Goal: Task Accomplishment & Management: Complete application form

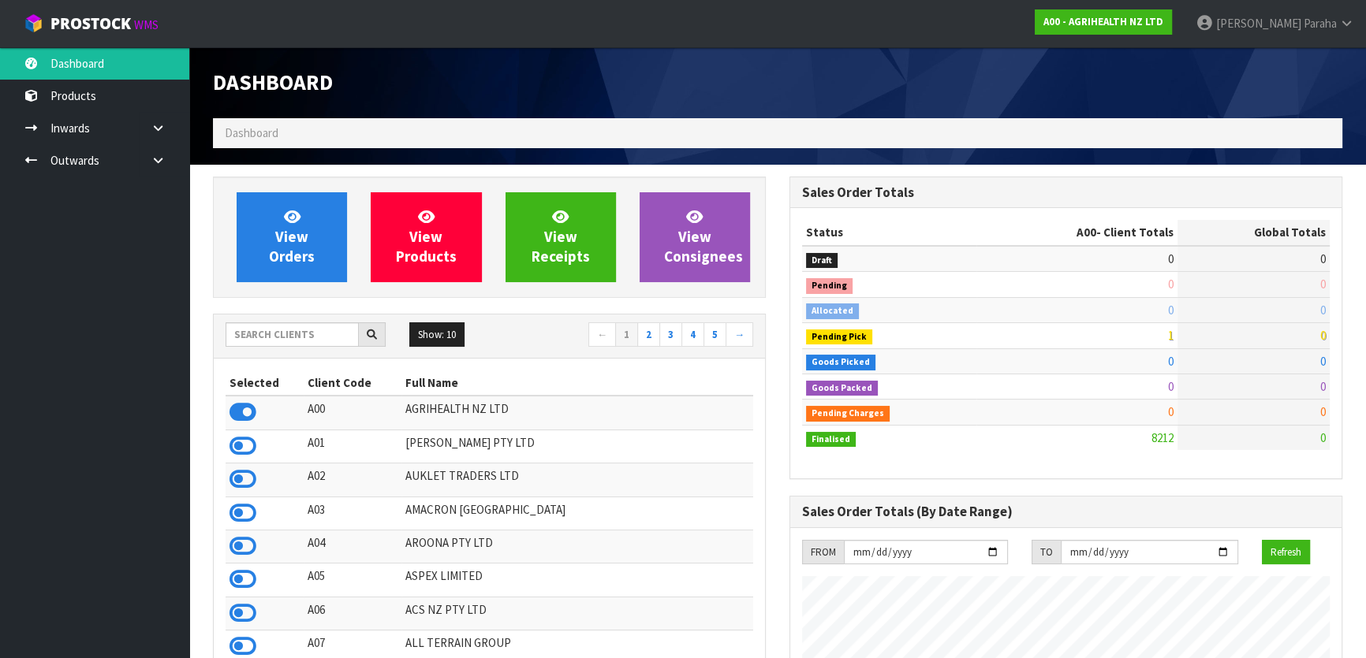
scroll to position [1192, 576]
click at [284, 337] on input "text" at bounding box center [292, 334] width 133 height 24
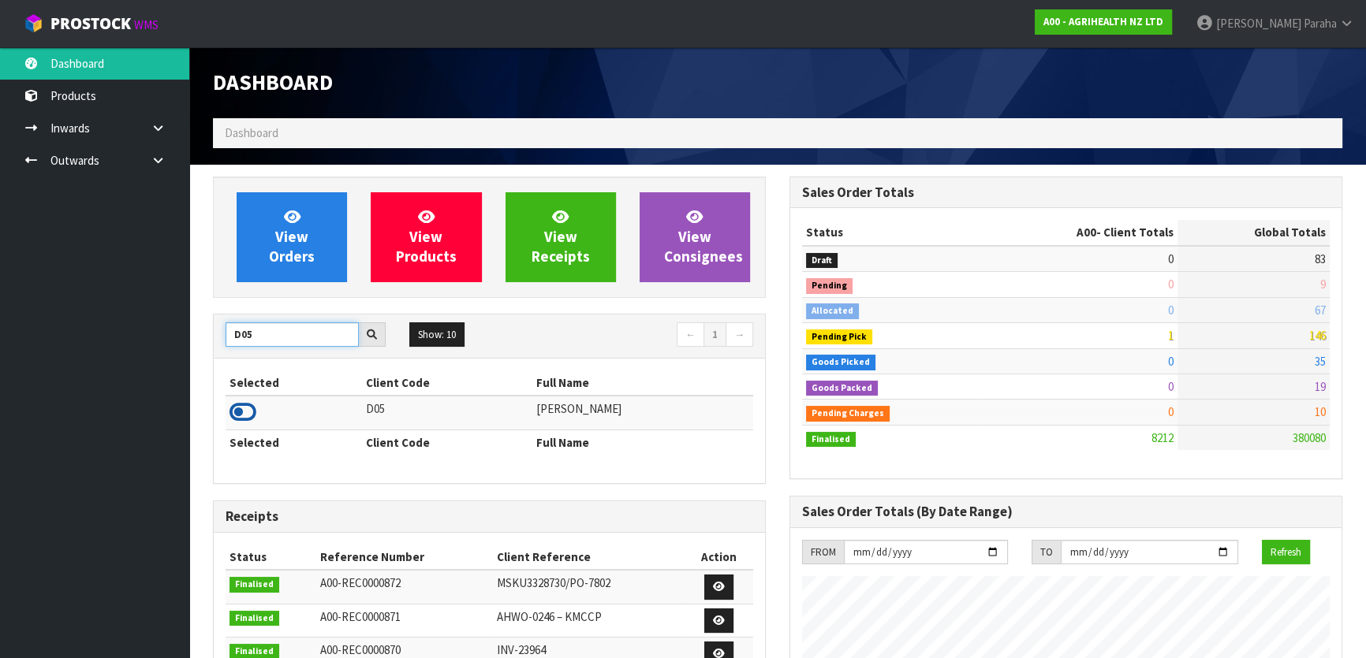
type input "D05"
click at [250, 418] on icon at bounding box center [242, 413] width 27 height 24
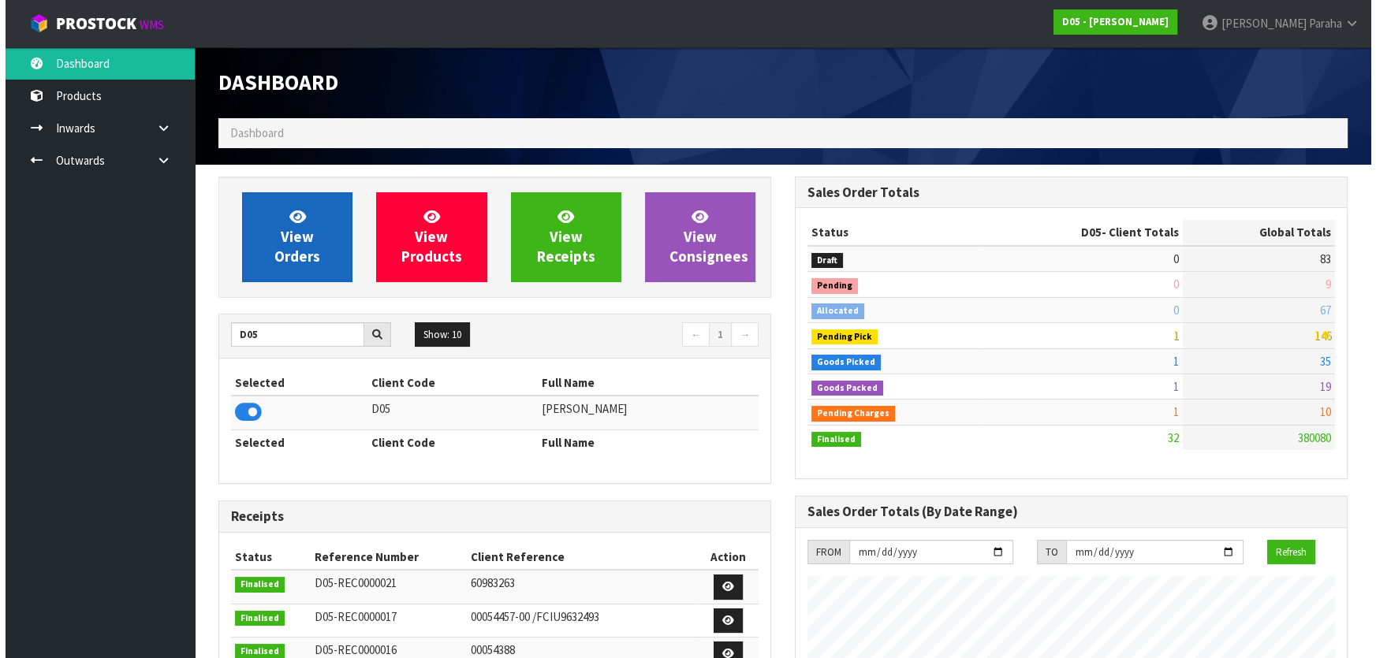
scroll to position [1310, 576]
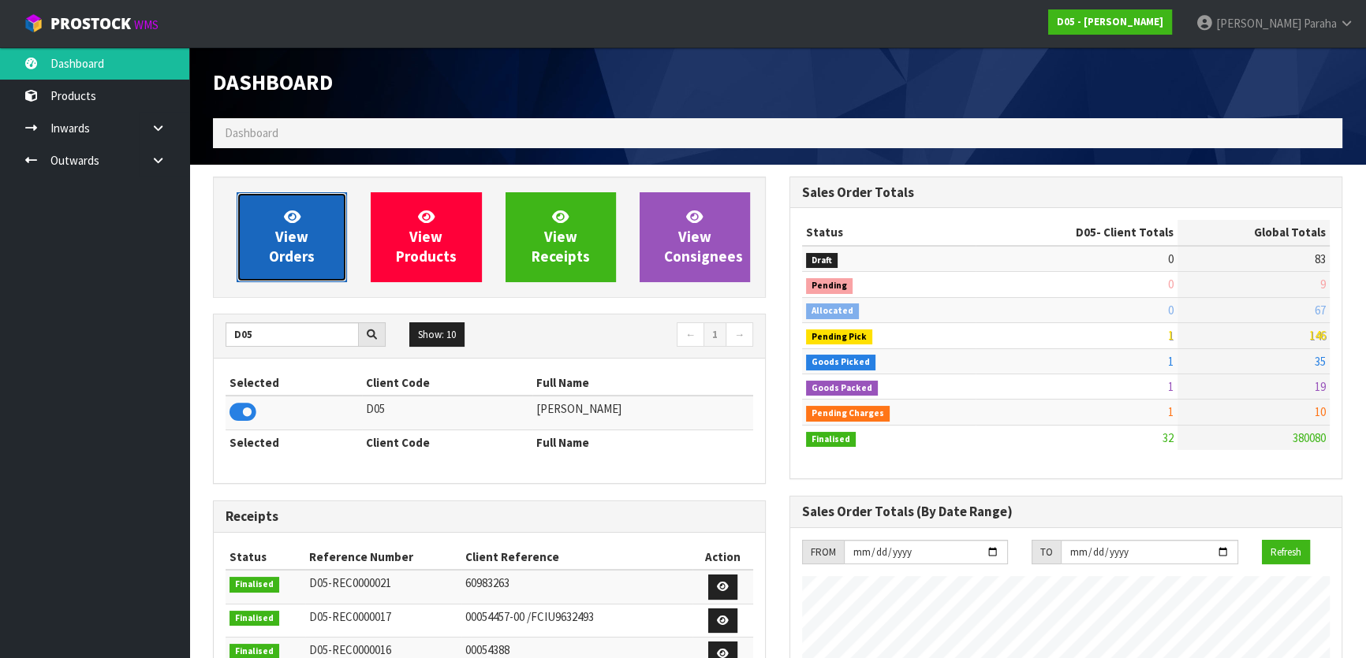
click at [279, 226] on link "View Orders" at bounding box center [292, 237] width 110 height 90
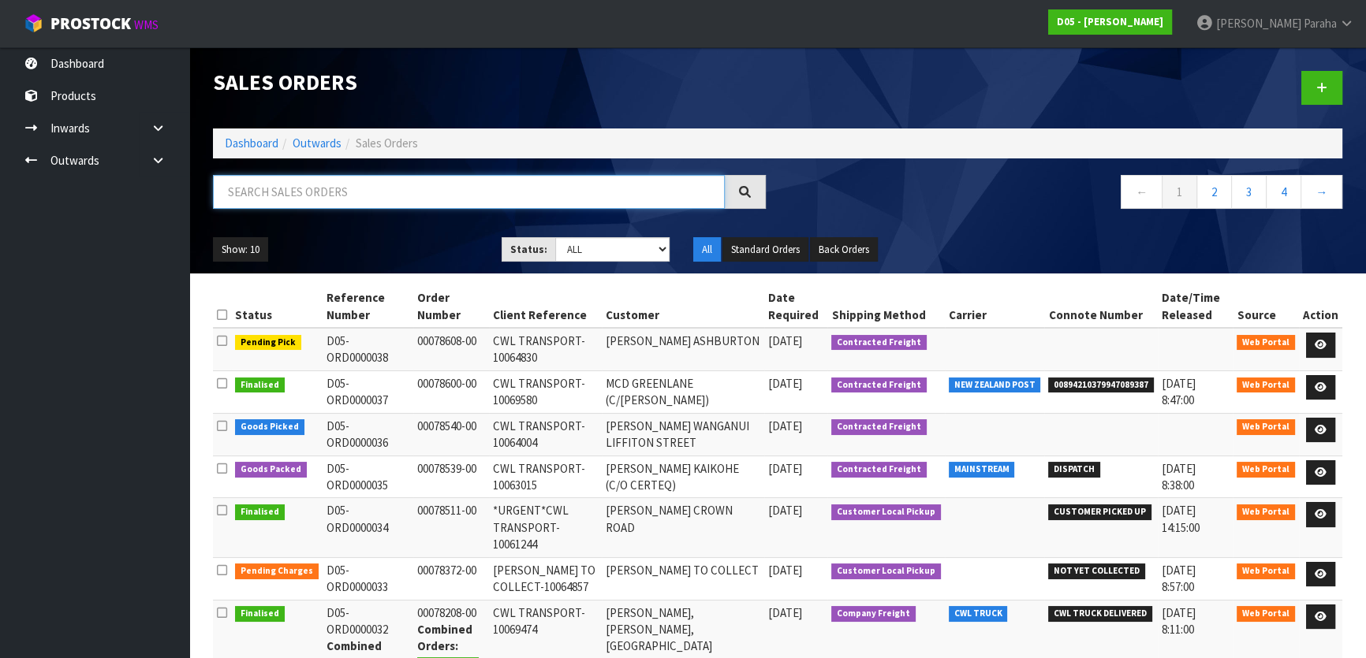
click at [300, 192] on input "text" at bounding box center [469, 192] width 512 height 34
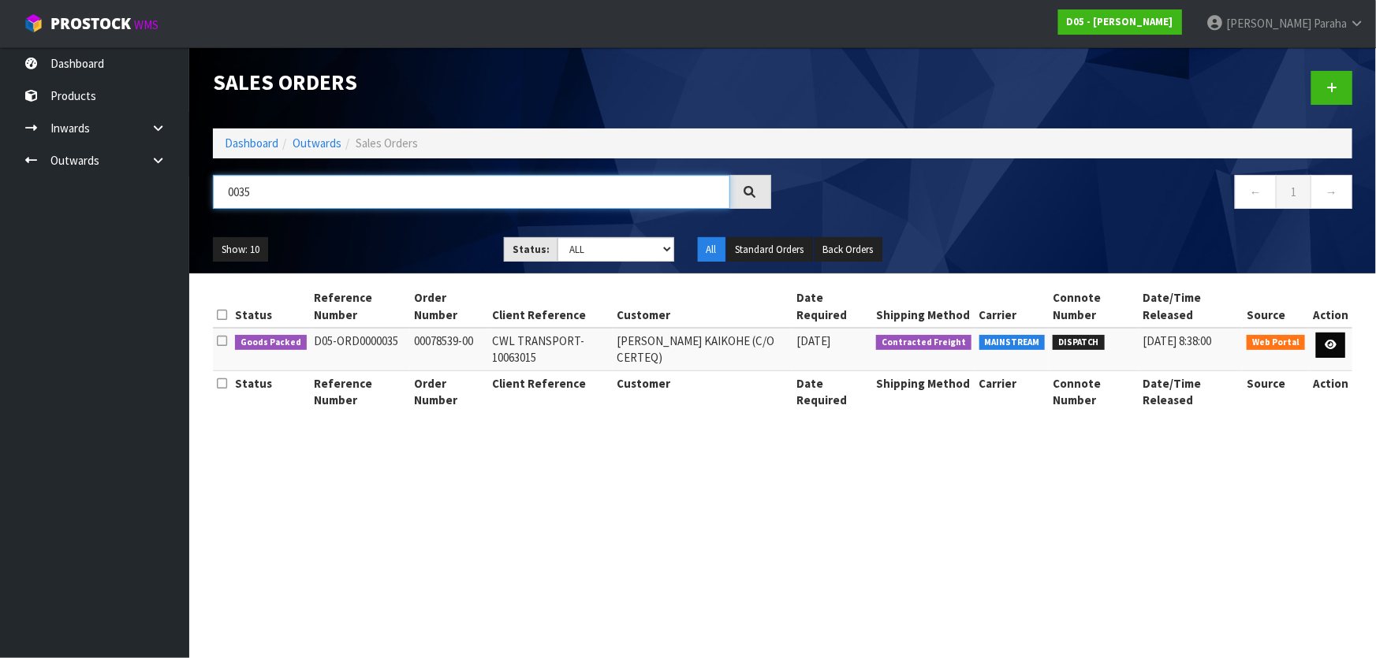
type input "0035"
click at [1333, 341] on icon at bounding box center [1331, 345] width 12 height 10
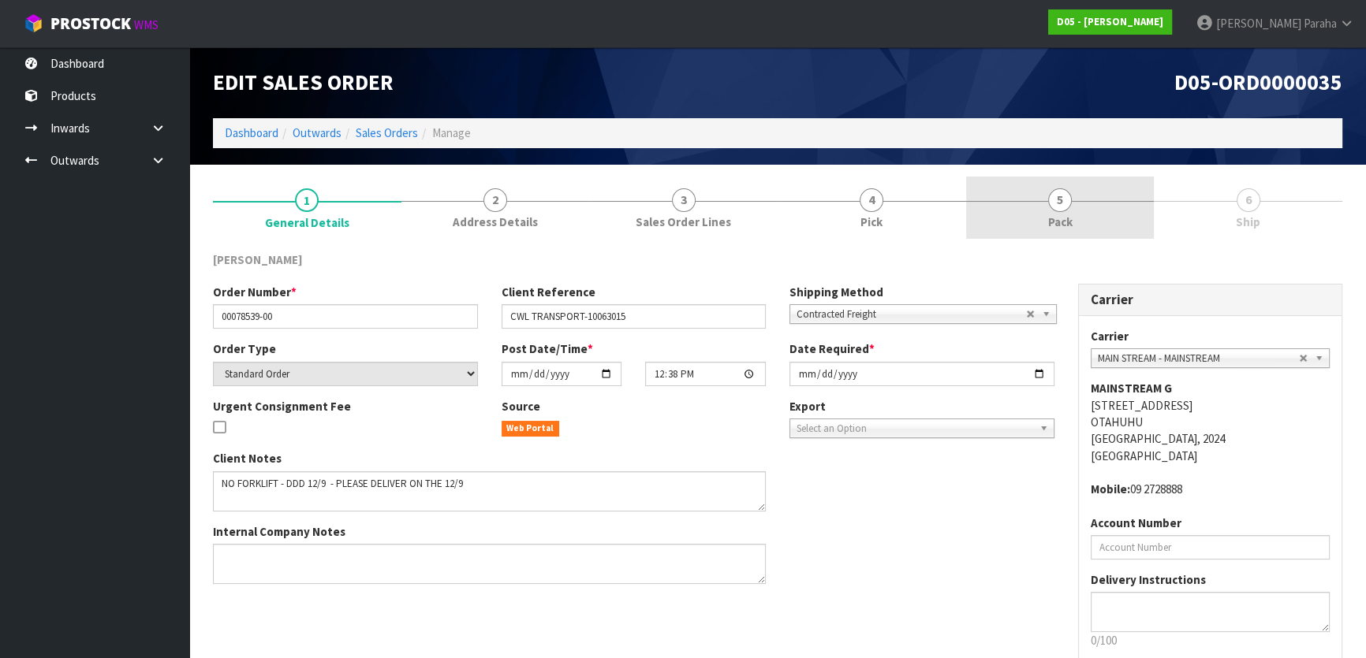
click at [1053, 203] on span "5" at bounding box center [1060, 200] width 24 height 24
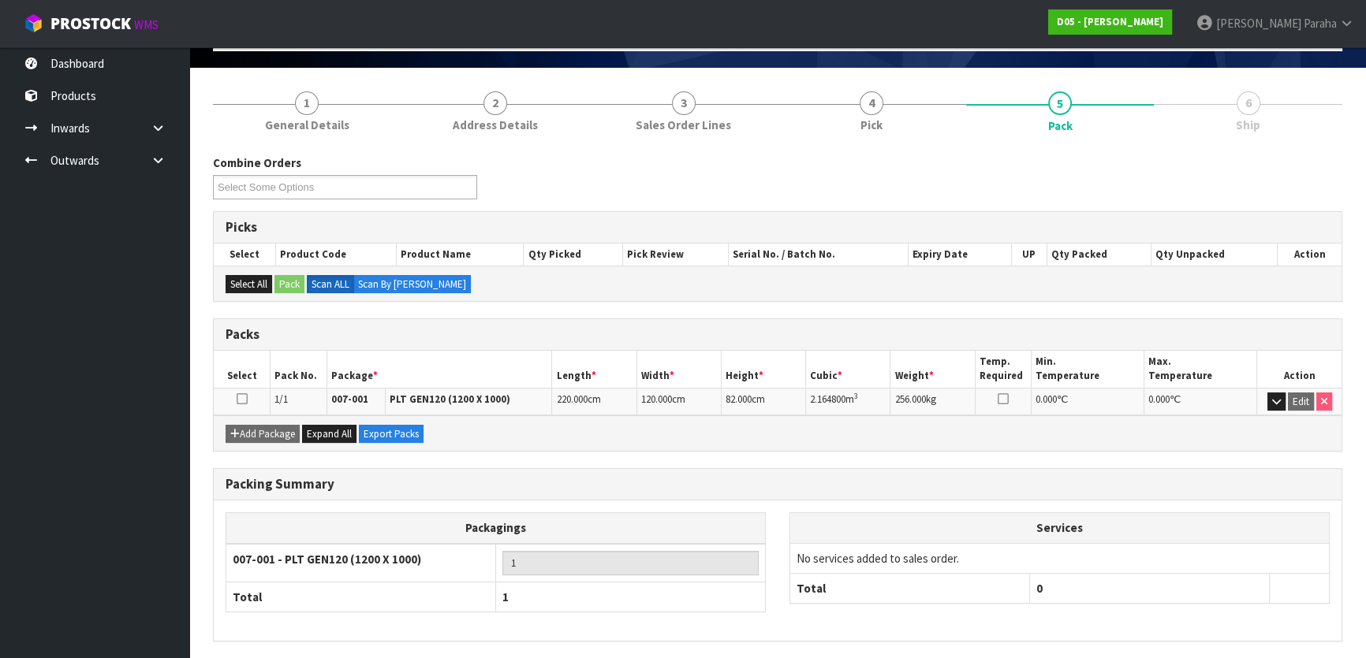
scroll to position [151, 0]
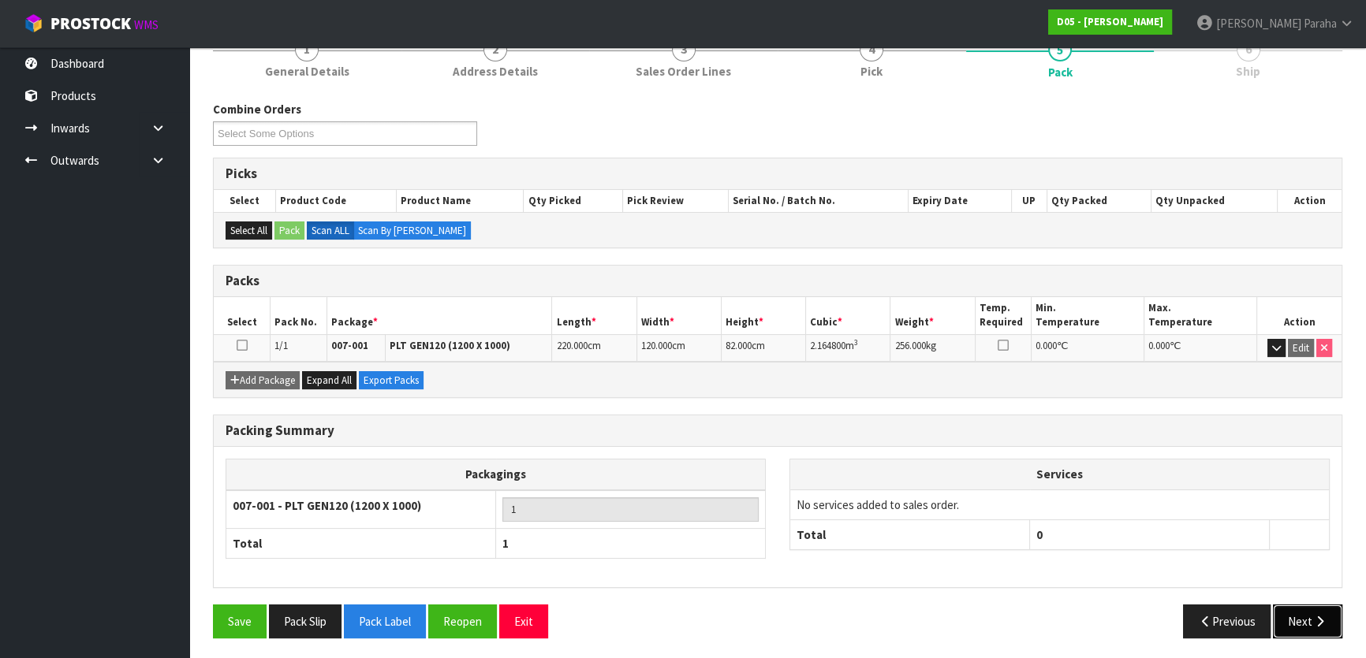
click at [1313, 616] on icon "button" at bounding box center [1319, 622] width 15 height 12
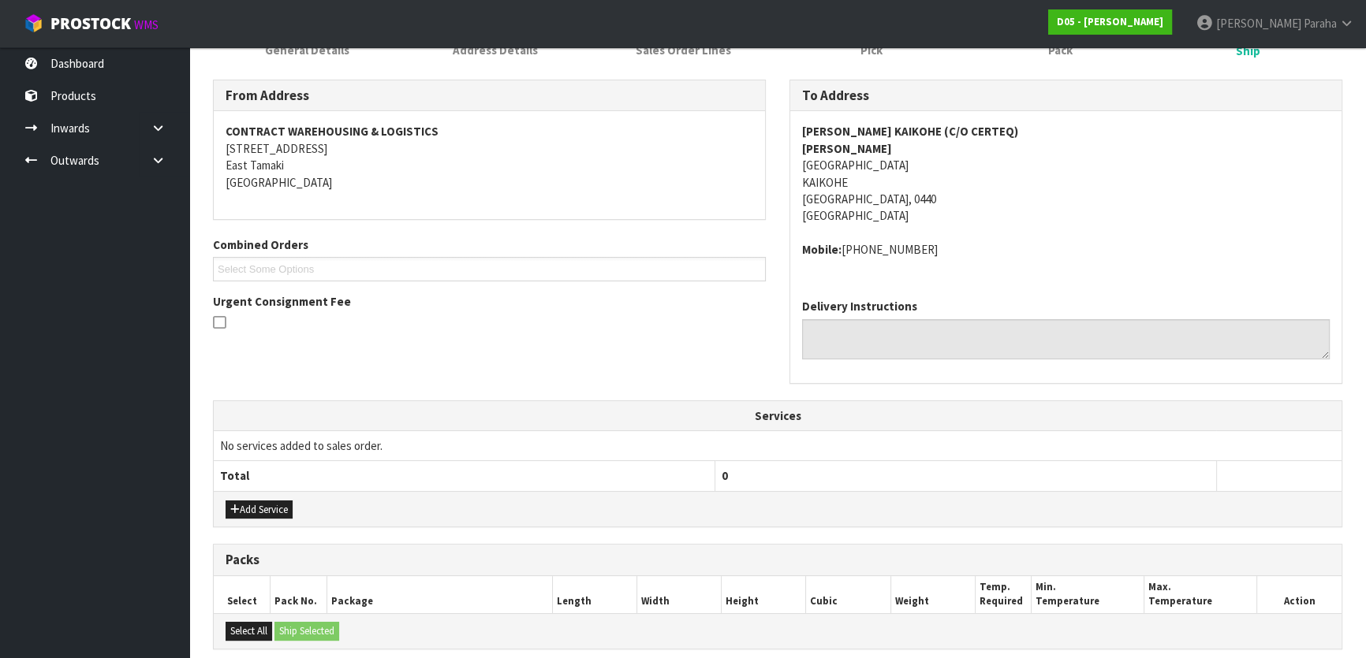
scroll to position [143, 0]
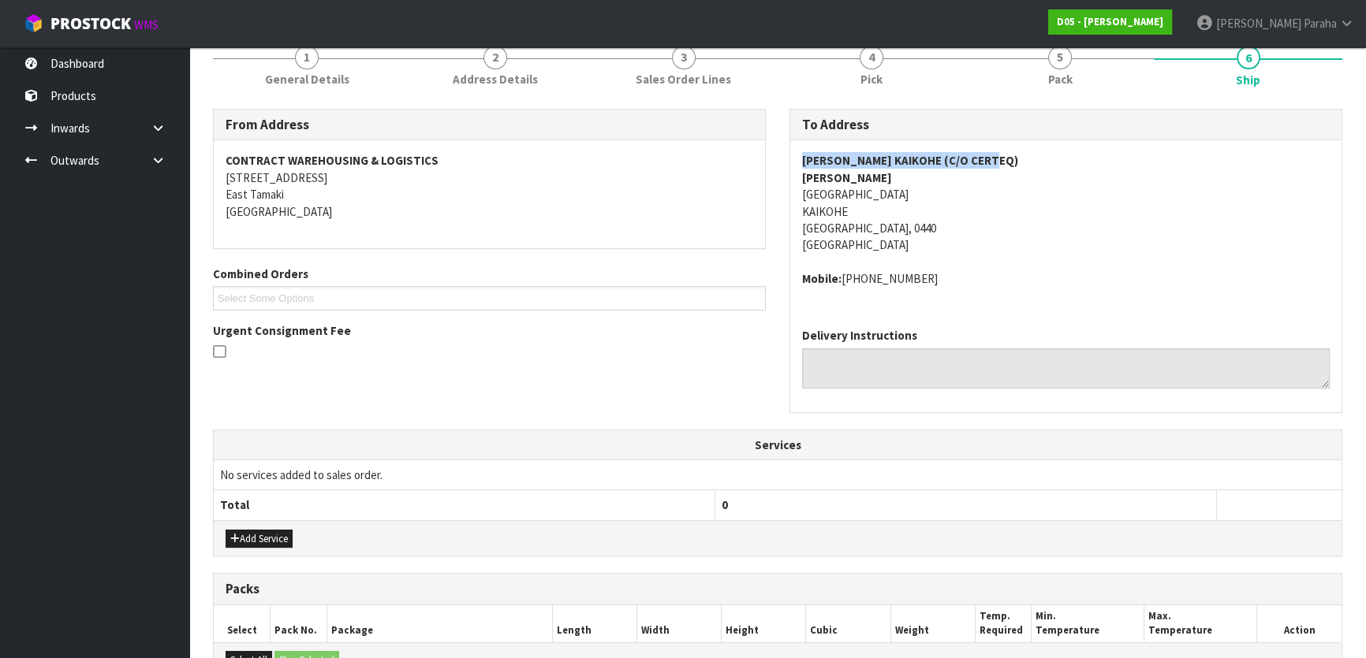
drag, startPoint x: 1001, startPoint y: 159, endPoint x: 802, endPoint y: 162, distance: 199.5
click at [802, 162] on address "MCDONALD'S KAIKOHE (C/O CERTEQ) DANIEL PHILLIPS STATION ROAD KAIKOHE Northland,…" at bounding box center [1065, 203] width 527 height 102
copy strong "MCDONALD'S KAIKOHE (C/O CERTEQ)"
drag, startPoint x: 891, startPoint y: 194, endPoint x: 791, endPoint y: 195, distance: 100.1
click at [791, 195] on div "MCDONALD'S KAIKOHE (C/O CERTEQ) DANIEL PHILLIPS STATION ROAD KAIKOHE Northland,…" at bounding box center [1065, 227] width 551 height 175
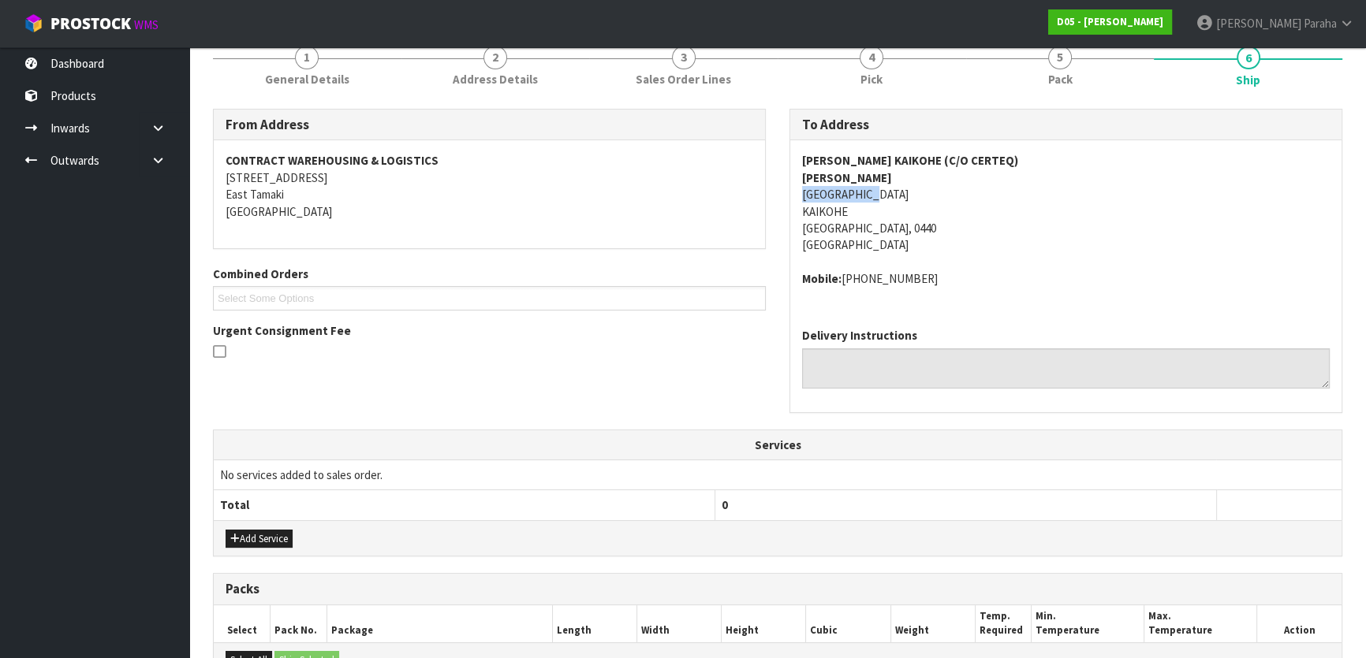
copy address "STATION ROAD"
click at [294, 62] on link "1 General Details" at bounding box center [307, 65] width 188 height 62
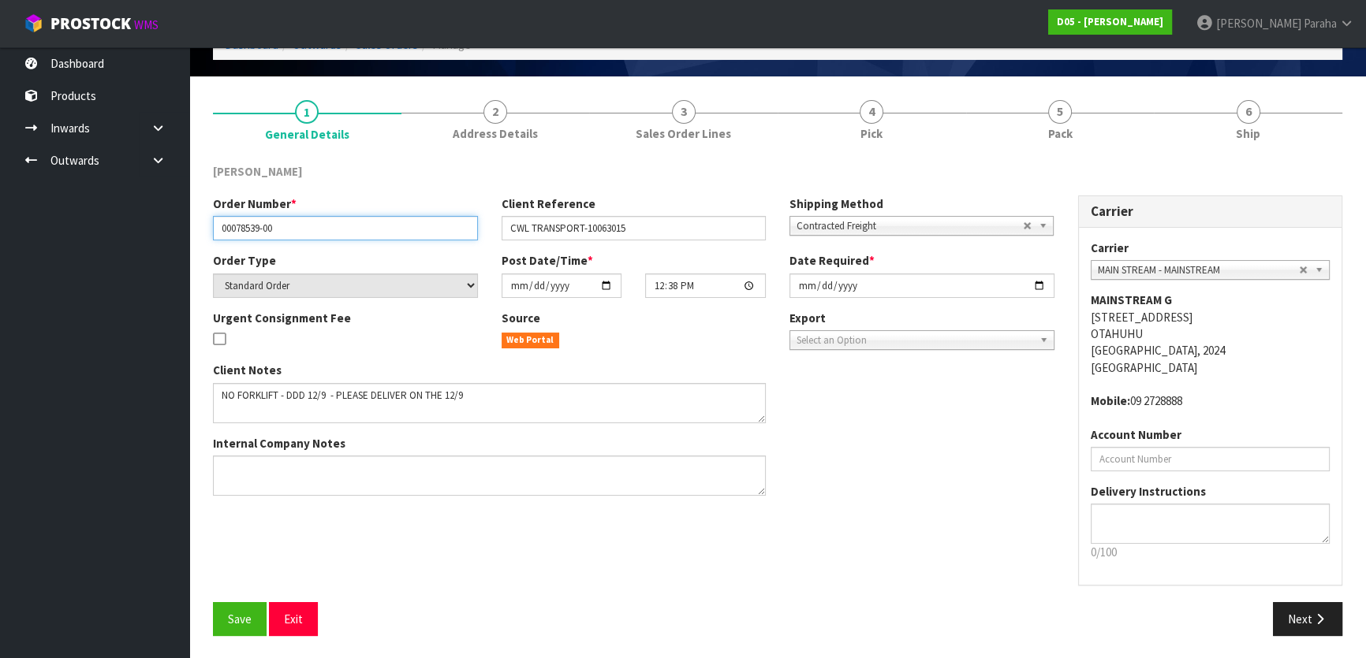
drag, startPoint x: 229, startPoint y: 225, endPoint x: 188, endPoint y: 228, distance: 40.3
click at [189, 228] on section "1 General Details 2 Address Details 3 Sales Order Lines 4 Pick 5 Pack 6 Ship DU…" at bounding box center [777, 368] width 1176 height 584
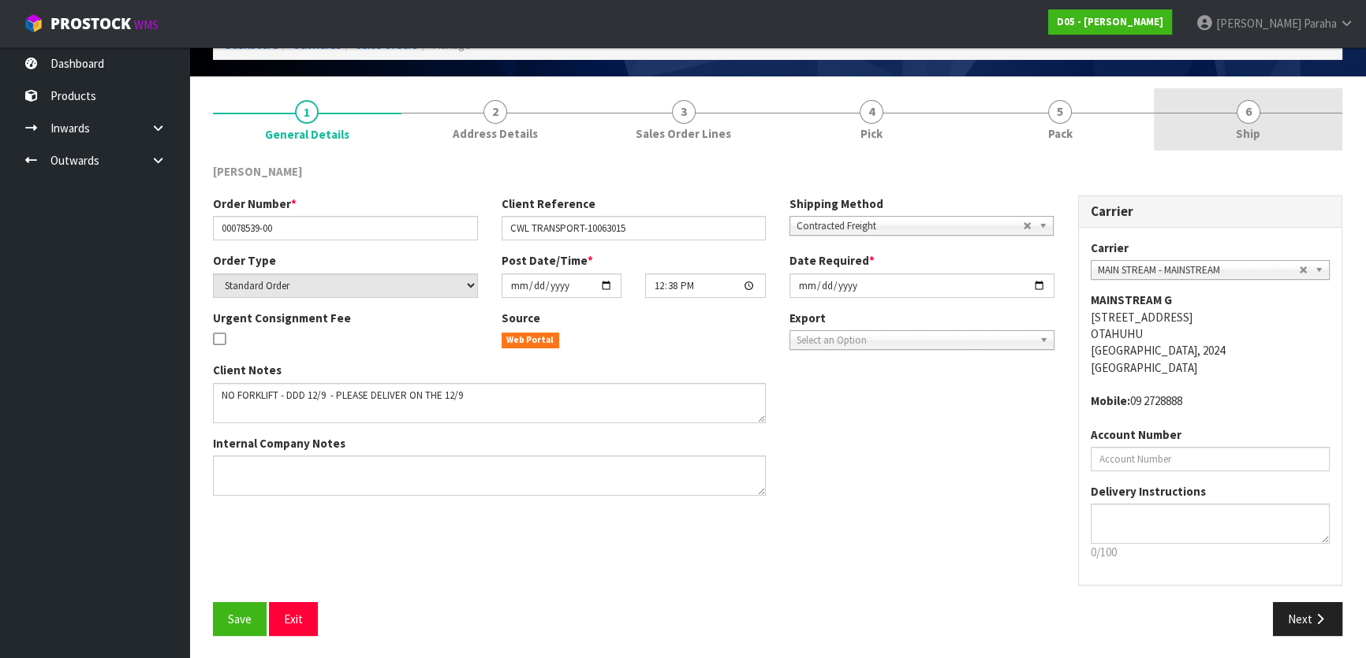
click at [1243, 109] on span "6" at bounding box center [1248, 112] width 24 height 24
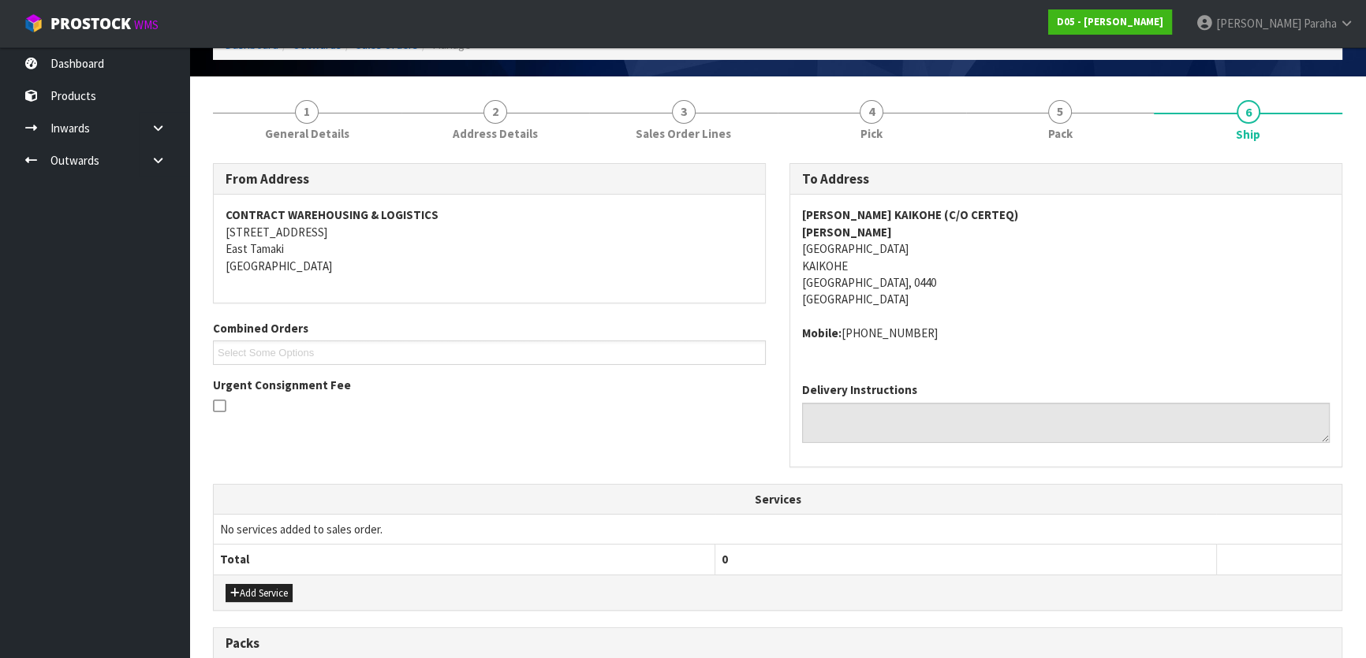
drag, startPoint x: 926, startPoint y: 331, endPoint x: 844, endPoint y: 338, distance: 82.3
click at [844, 338] on address "Mobile: +61 403 979 714" at bounding box center [1065, 333] width 527 height 17
copy address "+61 403 979 714"
click at [1001, 213] on address "MCDONALD'S KAIKOHE (C/O CERTEQ) DANIEL PHILLIPS STATION ROAD KAIKOHE Northland,…" at bounding box center [1065, 258] width 527 height 102
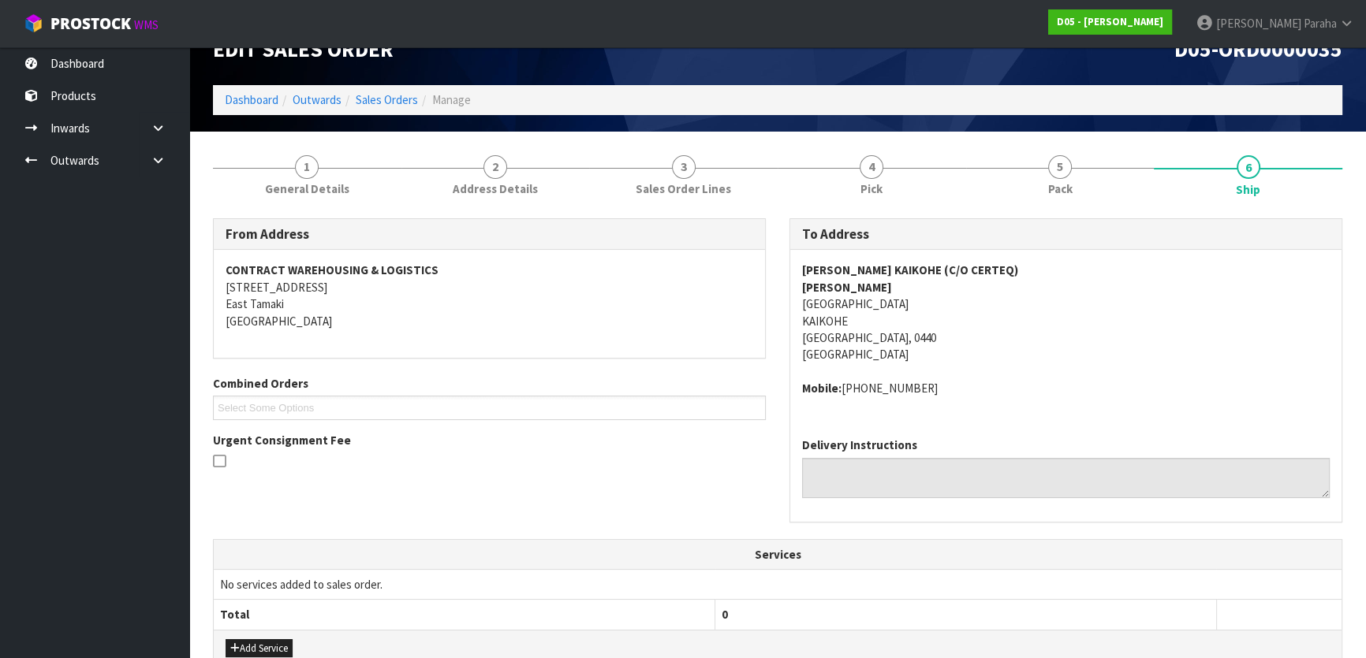
scroll to position [0, 0]
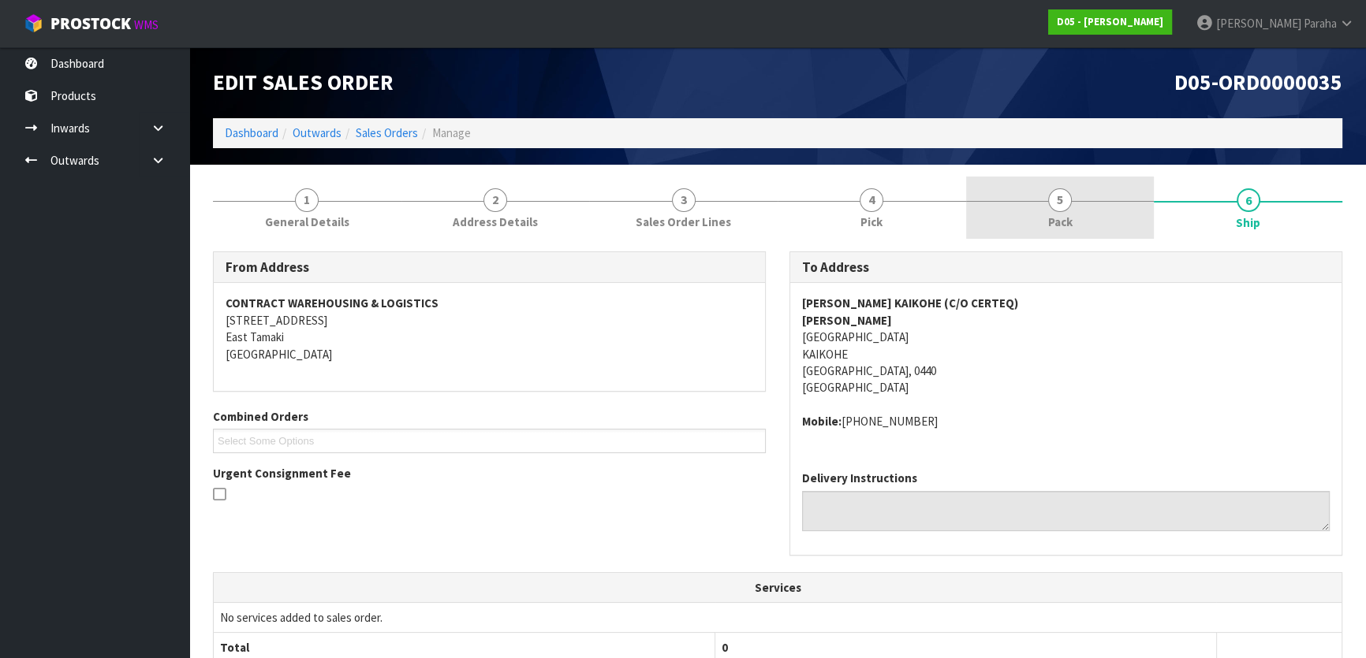
click at [1063, 195] on span "5" at bounding box center [1060, 200] width 24 height 24
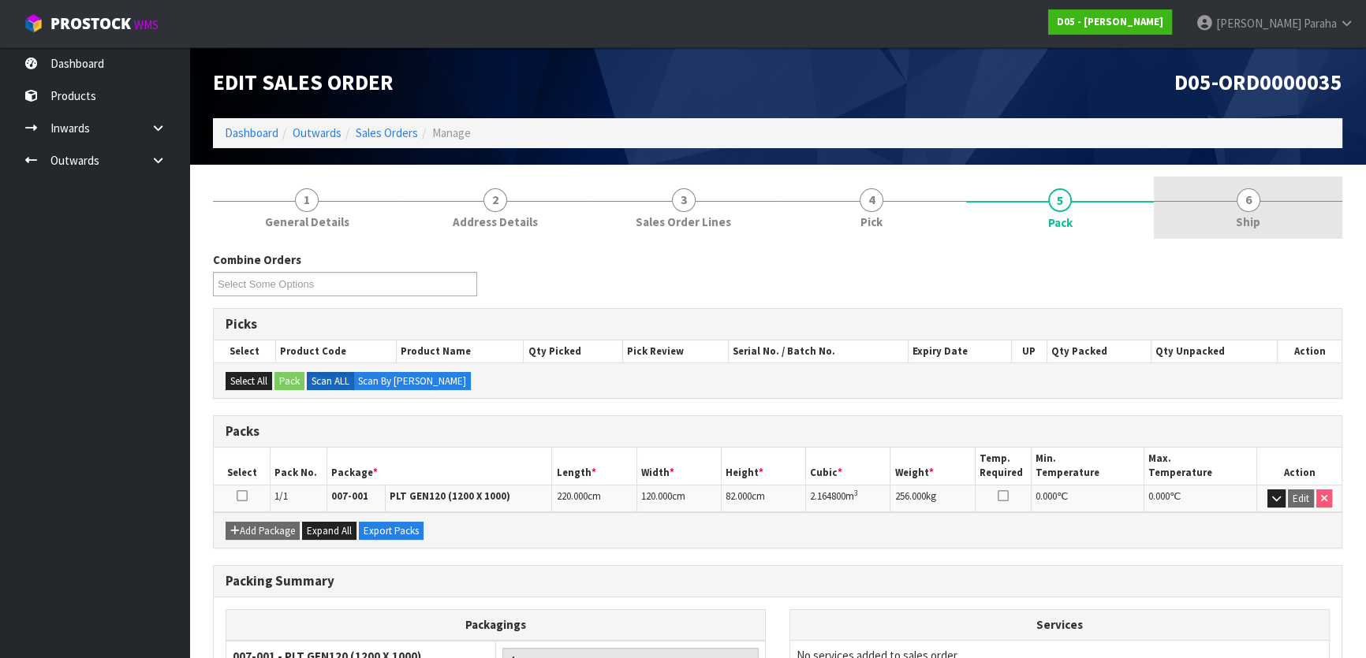
click at [1256, 203] on span "6" at bounding box center [1248, 200] width 24 height 24
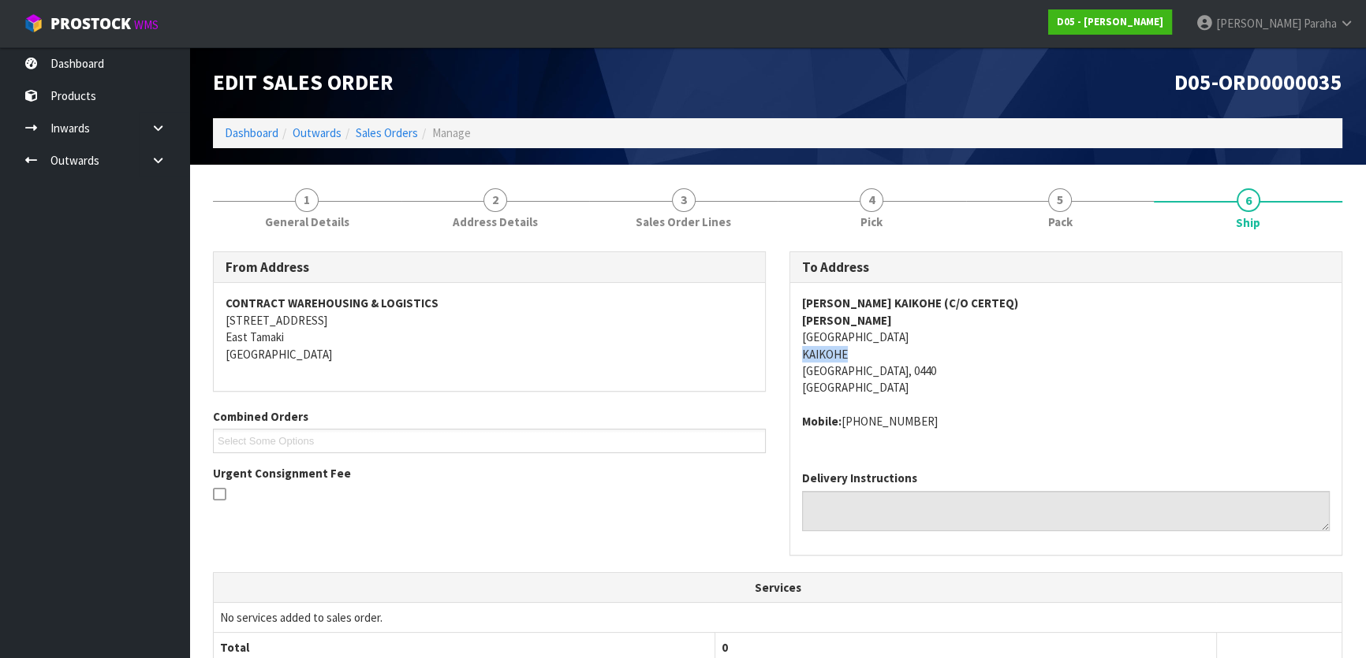
drag, startPoint x: 846, startPoint y: 352, endPoint x: 788, endPoint y: 360, distance: 58.0
click at [789, 360] on div "To Address MCDONALD'S KAIKOHE (C/O CERTEQ) DANIEL PHILLIPS STATION ROAD KAIKOHE…" at bounding box center [1065, 404] width 553 height 304
copy address "KAIKOHE"
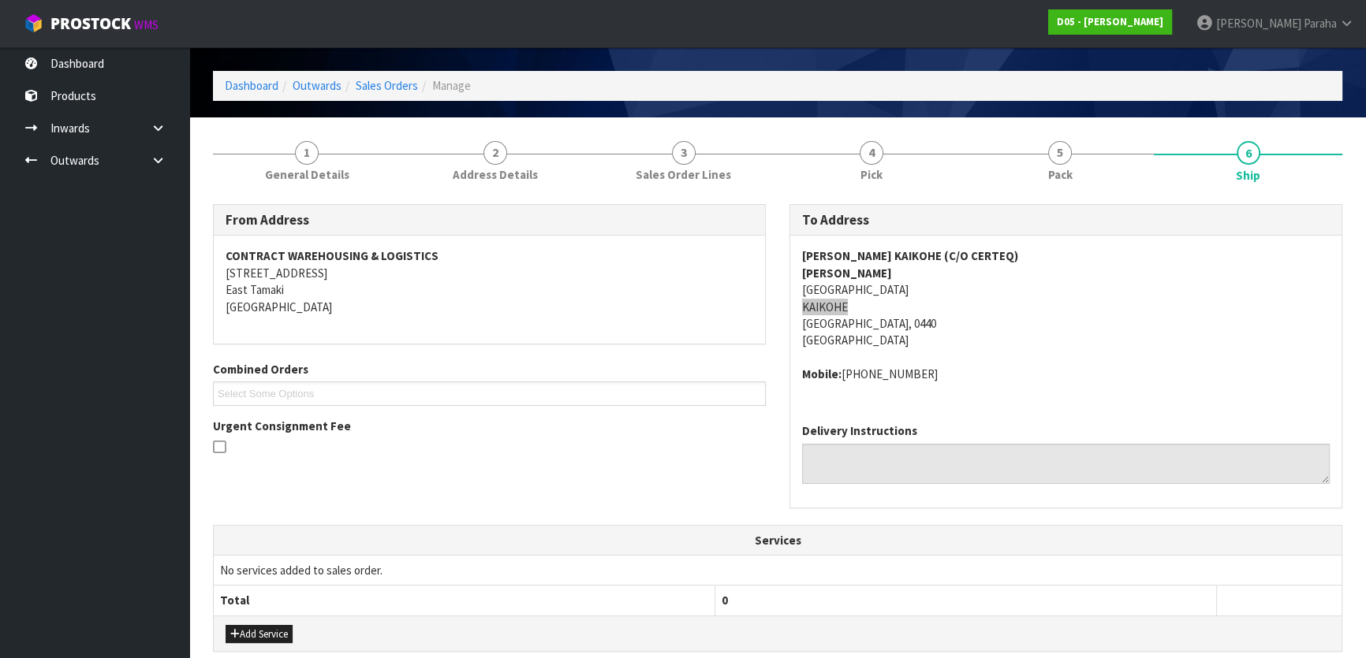
scroll to position [71, 0]
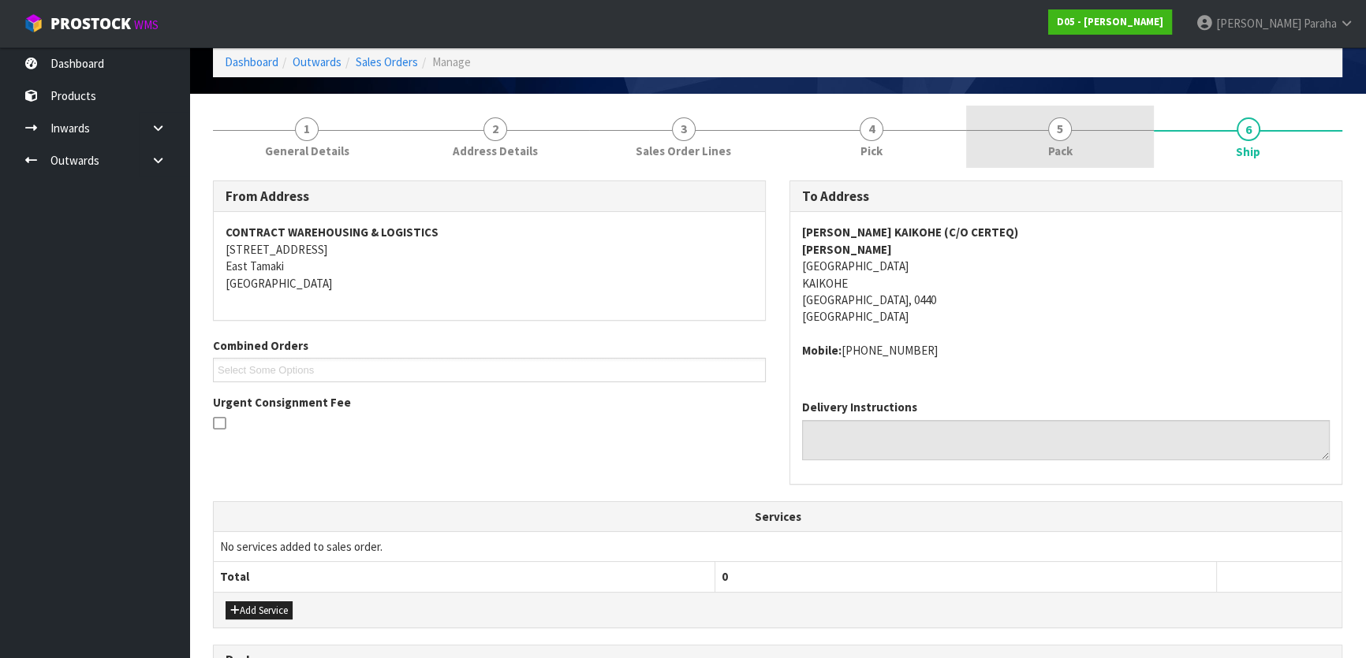
click at [1053, 134] on span "5" at bounding box center [1060, 129] width 24 height 24
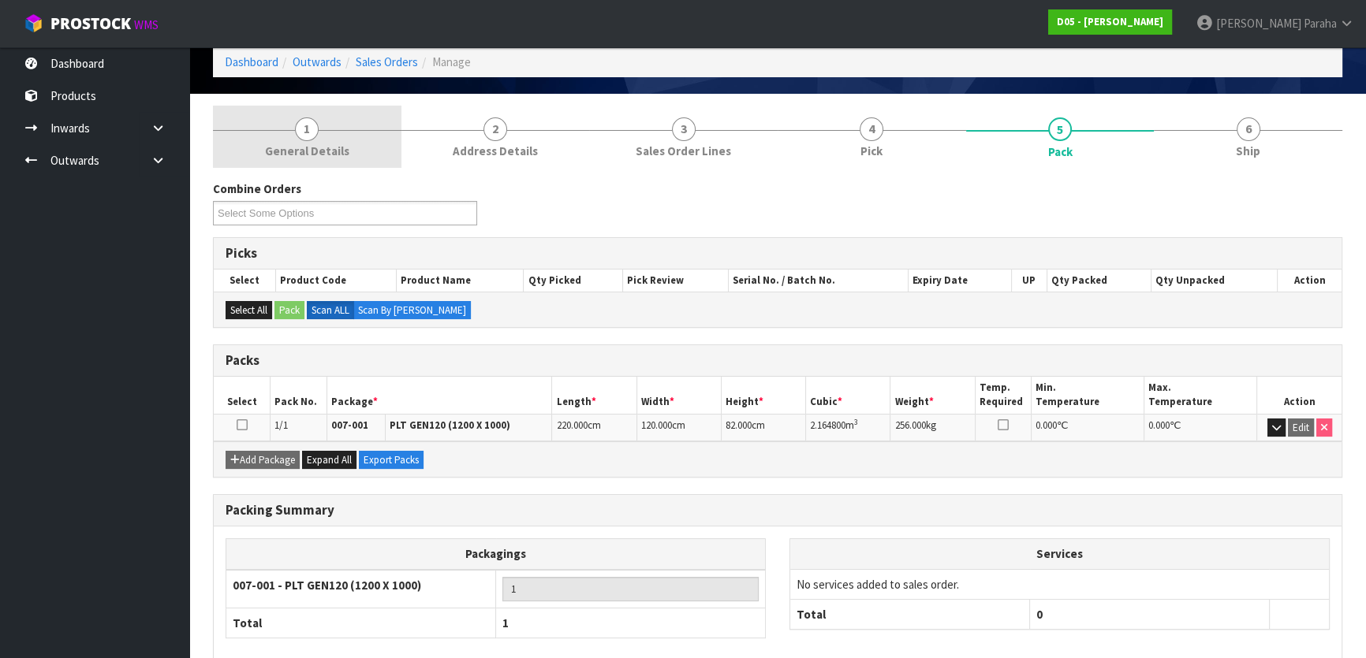
click at [306, 125] on span "1" at bounding box center [307, 129] width 24 height 24
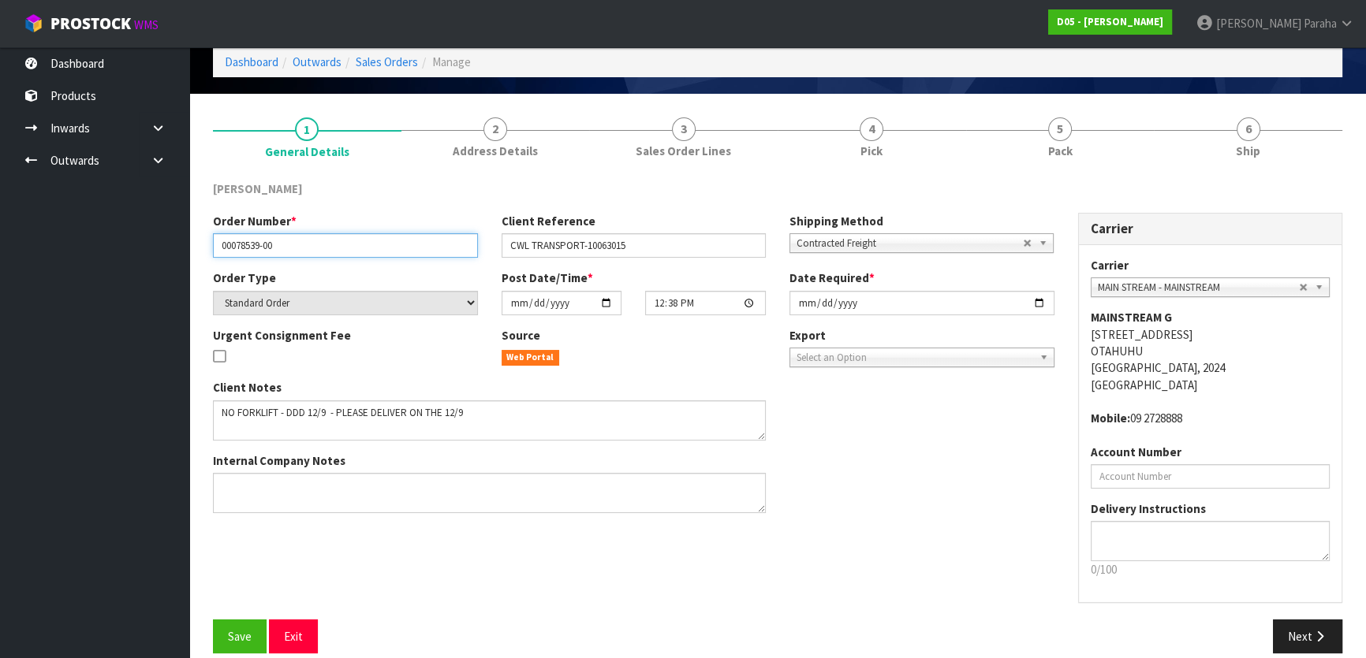
drag, startPoint x: 276, startPoint y: 243, endPoint x: 188, endPoint y: 246, distance: 88.4
click at [188, 246] on body "Toggle navigation ProStock WMS D05 - DUTT - COATES Polly Paraha Logout Dashboar…" at bounding box center [683, 258] width 1366 height 658
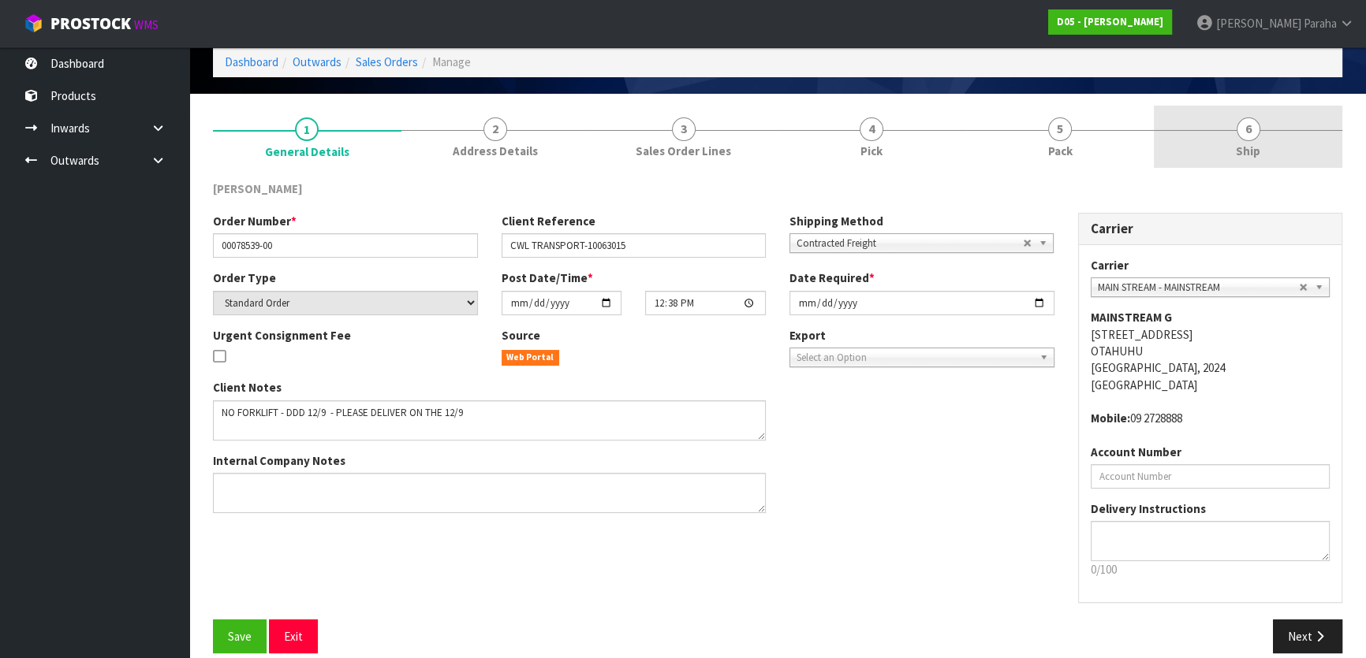
click at [1259, 136] on link "6 Ship" at bounding box center [1248, 137] width 188 height 62
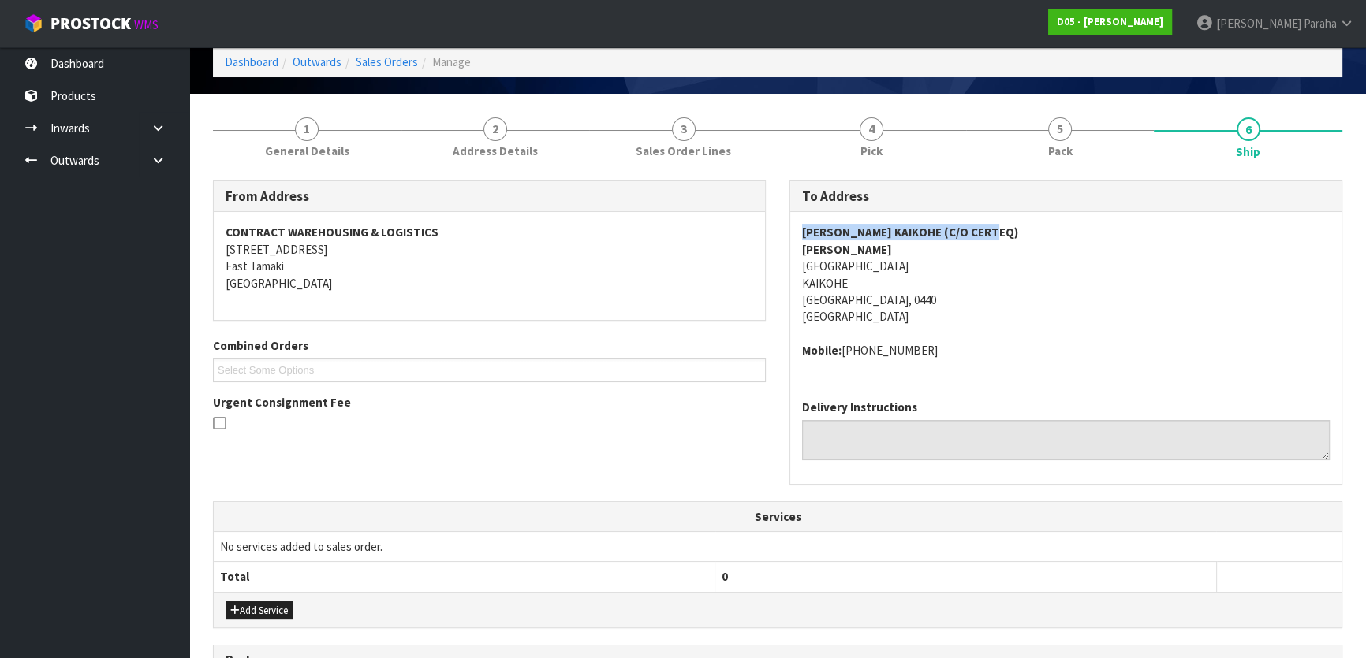
drag, startPoint x: 1001, startPoint y: 233, endPoint x: 799, endPoint y: 239, distance: 201.9
click at [799, 239] on div "MCDONALD'S KAIKOHE (C/O CERTEQ) DANIEL PHILLIPS STATION ROAD KAIKOHE Northland,…" at bounding box center [1065, 299] width 551 height 175
copy strong "MCDONALD'S KAIKOHE (C/O CERTEQ)"
click at [1048, 224] on address "MCDONALD'S KAIKOHE (C/O CERTEQ) DANIEL PHILLIPS STATION ROAD KAIKOHE Northland,…" at bounding box center [1065, 275] width 527 height 102
drag, startPoint x: 1002, startPoint y: 229, endPoint x: 923, endPoint y: 229, distance: 78.9
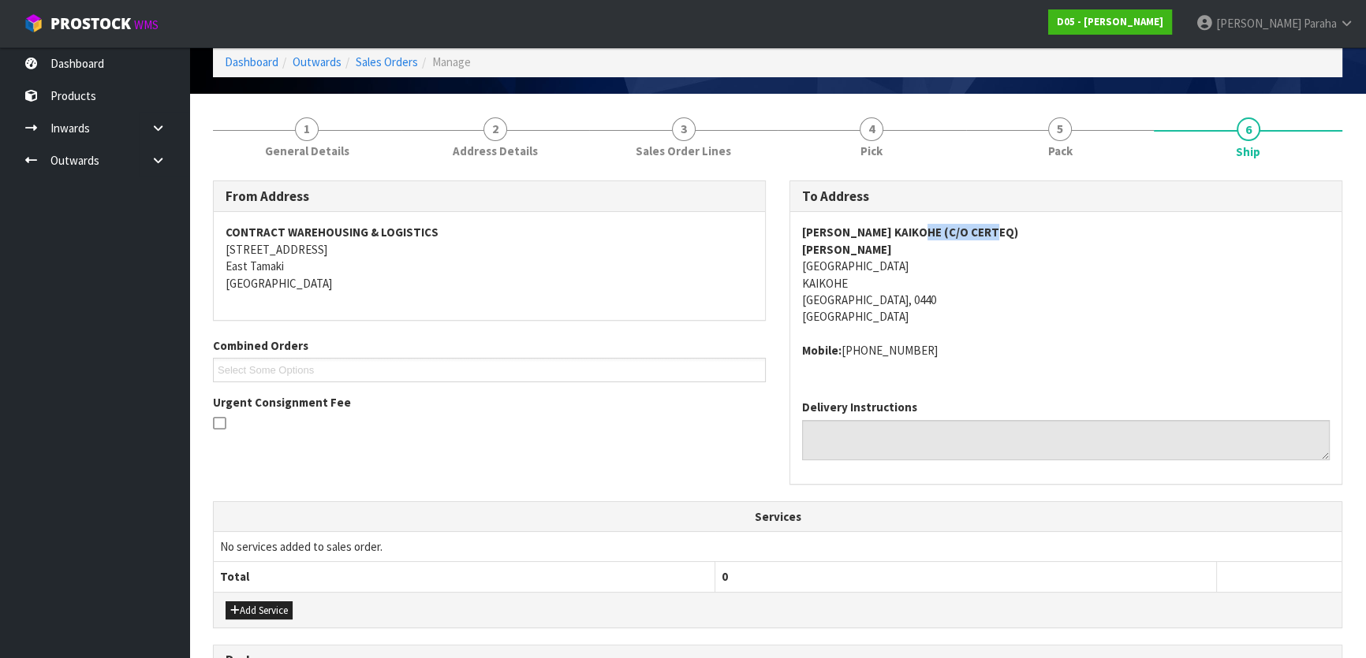
click at [923, 229] on address "MCDONALD'S KAIKOHE (C/O CERTEQ) DANIEL PHILLIPS STATION ROAD KAIKOHE Northland,…" at bounding box center [1065, 275] width 527 height 102
copy strong "(C/O CERTEQ)"
drag, startPoint x: 937, startPoint y: 348, endPoint x: 839, endPoint y: 348, distance: 97.8
click at [839, 348] on address "Mobile: +61 403 979 714" at bounding box center [1065, 350] width 527 height 17
copy address "+61 403 979 714"
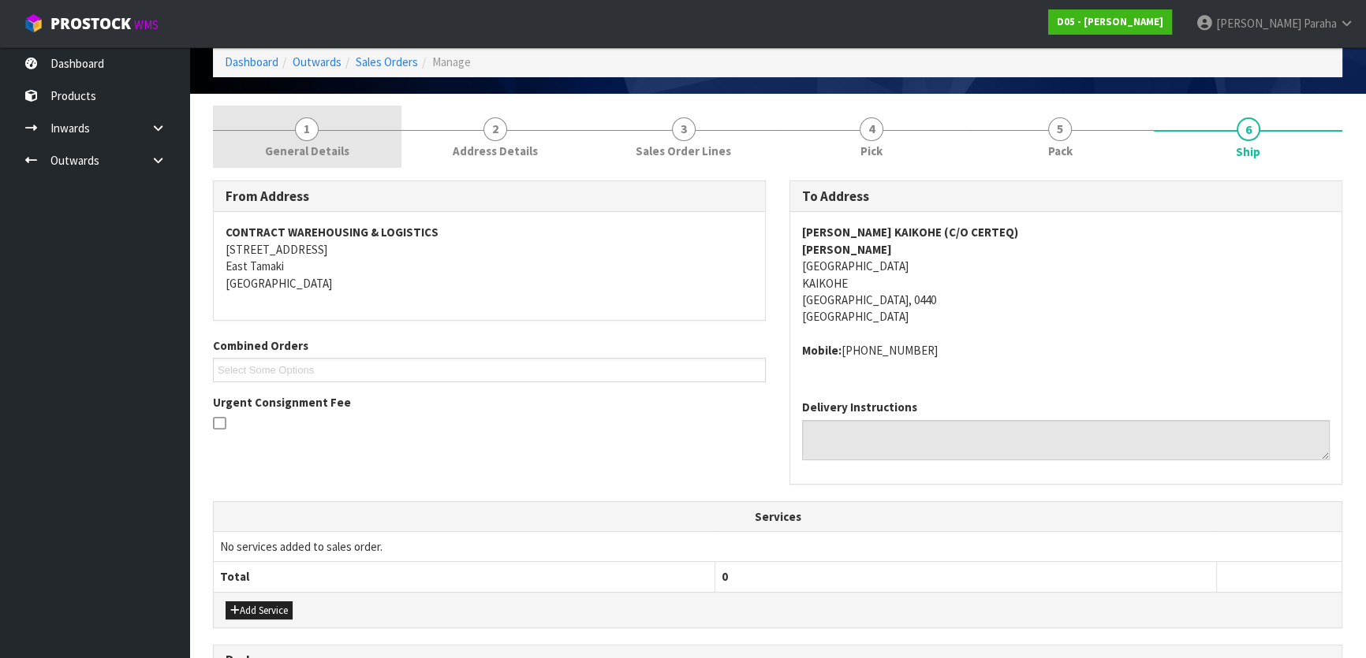
click at [308, 134] on span "1" at bounding box center [307, 129] width 24 height 24
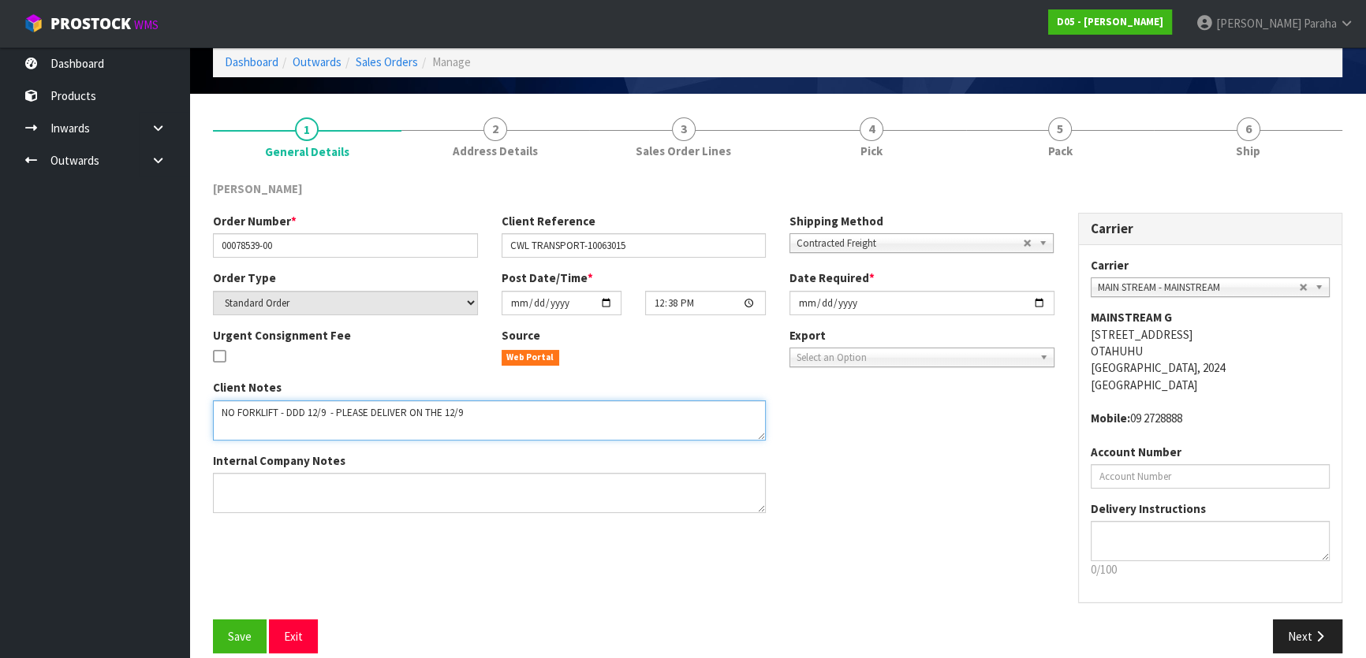
drag, startPoint x: 472, startPoint y: 412, endPoint x: 194, endPoint y: 410, distance: 278.3
click at [194, 410] on section "1 General Details 2 Address Details 3 Sales Order Lines 4 Pick 5 Pack 6 Ship DU…" at bounding box center [777, 386] width 1176 height 584
click at [498, 416] on textarea at bounding box center [489, 421] width 553 height 40
drag, startPoint x: 468, startPoint y: 411, endPoint x: 336, endPoint y: 414, distance: 131.7
click at [336, 414] on textarea at bounding box center [489, 421] width 553 height 40
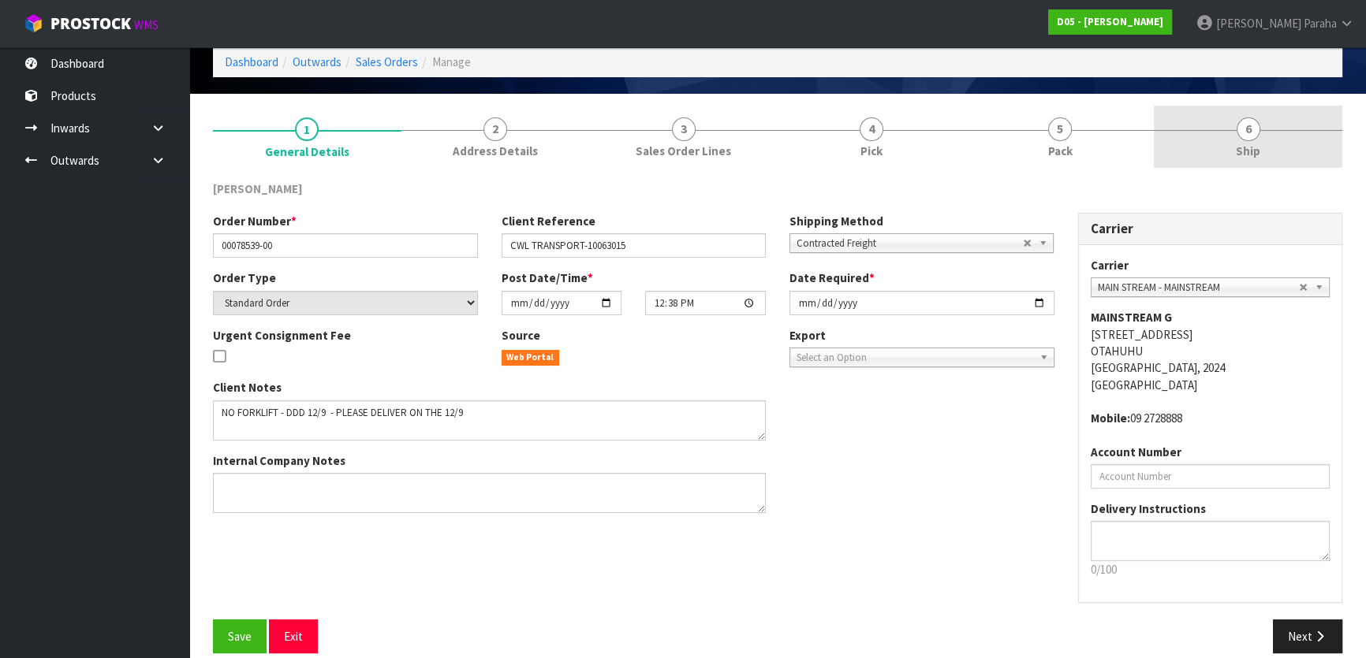
click at [1240, 125] on span "6" at bounding box center [1248, 129] width 24 height 24
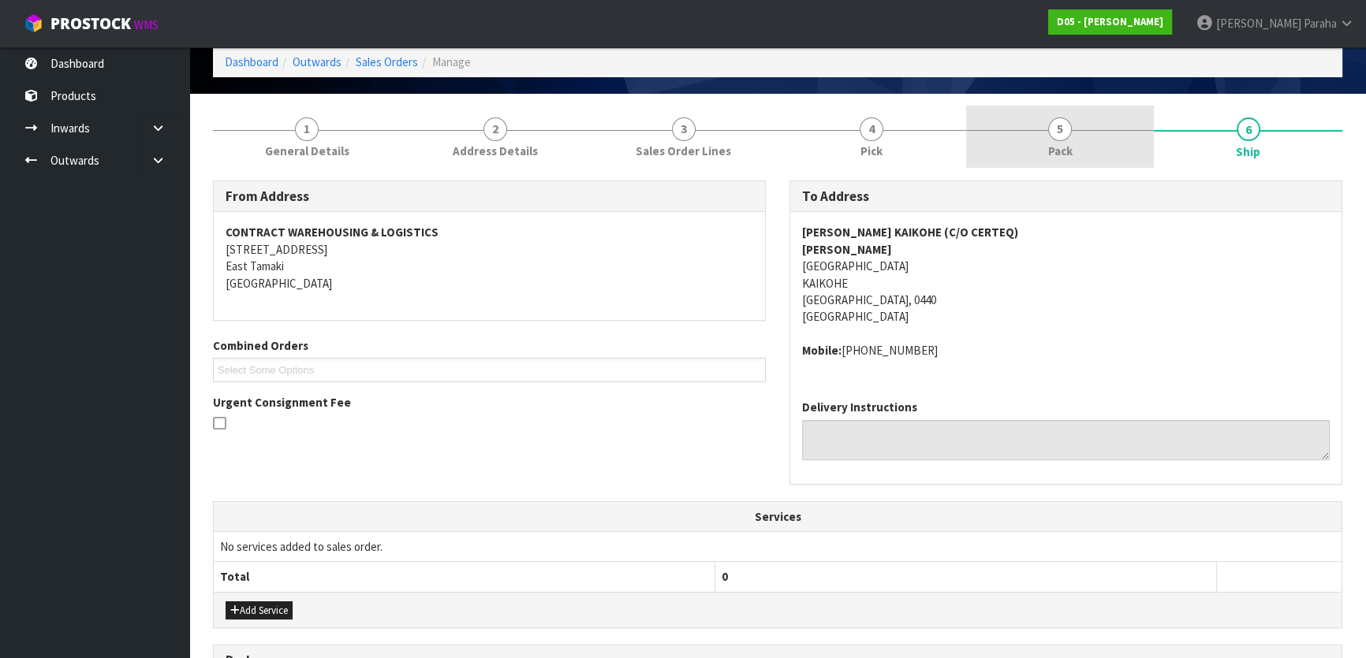
click at [1064, 121] on span "5" at bounding box center [1060, 129] width 24 height 24
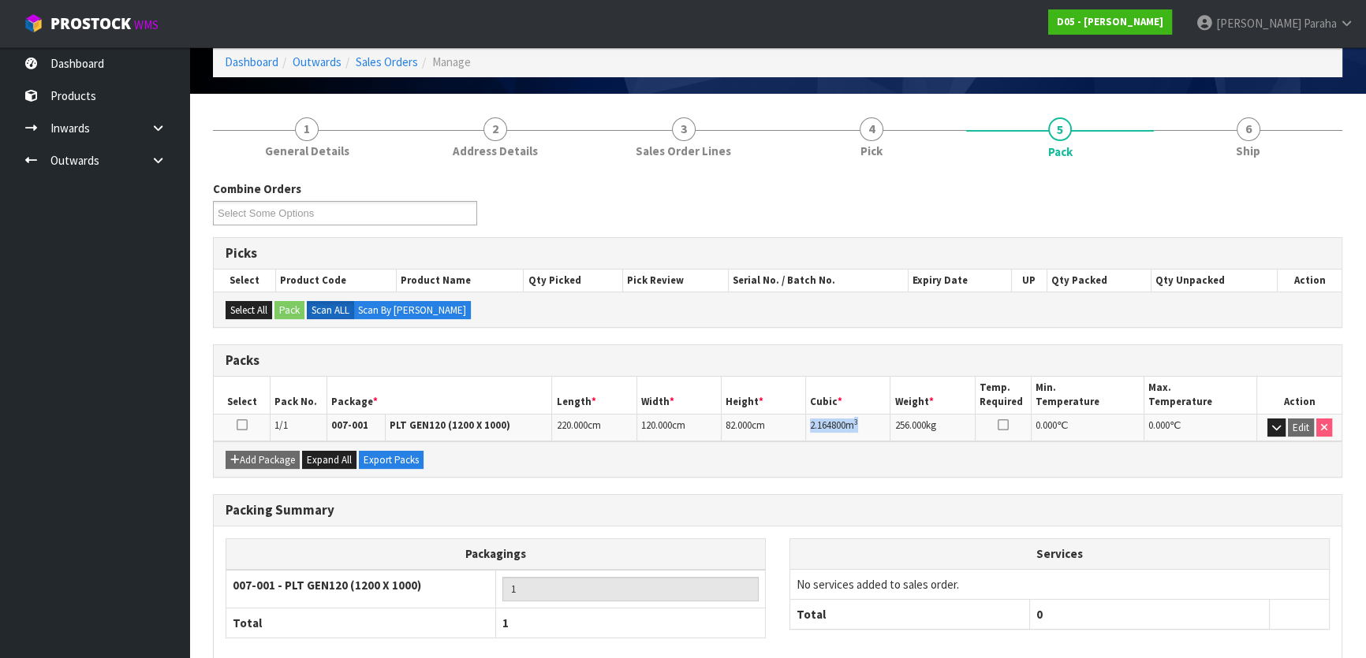
drag, startPoint x: 859, startPoint y: 422, endPoint x: 803, endPoint y: 419, distance: 56.0
click at [803, 421] on tr "1/1 007-001 PLT GEN120 (1200 X 1000) 220.000 cm 120.000 cm 82.000 cm 2.164800 m…" at bounding box center [778, 428] width 1128 height 28
copy tr "2.164800 m 3"
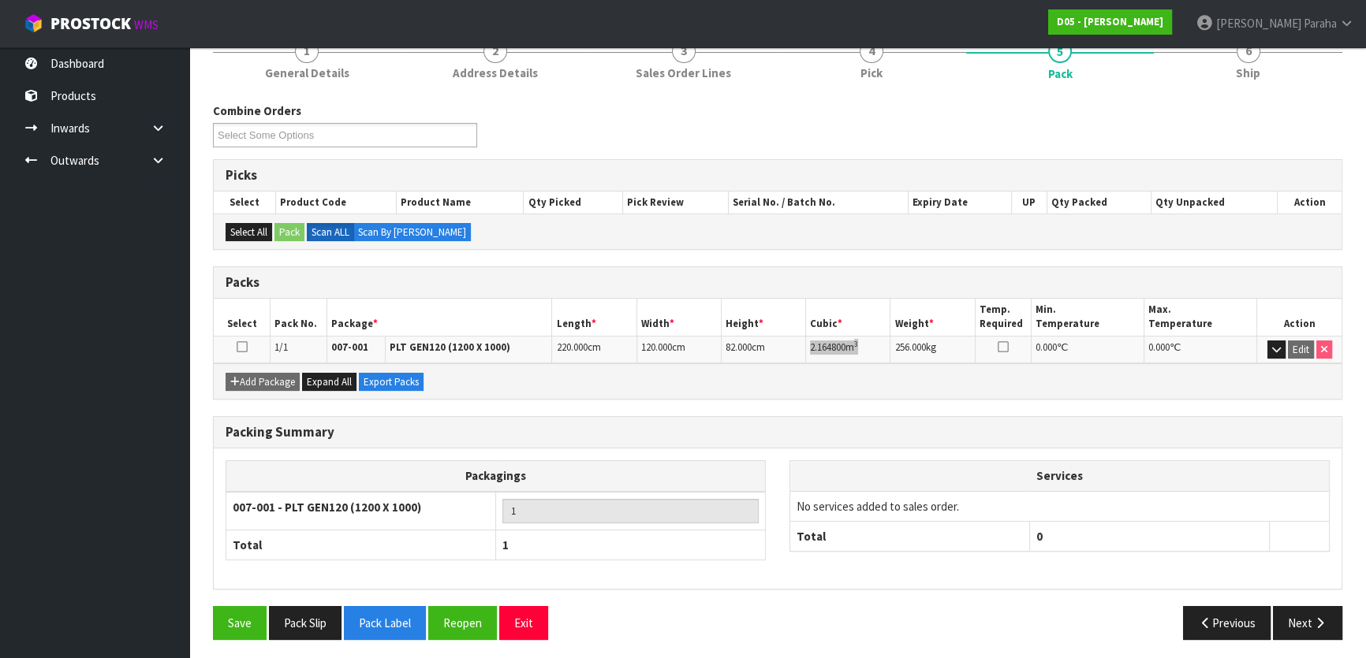
scroll to position [151, 0]
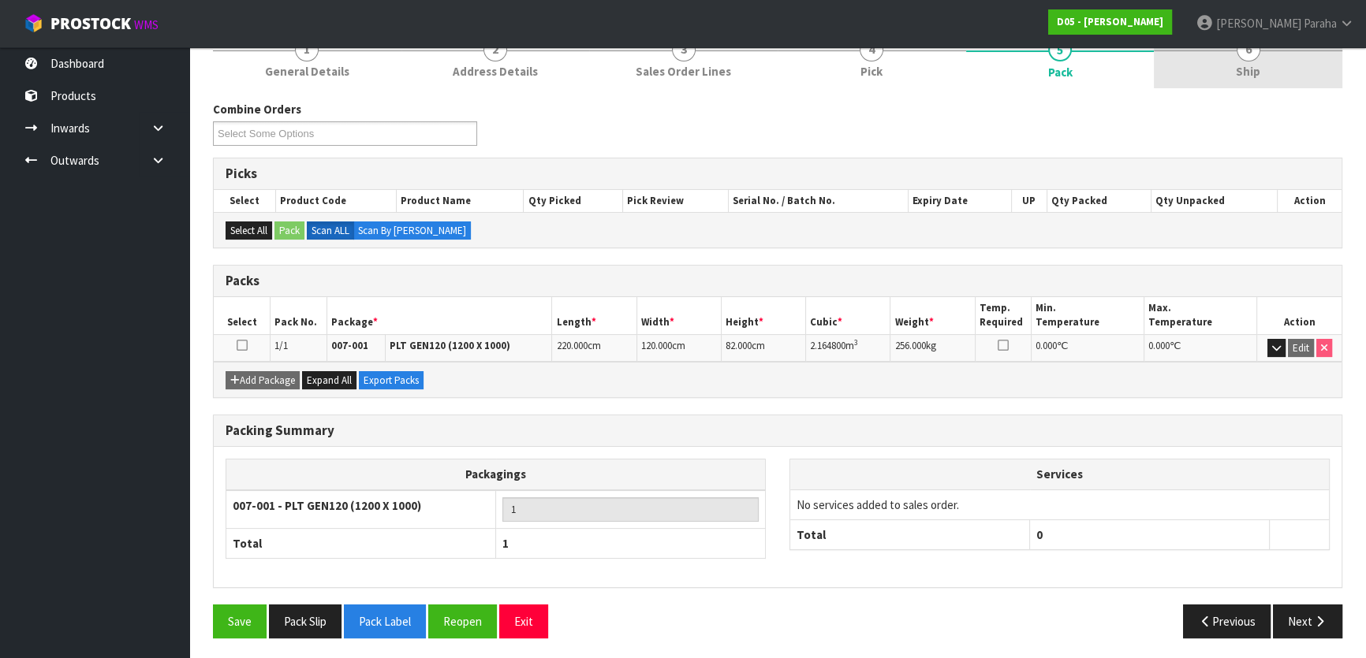
click at [1256, 62] on link "6 Ship" at bounding box center [1248, 57] width 188 height 62
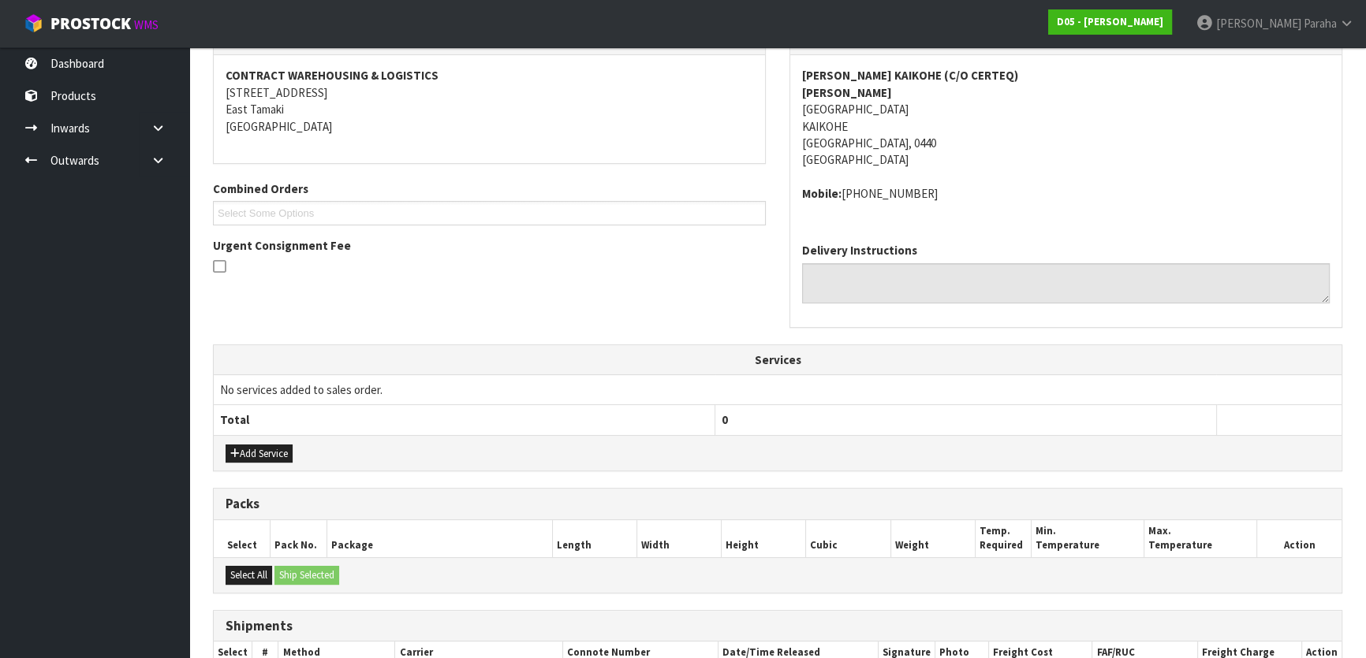
scroll to position [385, 0]
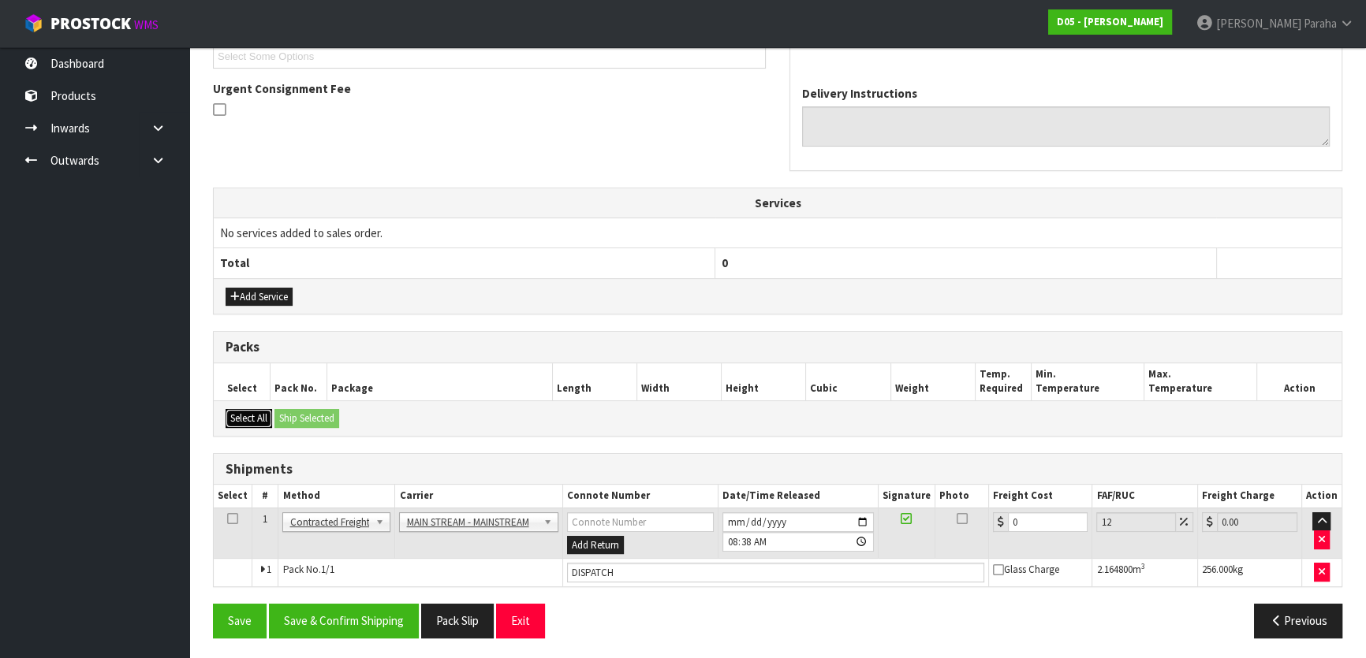
click at [257, 412] on button "Select All" at bounding box center [249, 418] width 47 height 19
click at [652, 569] on input "DISPATCH" at bounding box center [775, 573] width 417 height 20
drag, startPoint x: 622, startPoint y: 574, endPoint x: 567, endPoint y: 573, distance: 55.2
click at [567, 573] on input "DISPATCH" at bounding box center [775, 573] width 417 height 20
paste input "CWL7721665"
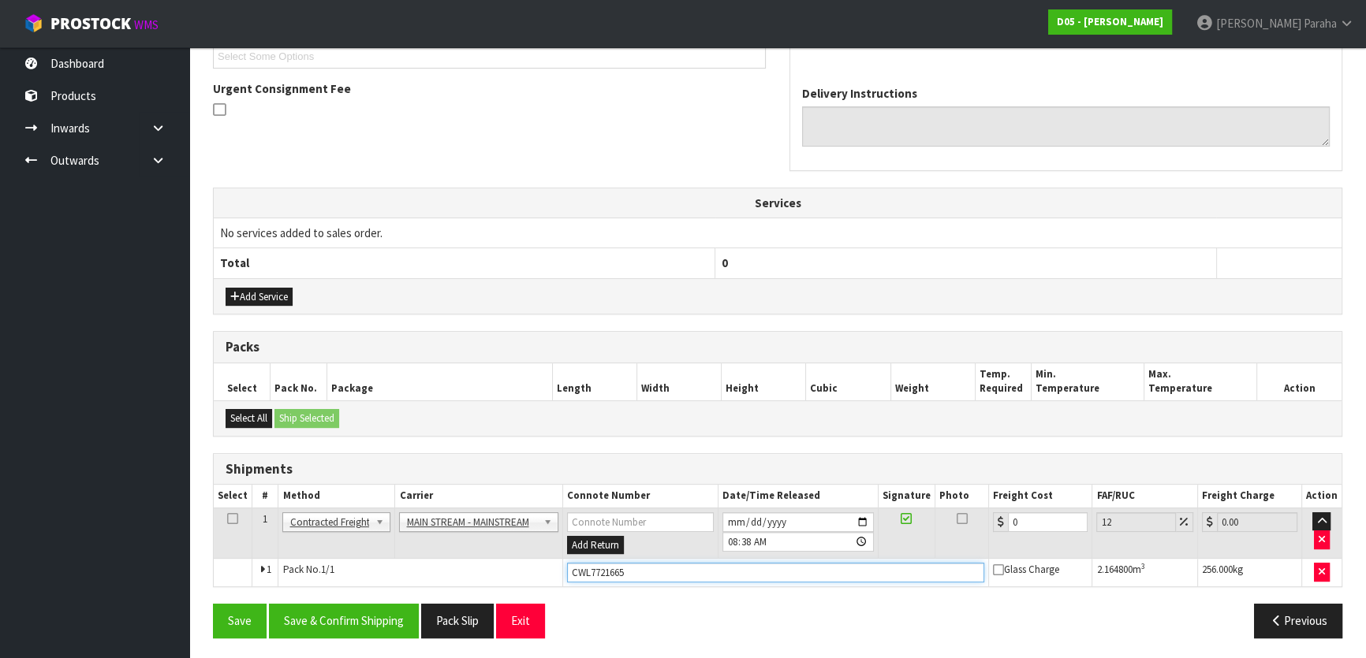
type input "CWL7721665"
click at [1021, 516] on input "0" at bounding box center [1048, 523] width 80 height 20
type input "0"
type input "2"
type input "2.24"
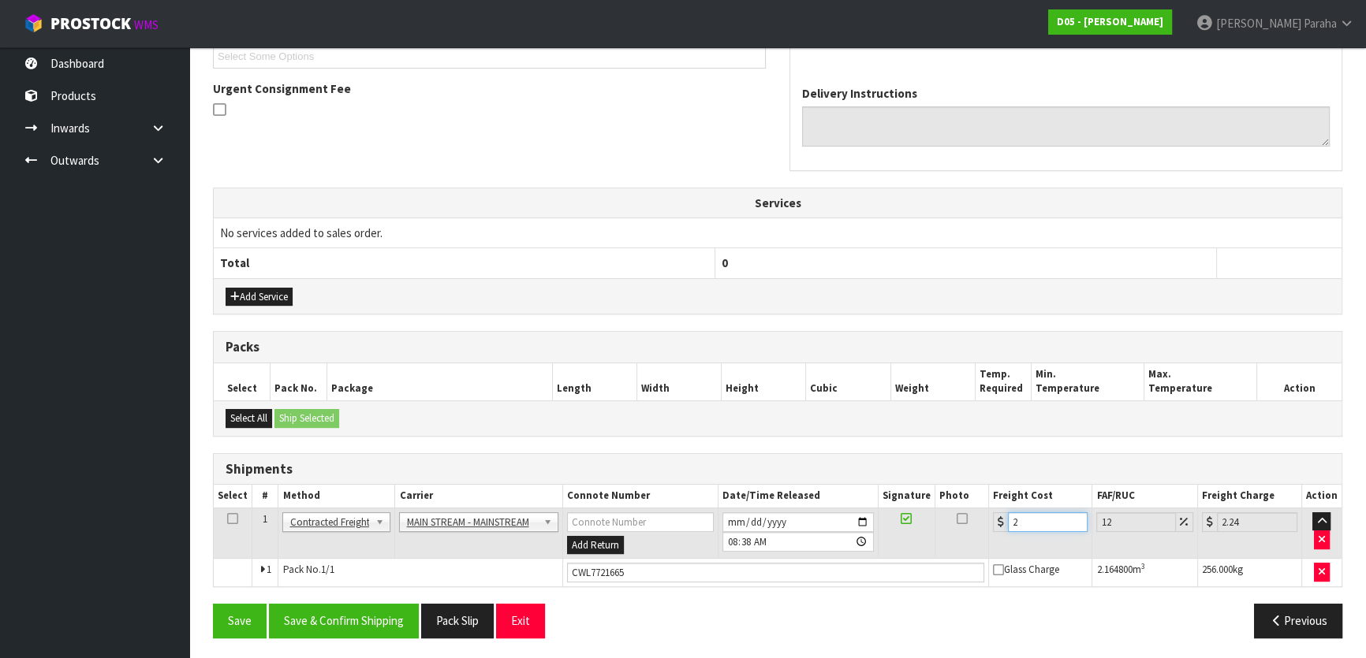
type input "20"
type input "22.4"
type input "203"
type input "227.36"
type input "203.9"
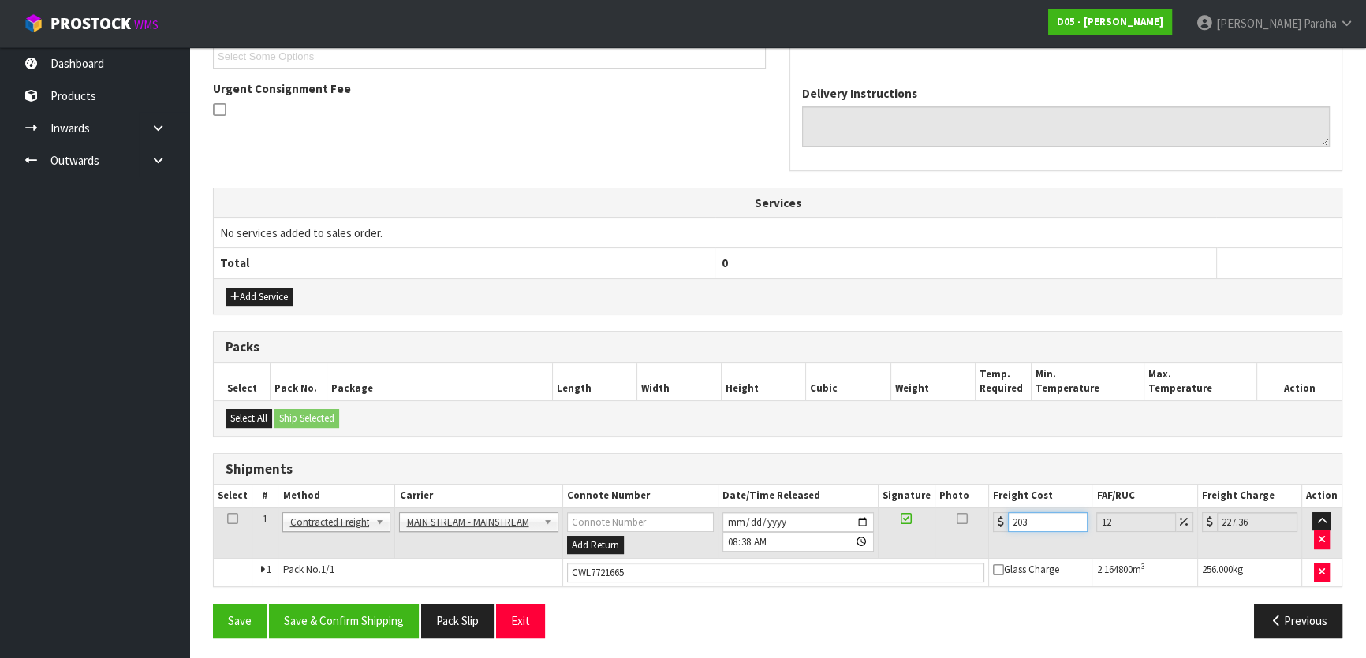
type input "228.37"
type input "203.93"
type input "228.4"
type input "203.93"
click at [382, 622] on button "Save & Confirm Shipping" at bounding box center [344, 621] width 150 height 34
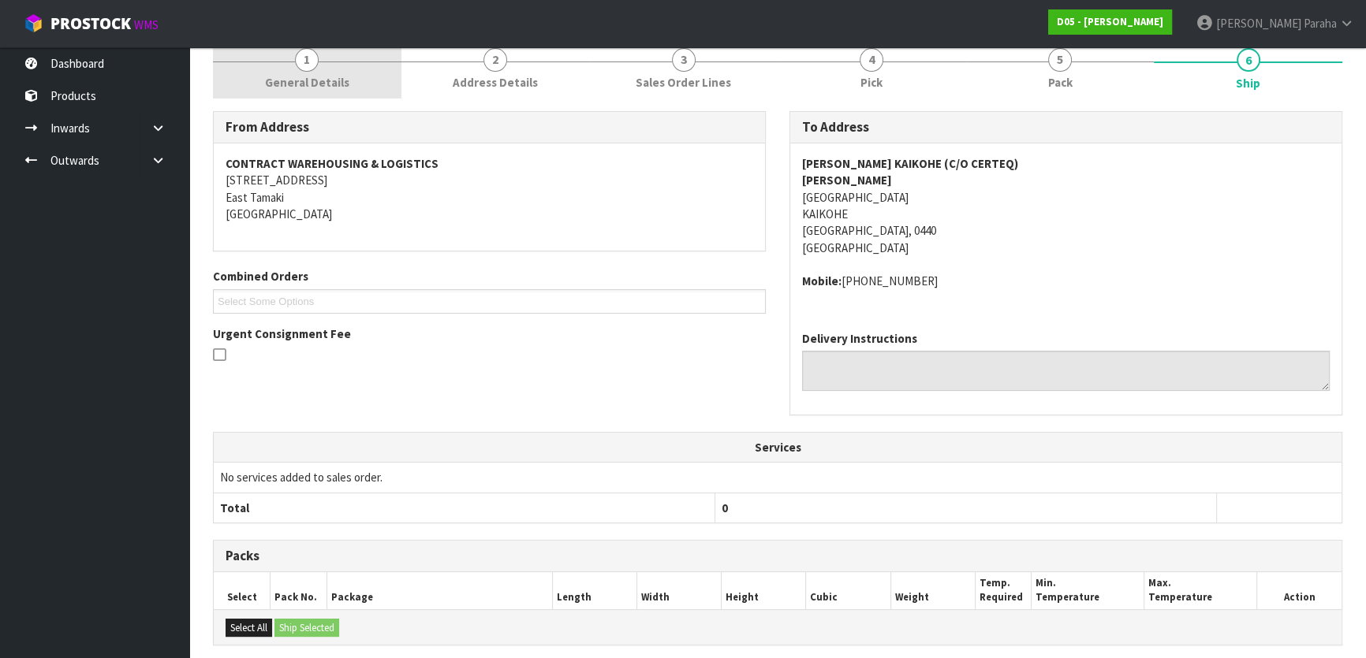
scroll to position [0, 0]
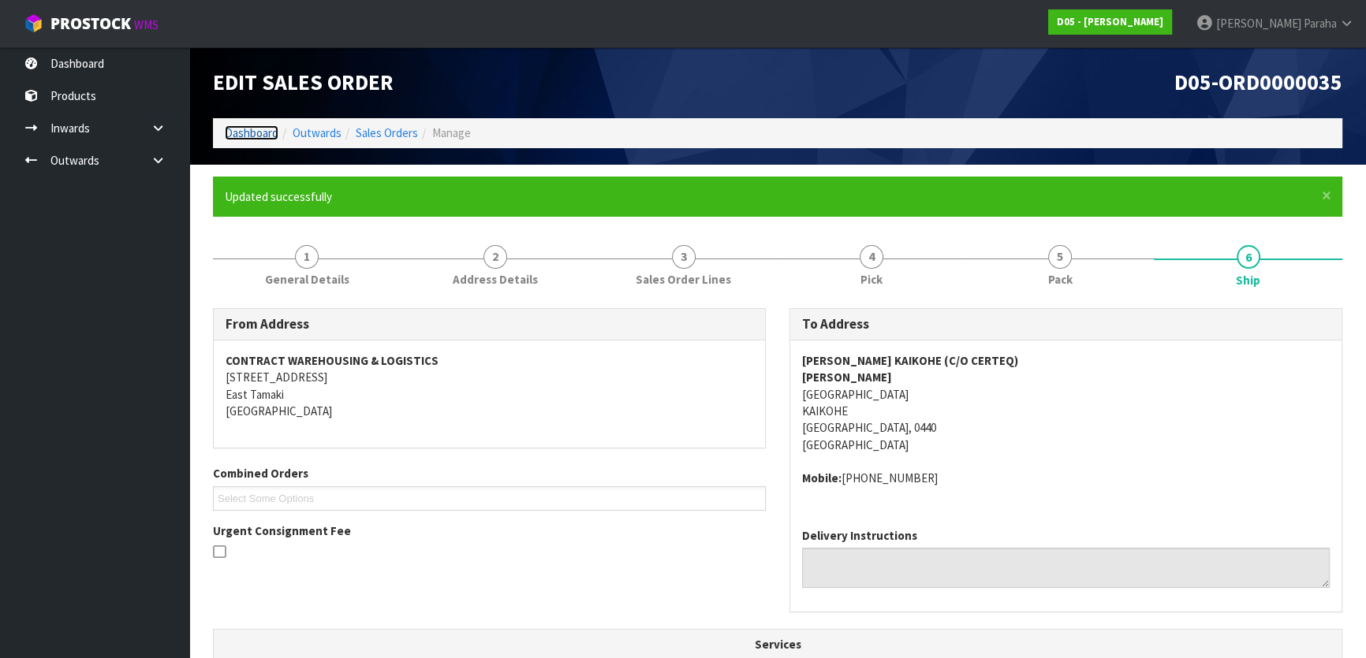
click at [248, 134] on link "Dashboard" at bounding box center [252, 132] width 54 height 15
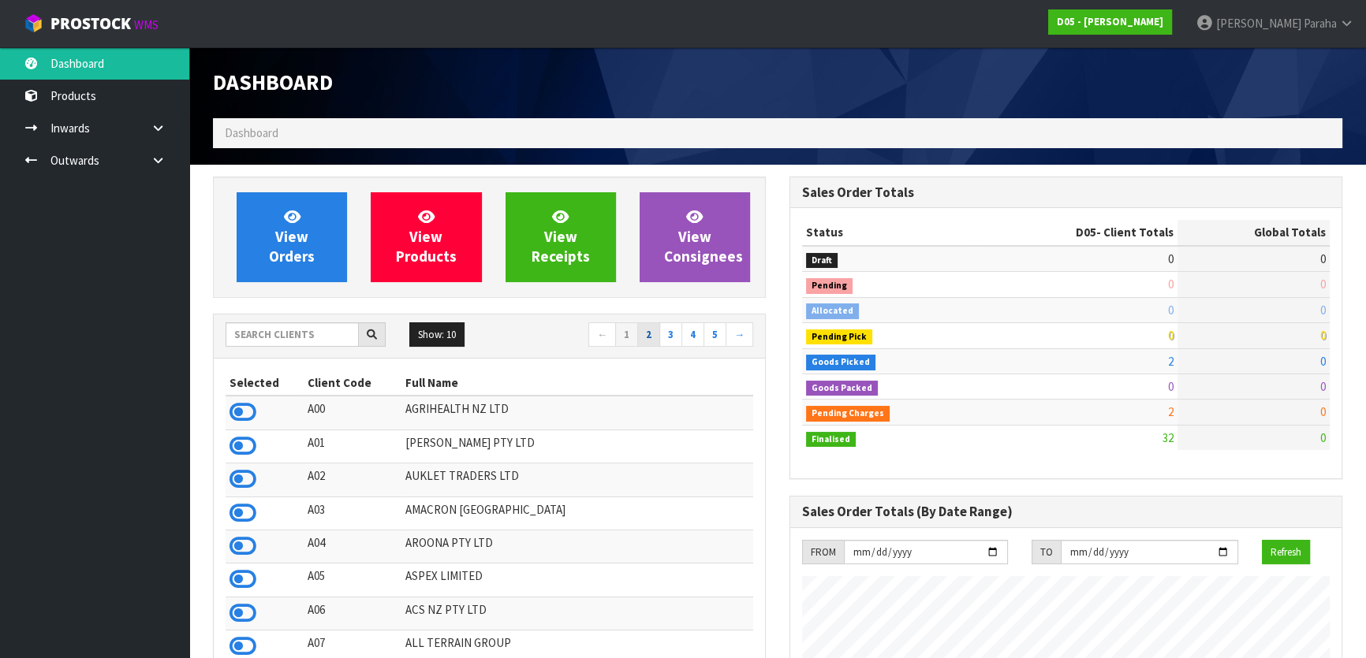
scroll to position [1310, 576]
click at [278, 331] on input "text" at bounding box center [292, 334] width 133 height 24
type input "A13"
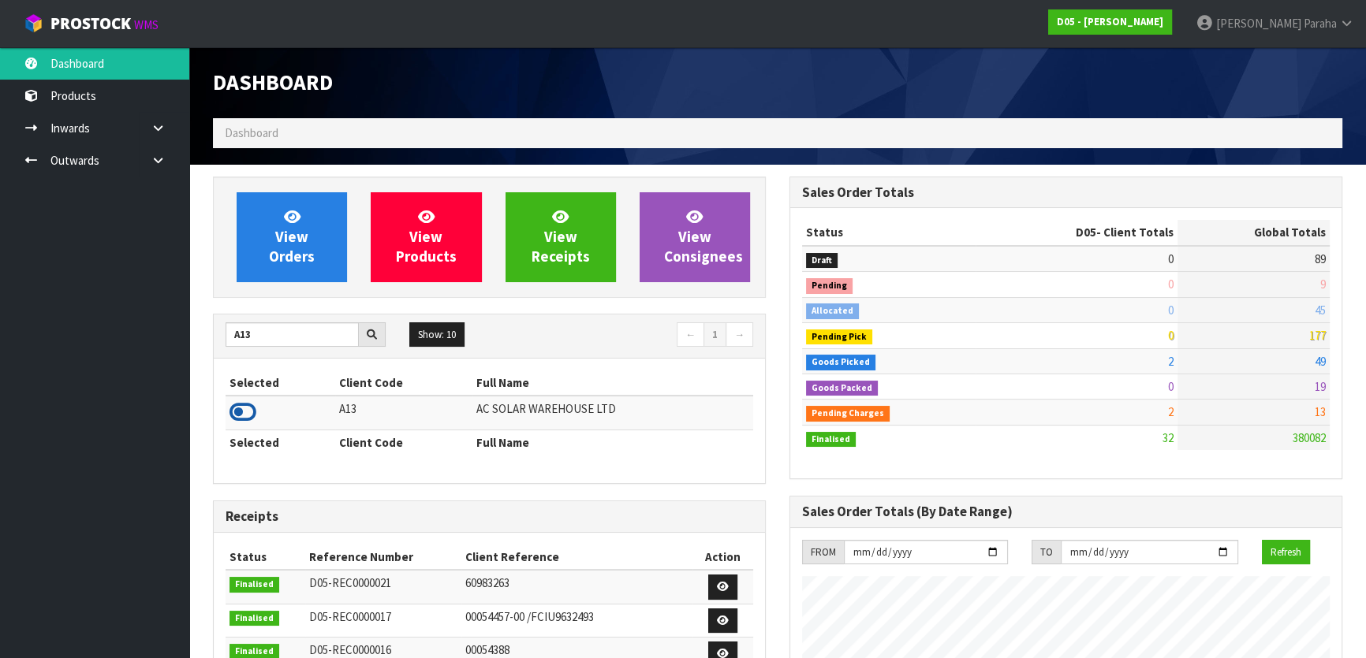
click at [244, 408] on icon at bounding box center [242, 413] width 27 height 24
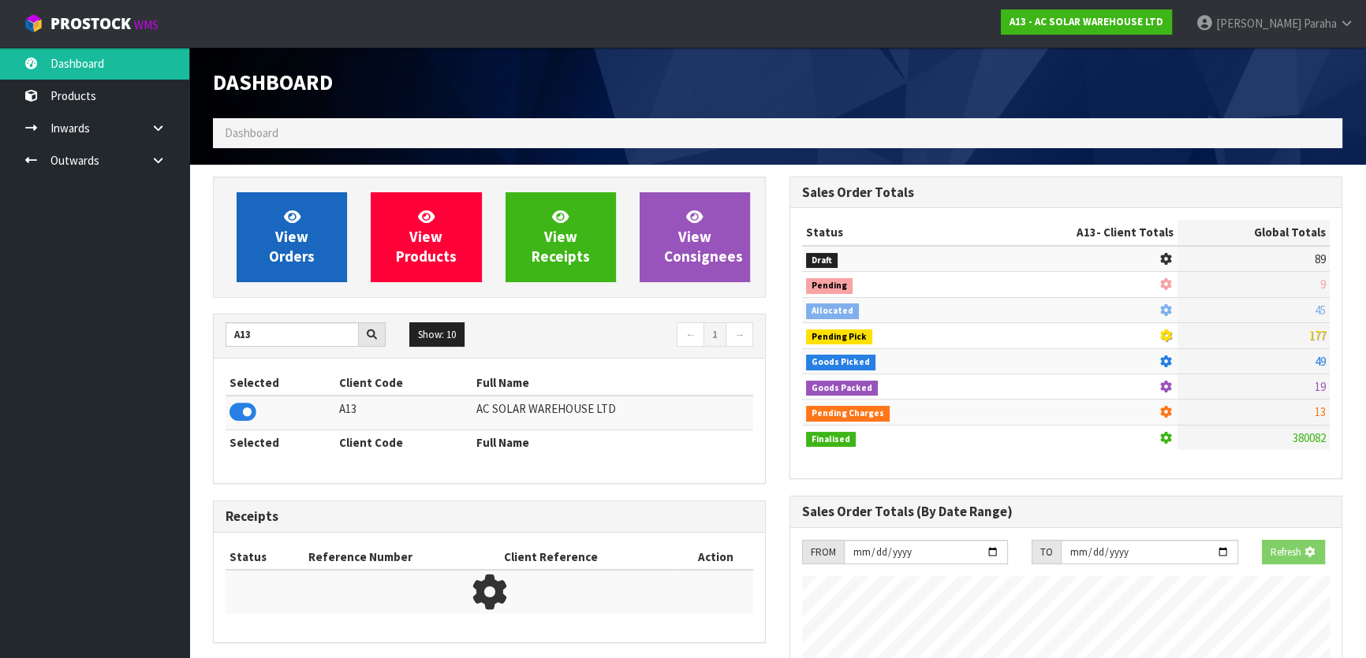
scroll to position [982, 576]
click at [309, 234] on link "View Orders" at bounding box center [292, 237] width 110 height 90
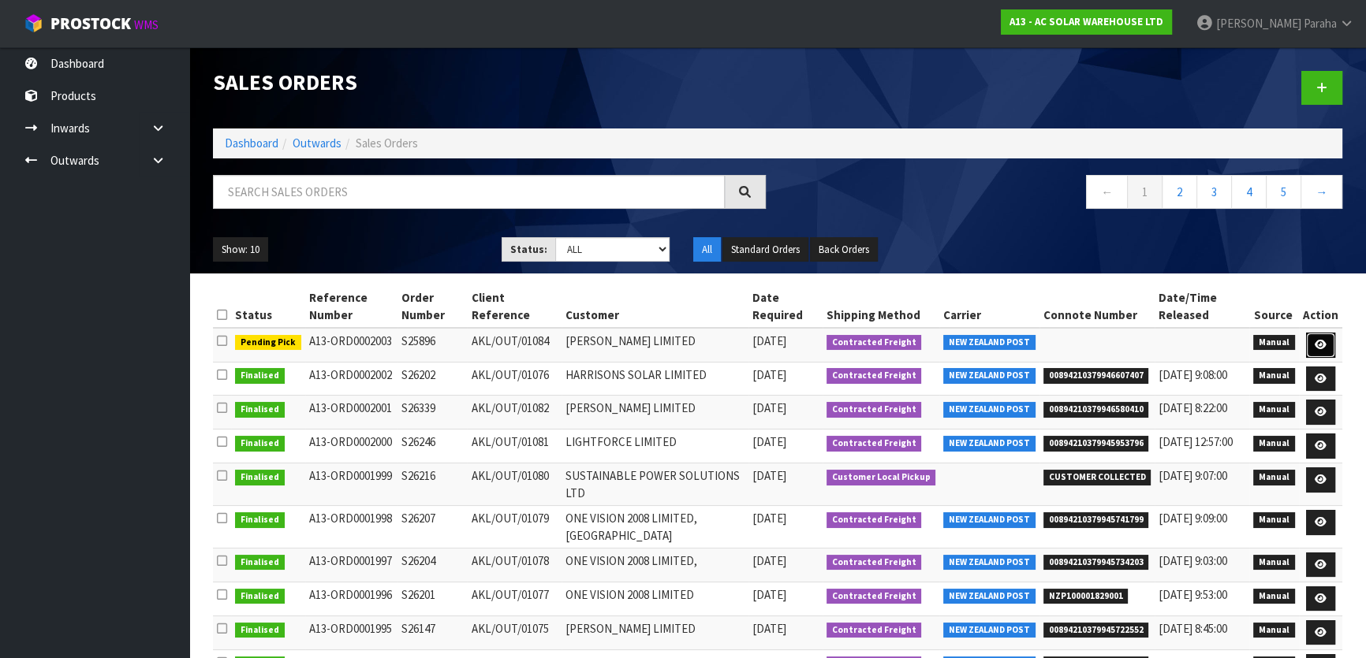
click at [1311, 341] on link at bounding box center [1320, 345] width 29 height 25
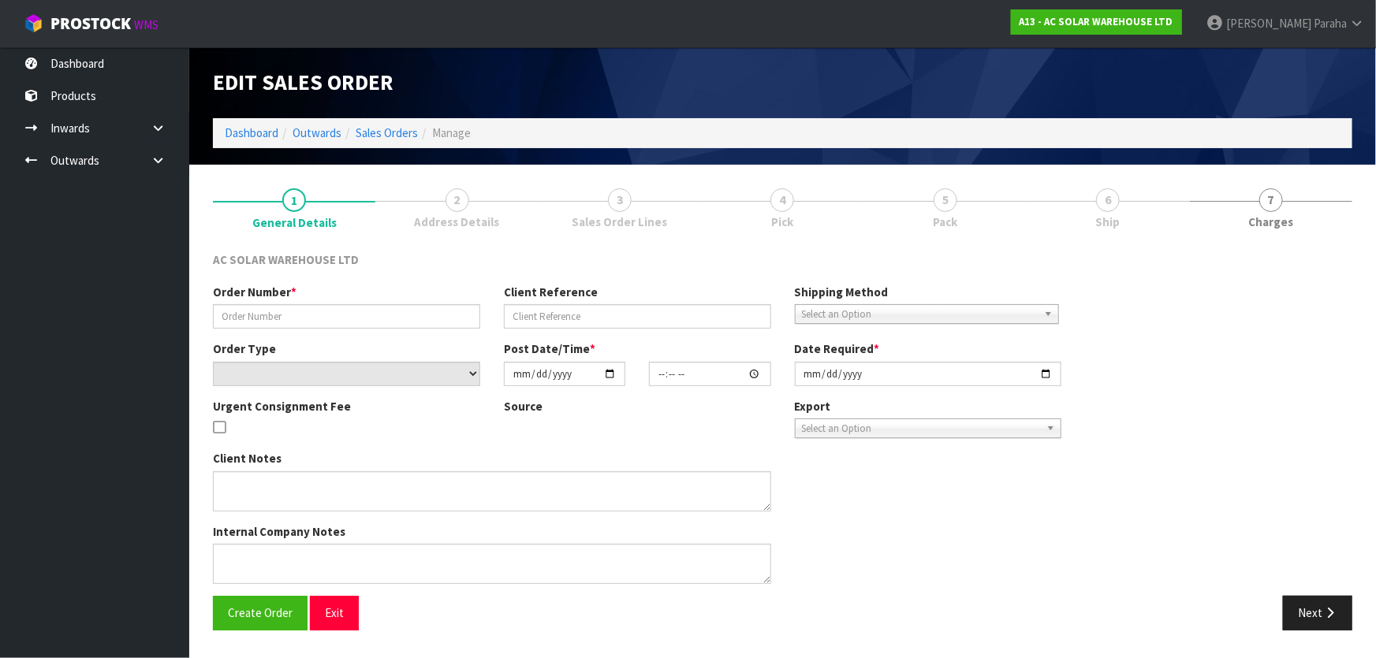
type input "S25896"
type input "AKL/OUT/01084"
select select "number:0"
type input "2025-09-08"
type input "08:35:00.000"
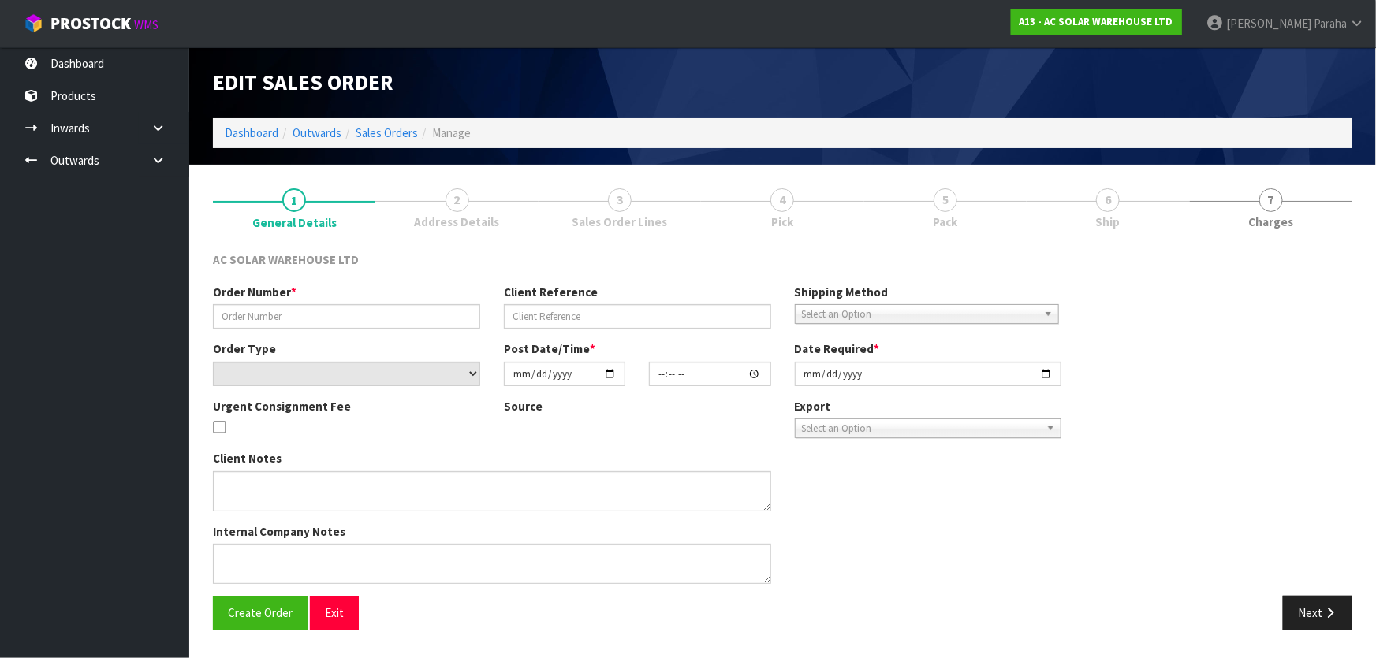
type input "2025-09-08"
type textarea "SEND WITH NZ POST"
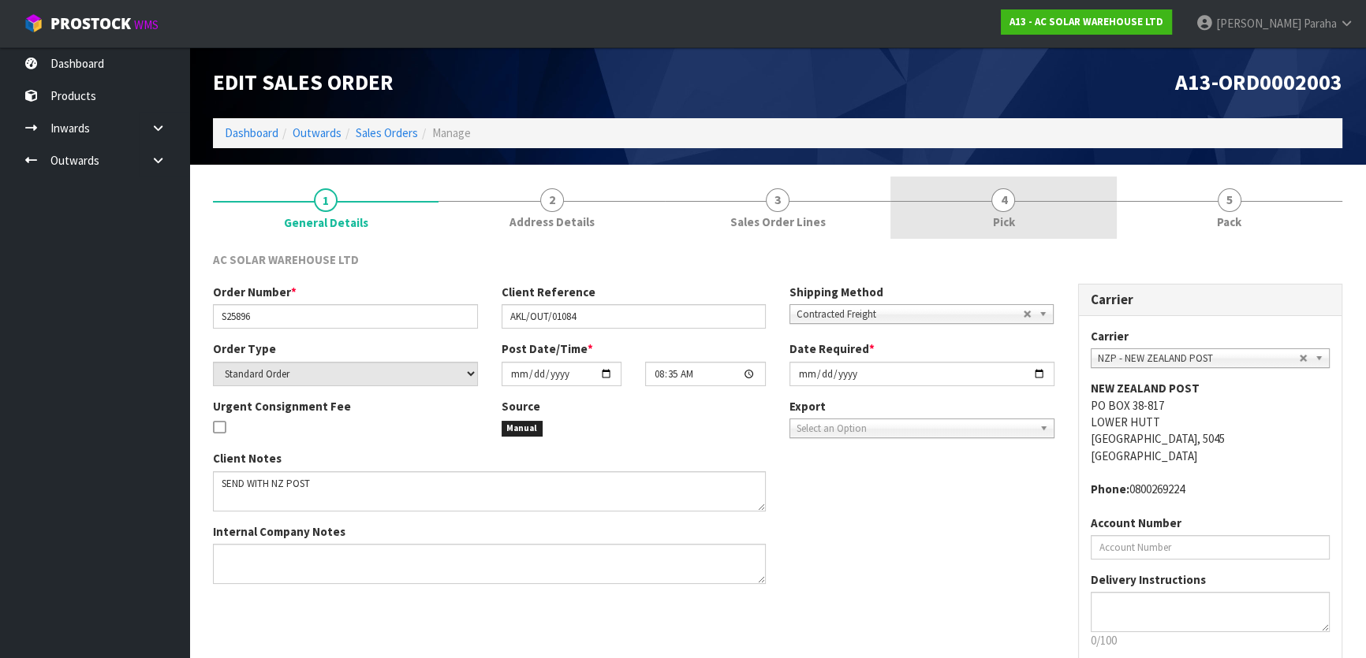
click at [1014, 202] on span "4" at bounding box center [1003, 200] width 24 height 24
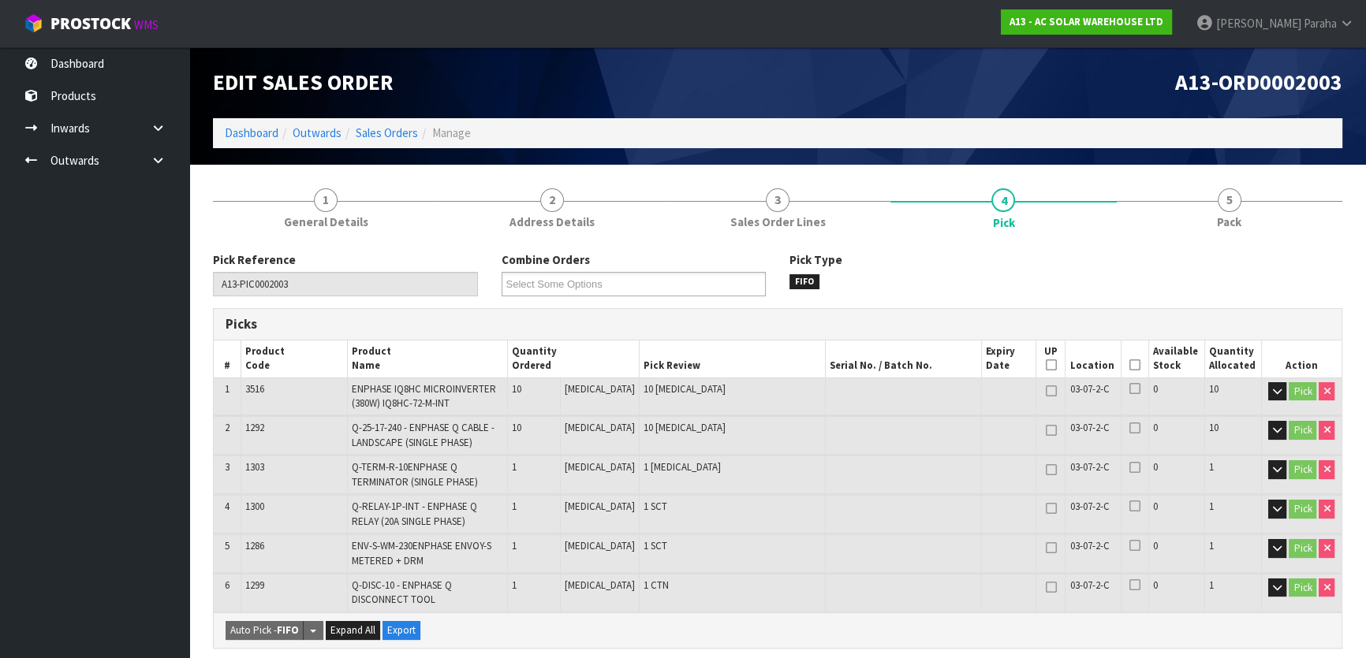
click at [1129, 366] on icon at bounding box center [1134, 365] width 11 height 1
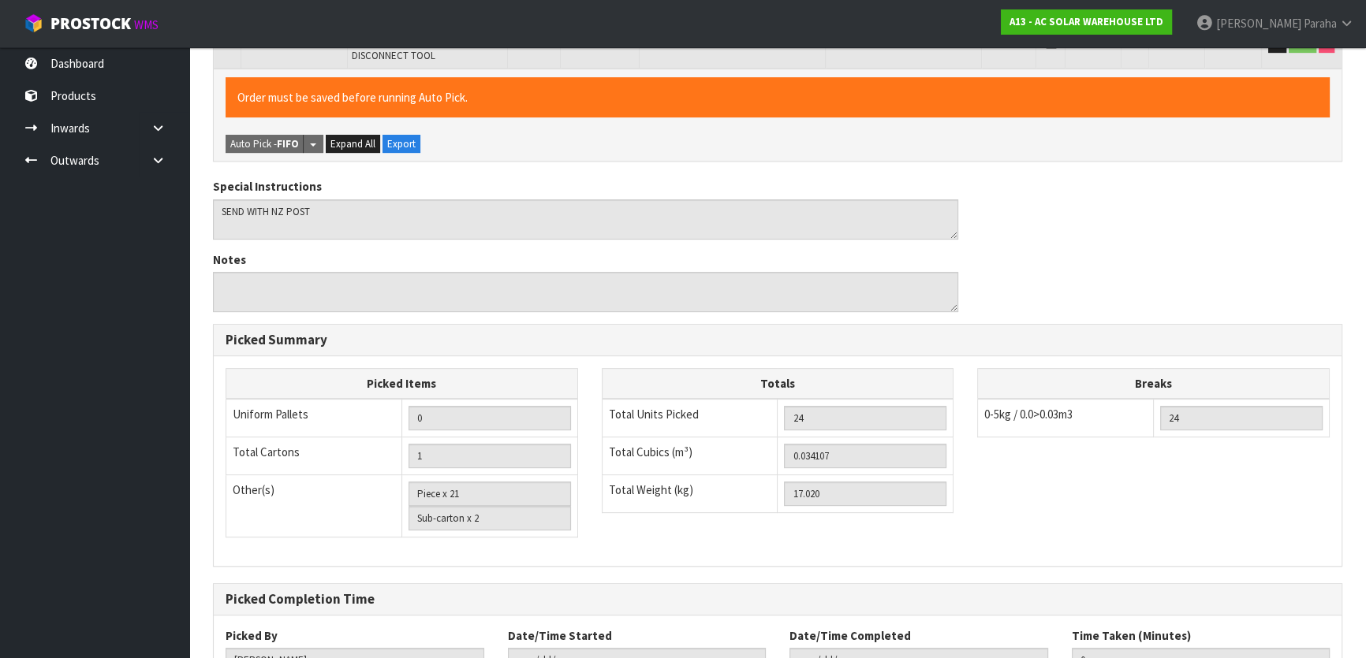
scroll to position [665, 0]
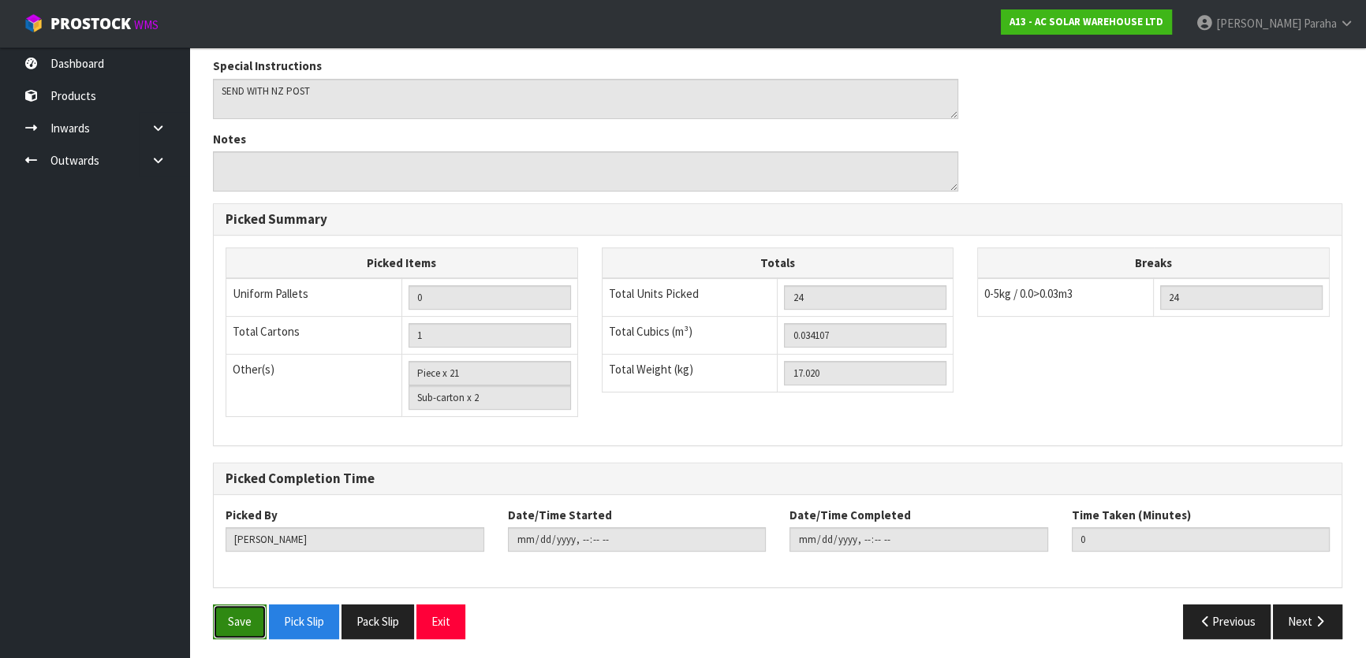
click at [228, 618] on button "Save" at bounding box center [240, 622] width 54 height 34
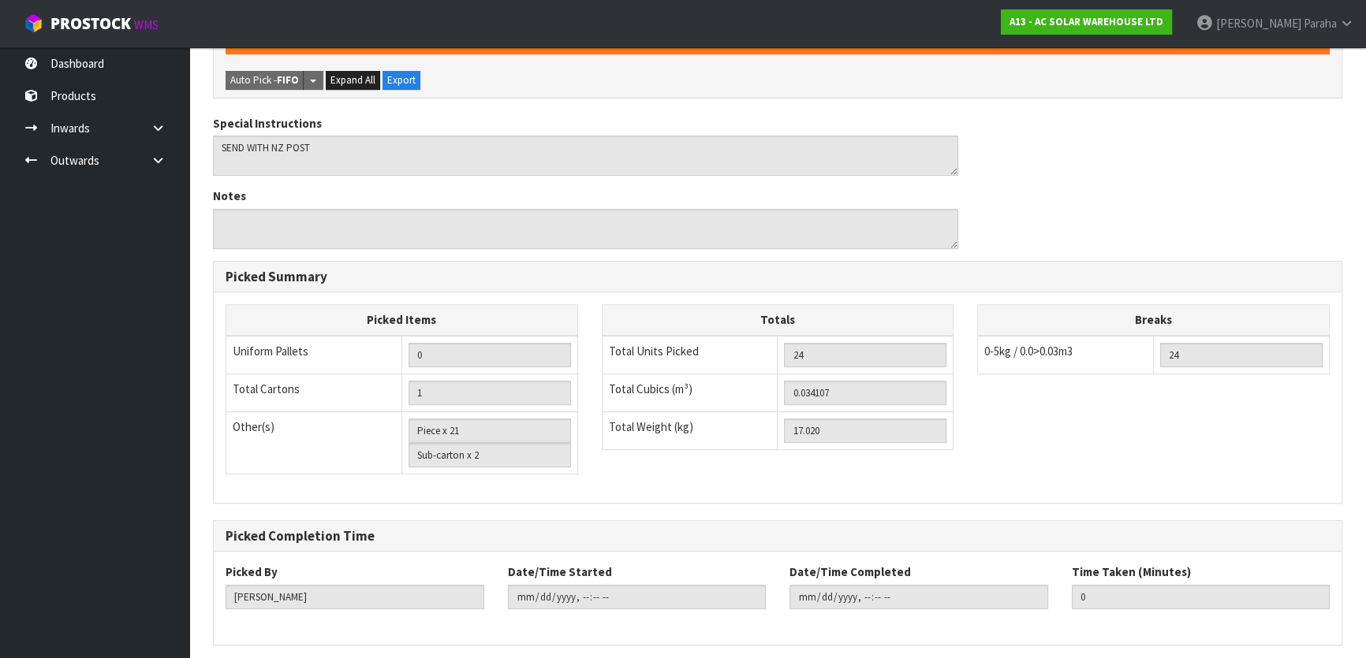
scroll to position [0, 0]
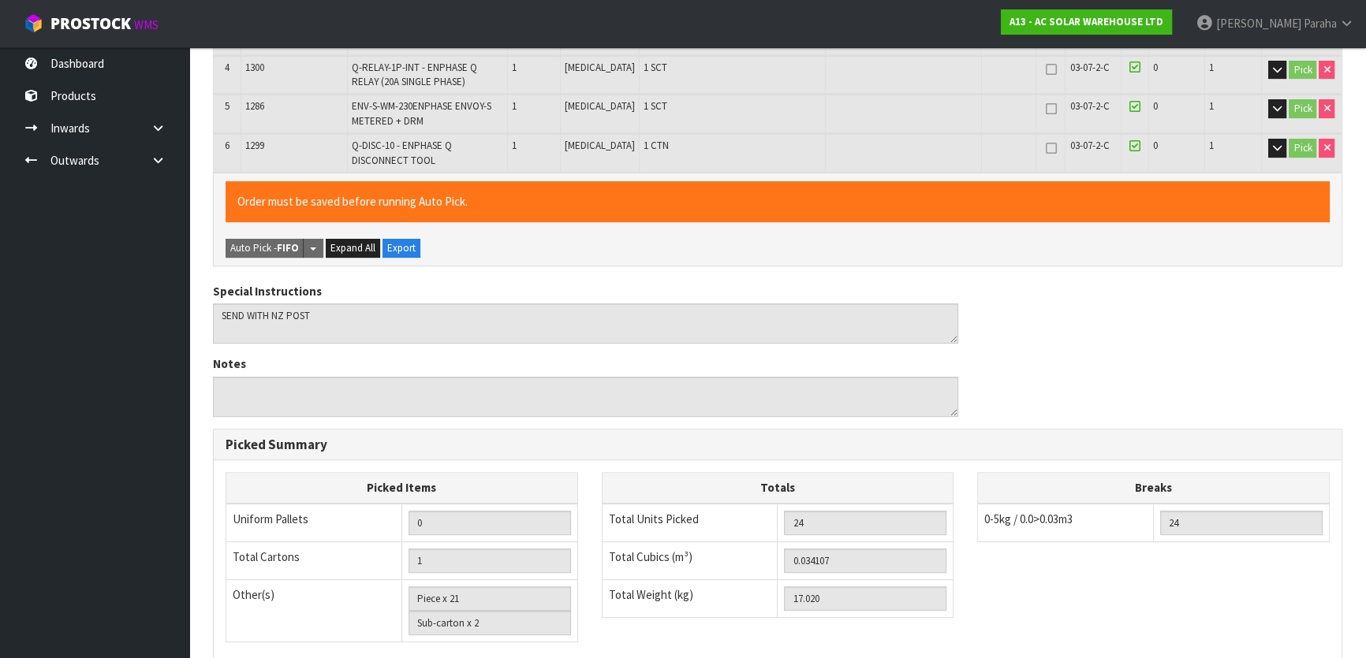
type input "Polly Paraha"
type input "2025-09-08T09:30:04"
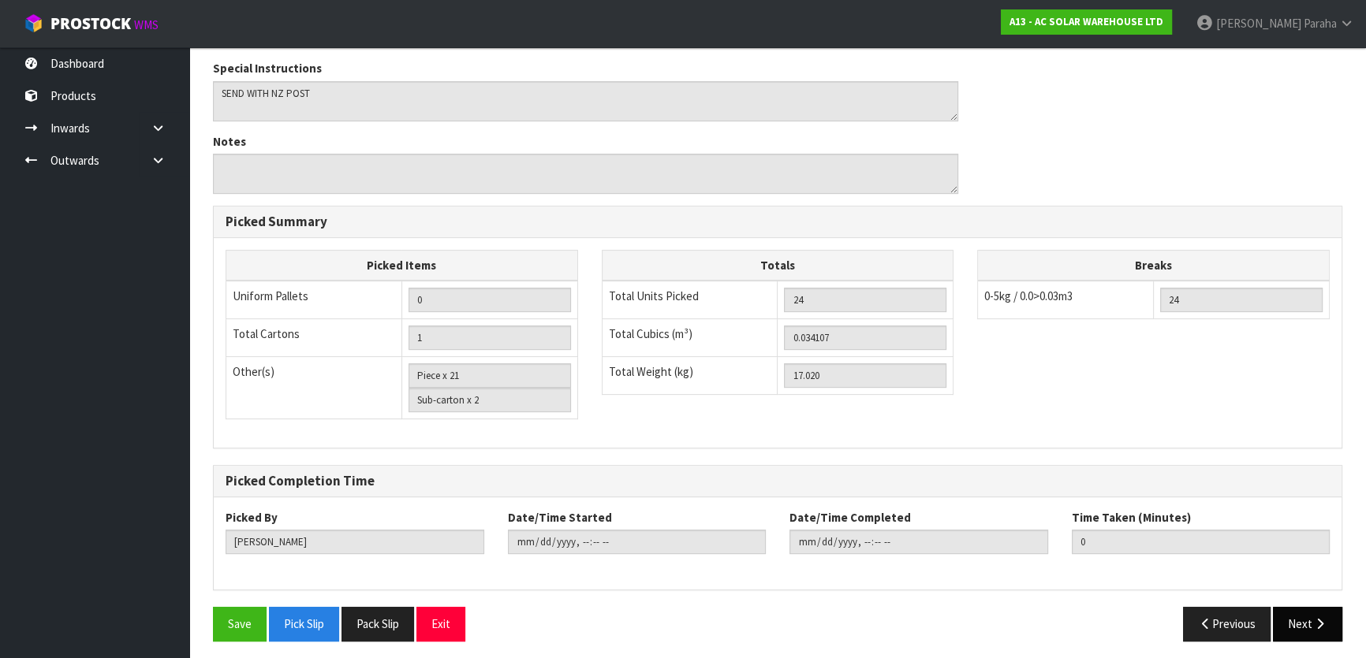
scroll to position [665, 0]
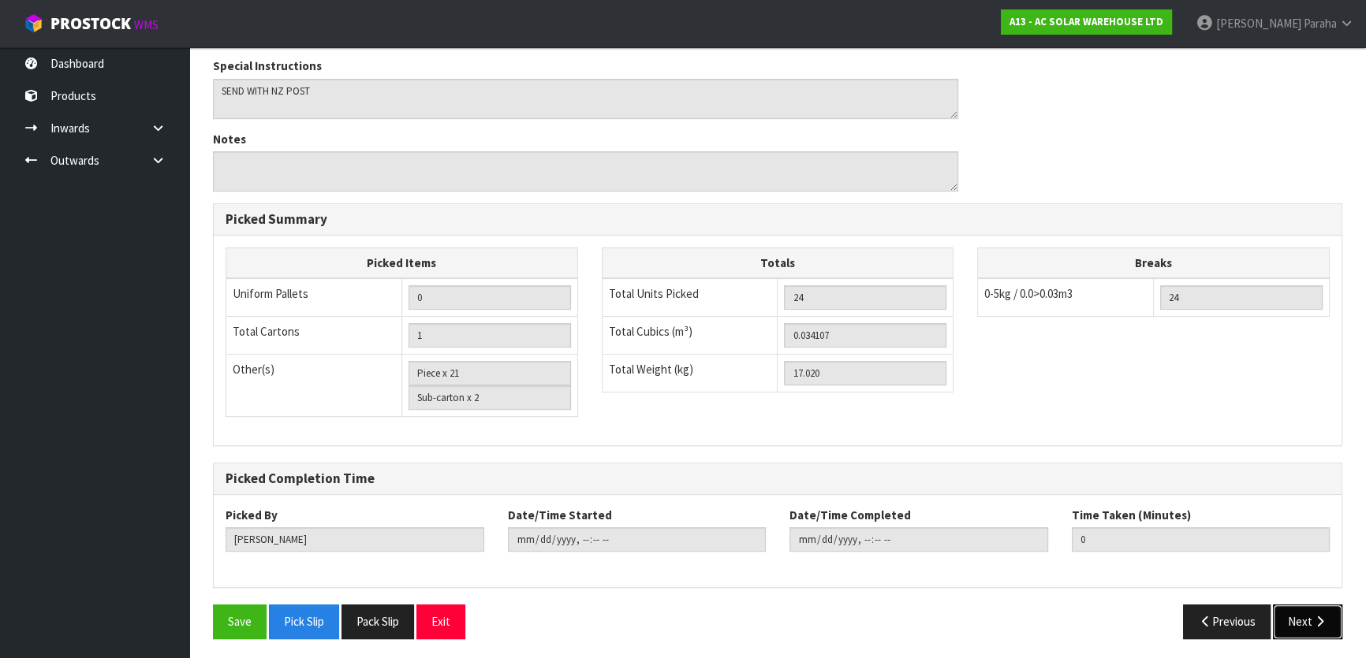
click at [1305, 626] on button "Next" at bounding box center [1307, 622] width 69 height 34
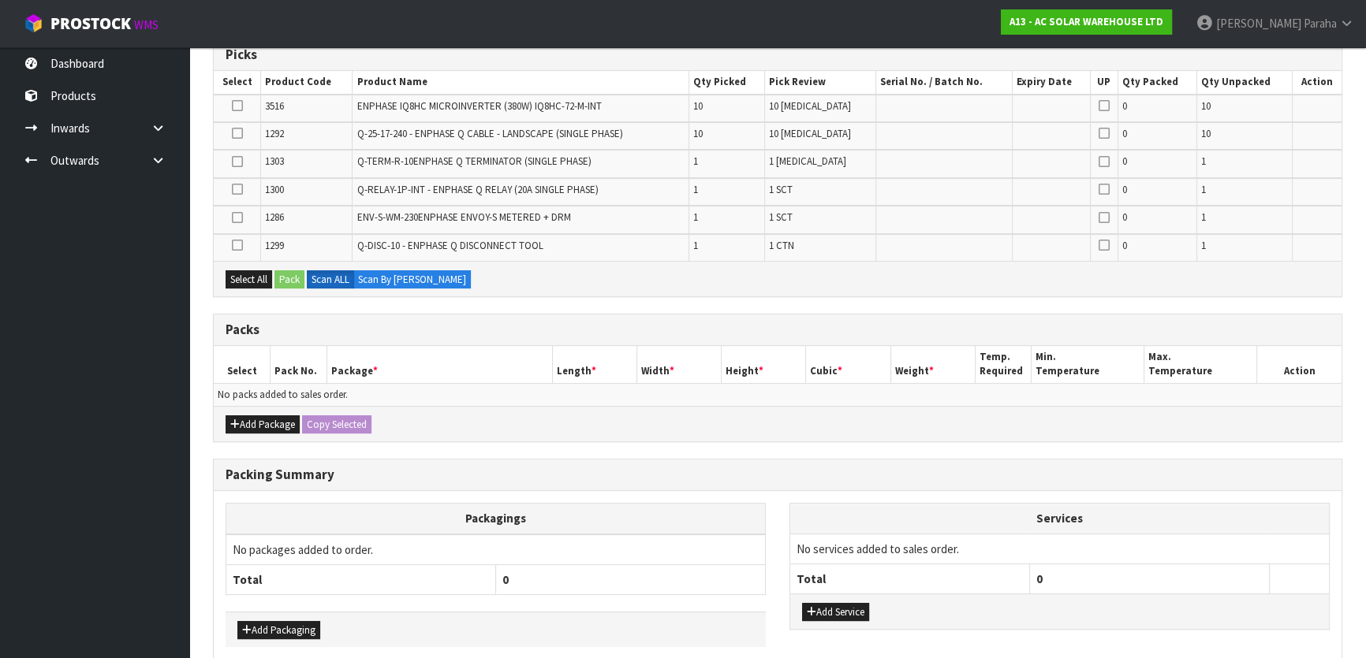
scroll to position [397, 0]
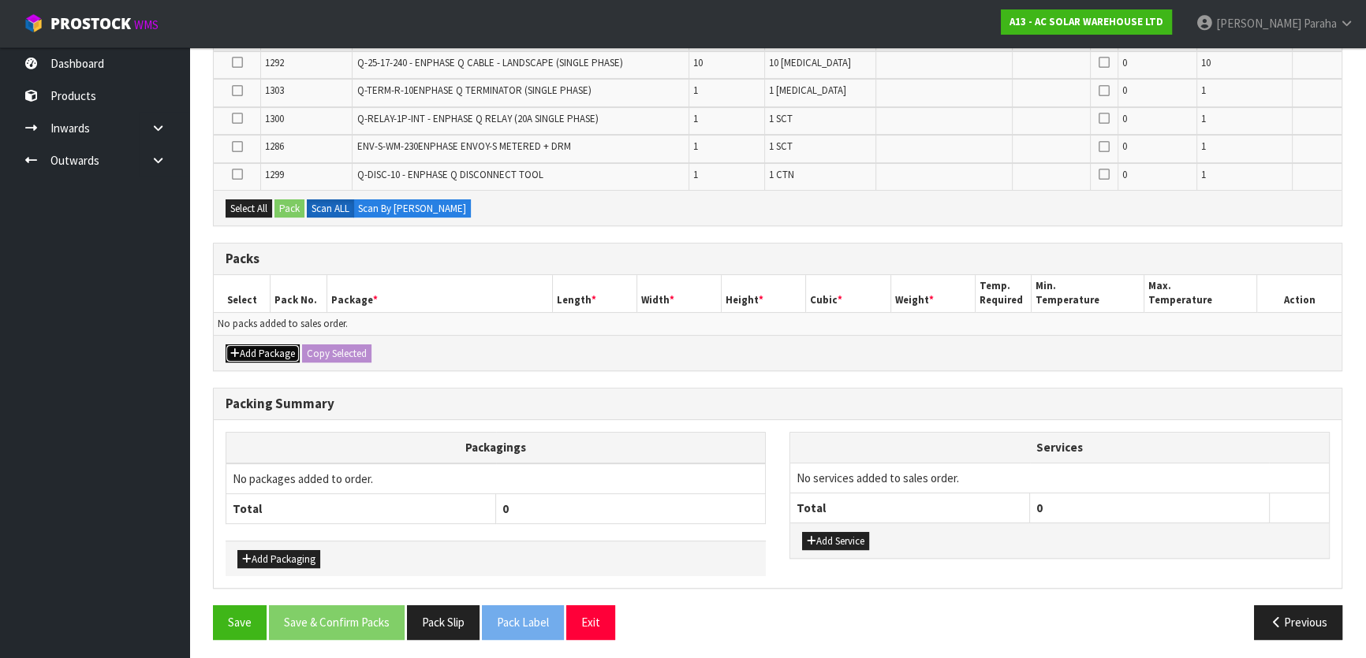
click at [254, 352] on button "Add Package" at bounding box center [263, 354] width 74 height 19
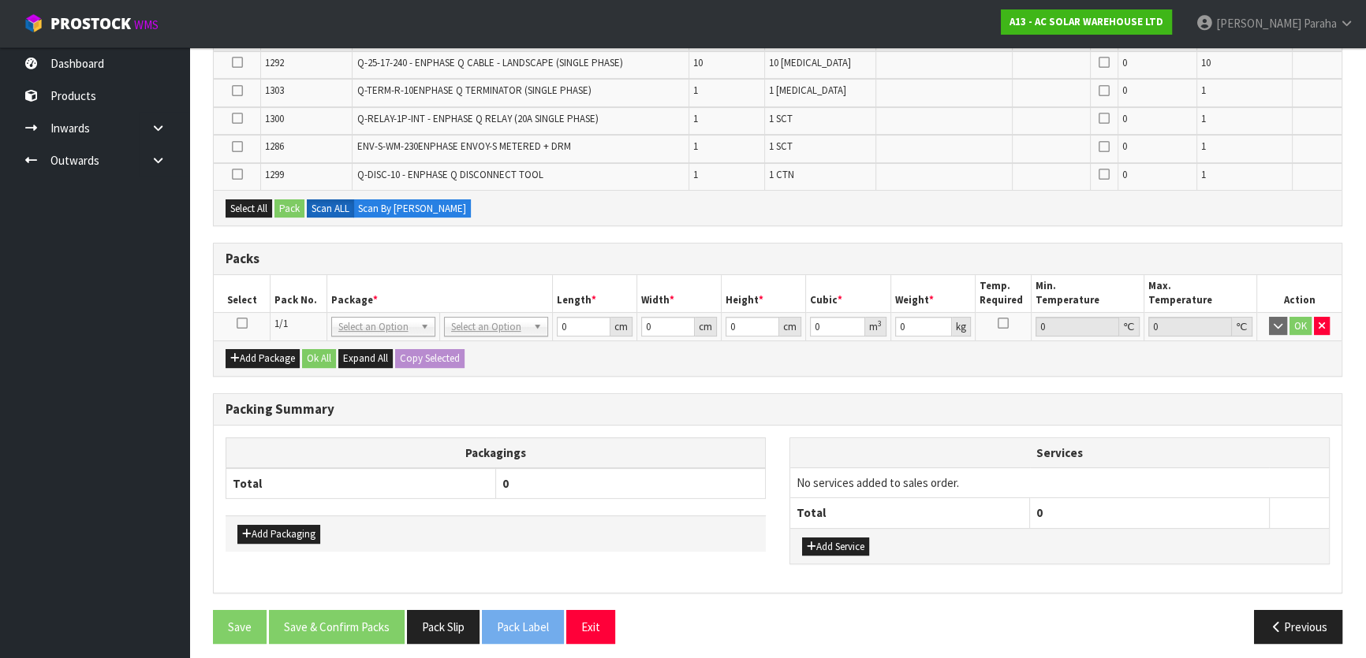
click at [238, 323] on icon at bounding box center [242, 323] width 11 height 1
click at [248, 196] on div "Select All Pack Scan ALL Scan By Quantity" at bounding box center [778, 207] width 1128 height 35
drag, startPoint x: 248, startPoint y: 211, endPoint x: 281, endPoint y: 198, distance: 36.5
click at [251, 209] on button "Select All" at bounding box center [249, 208] width 47 height 19
click at [285, 204] on button "Pack" at bounding box center [289, 208] width 30 height 19
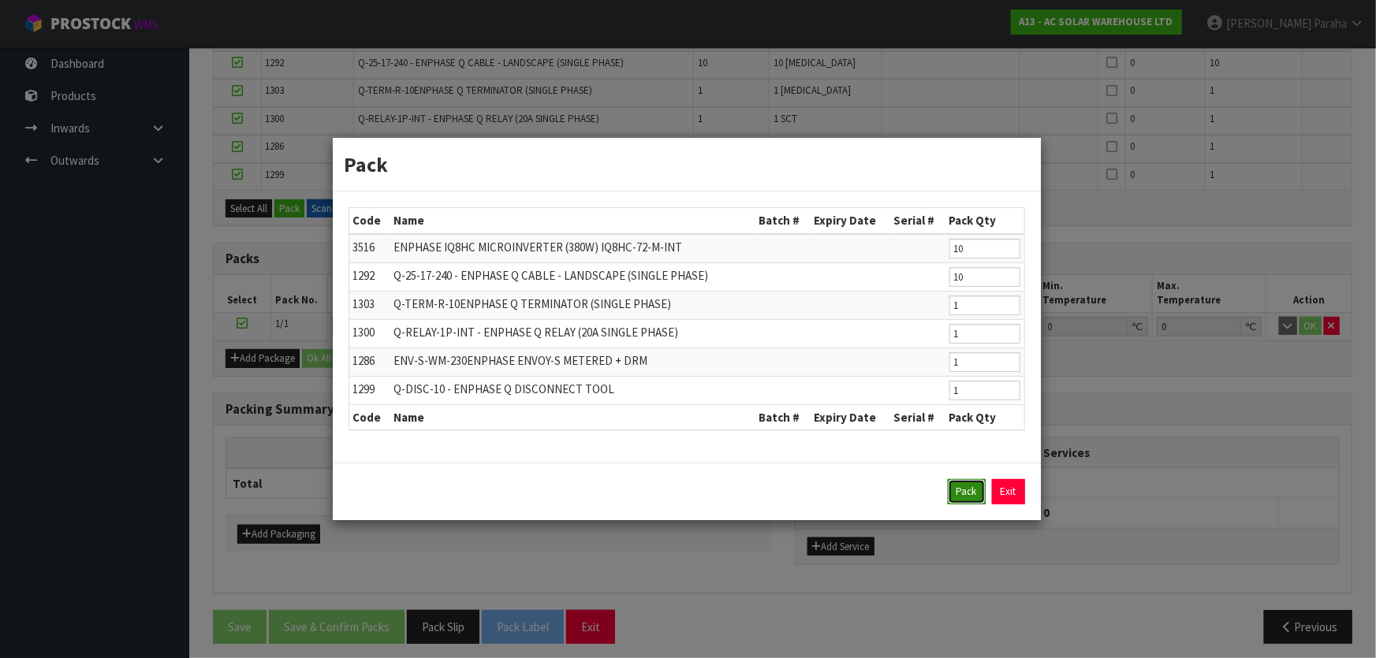
click at [971, 490] on button "Pack" at bounding box center [967, 491] width 38 height 25
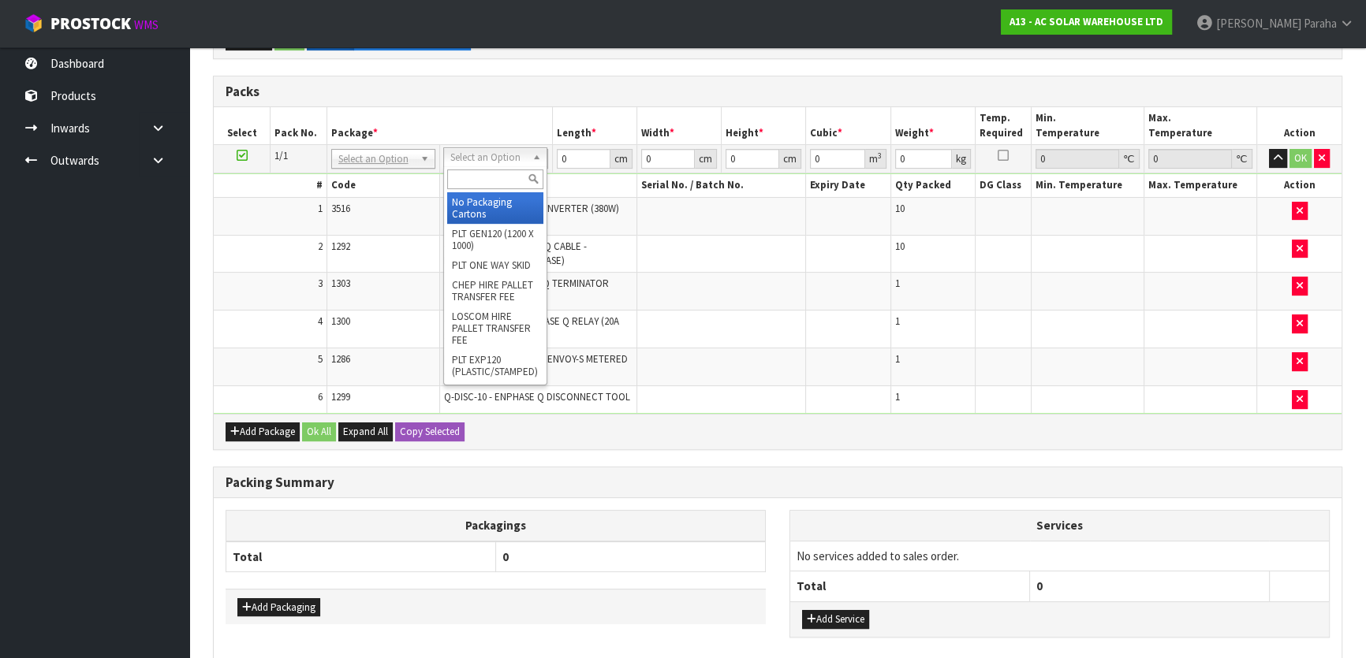
click at [486, 172] on input "text" at bounding box center [495, 180] width 96 height 20
type input "OC"
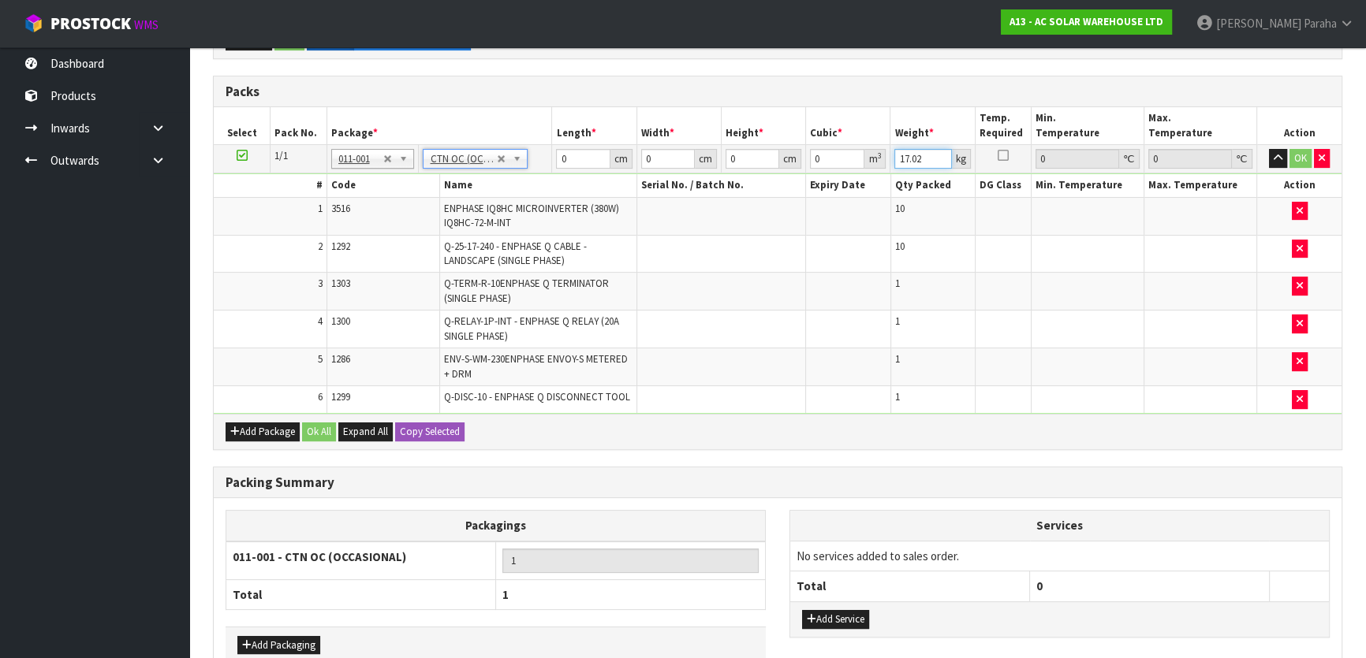
drag, startPoint x: 929, startPoint y: 157, endPoint x: 856, endPoint y: 166, distance: 73.2
click at [857, 166] on tr "1/1 NONE 007-001 007-002 007-004 007-009 007-013 007-014 007-015 007-017 007-01…" at bounding box center [778, 159] width 1128 height 28
type input "17"
drag, startPoint x: 568, startPoint y: 158, endPoint x: 468, endPoint y: 158, distance: 99.4
click at [468, 158] on tr "1/1 NONE 007-001 007-002 007-004 007-009 007-013 007-014 007-015 007-017 007-01…" at bounding box center [778, 159] width 1128 height 28
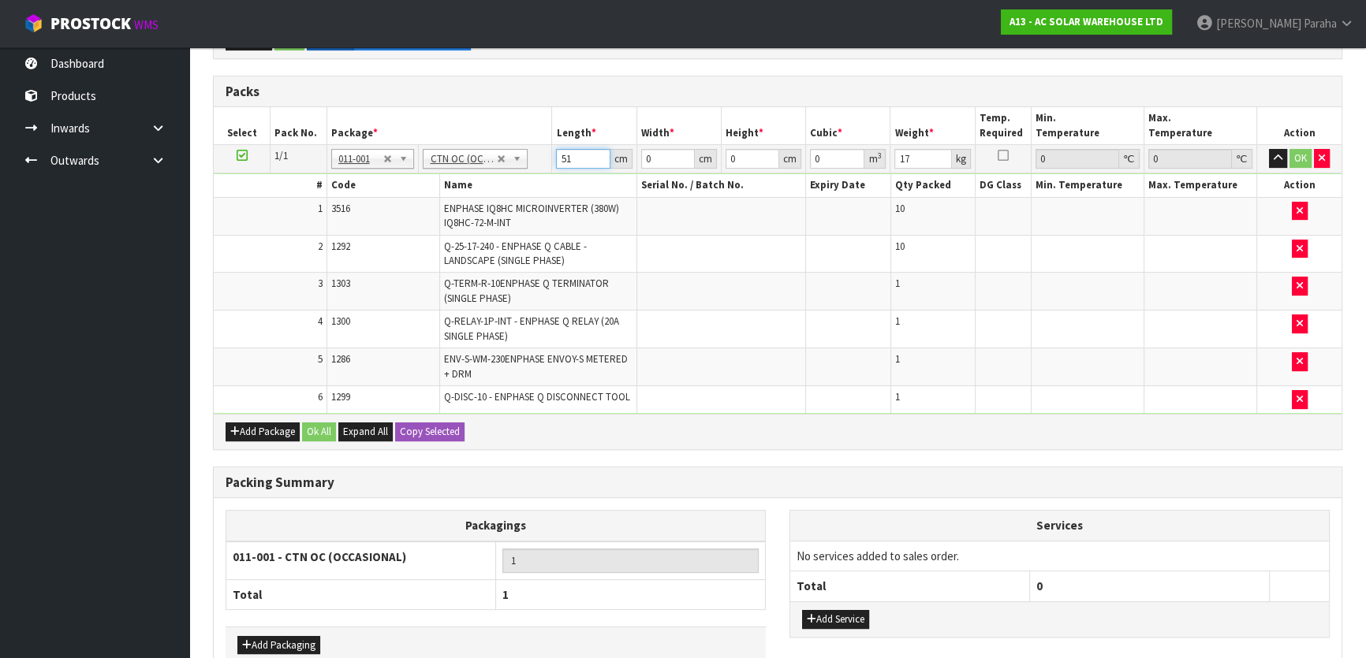
type input "51"
type input "41"
type input "1"
type input "0.002091"
type input "0"
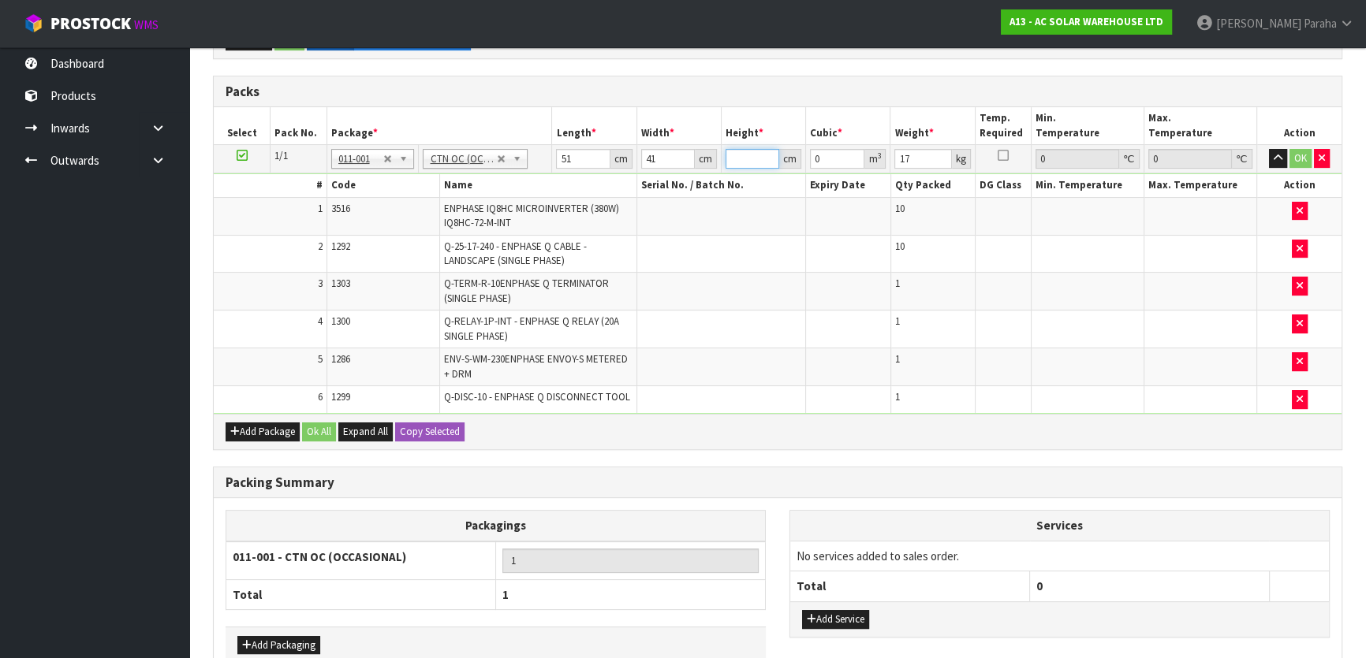
type input "2"
type input "0.004182"
type input "29"
type input "0.060639"
type input "29"
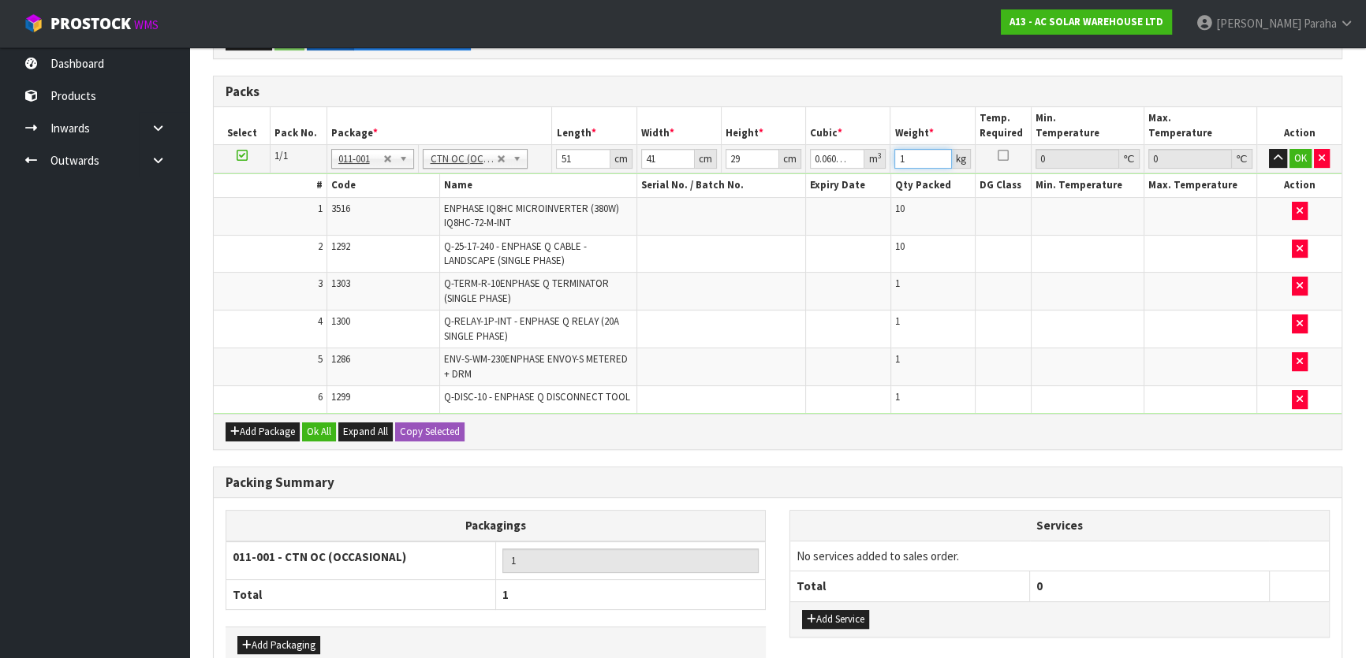
type input "17"
click at [319, 431] on button "Ok All" at bounding box center [319, 432] width 34 height 19
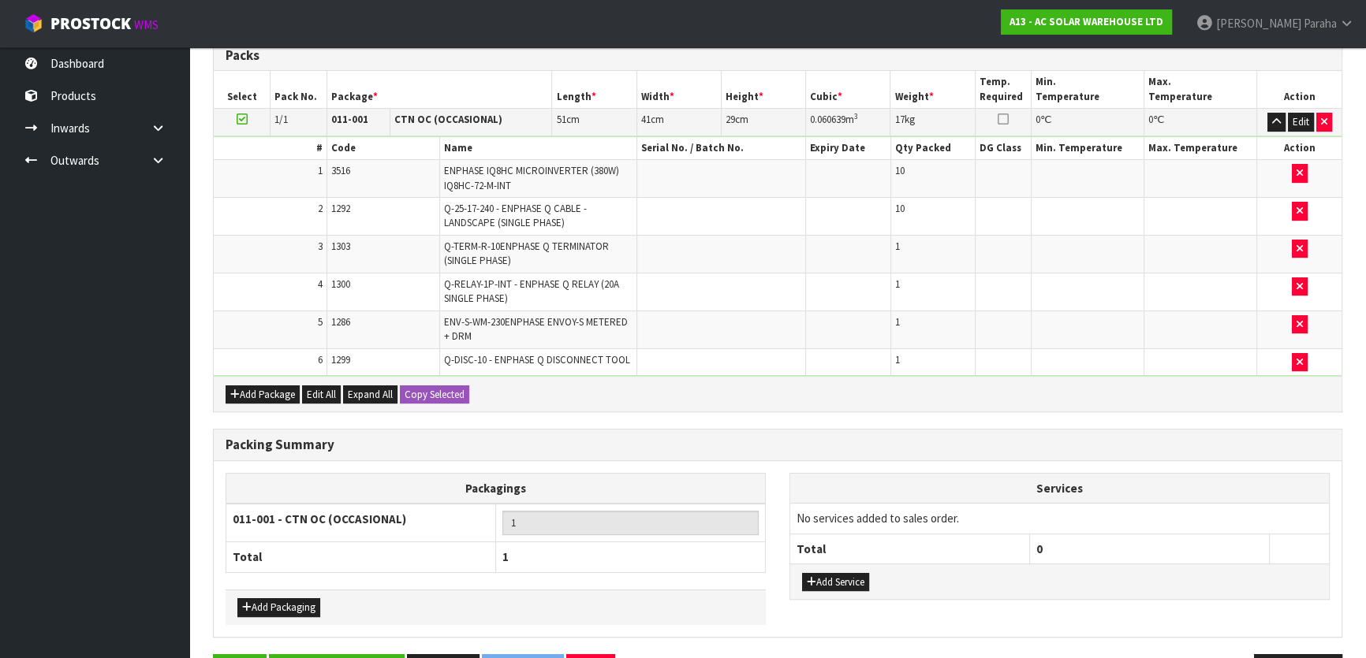
scroll to position [482, 0]
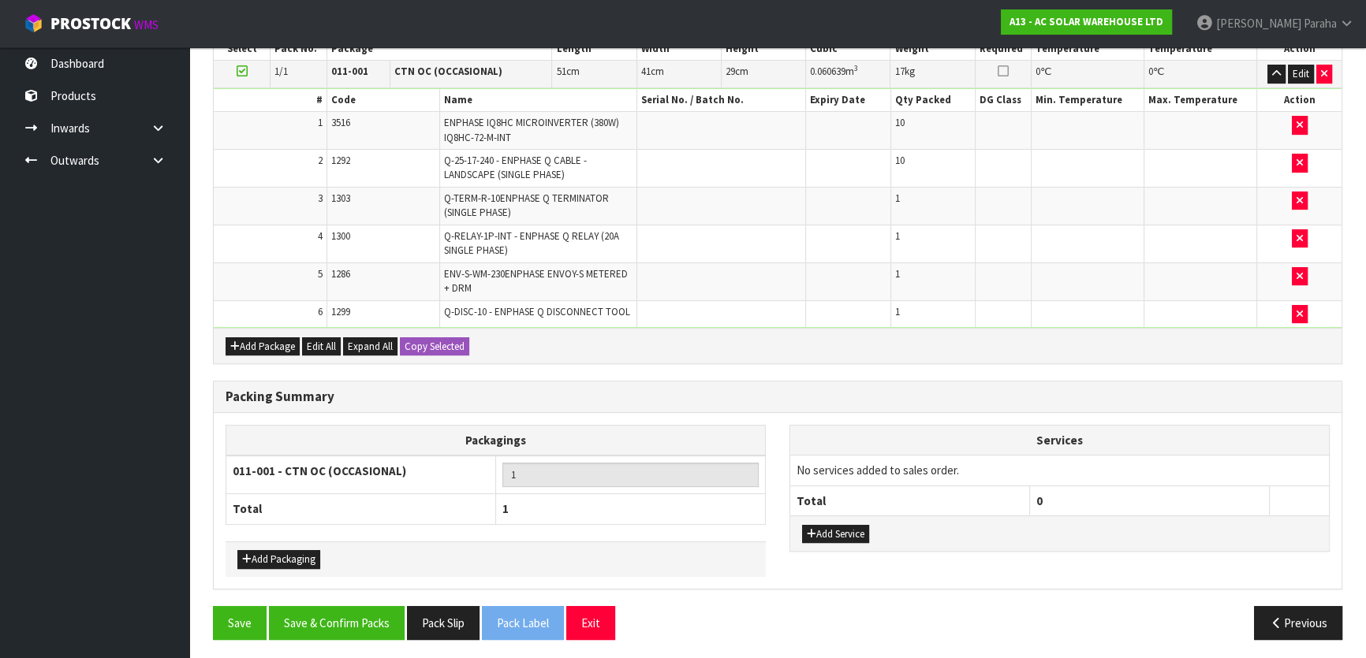
click at [336, 595] on div "Packing Summary Packagings 011-001 - CTN OC (OCCASIONAL) 1 Total 1 Add Packagin…" at bounding box center [777, 494] width 1153 height 226
click at [336, 613] on button "Save & Confirm Packs" at bounding box center [337, 623] width 136 height 34
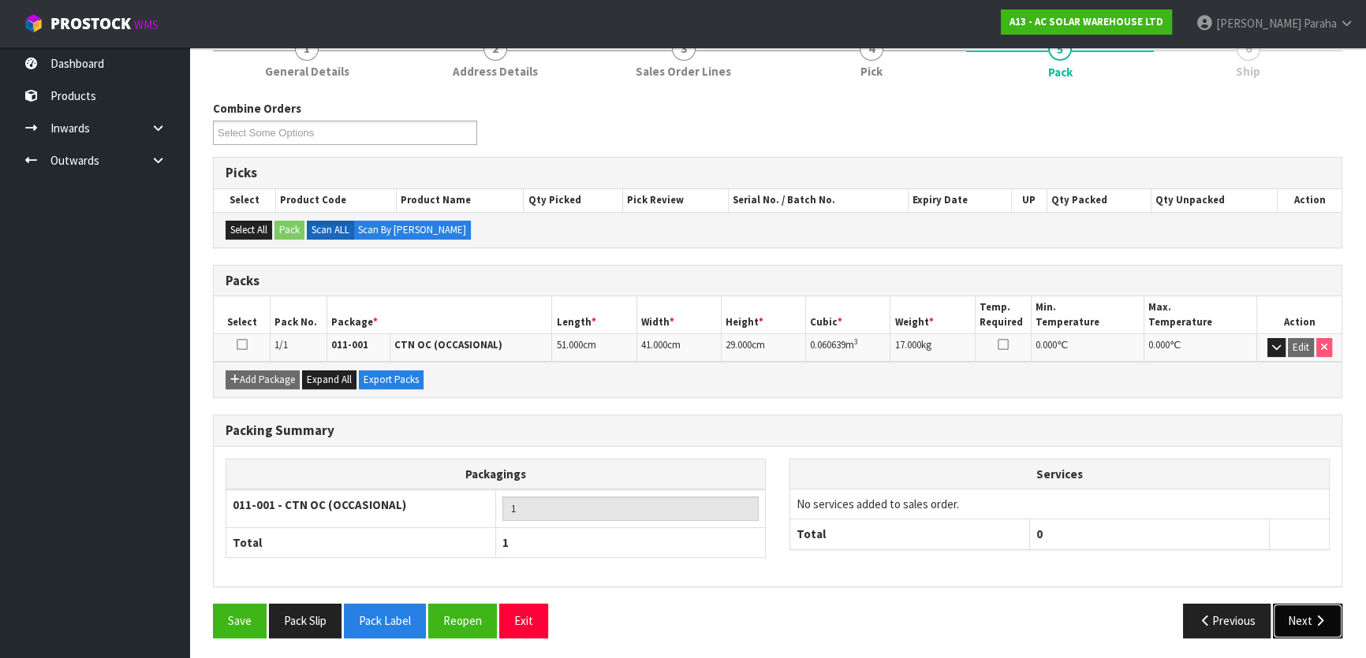
click at [1310, 623] on button "Next" at bounding box center [1307, 621] width 69 height 34
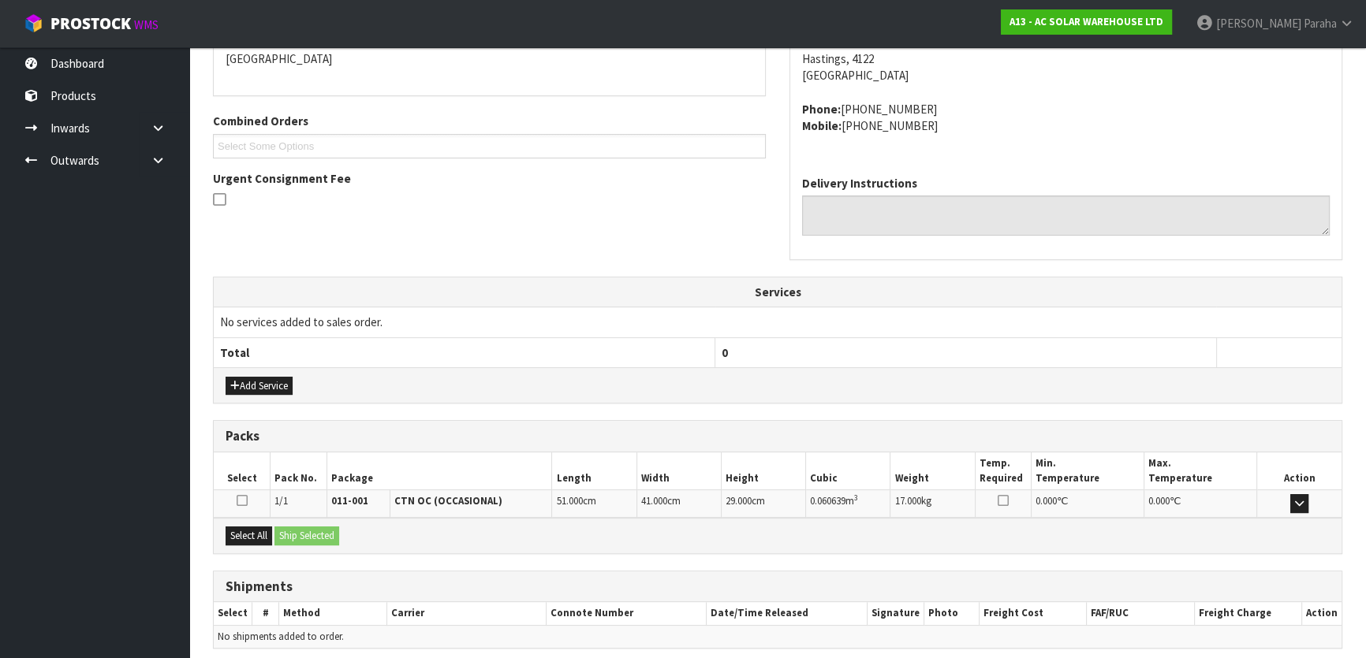
scroll to position [414, 0]
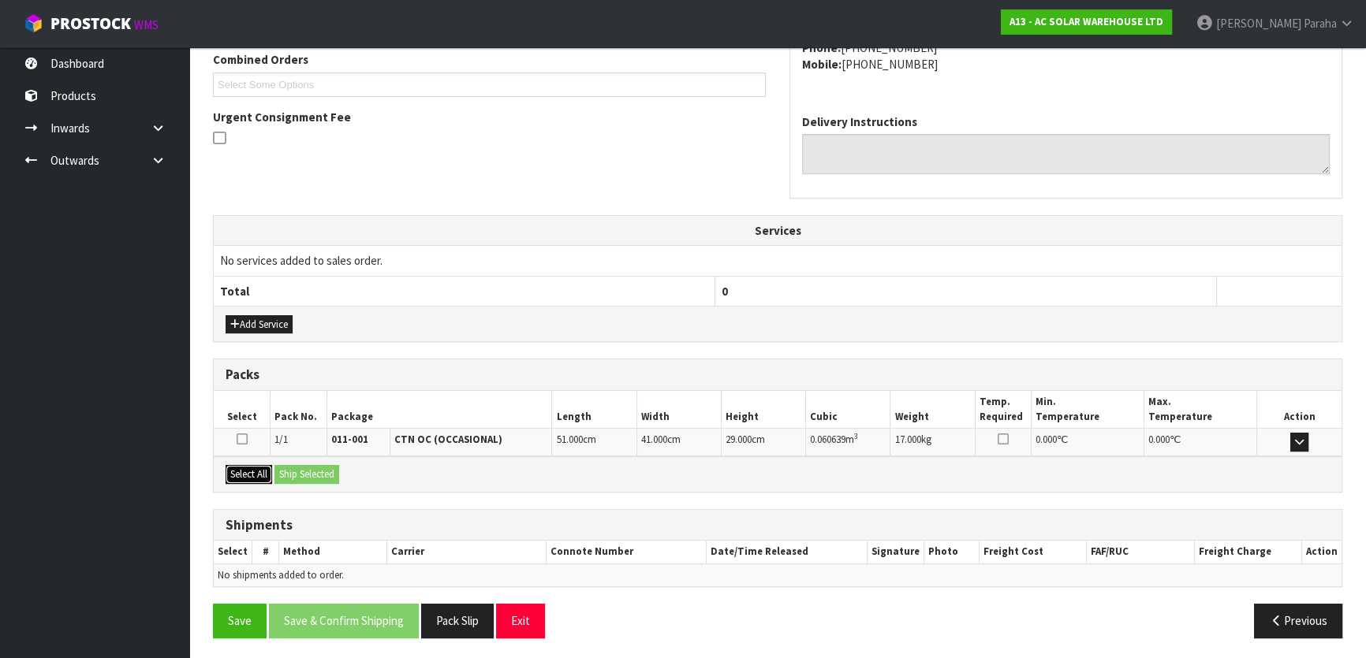
click at [254, 478] on button "Select All" at bounding box center [249, 474] width 47 height 19
click at [303, 475] on button "Ship Selected" at bounding box center [306, 474] width 65 height 19
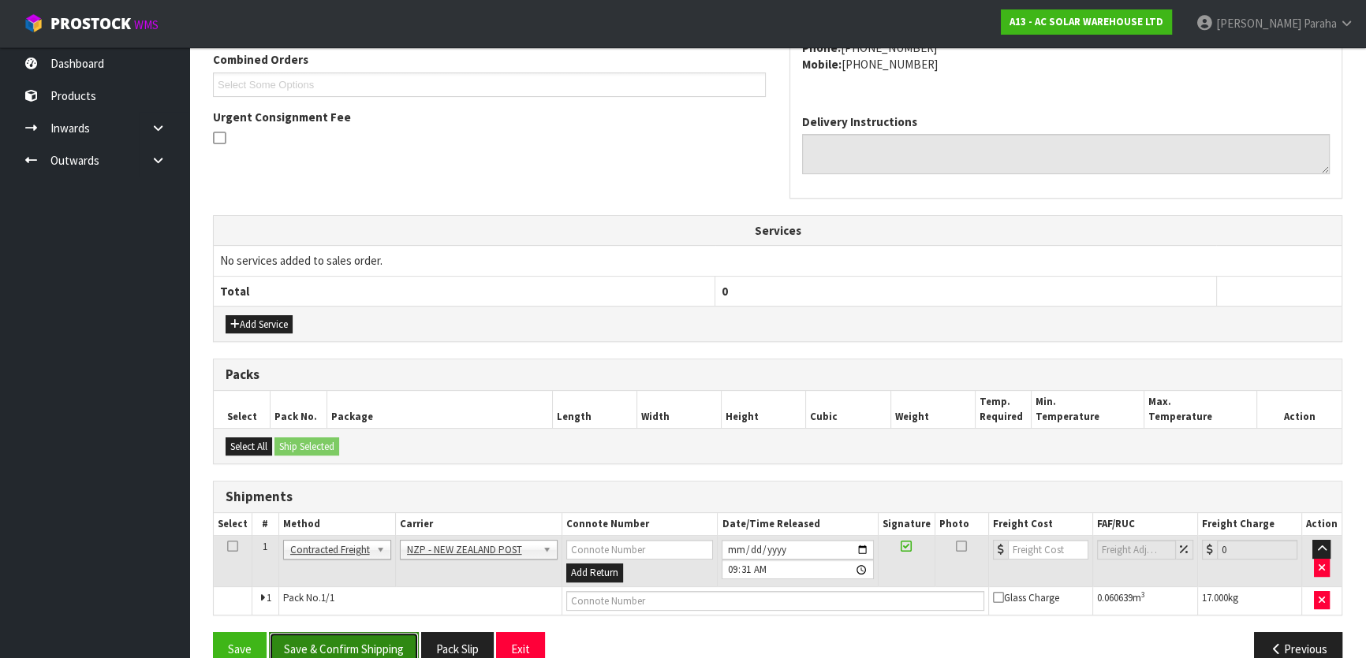
click at [381, 650] on button "Save & Confirm Shipping" at bounding box center [344, 649] width 150 height 34
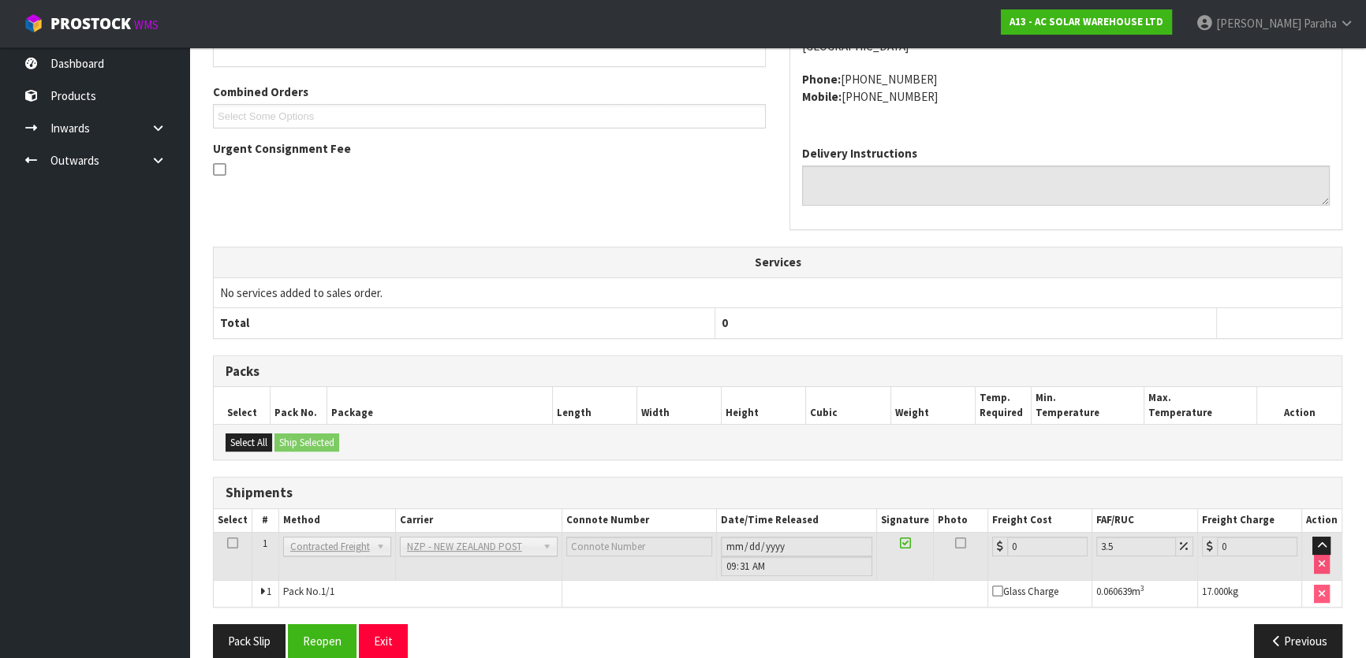
scroll to position [419, 0]
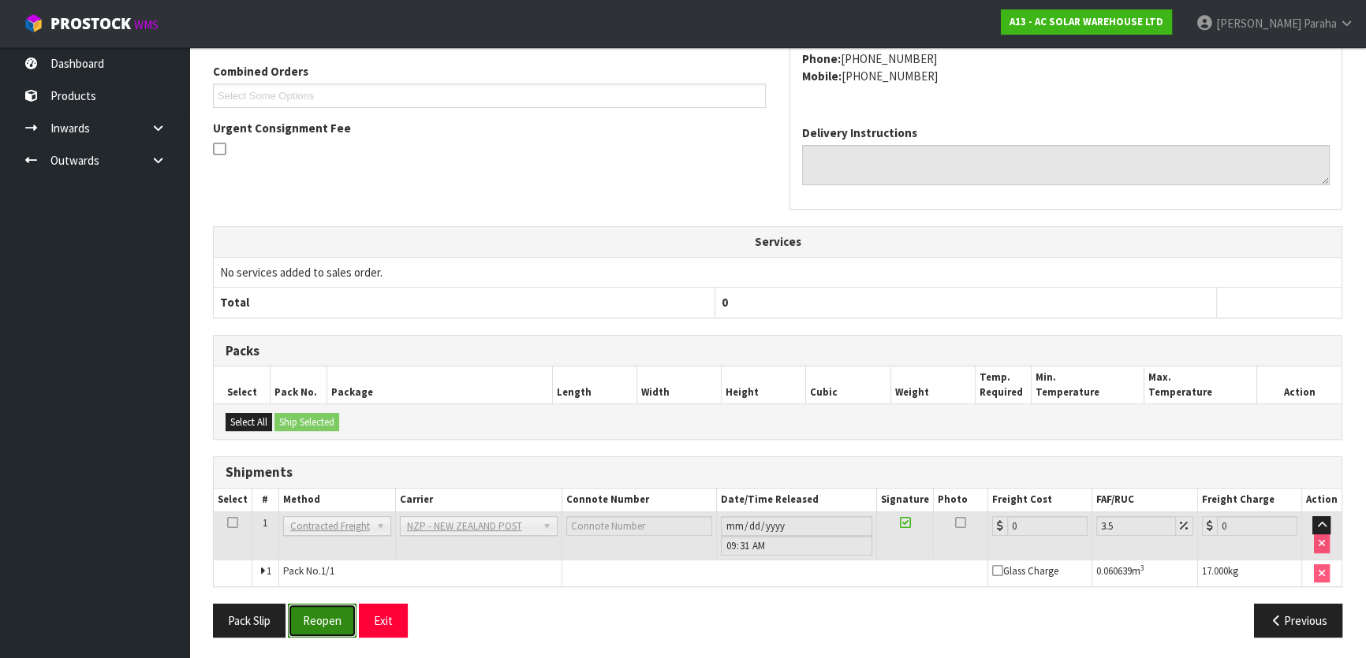
click at [322, 615] on button "Reopen" at bounding box center [322, 621] width 69 height 34
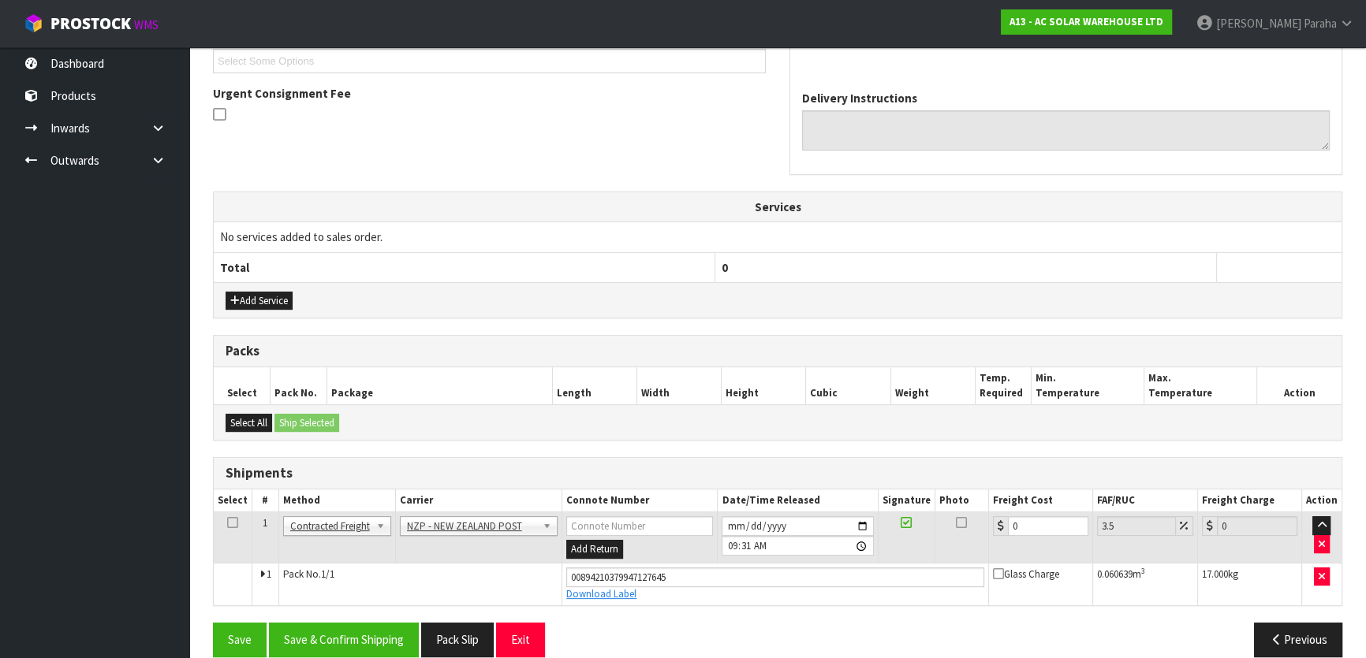
scroll to position [457, 0]
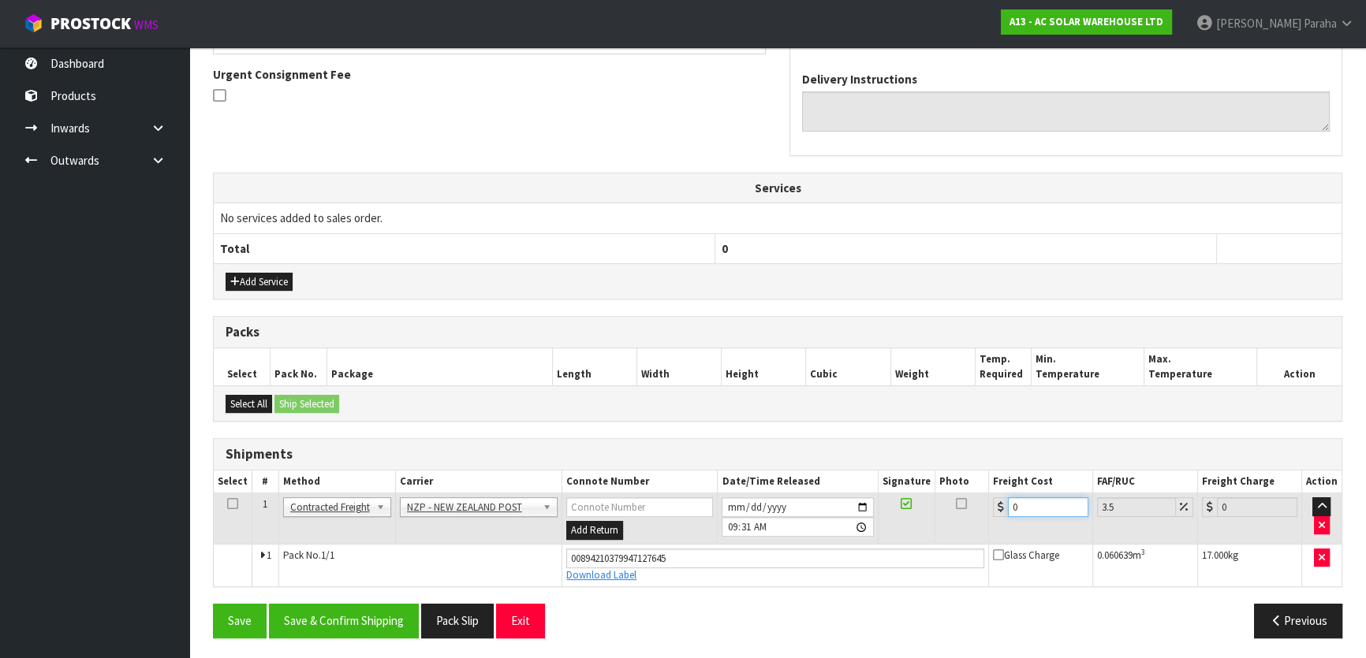
drag, startPoint x: 1021, startPoint y: 509, endPoint x: 989, endPoint y: 505, distance: 32.7
click at [989, 505] on td "0" at bounding box center [1041, 519] width 104 height 51
type input "1"
type input "1.03"
type input "14"
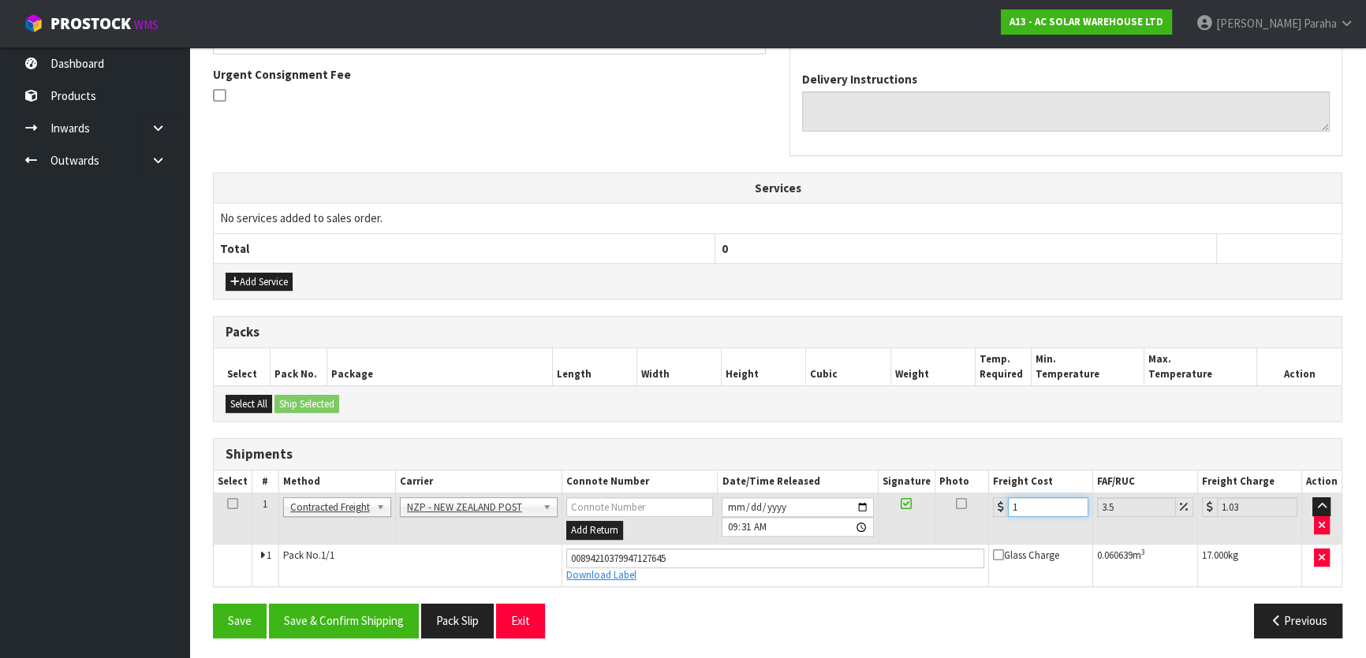
type input "14.49"
type input "14.1"
type input "14.59"
type input "14.14"
type input "14.63"
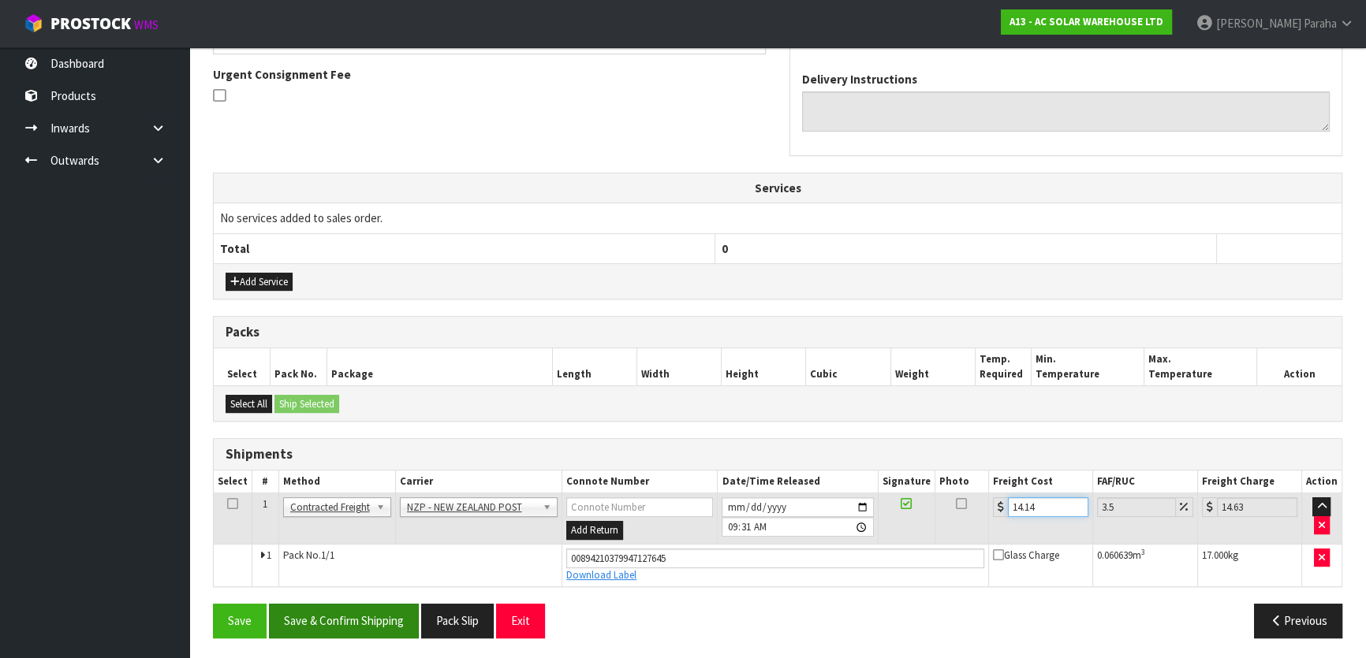
type input "14.14"
click at [338, 622] on button "Save & Confirm Shipping" at bounding box center [344, 621] width 150 height 34
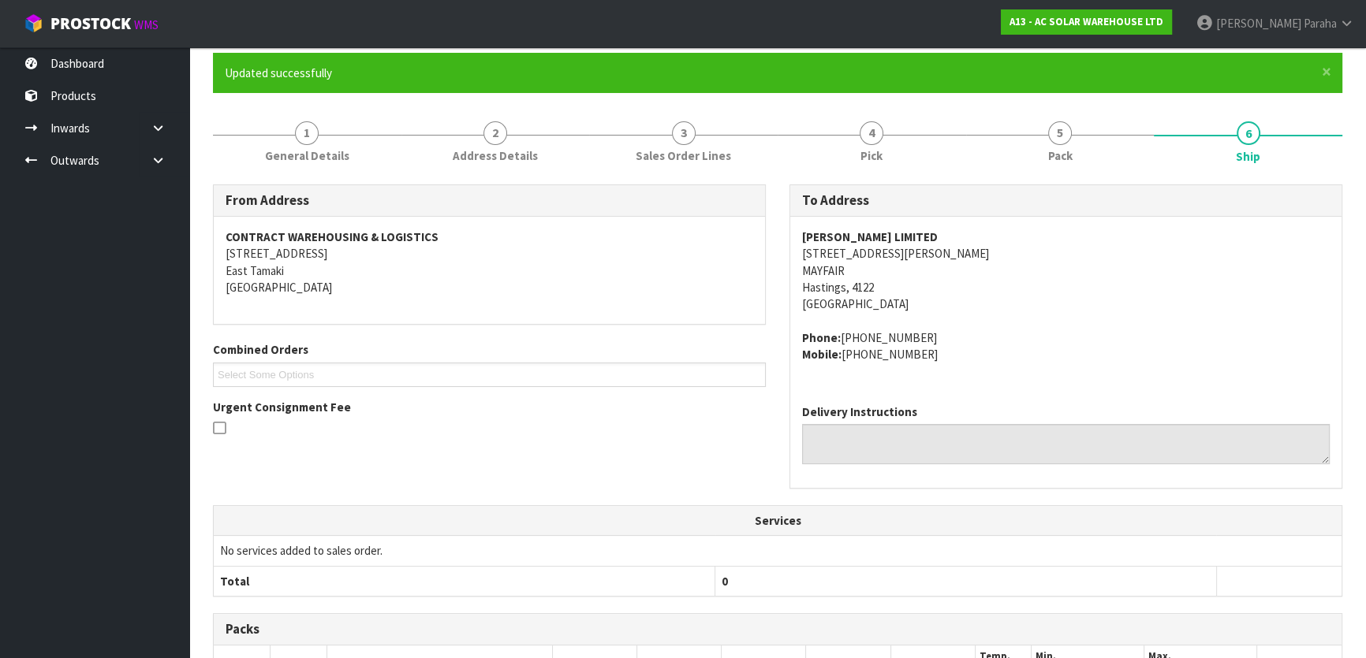
scroll to position [0, 0]
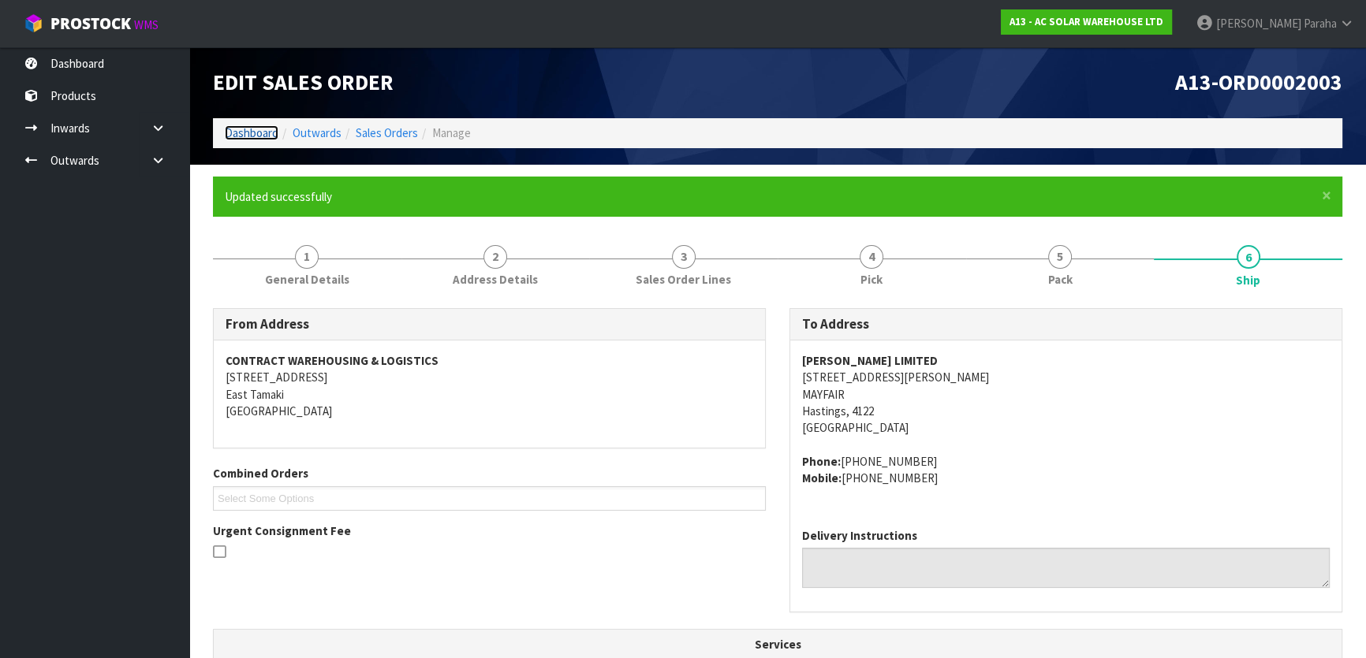
click at [233, 135] on link "Dashboard" at bounding box center [252, 132] width 54 height 15
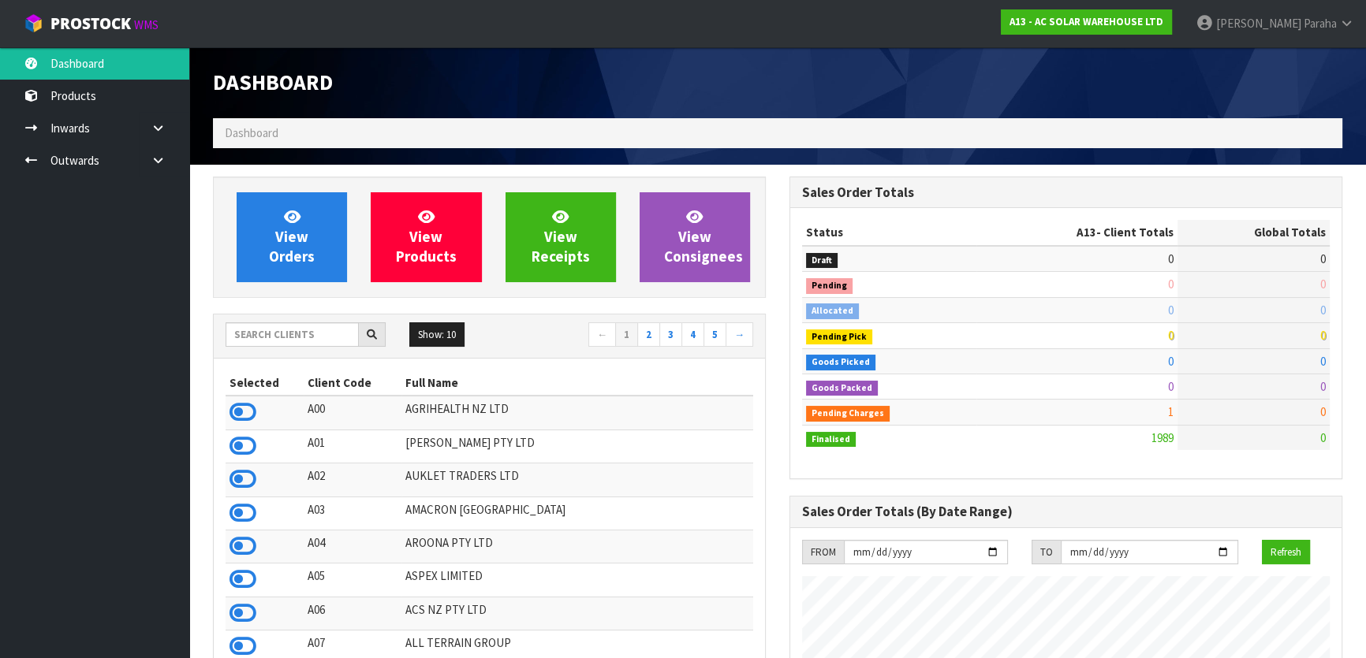
scroll to position [1226, 576]
click at [308, 332] on input "text" at bounding box center [292, 334] width 133 height 24
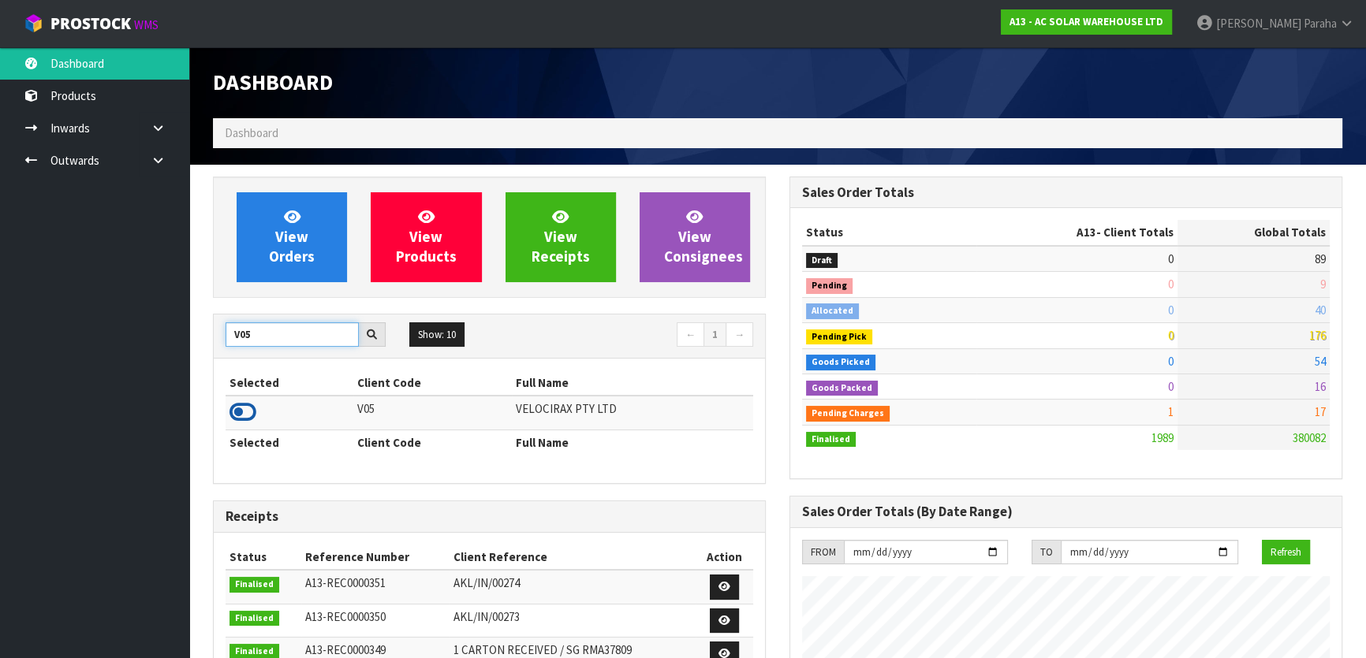
type input "V05"
drag, startPoint x: 240, startPoint y: 408, endPoint x: 257, endPoint y: 371, distance: 41.3
click at [241, 404] on icon at bounding box center [242, 413] width 27 height 24
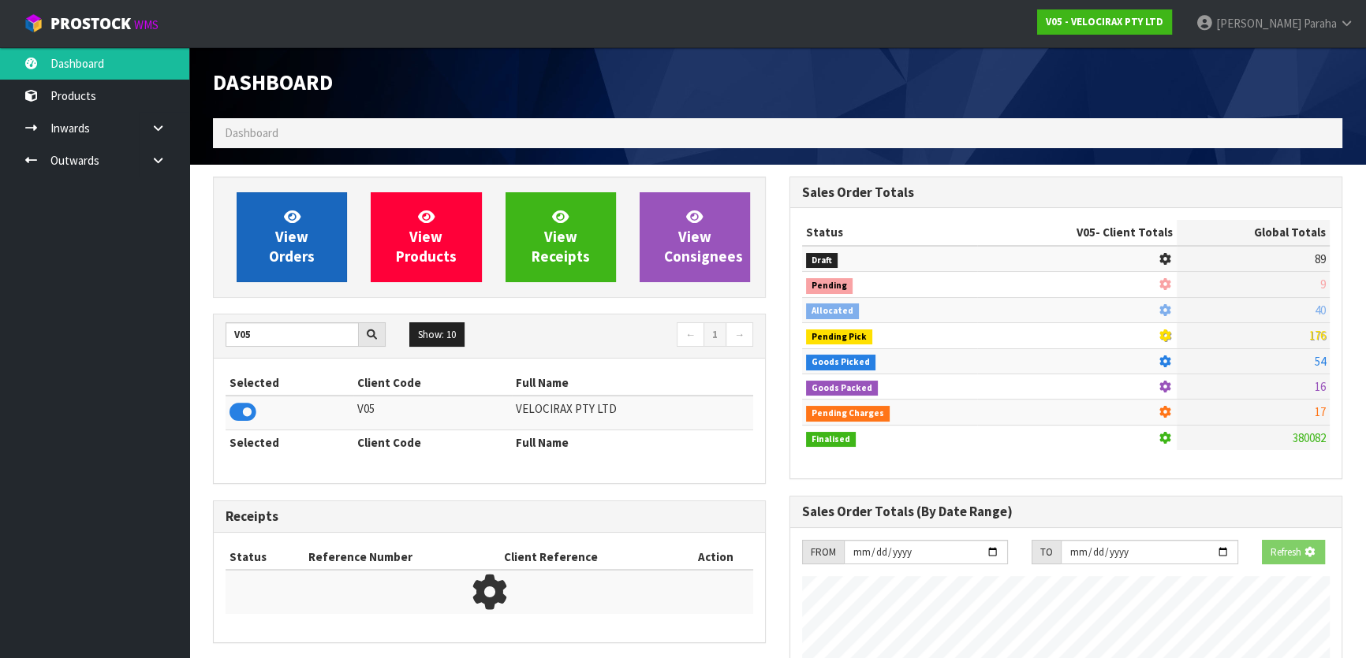
scroll to position [982, 576]
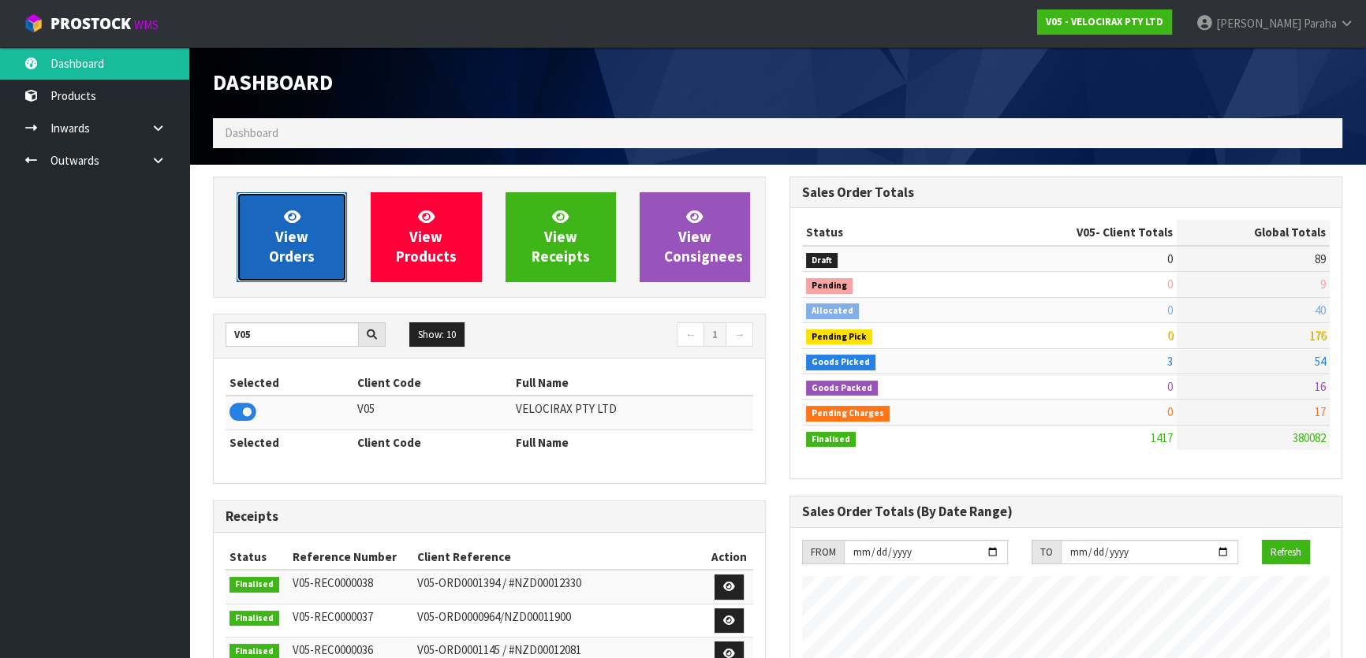
click at [292, 222] on icon at bounding box center [292, 216] width 17 height 15
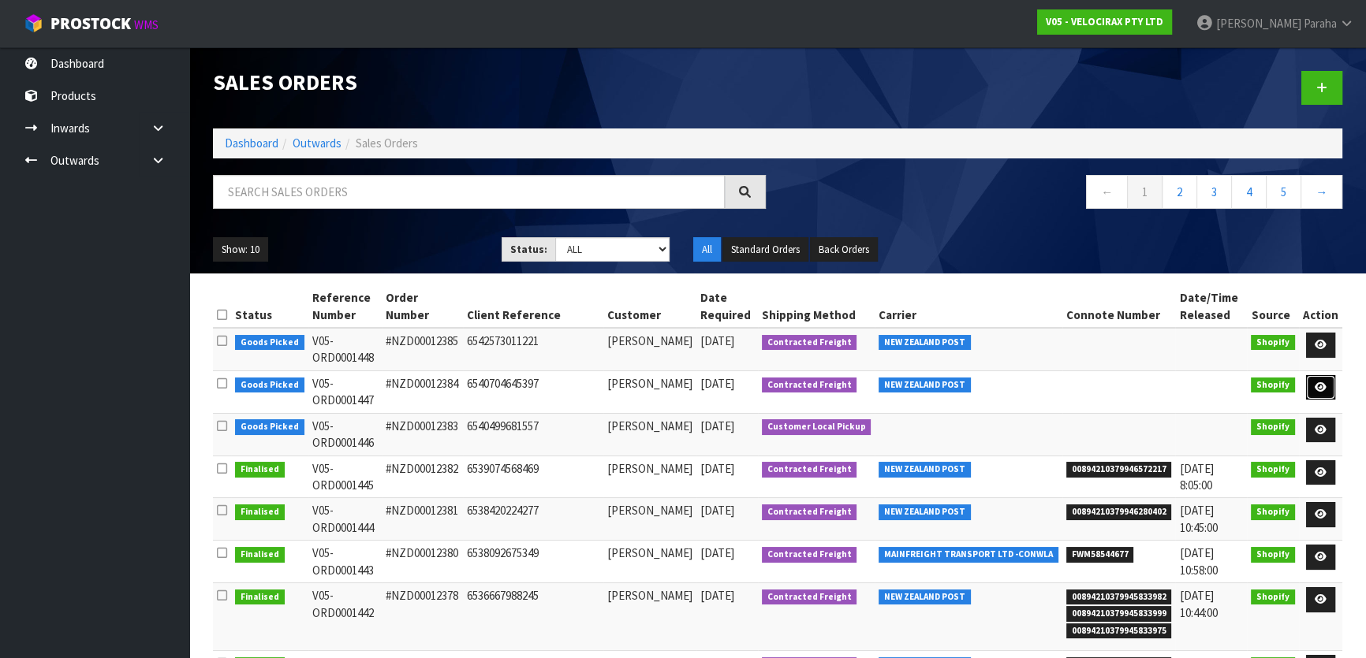
click at [1326, 382] on icon at bounding box center [1320, 387] width 12 height 10
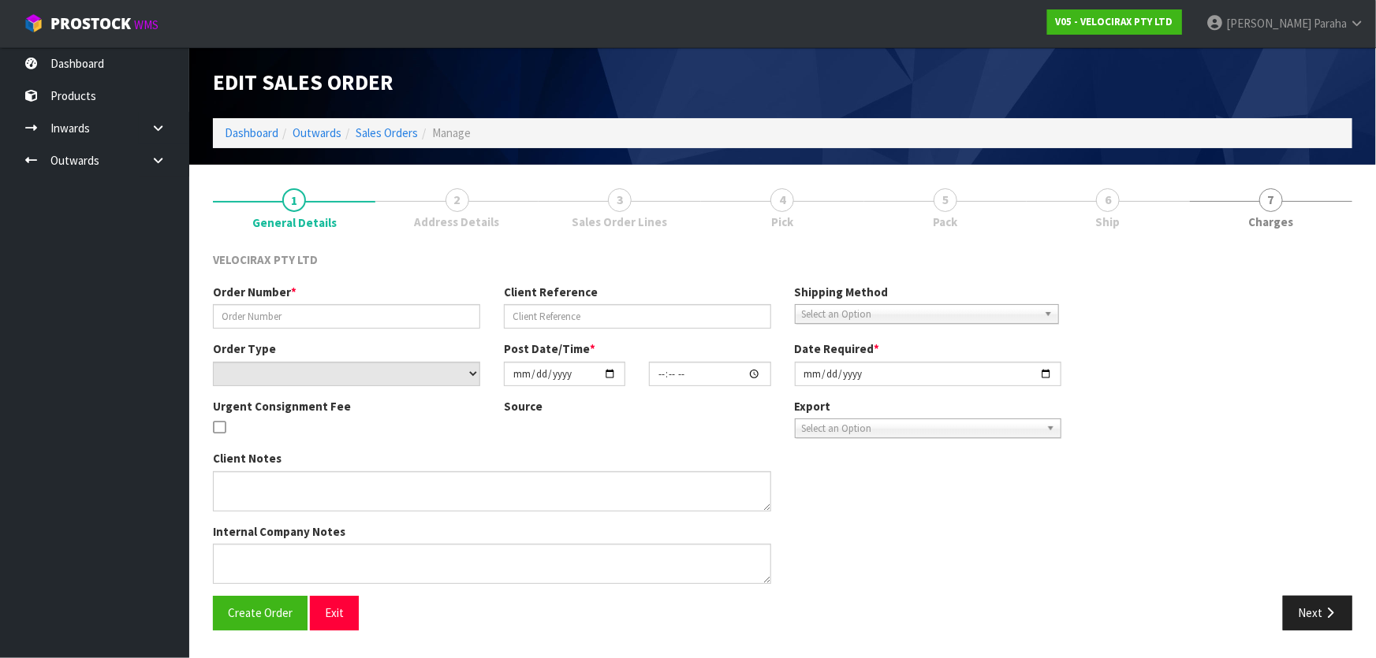
type input "#NZD00012384"
type input "6540704645397"
select select "number:0"
type input "2025-09-05"
type input "17:30:47.000"
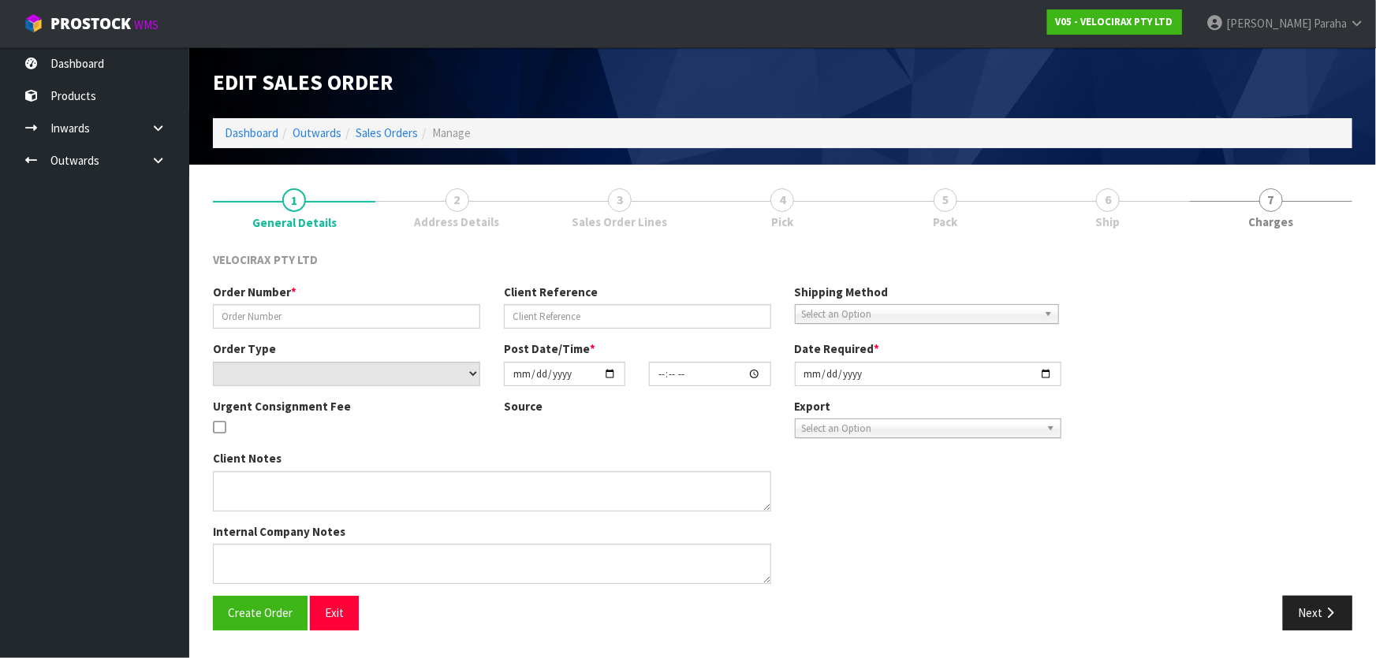
type input "2025-09-08"
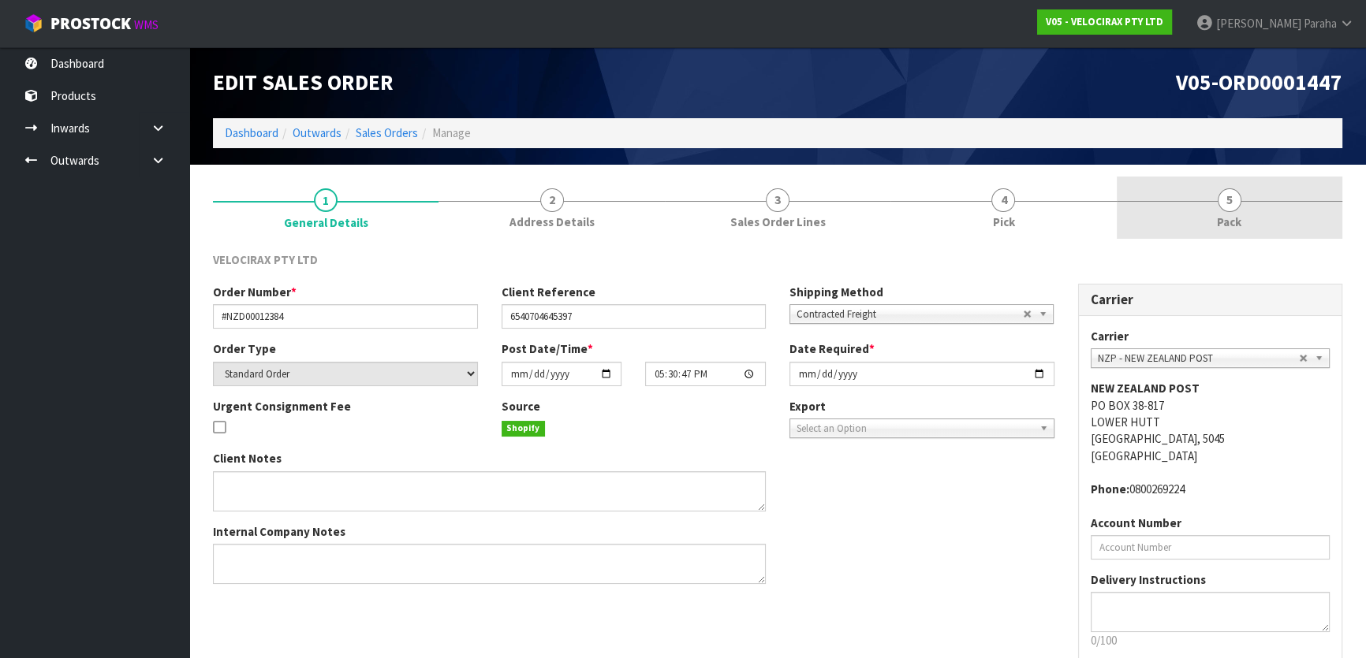
click at [1183, 197] on link "5 Pack" at bounding box center [1229, 208] width 226 height 62
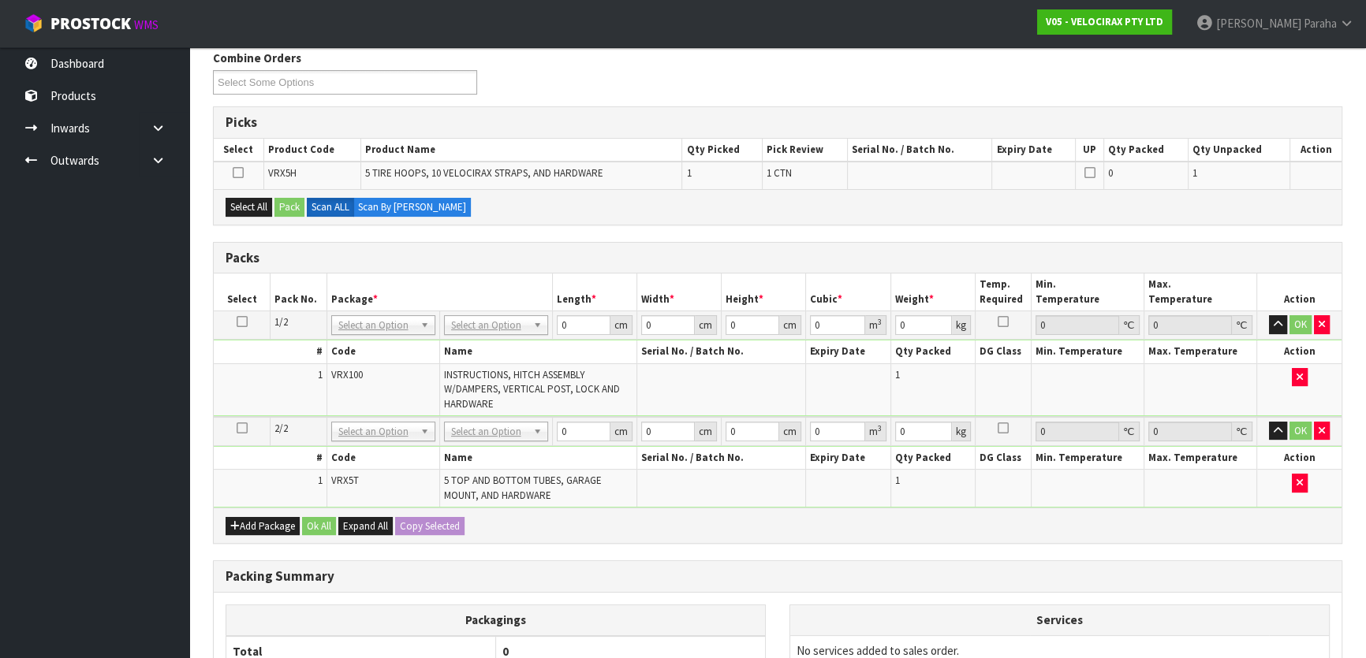
scroll to position [214, 0]
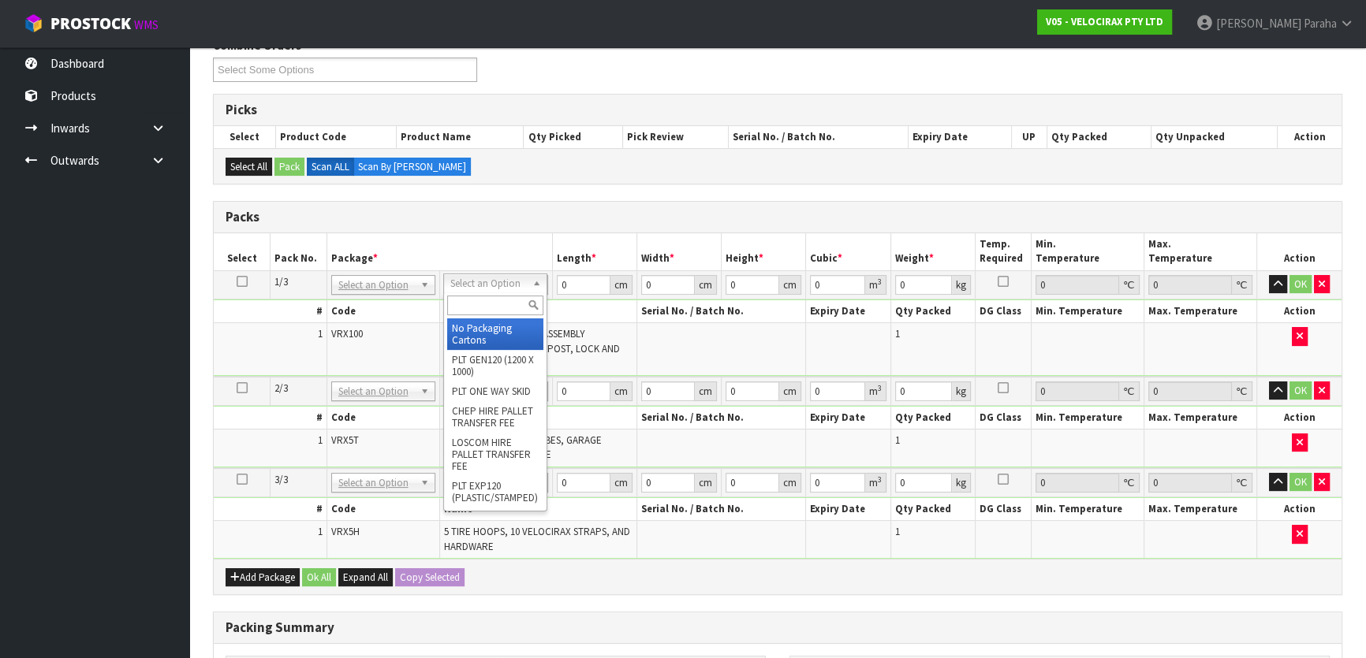
drag, startPoint x: 472, startPoint y: 281, endPoint x: 475, endPoint y: 308, distance: 26.9
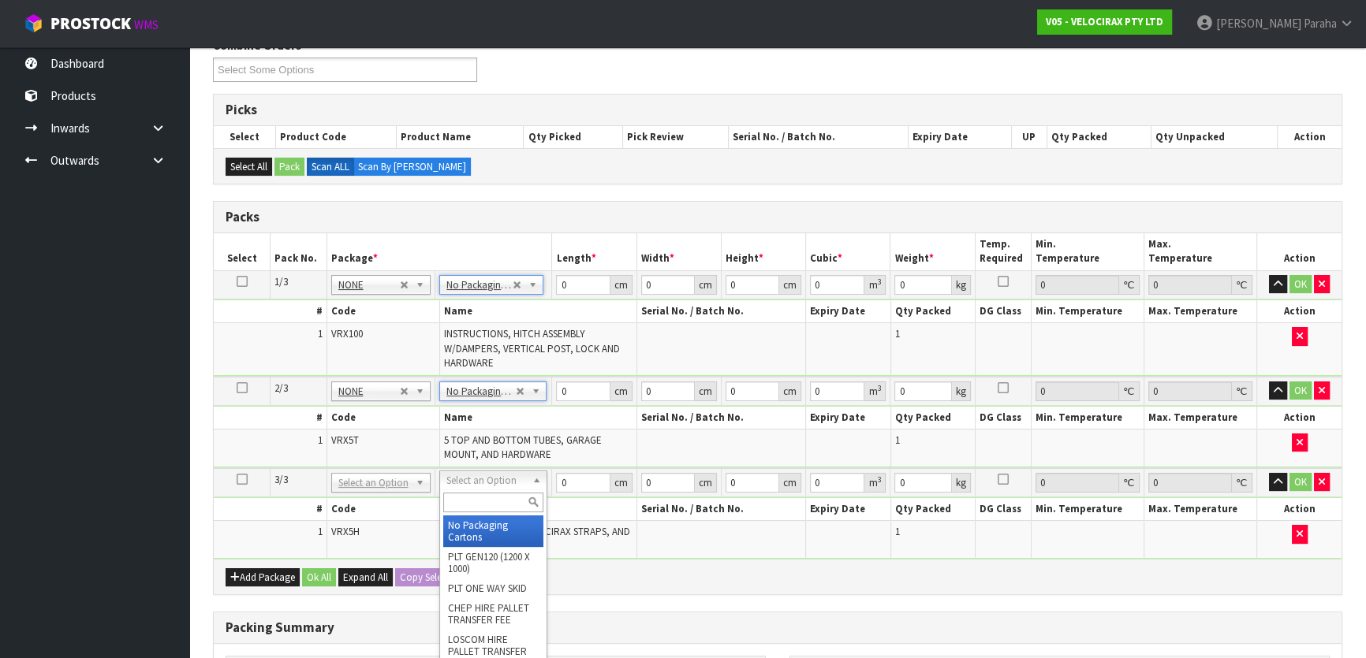
type input "3"
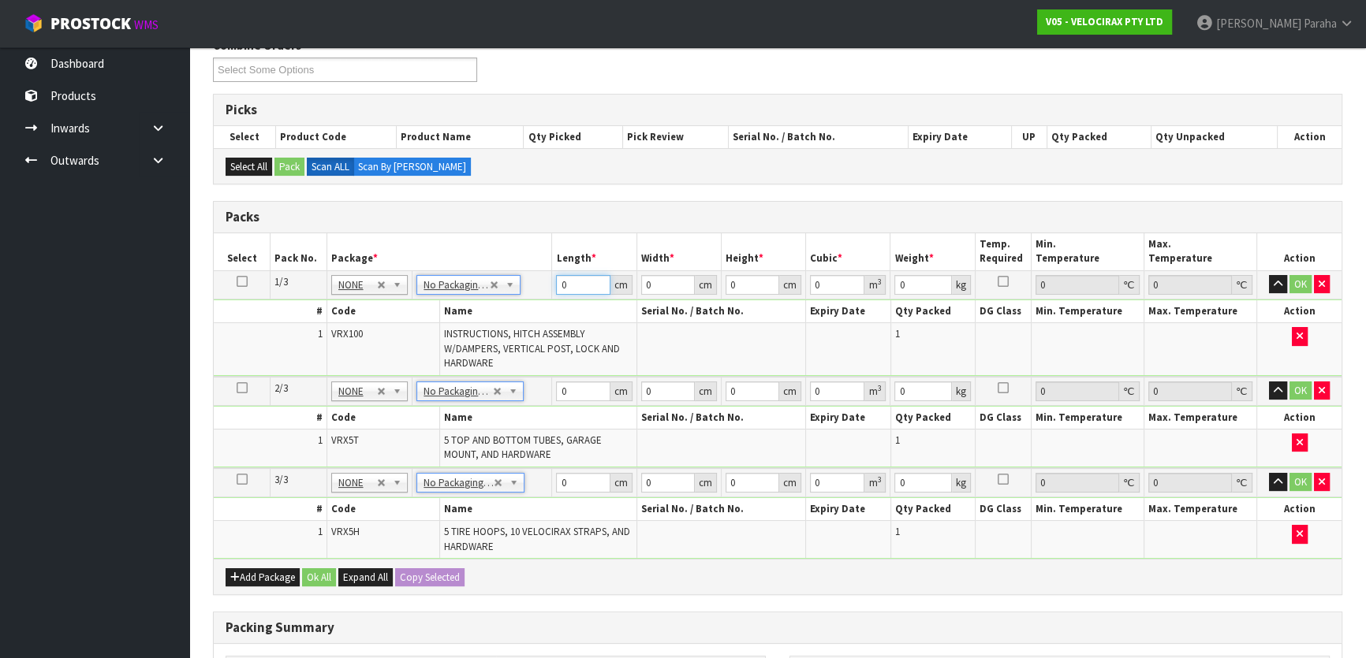
drag, startPoint x: 572, startPoint y: 281, endPoint x: 547, endPoint y: 284, distance: 24.6
click at [547, 284] on tr "1/3 NONE 007-001 007-002 007-004 007-009 007-013 007-014 007-015 007-017 007-01…" at bounding box center [778, 284] width 1128 height 28
type input "149"
type input "31"
type input "1"
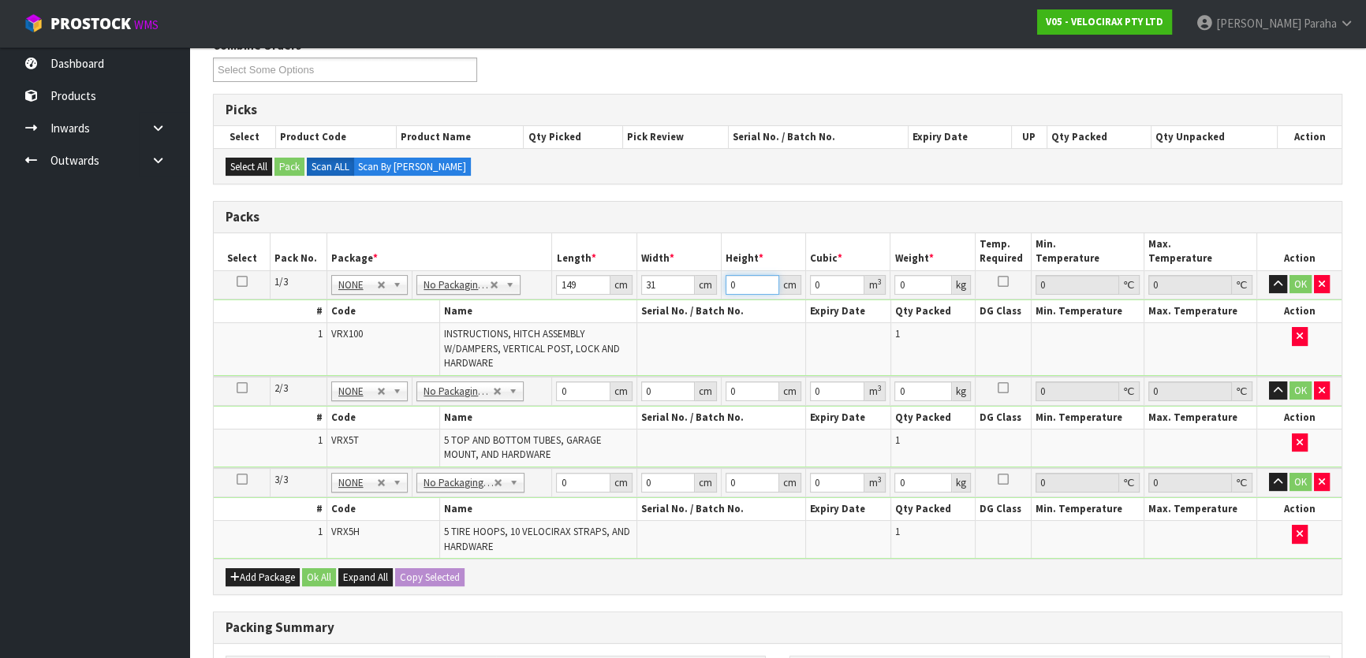
type input "0.004619"
type input "17"
type input "0.078523"
type input "17"
type input "24"
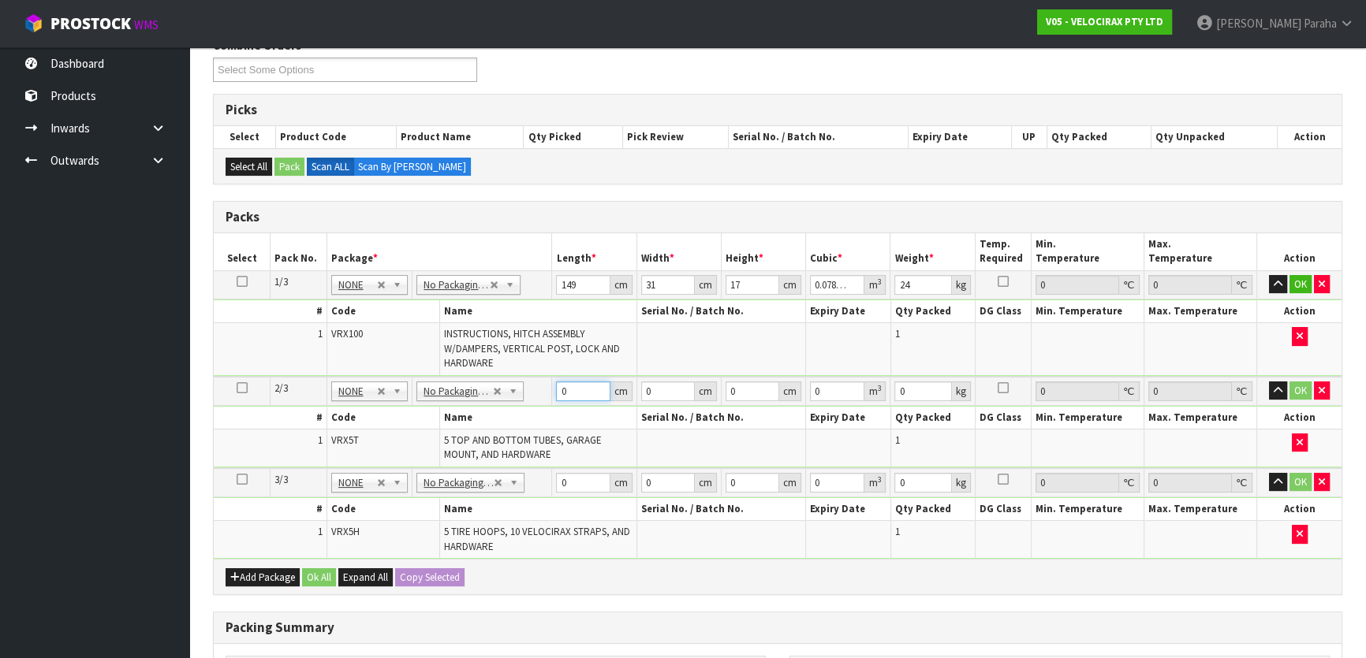
drag, startPoint x: 576, startPoint y: 390, endPoint x: 542, endPoint y: 390, distance: 33.9
click at [542, 390] on tr "2/3 NONE 007-001 007-002 007-004 007-009 007-013 007-014 007-015 007-017 007-01…" at bounding box center [778, 391] width 1128 height 29
type input "130"
type input "16"
type input "1"
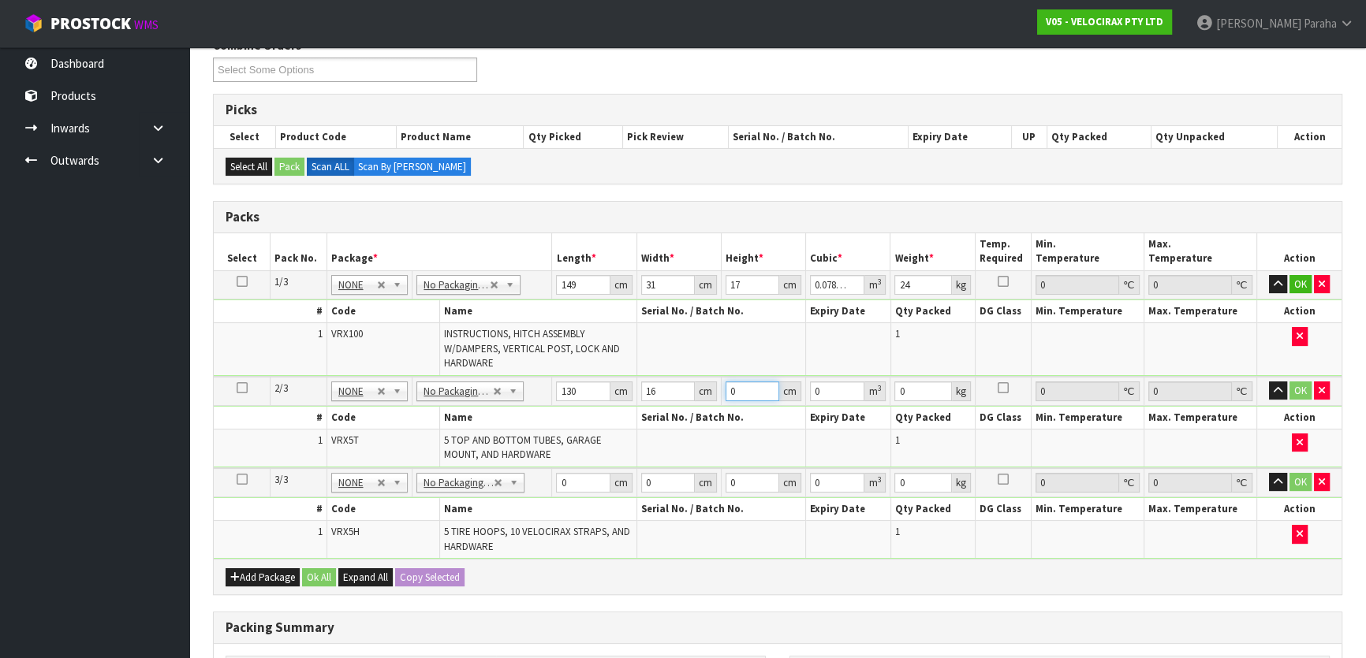
type input "0.00208"
type input "14"
type input "0.02912"
type input "14"
type input "11"
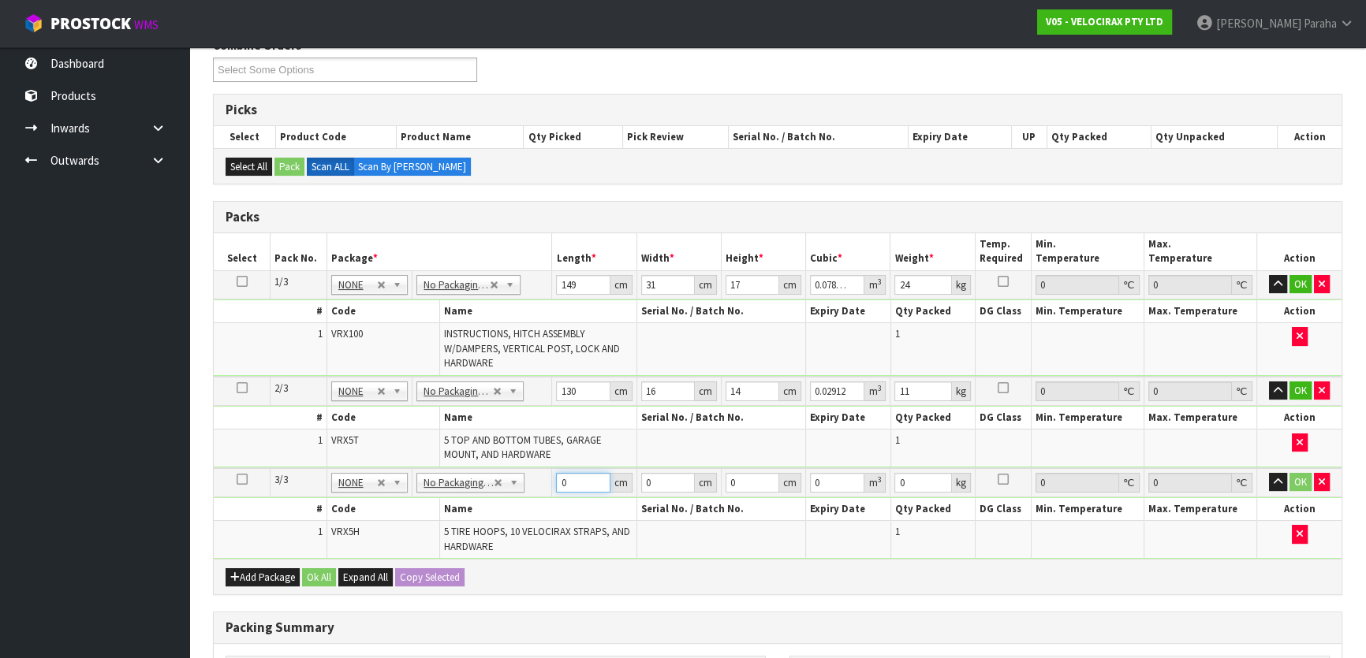
drag, startPoint x: 568, startPoint y: 483, endPoint x: 549, endPoint y: 480, distance: 19.9
click at [549, 480] on tr "3/3 NONE 007-001 007-002 007-004 007-009 007-013 007-014 007-015 007-017 007-01…" at bounding box center [778, 482] width 1128 height 29
type input "69"
type input "33"
type input "2"
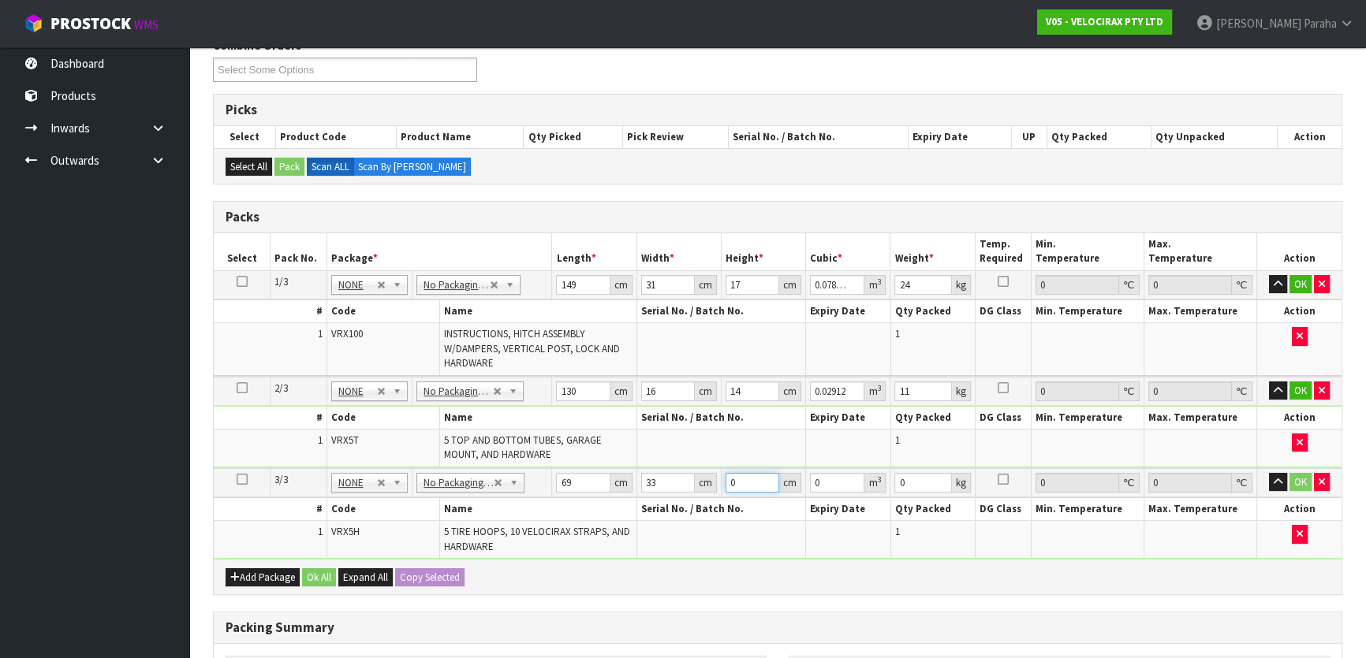
type input "0.004554"
type input "23"
type input "0.052371"
type input "23"
type input "16"
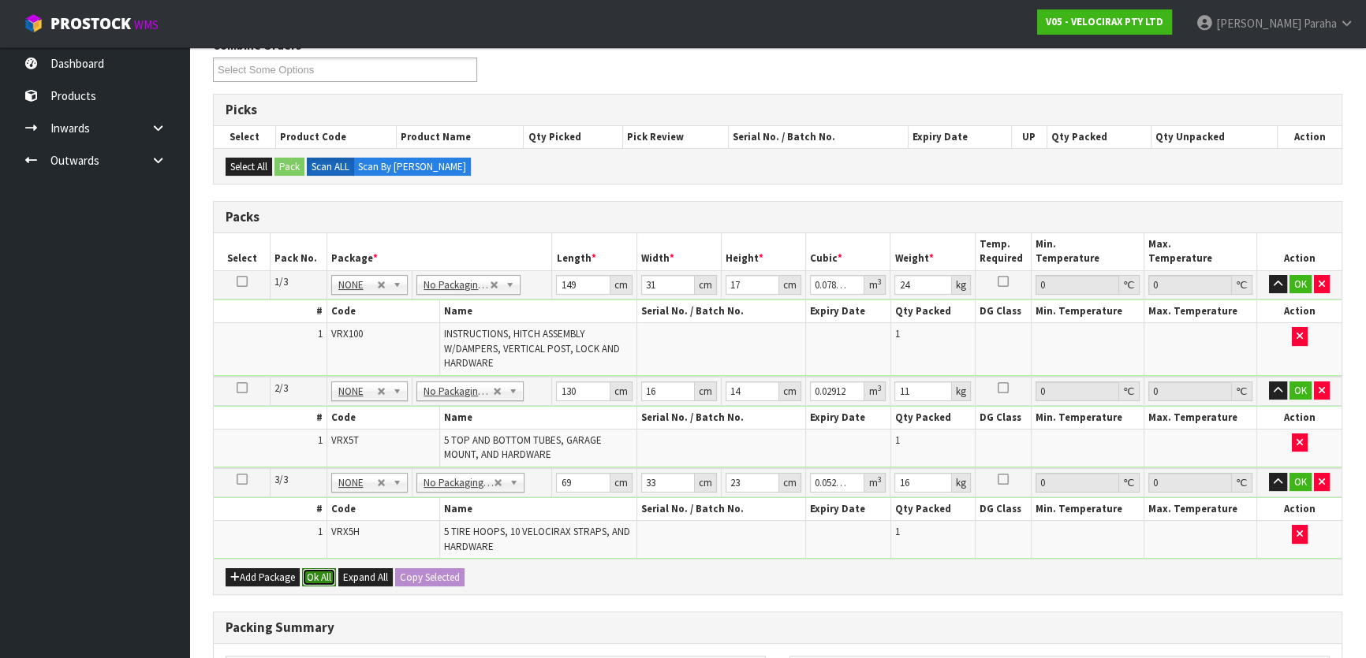
click at [319, 579] on button "Ok All" at bounding box center [319, 577] width 34 height 19
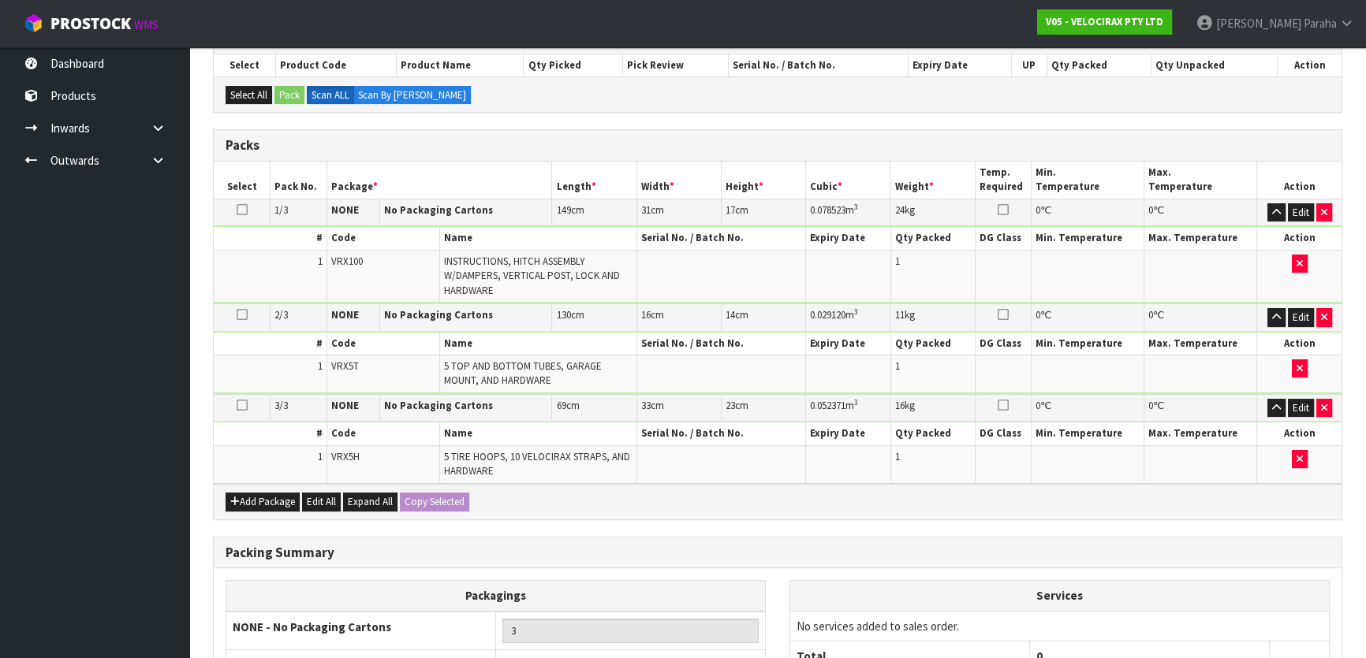
scroll to position [442, 0]
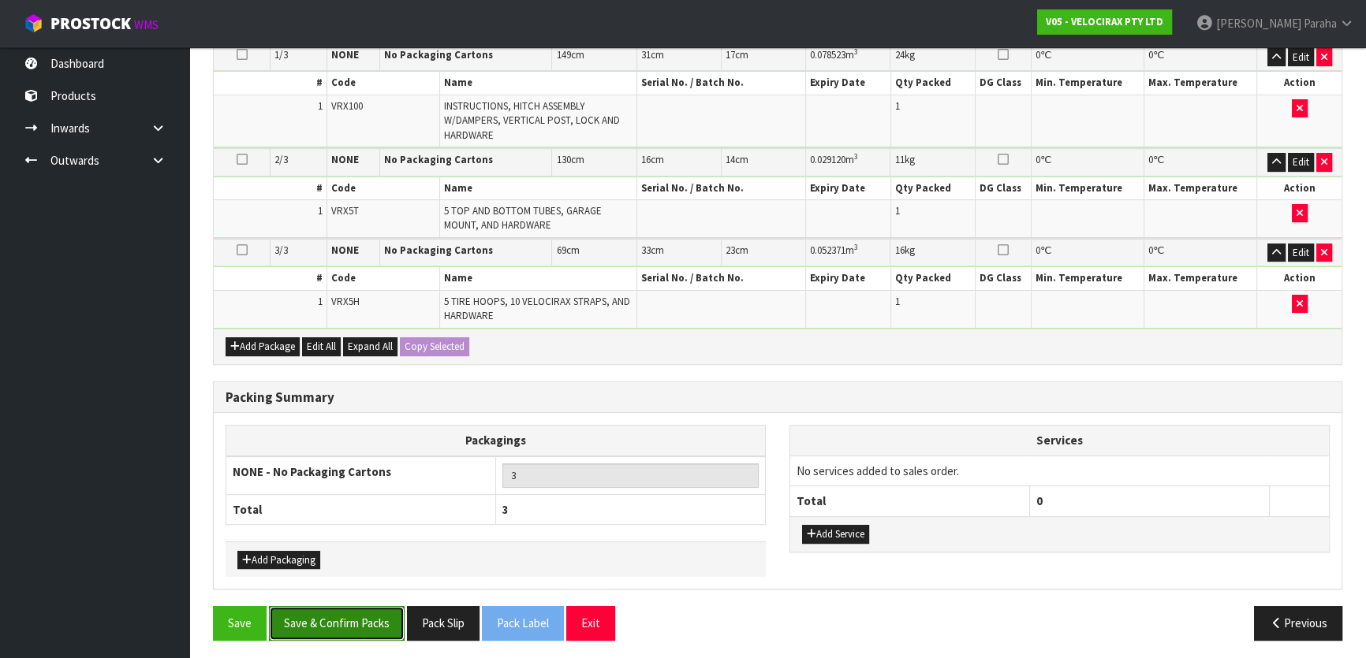
click at [355, 608] on button "Save & Confirm Packs" at bounding box center [337, 623] width 136 height 34
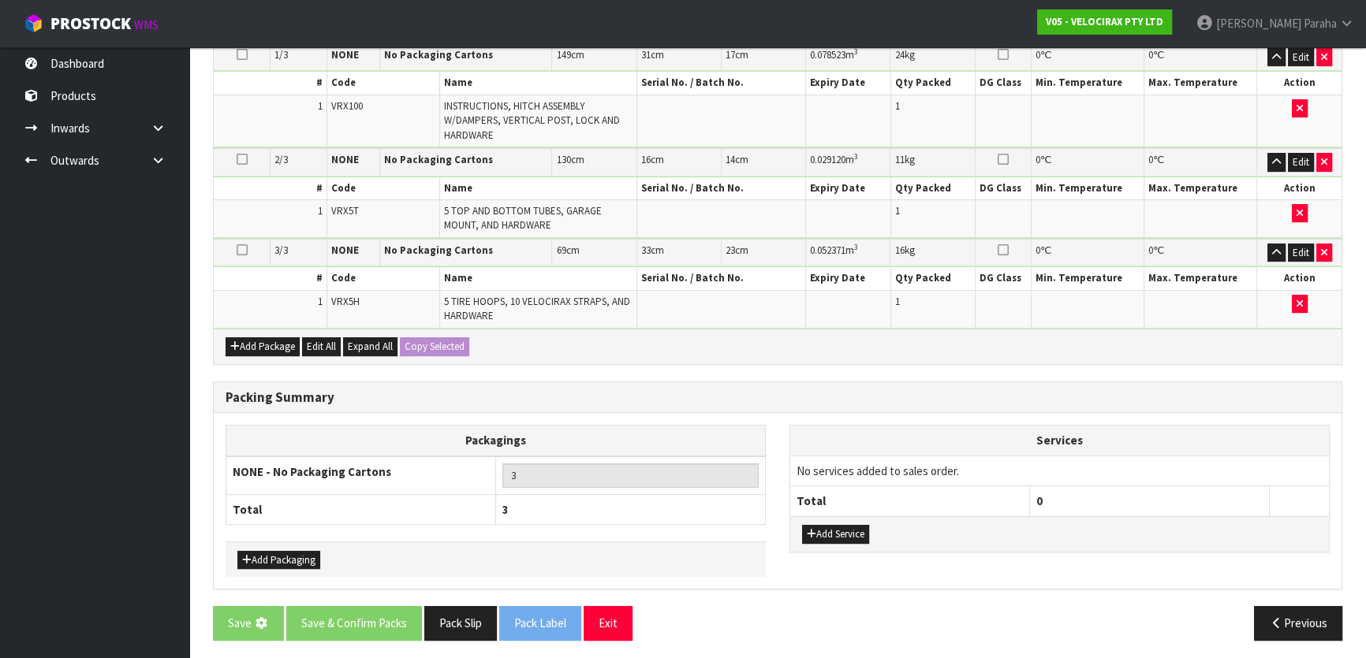
scroll to position [0, 0]
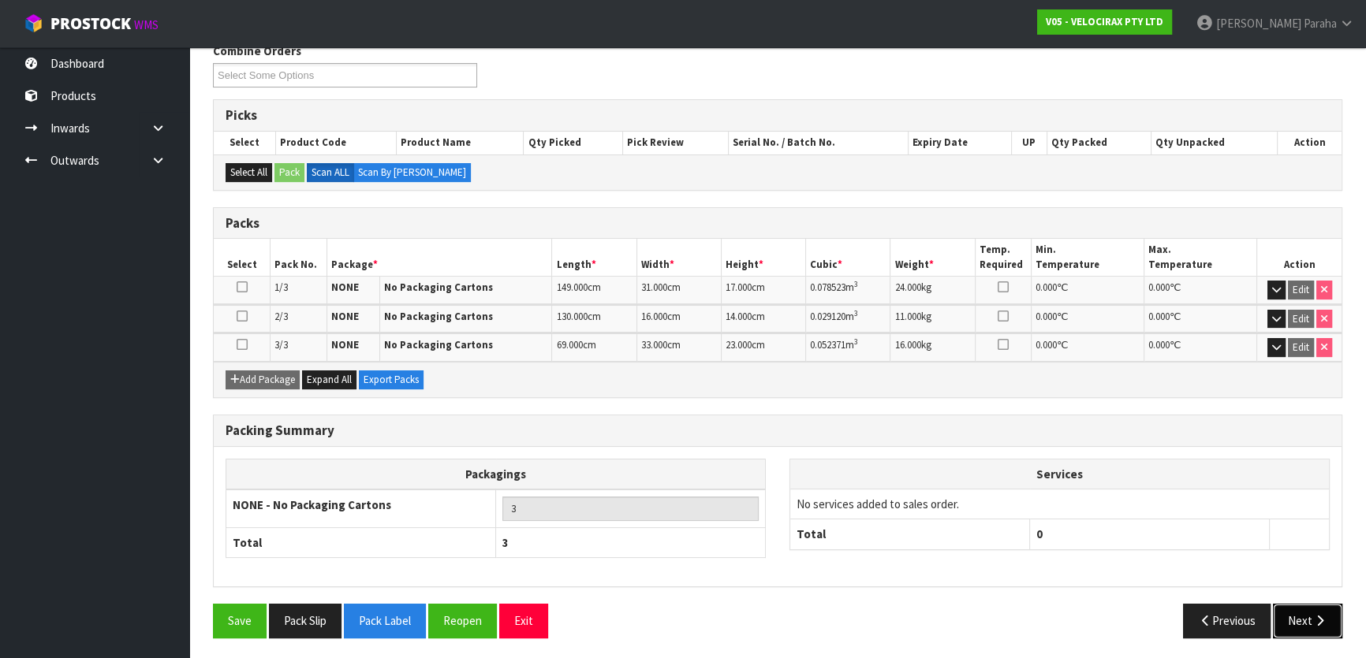
click at [1325, 614] on button "Next" at bounding box center [1307, 621] width 69 height 34
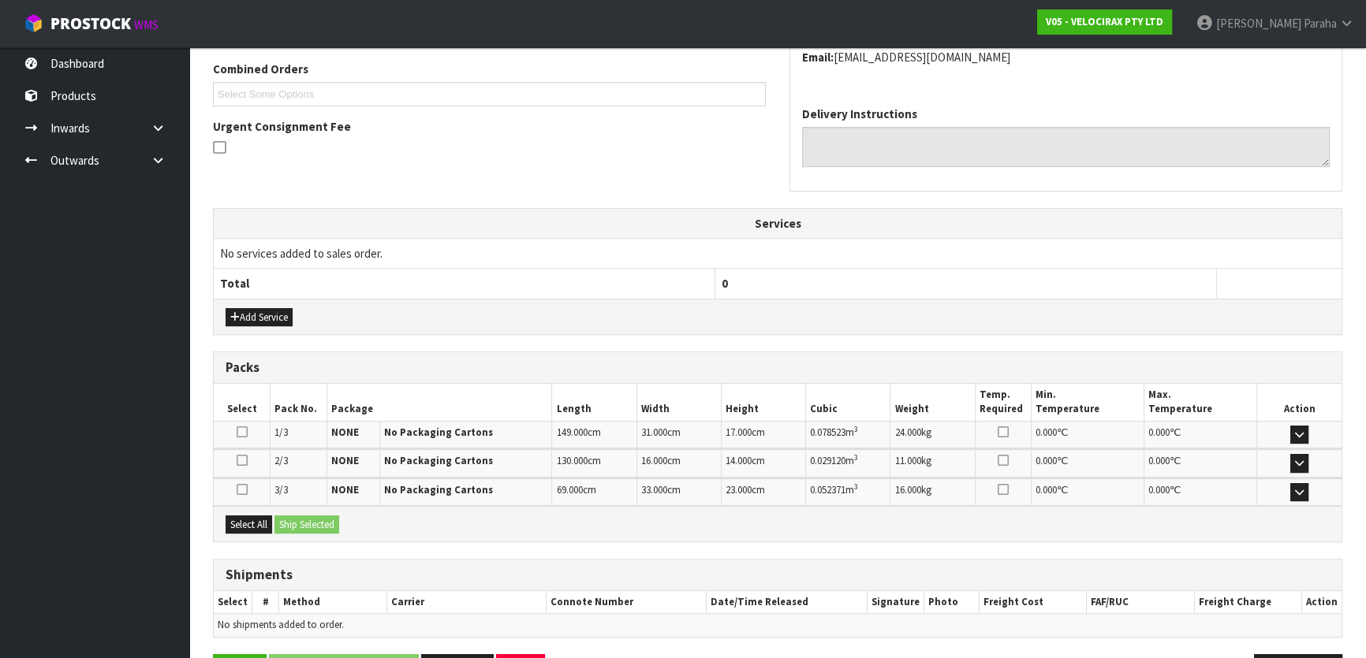
scroll to position [454, 0]
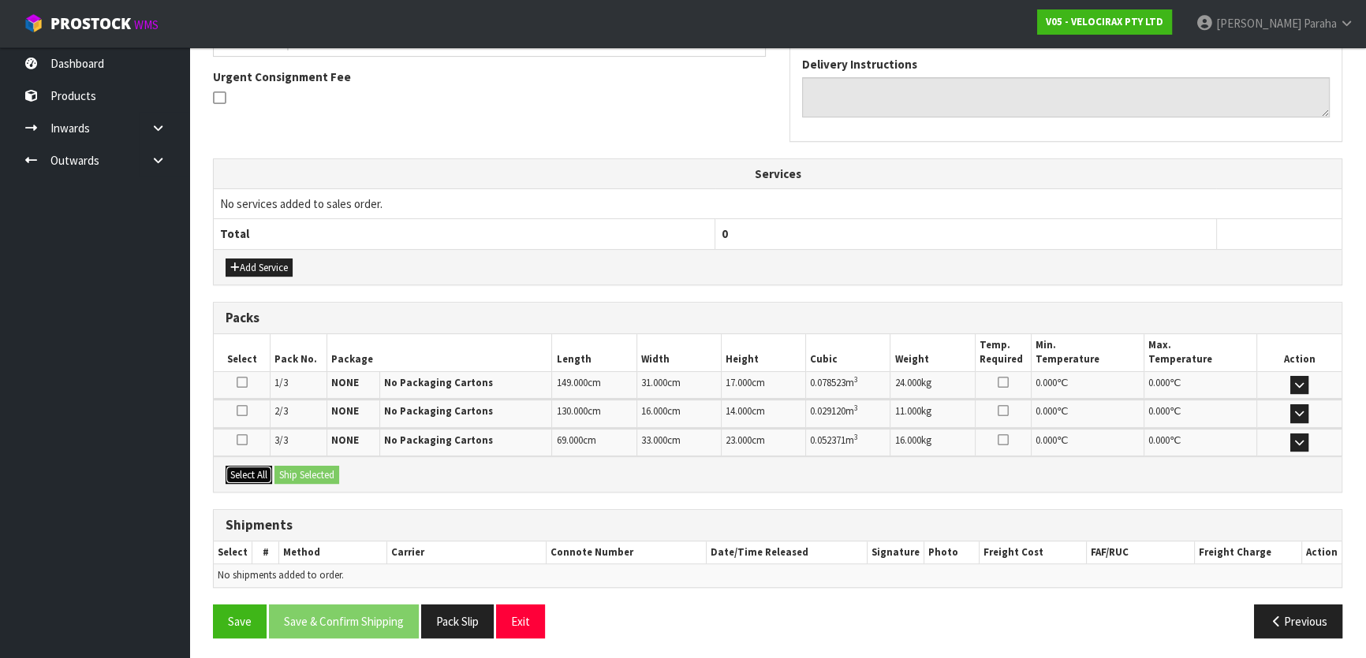
click at [252, 472] on button "Select All" at bounding box center [249, 475] width 47 height 19
drag, startPoint x: 313, startPoint y: 477, endPoint x: 321, endPoint y: 479, distance: 8.0
click at [315, 476] on button "Ship Selected" at bounding box center [306, 475] width 65 height 19
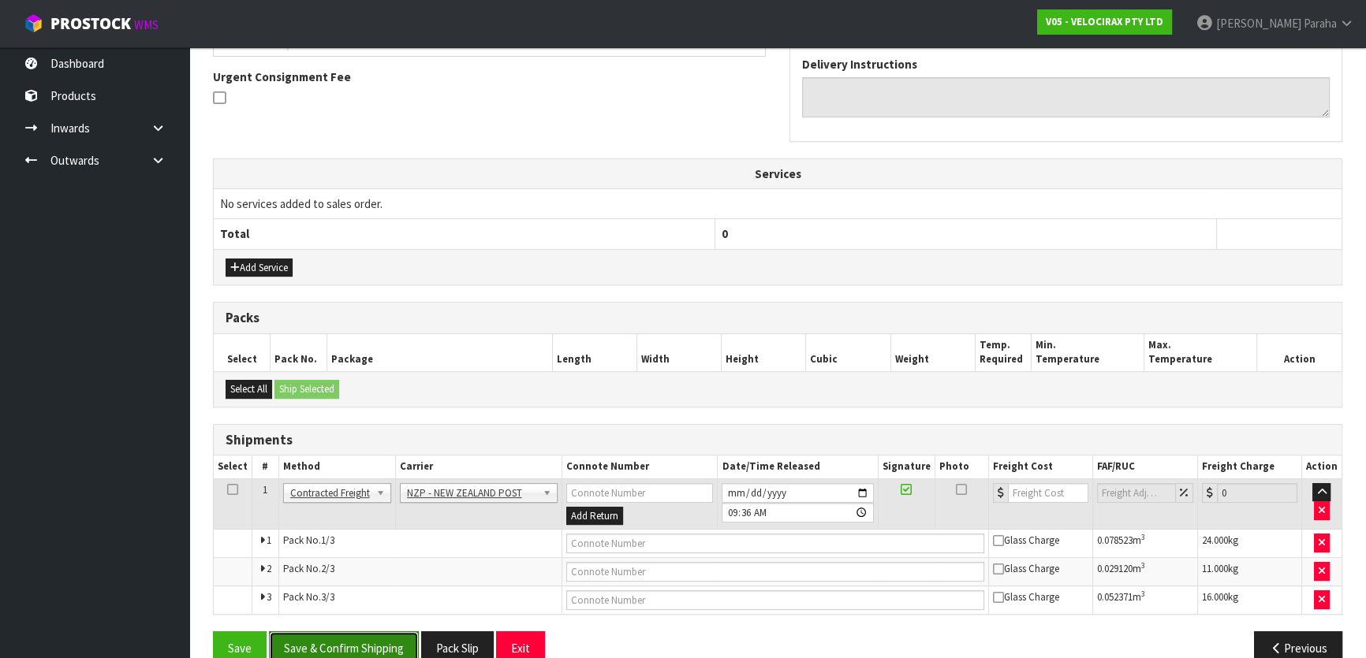
click at [363, 648] on button "Save & Confirm Shipping" at bounding box center [344, 649] width 150 height 34
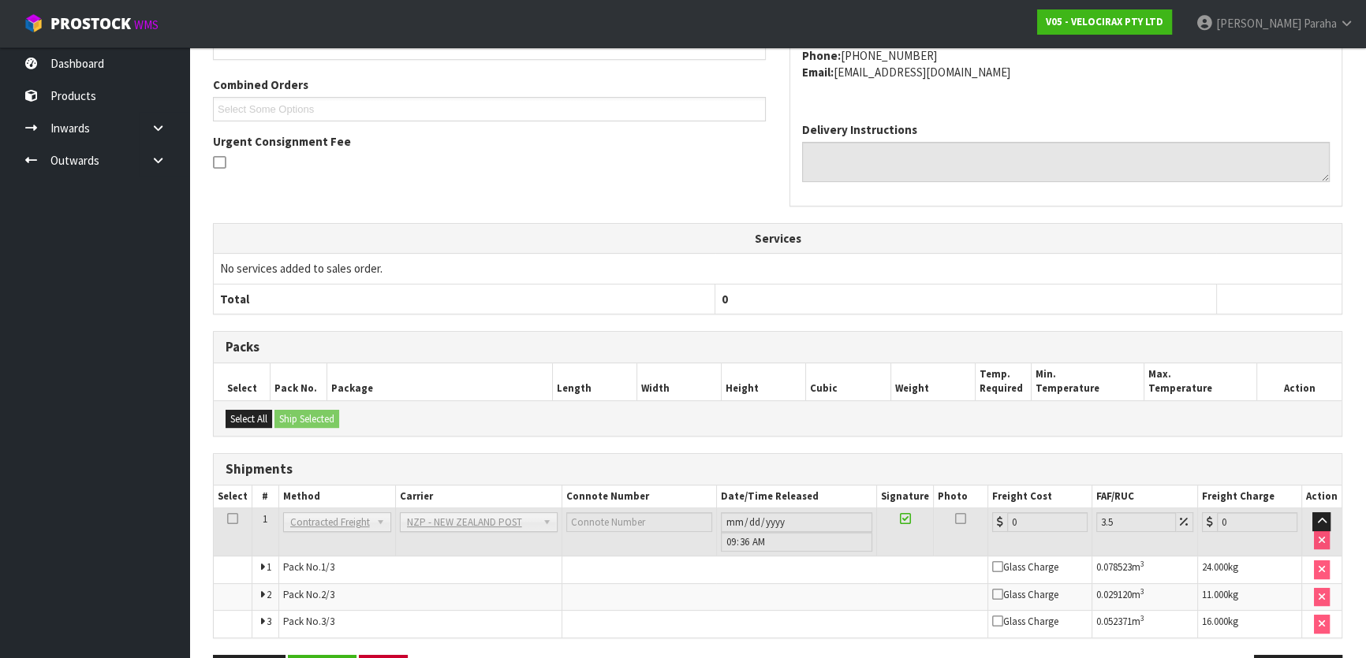
scroll to position [457, 0]
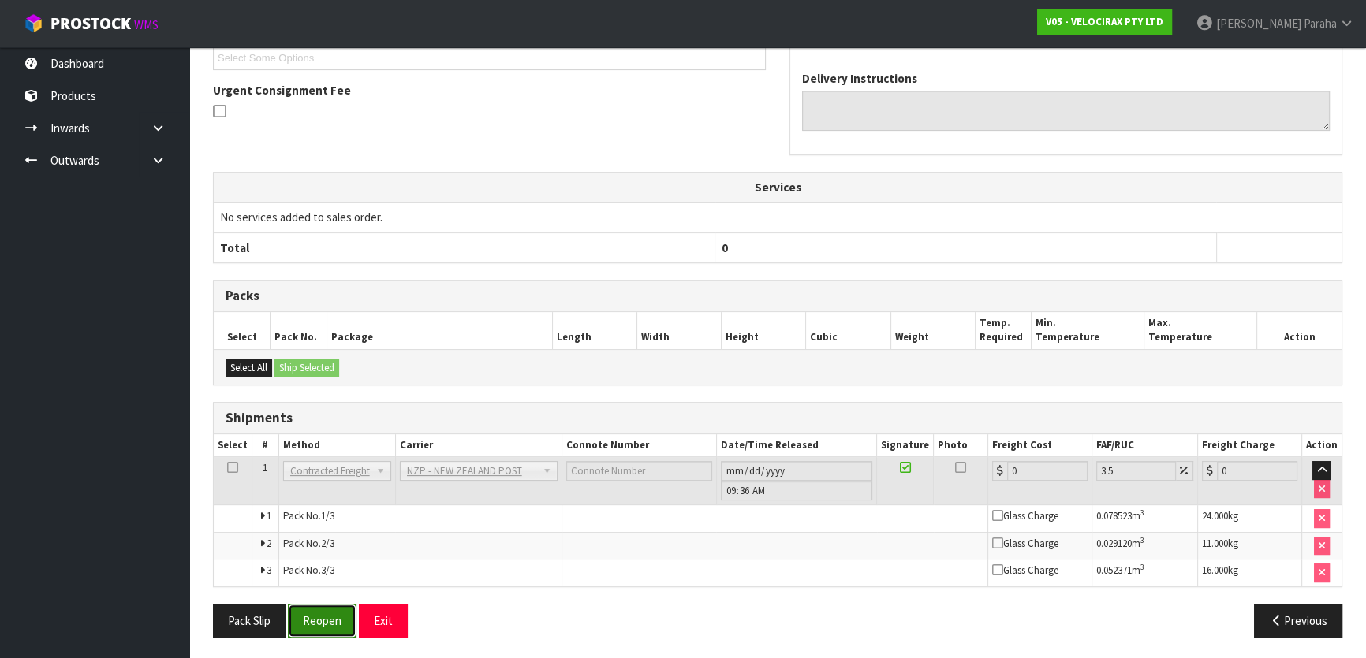
click at [333, 614] on button "Reopen" at bounding box center [322, 621] width 69 height 34
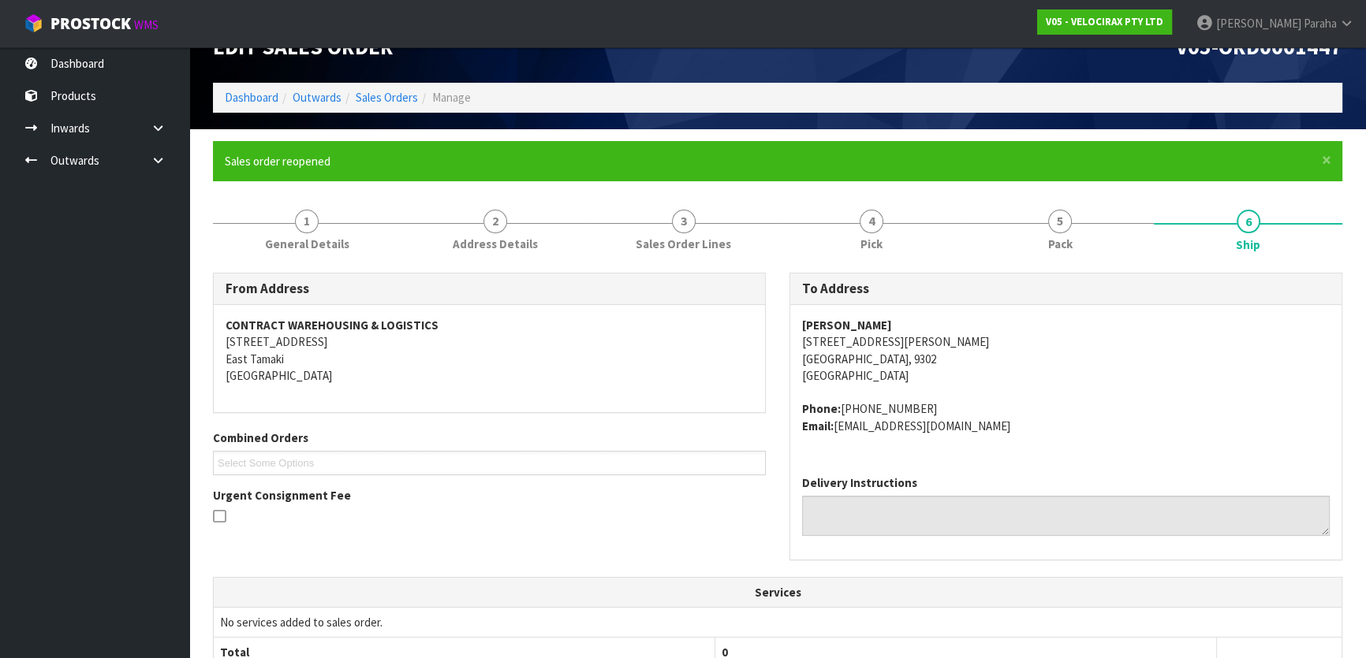
scroll to position [497, 0]
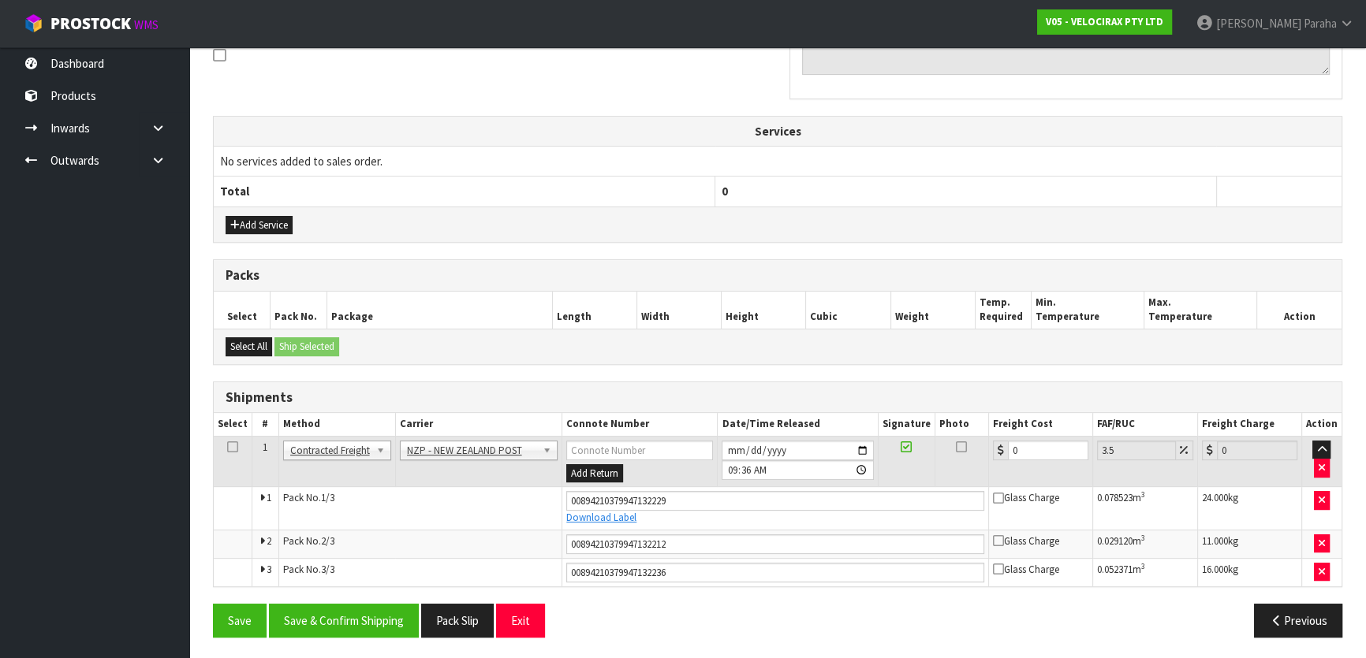
drag, startPoint x: 1039, startPoint y: 435, endPoint x: 938, endPoint y: 438, distance: 101.0
click at [939, 438] on tr "1 Client Local Pickup Customer Local Pickup Company Freight Contracted Freight …" at bounding box center [778, 461] width 1128 height 51
drag, startPoint x: 1029, startPoint y: 448, endPoint x: 923, endPoint y: 447, distance: 105.7
click at [923, 447] on tr "1 Client Local Pickup Customer Local Pickup Company Freight Contracted Freight …" at bounding box center [778, 461] width 1128 height 51
type input "6"
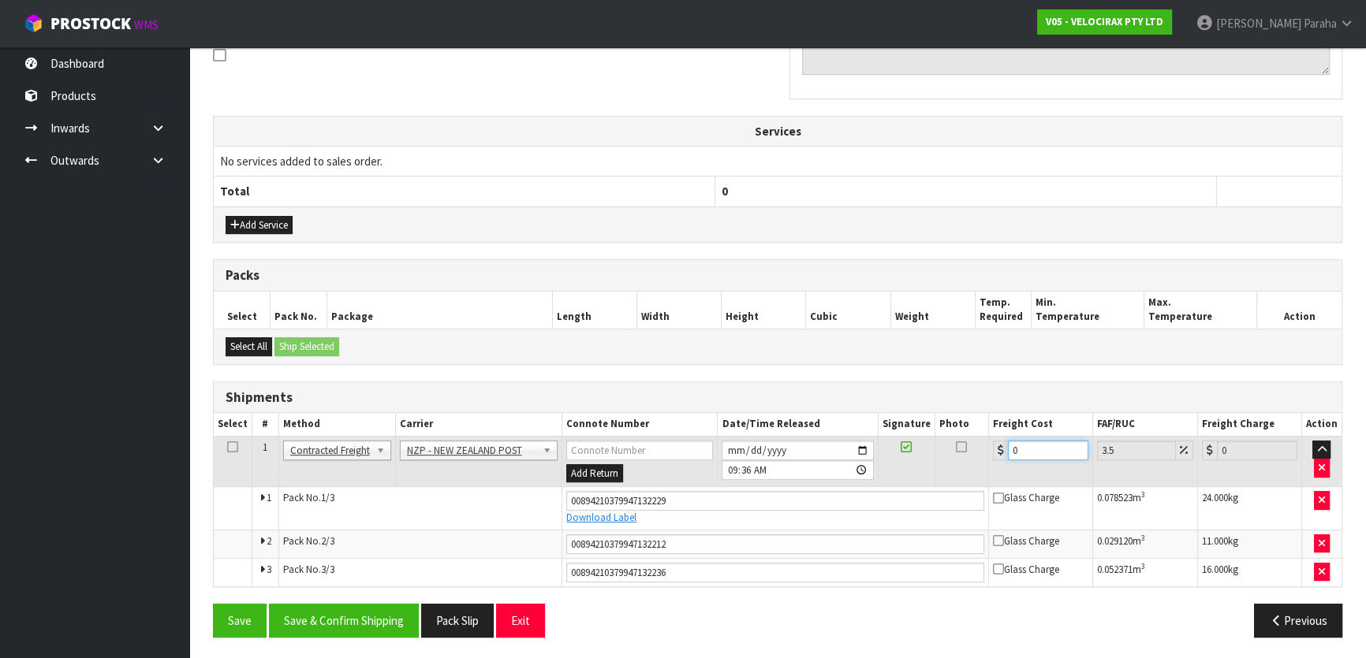
type input "6.21"
type input "69"
type input "71.41"
type input "69.8"
type input "72.24"
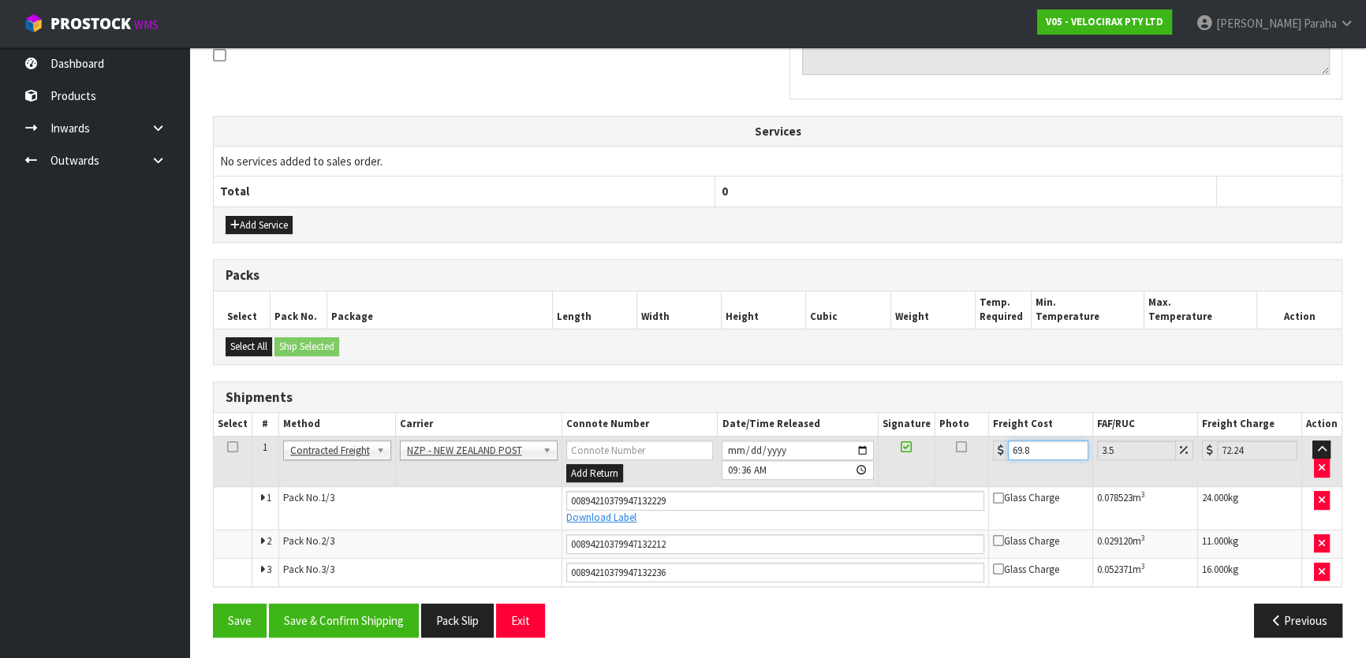
type input "69.83"
type input "72.27"
type input "69.83"
click at [347, 607] on button "Save & Confirm Shipping" at bounding box center [344, 621] width 150 height 34
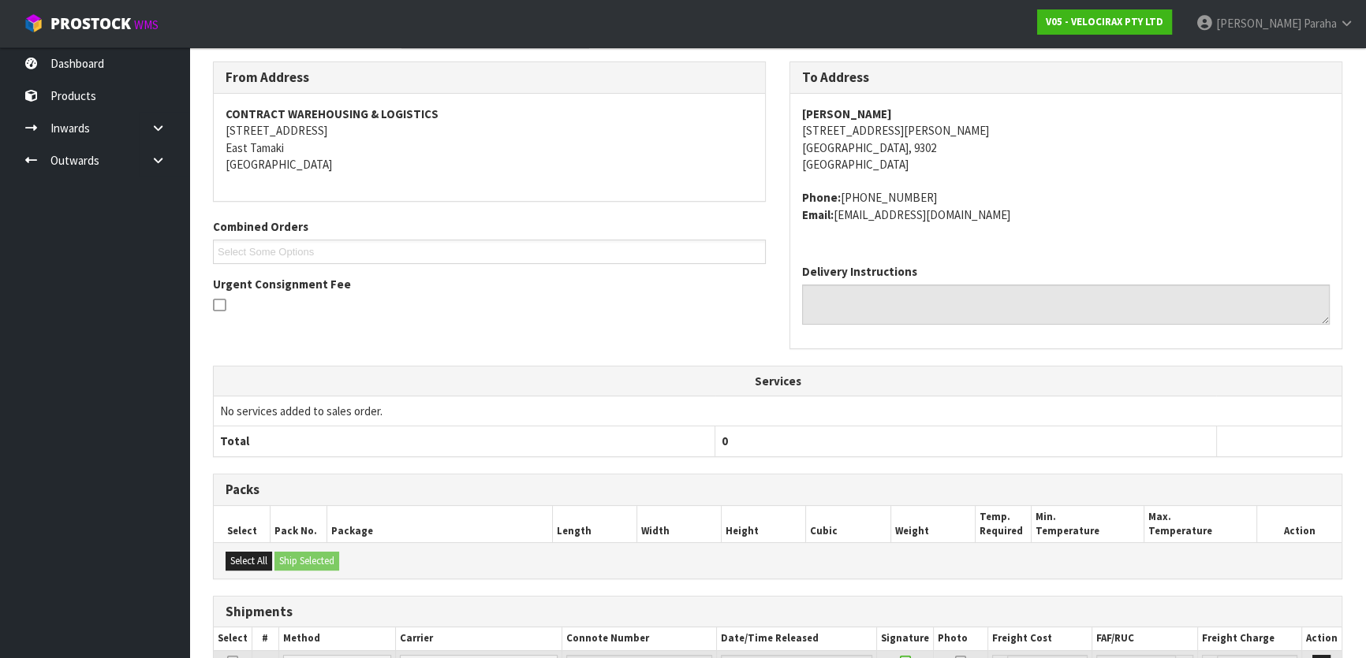
scroll to position [21, 0]
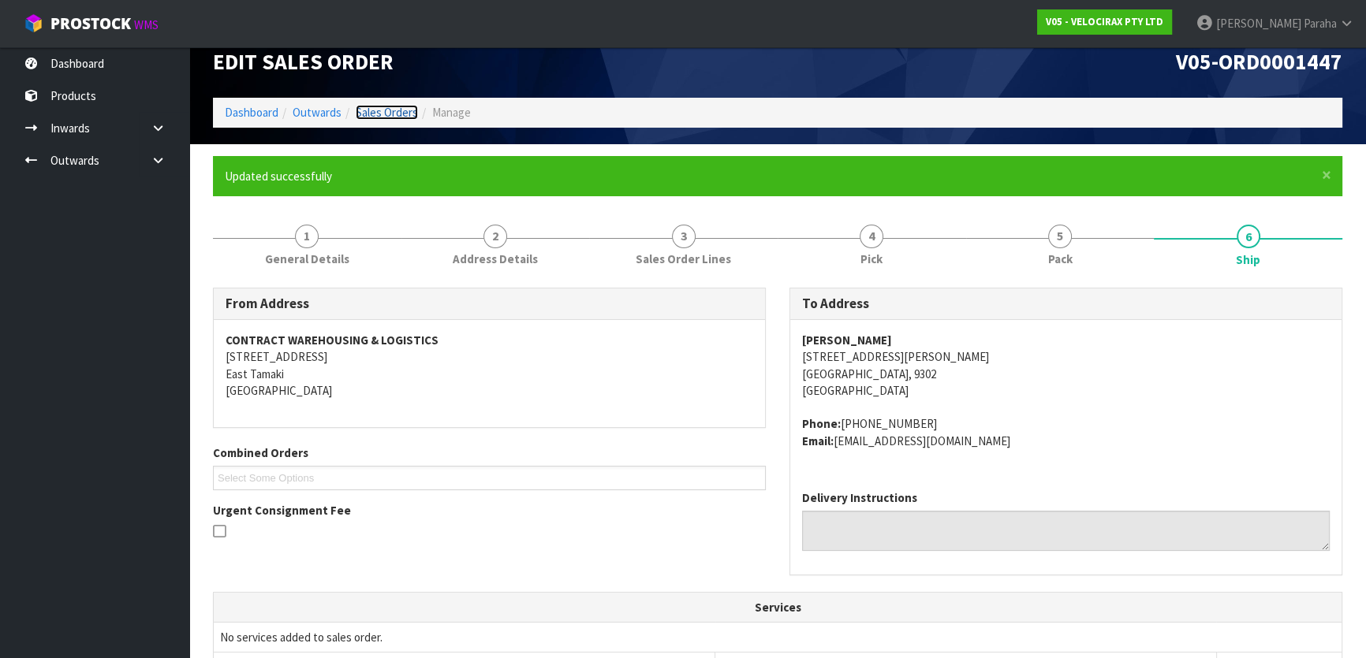
click at [378, 113] on link "Sales Orders" at bounding box center [387, 112] width 62 height 15
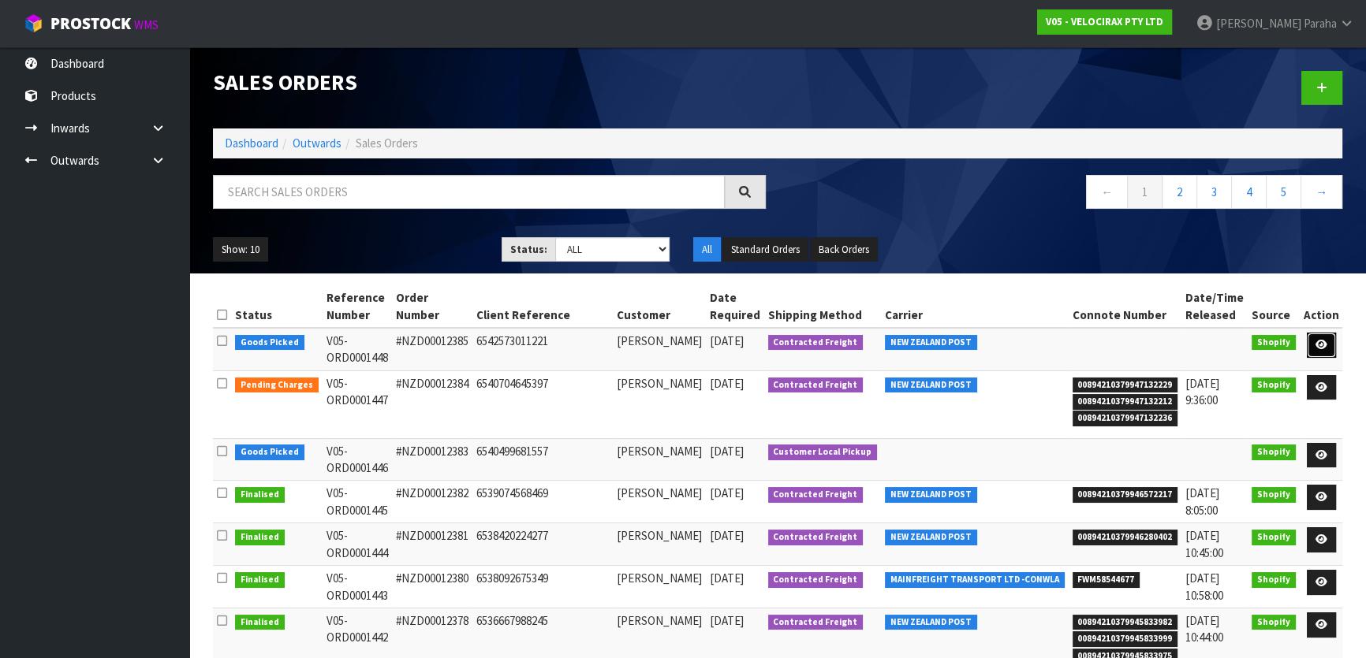
click at [1312, 343] on link at bounding box center [1321, 345] width 29 height 25
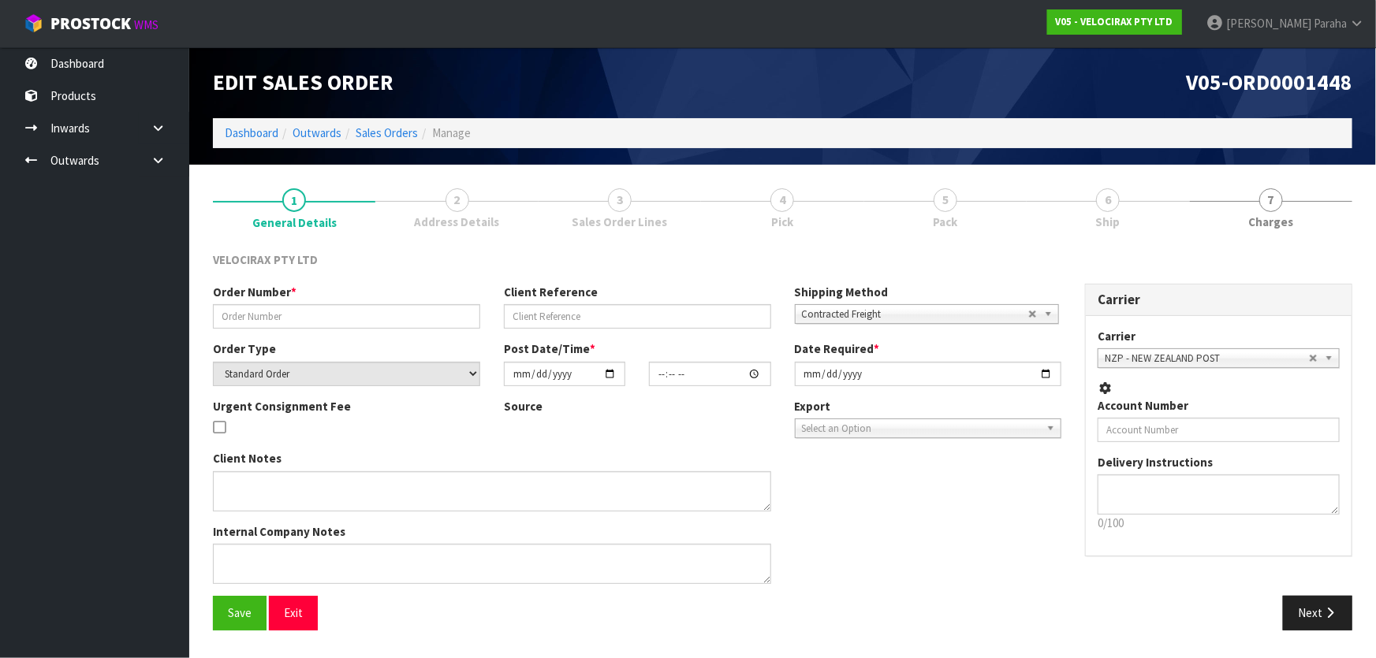
type input "#NZD00012385"
type input "6542573011221"
select select "number:0"
type input "2025-09-06"
type input "19:29:08.000"
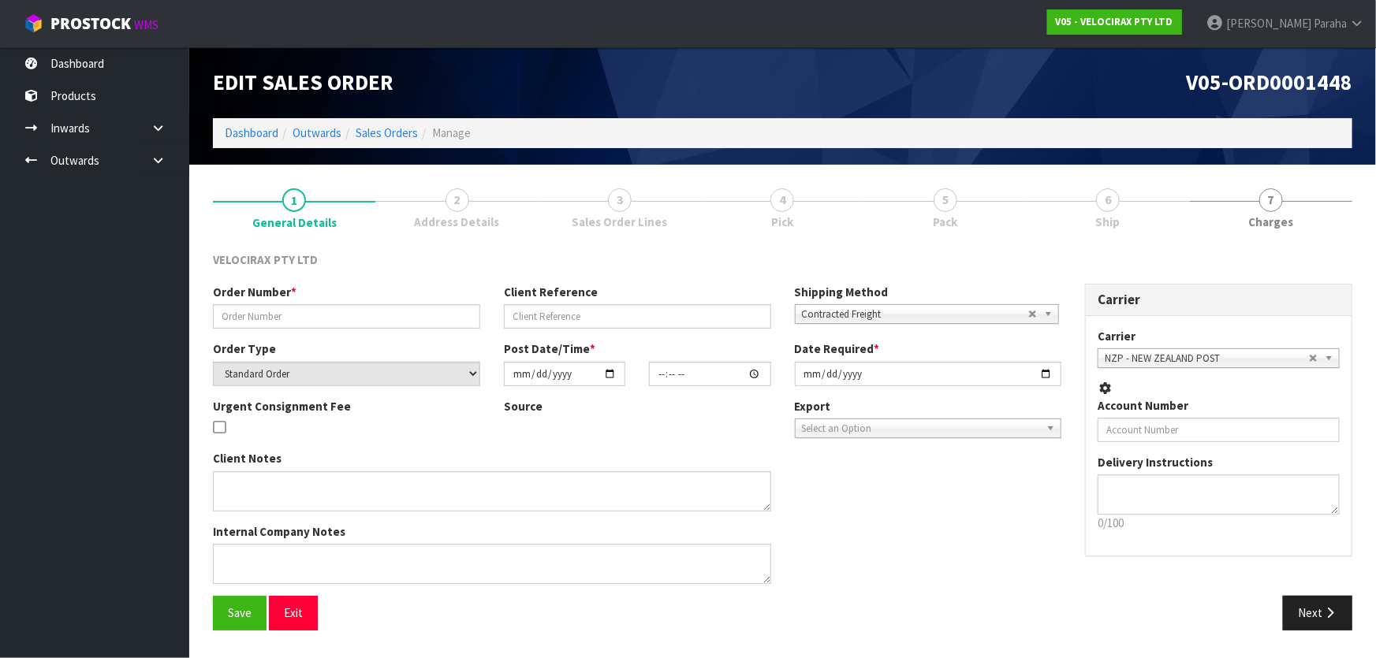
type input "2025-09-08"
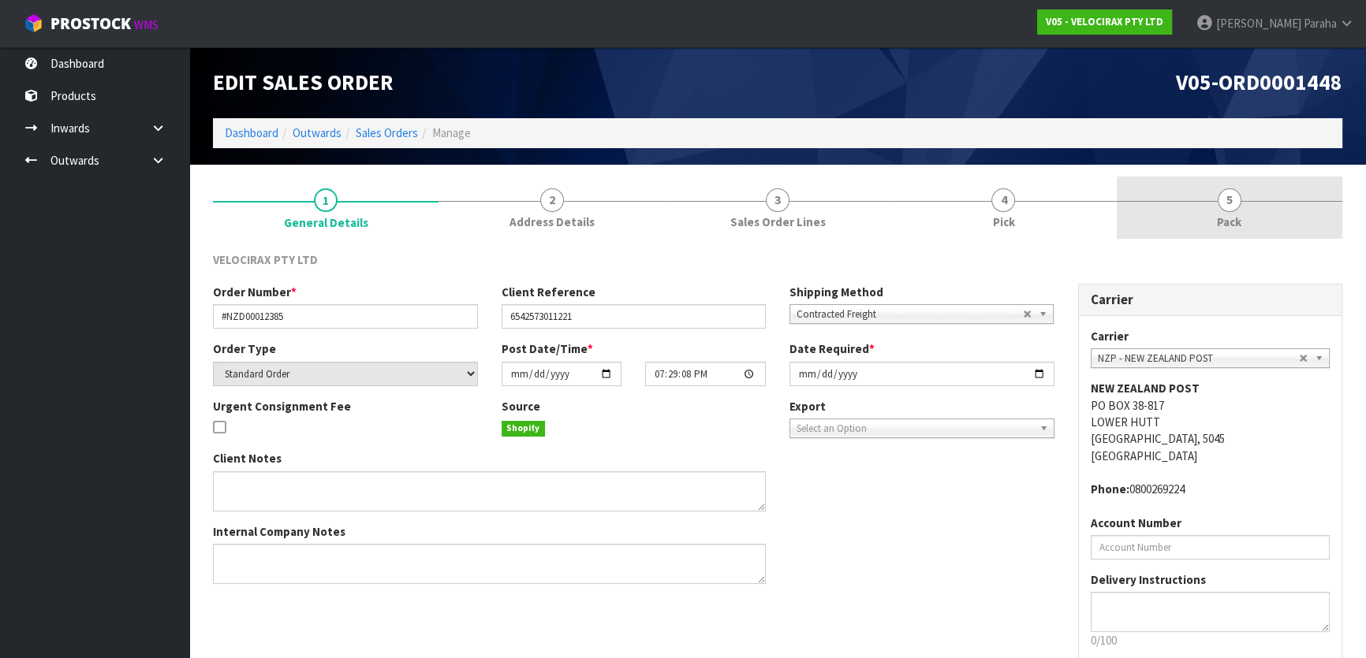
click at [1213, 212] on link "5 Pack" at bounding box center [1229, 208] width 226 height 62
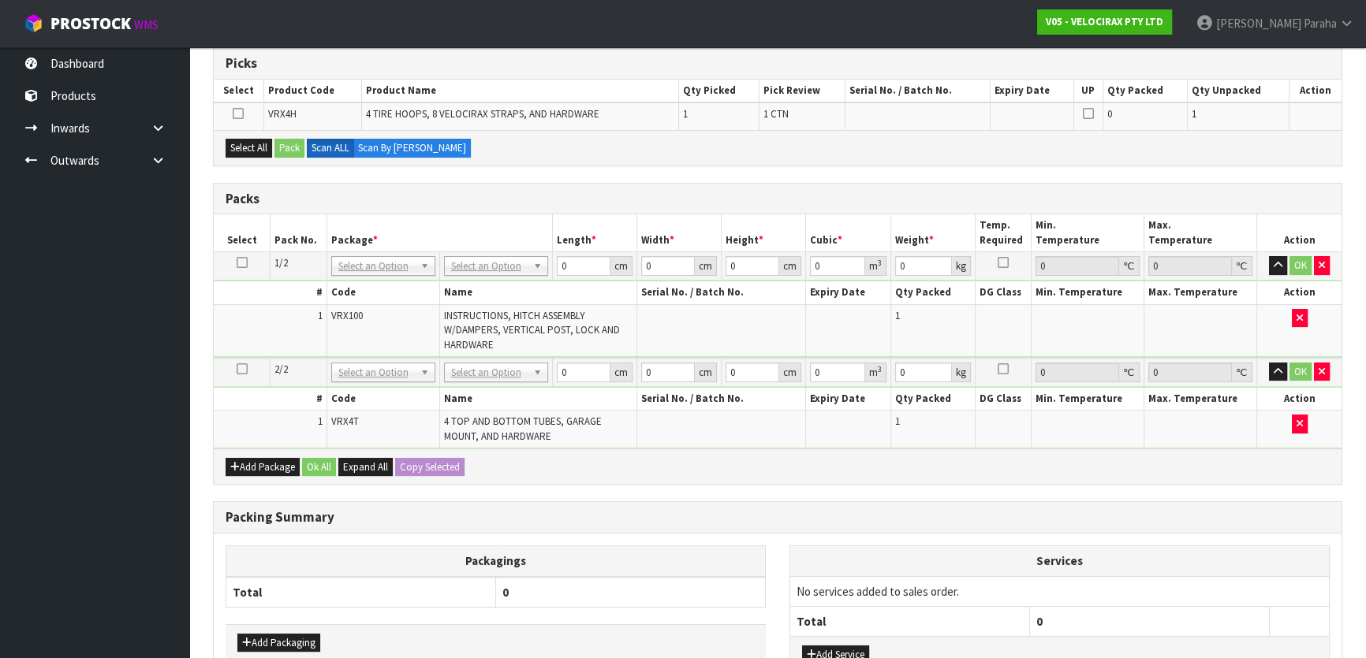
scroll to position [286, 0]
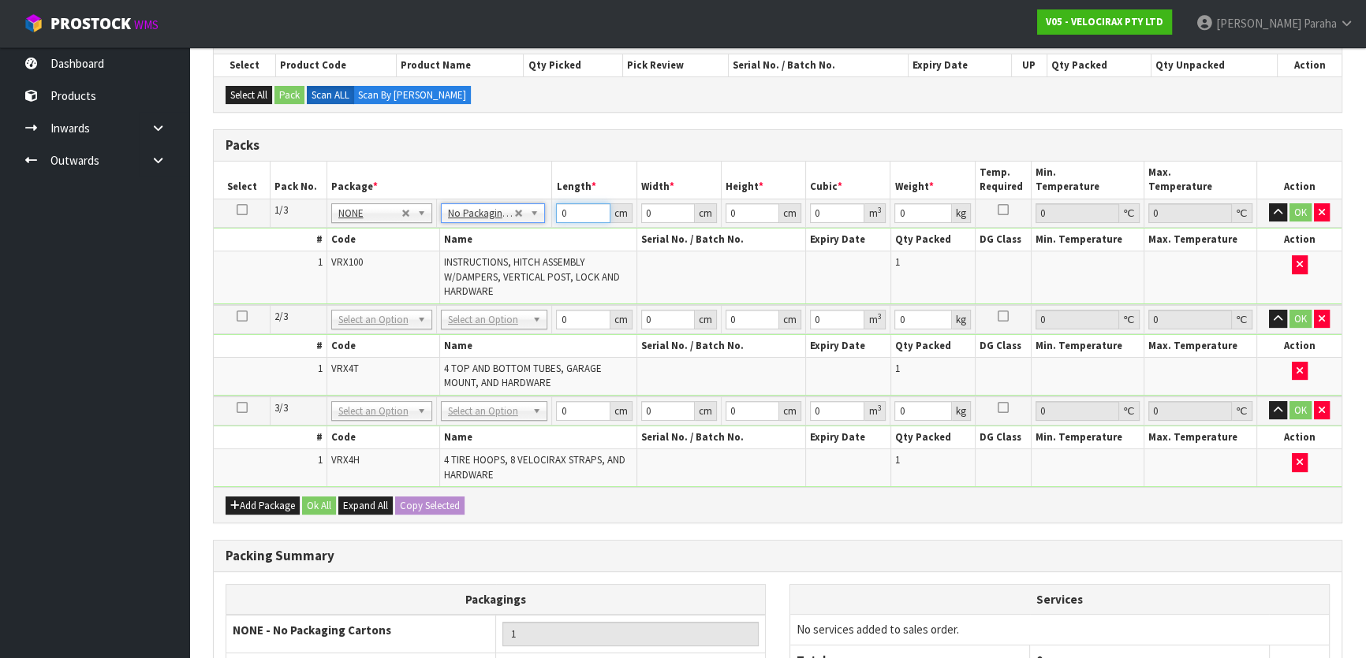
click at [572, 213] on input "0" at bounding box center [583, 213] width 54 height 20
type input "149"
type input "31"
type input "1"
type input "0.004619"
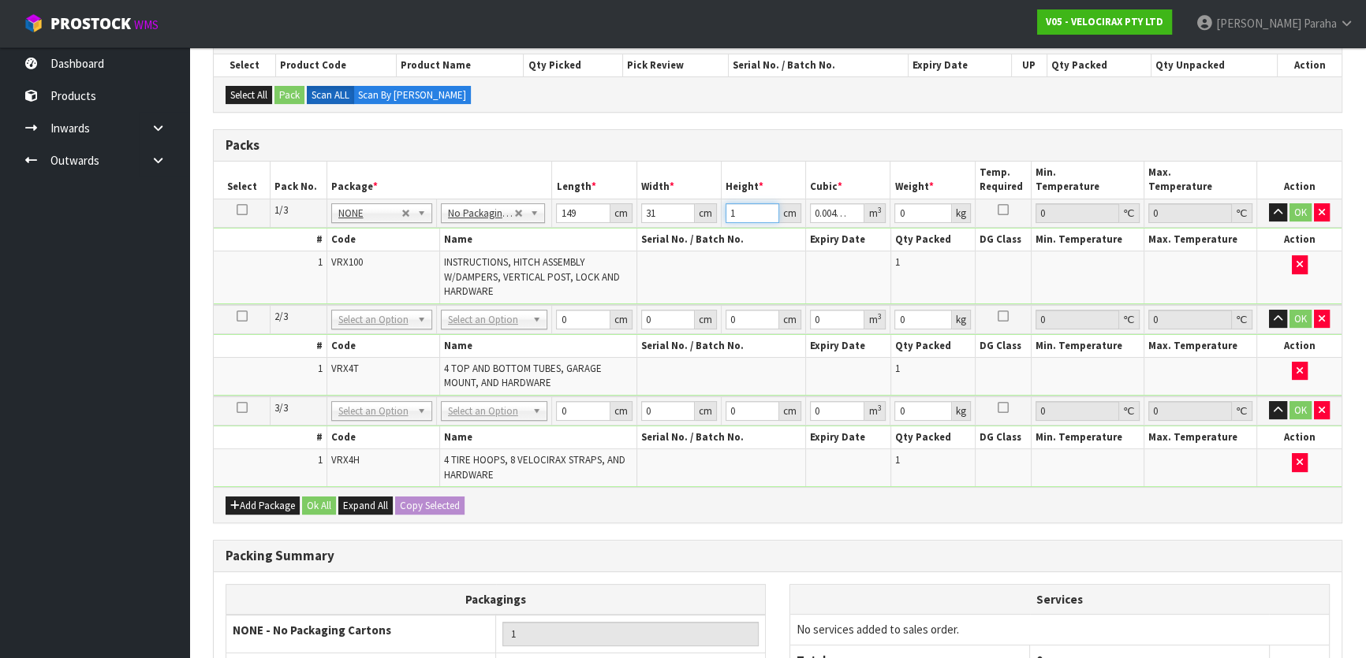
type input "17"
type input "0.078523"
type input "17"
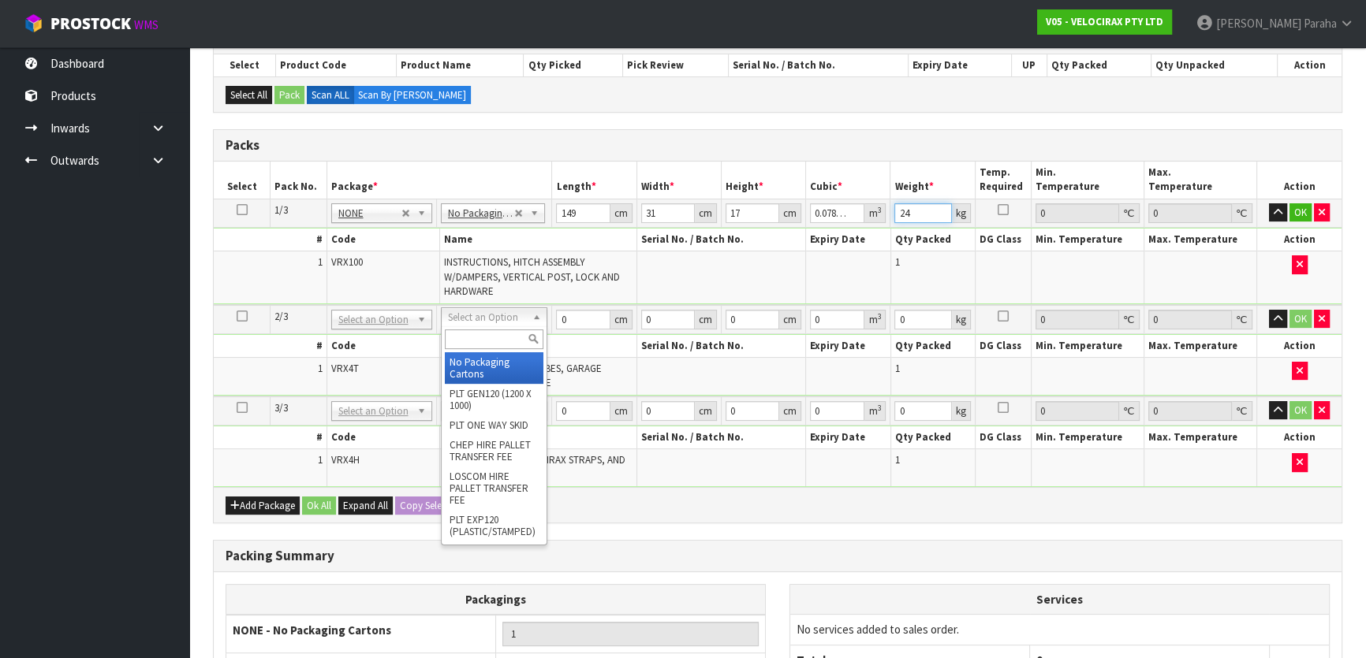
type input "24"
type input "2"
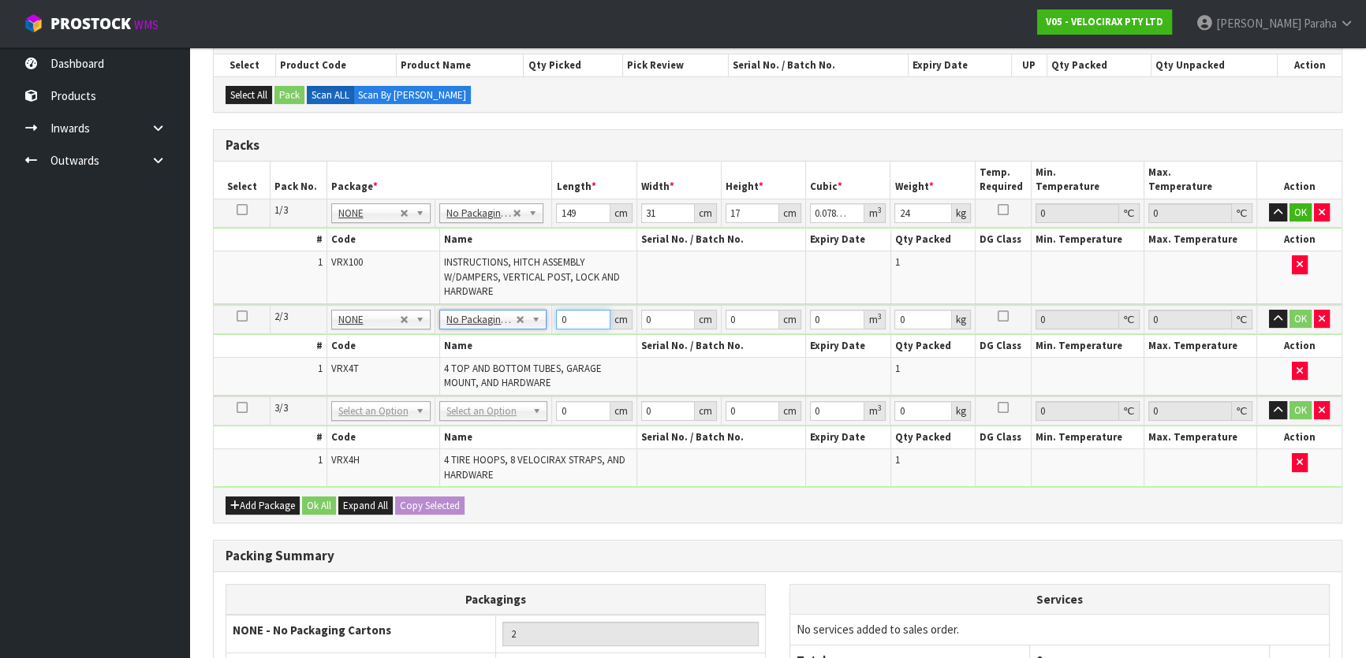
click at [566, 315] on input "0" at bounding box center [583, 320] width 54 height 20
type input "120"
type input "16"
type input "1"
type input "0.00192"
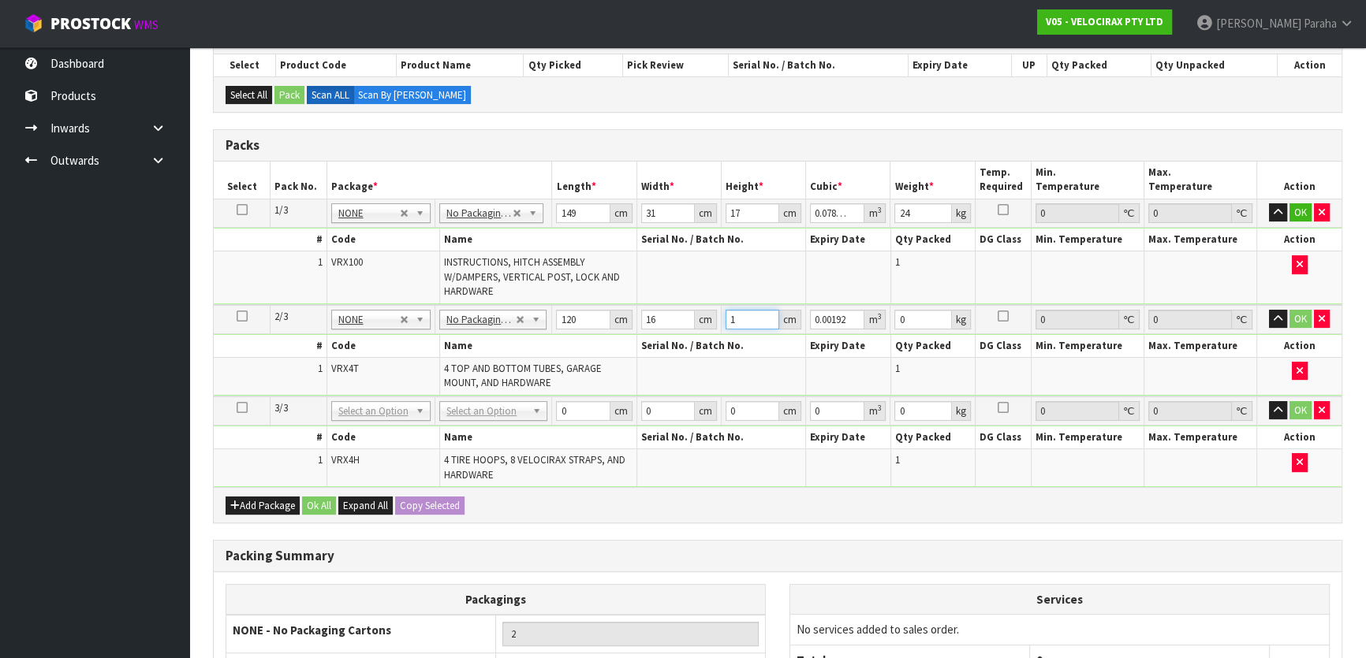
type input "15"
type input "0.0288"
type input "15"
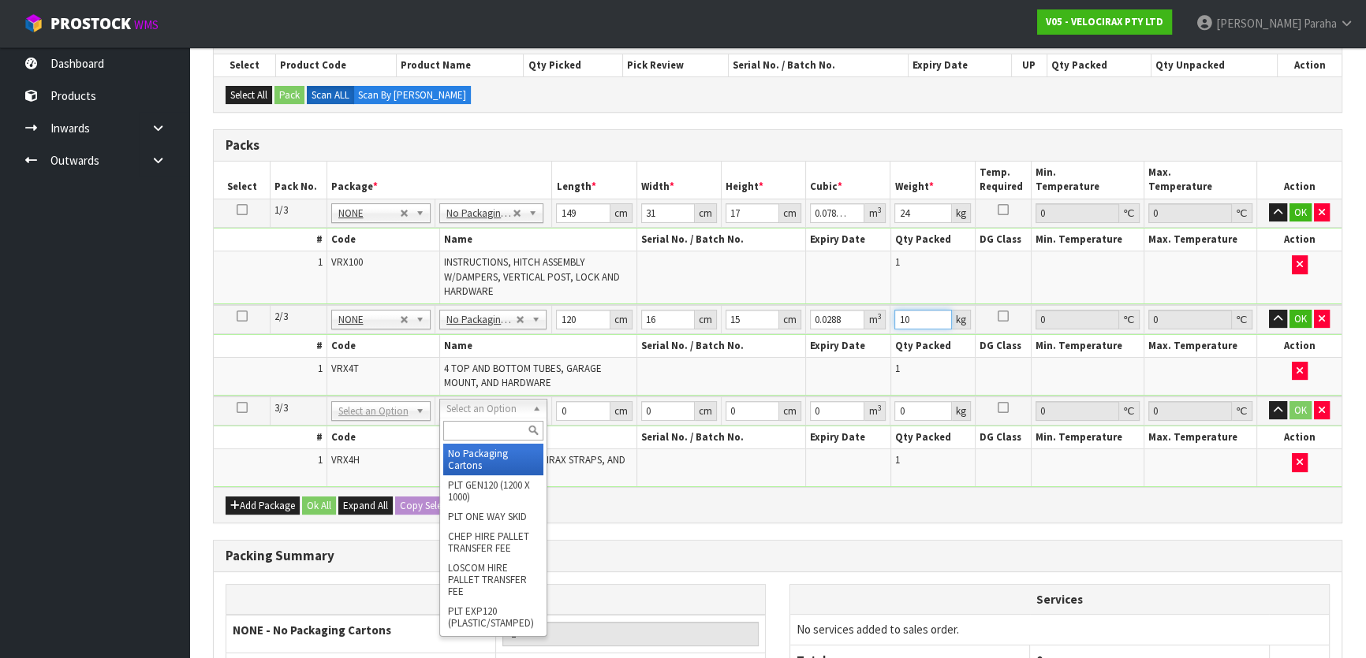
type input "10"
drag, startPoint x: 481, startPoint y: 446, endPoint x: 536, endPoint y: 413, distance: 64.4
type input "3"
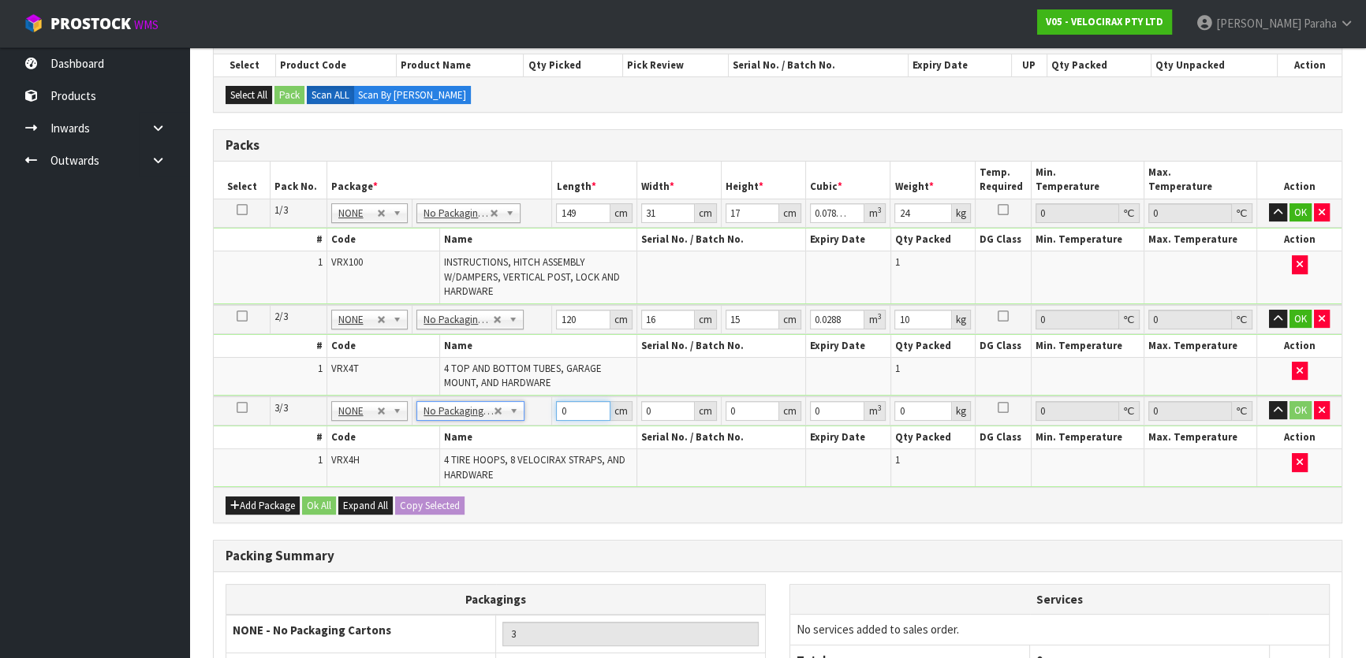
drag, startPoint x: 567, startPoint y: 404, endPoint x: 554, endPoint y: 406, distance: 12.8
click at [554, 406] on td "0 cm" at bounding box center [594, 411] width 84 height 29
type input "69"
type input "33"
type input "2"
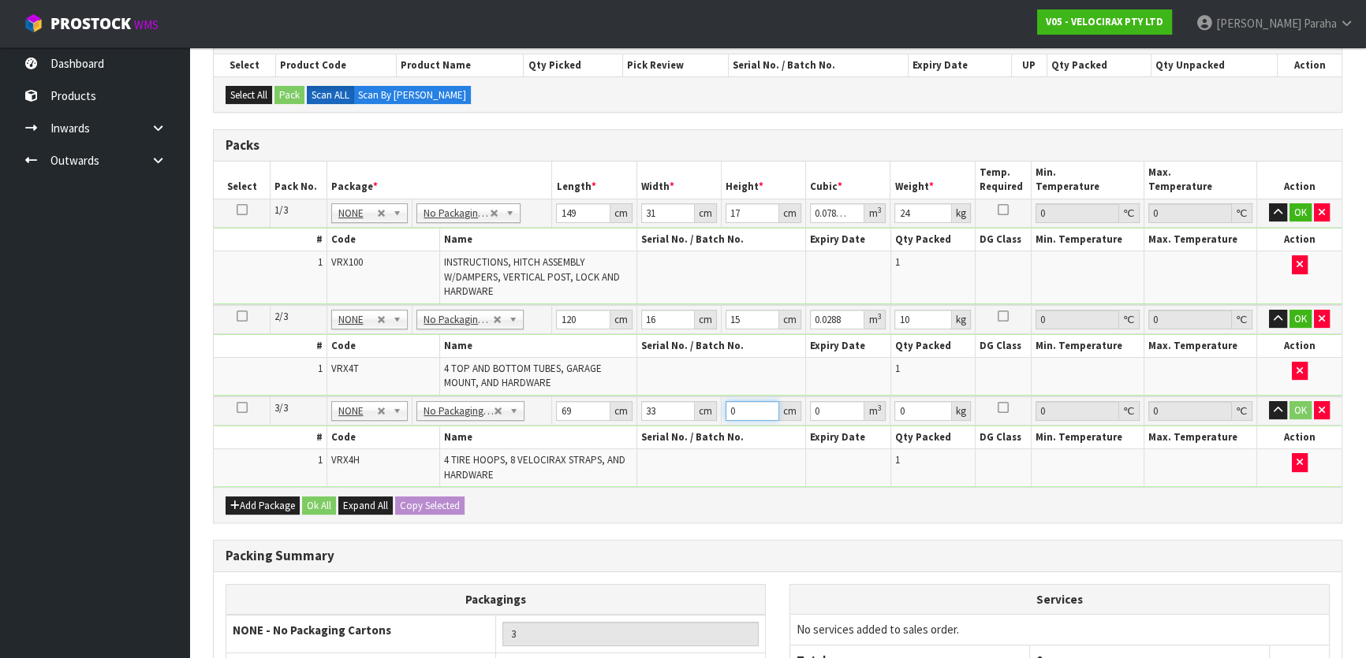
type input "0.004554"
type input "21"
type input "0.047817"
type input "21"
type input "13"
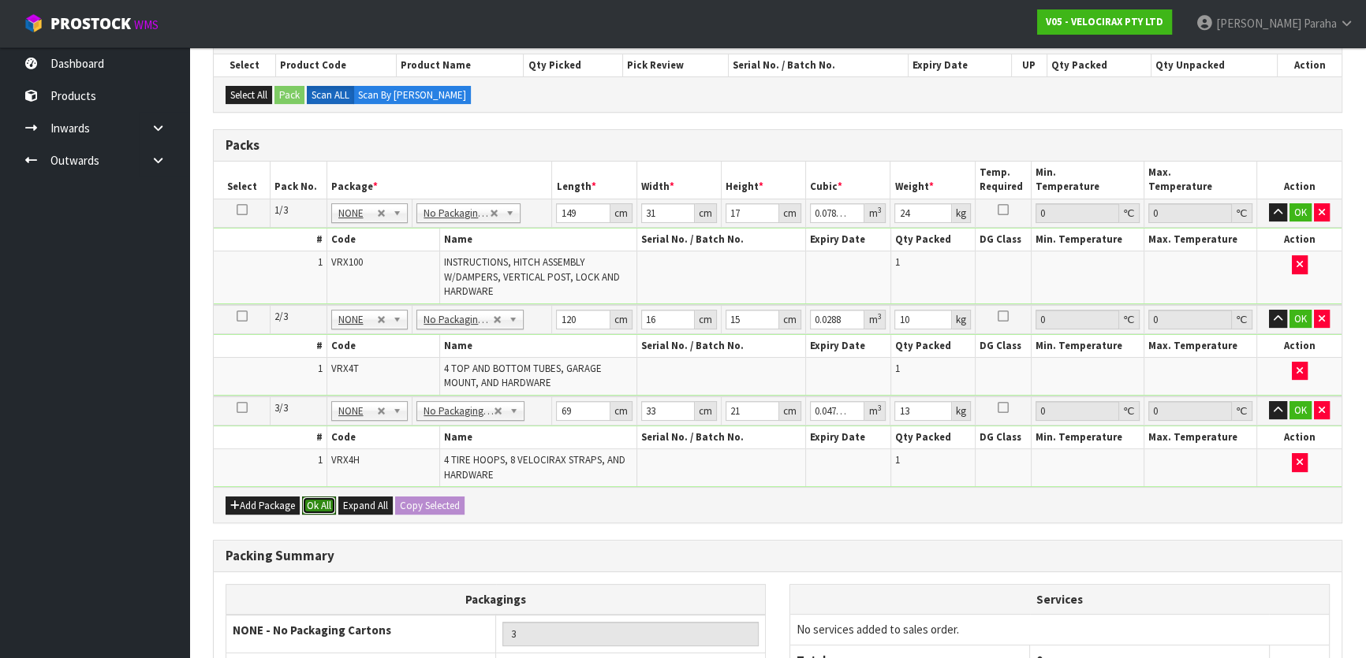
click at [318, 505] on button "Ok All" at bounding box center [319, 506] width 34 height 19
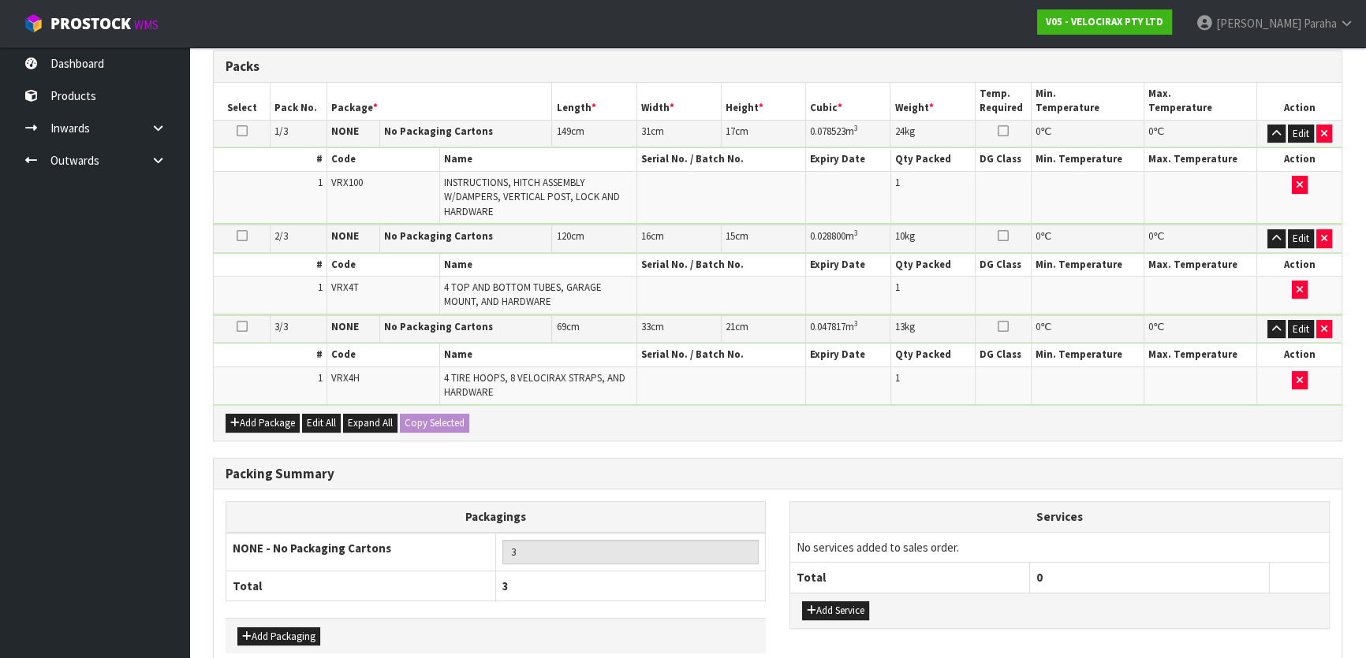
scroll to position [442, 0]
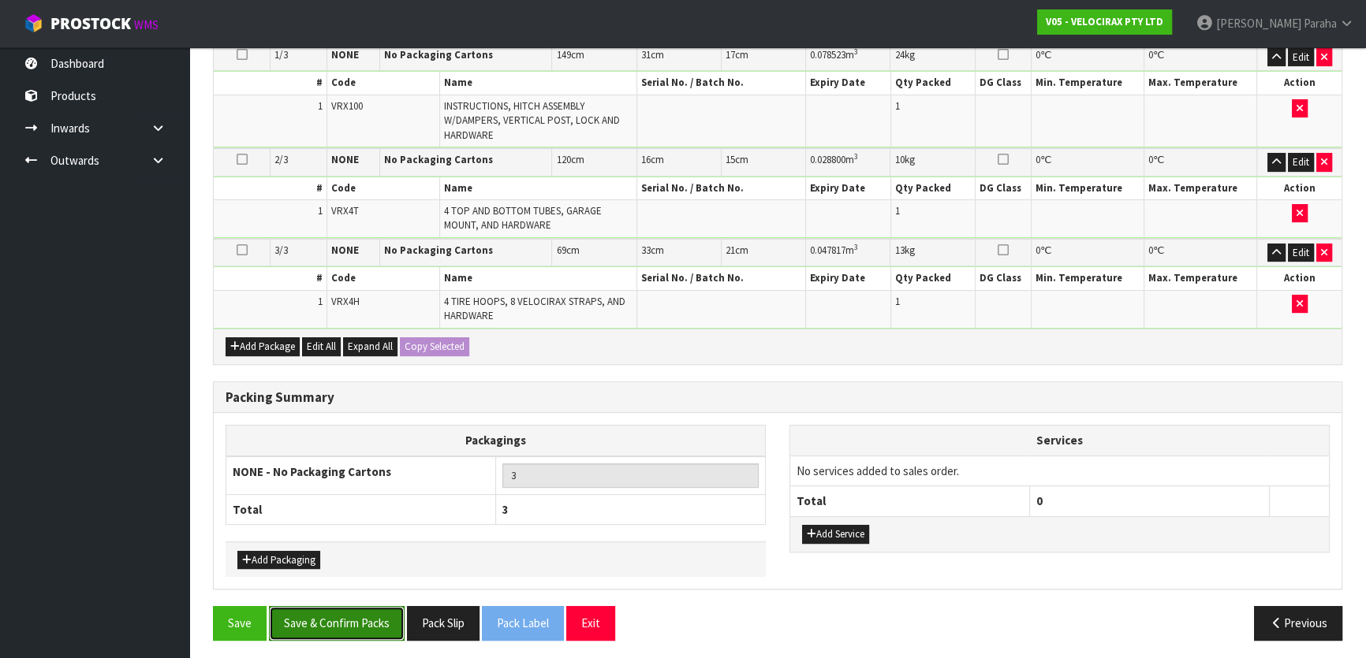
click at [308, 613] on button "Save & Confirm Packs" at bounding box center [337, 623] width 136 height 34
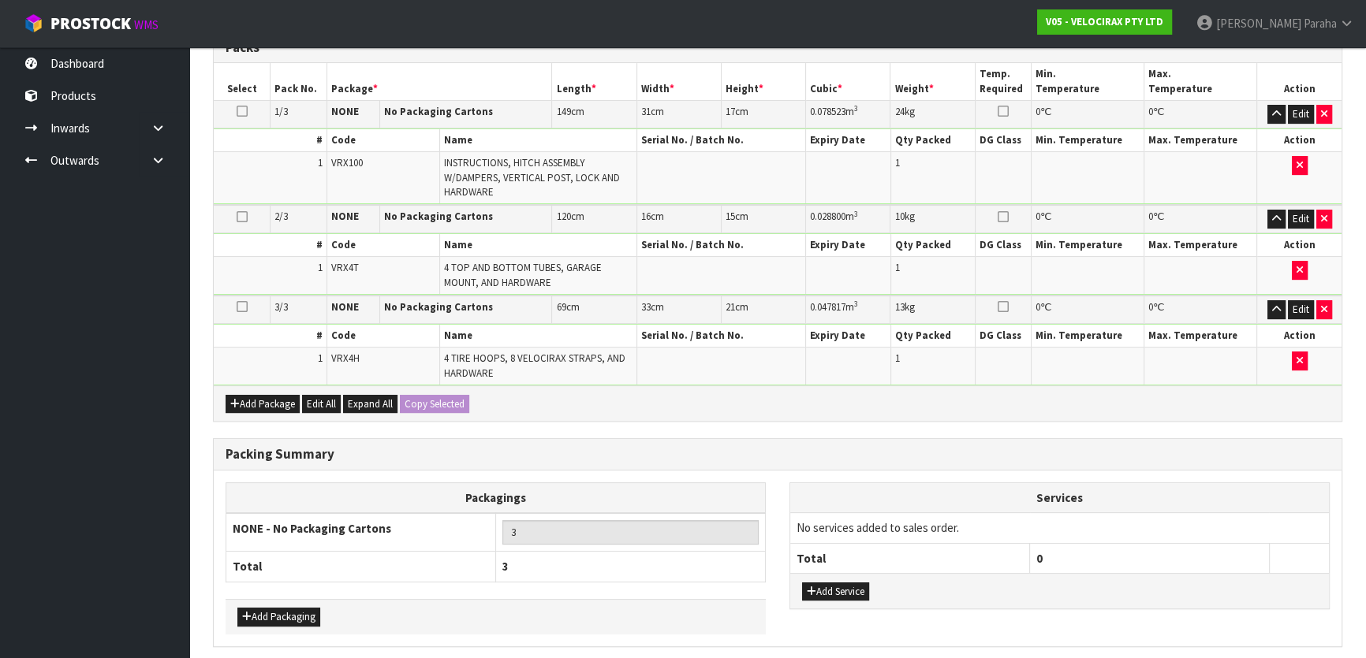
scroll to position [0, 0]
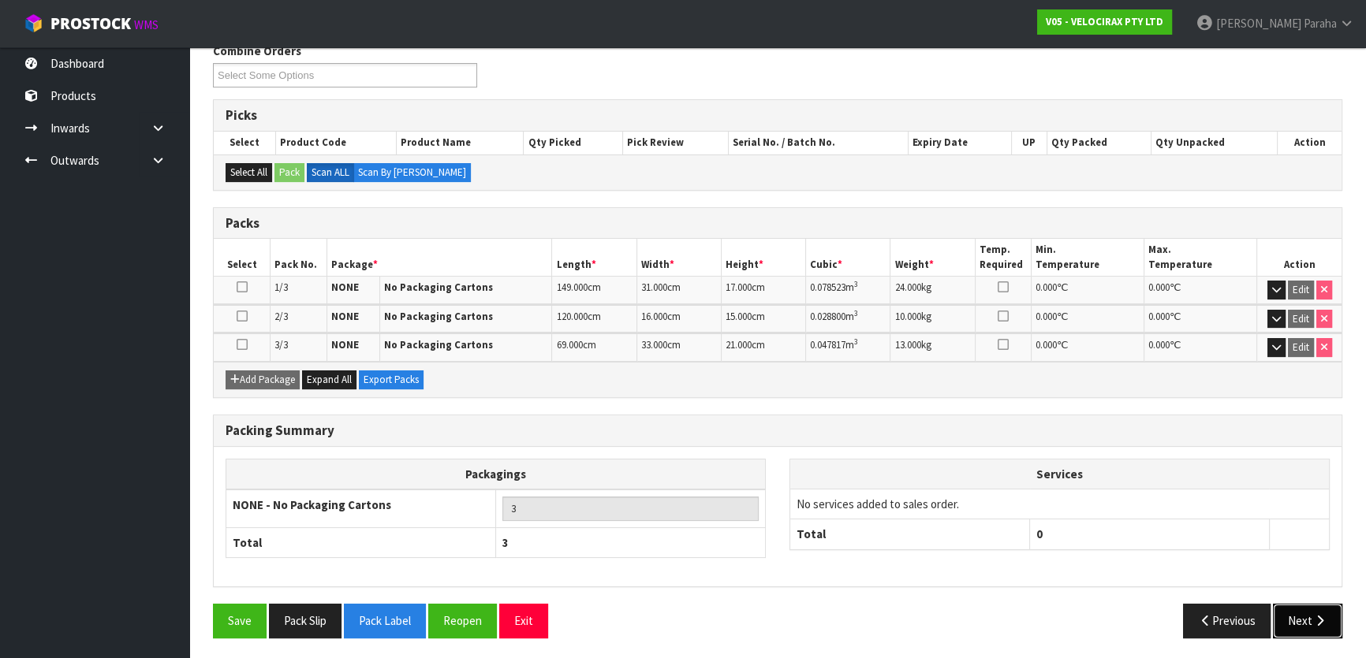
click at [1305, 623] on button "Next" at bounding box center [1307, 621] width 69 height 34
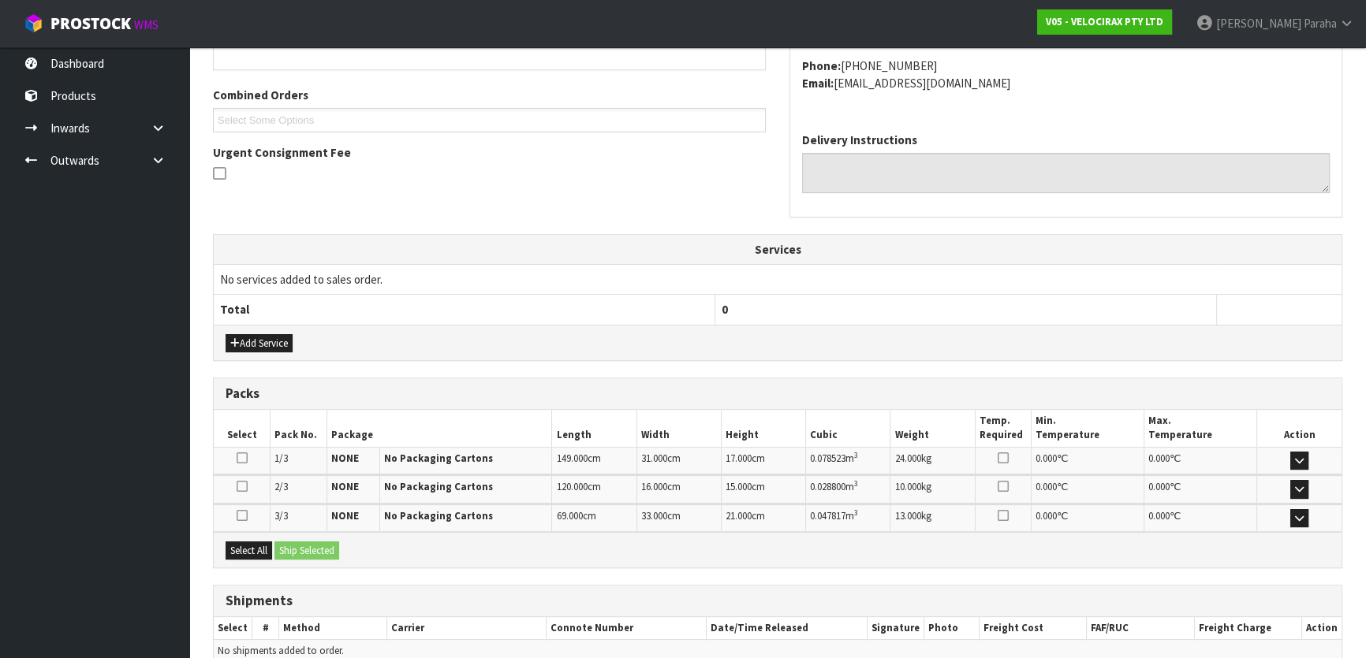
scroll to position [454, 0]
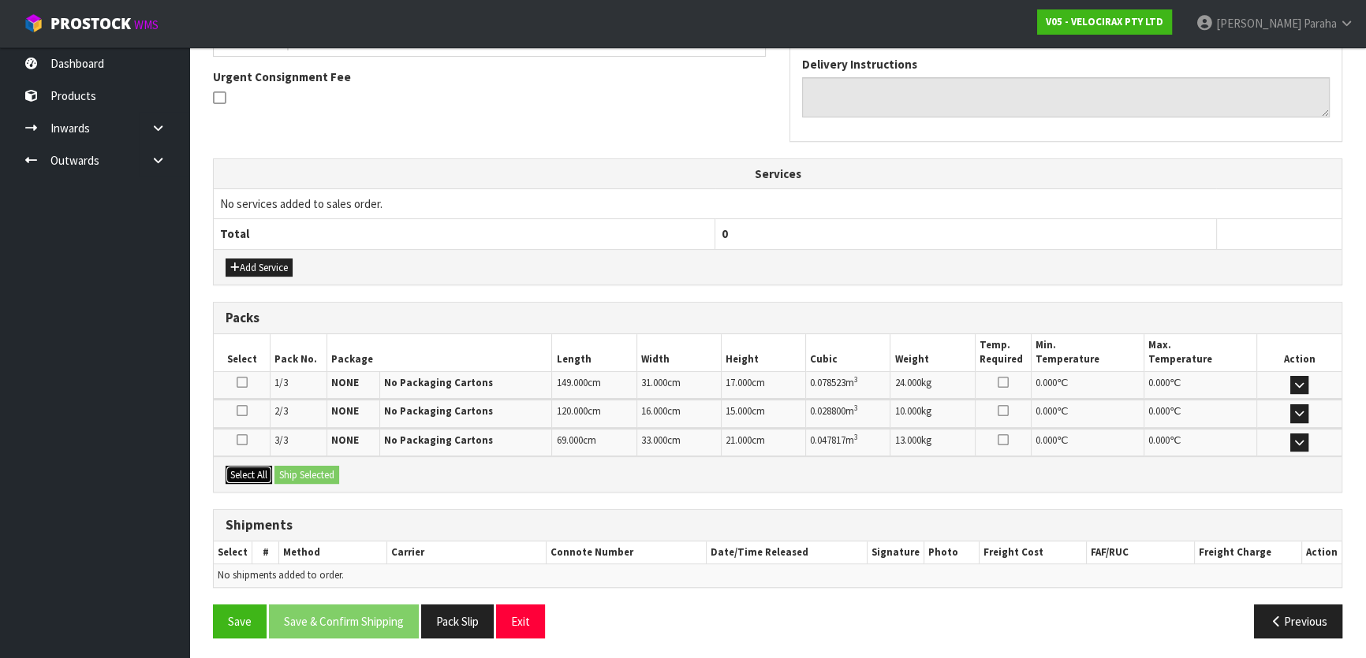
drag, startPoint x: 255, startPoint y: 469, endPoint x: 315, endPoint y: 469, distance: 59.1
click at [270, 468] on button "Select All" at bounding box center [249, 475] width 47 height 19
click at [315, 469] on button "Ship Selected" at bounding box center [306, 475] width 65 height 19
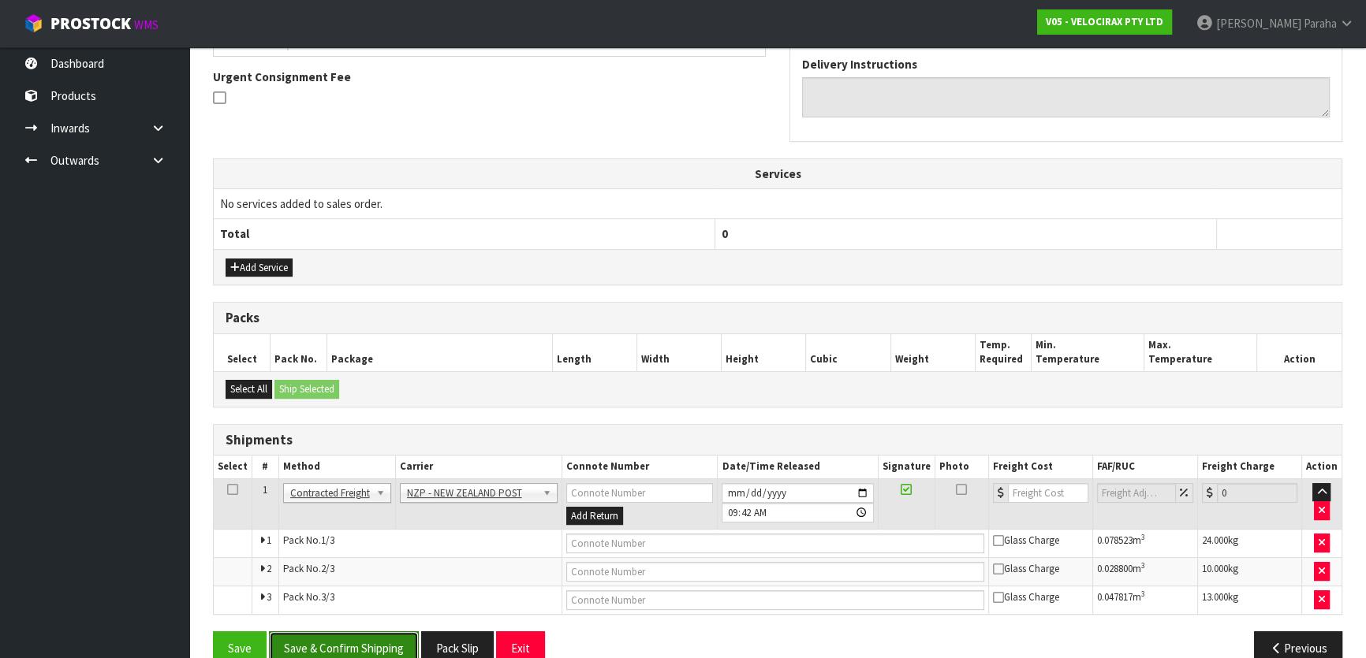
click at [380, 645] on button "Save & Confirm Shipping" at bounding box center [344, 649] width 150 height 34
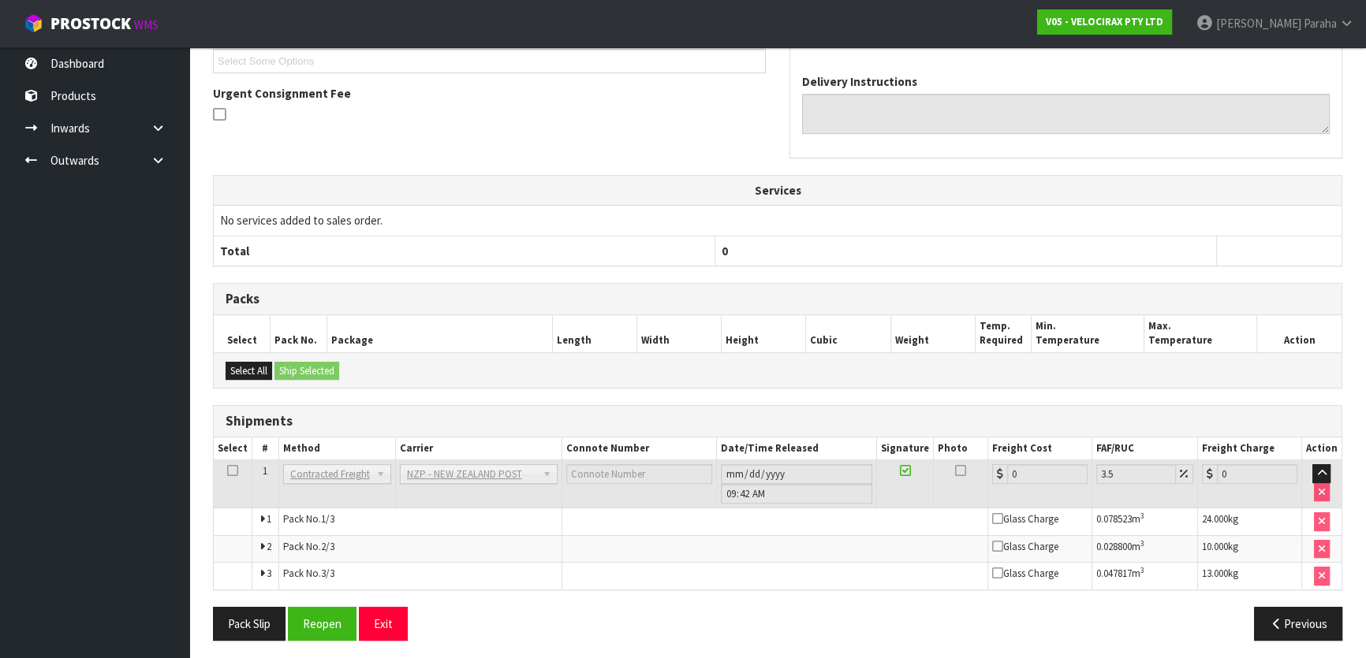
scroll to position [457, 0]
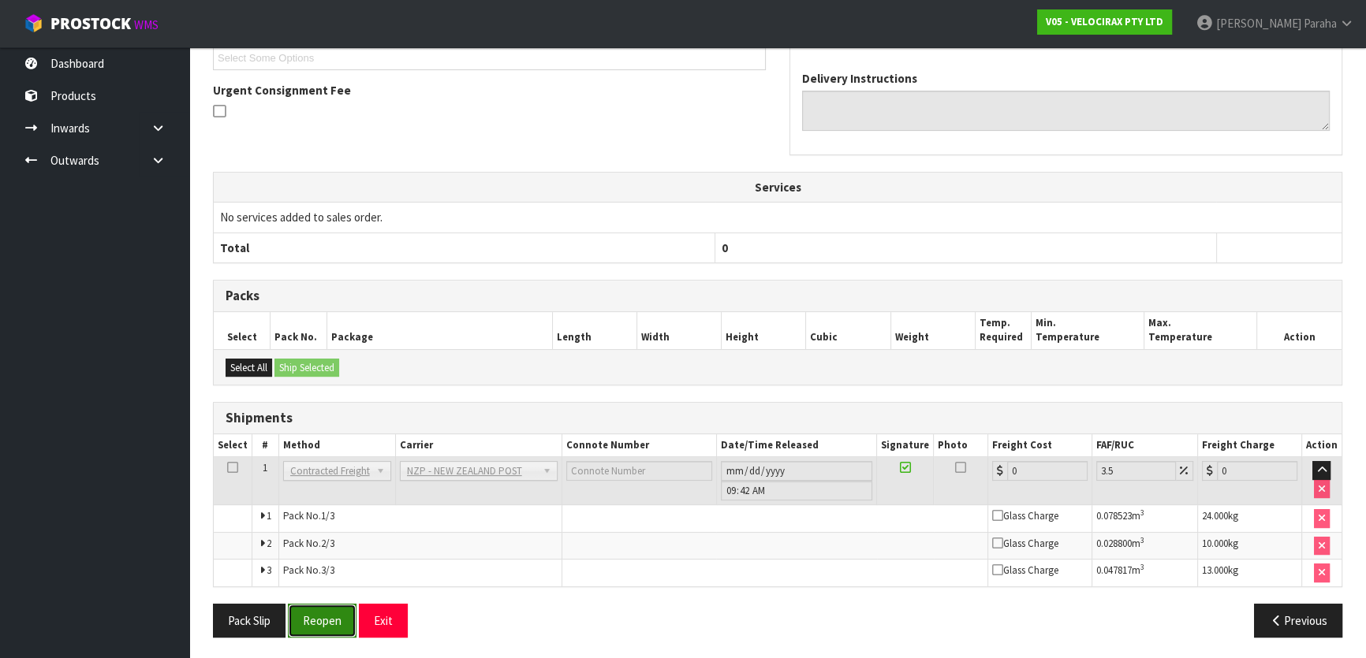
click at [316, 630] on button "Reopen" at bounding box center [322, 621] width 69 height 34
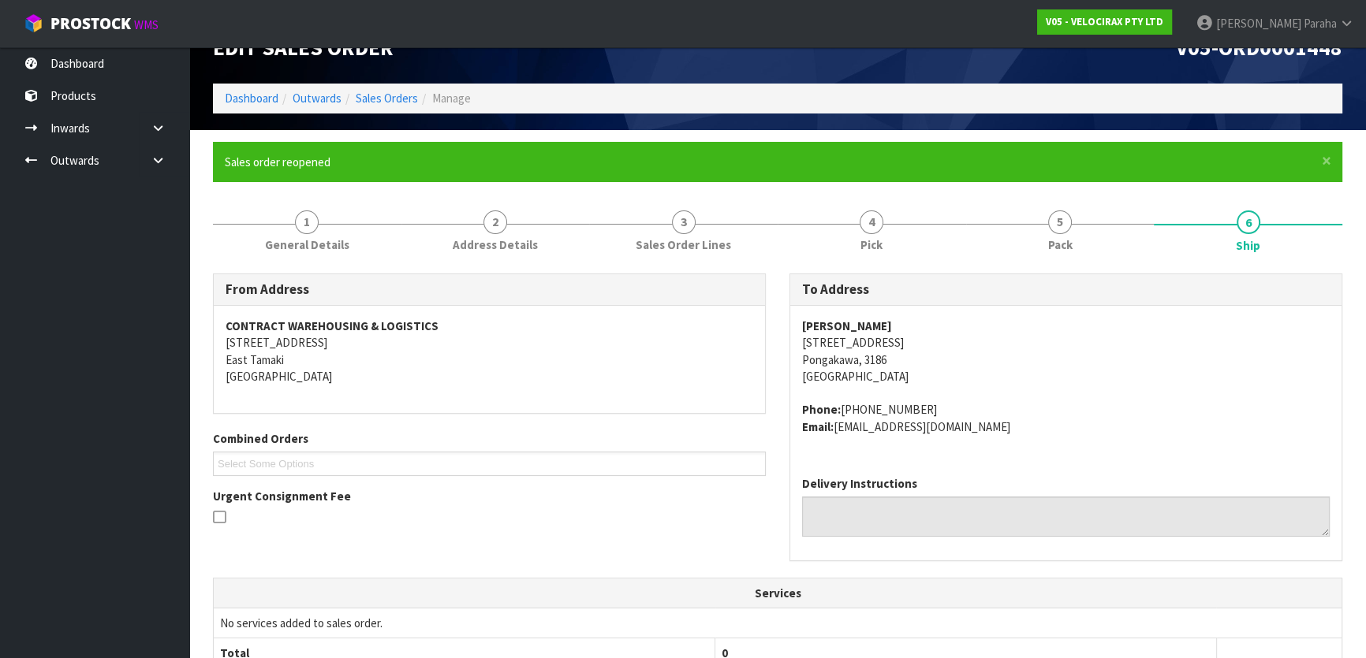
scroll to position [482, 0]
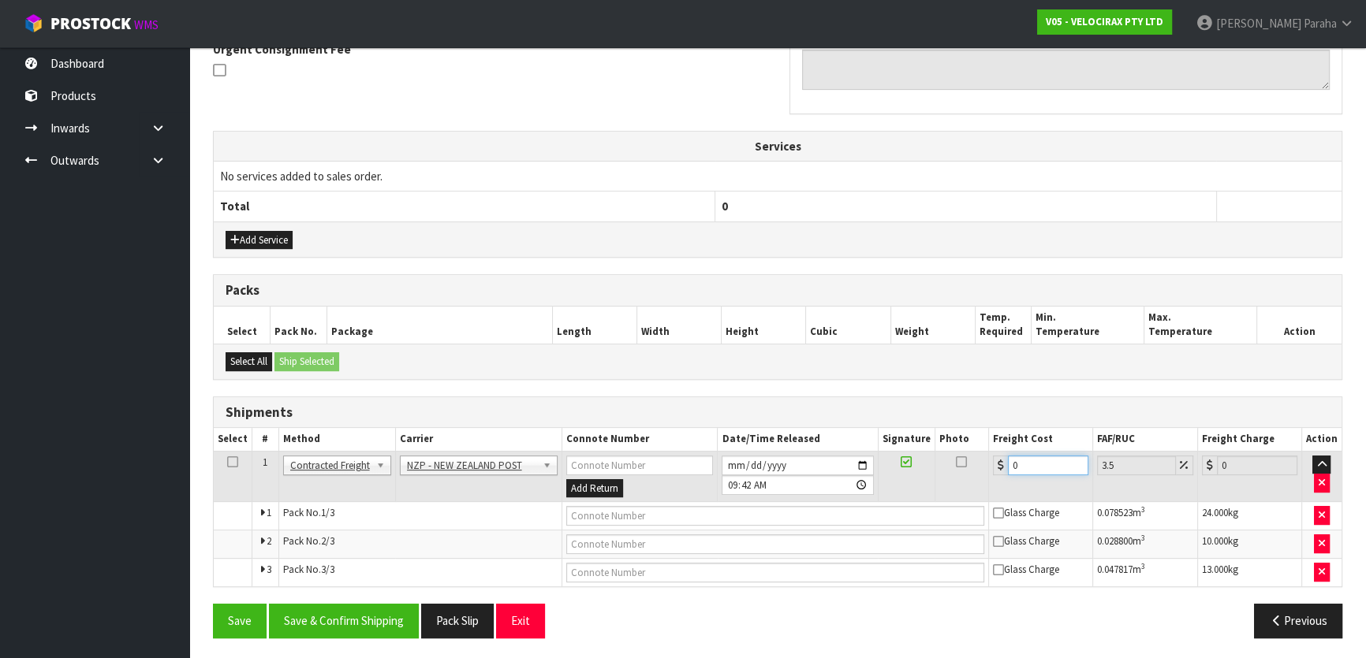
drag, startPoint x: 1024, startPoint y: 462, endPoint x: 943, endPoint y: 449, distance: 82.2
click at [945, 451] on tr "1 Client Local Pickup Customer Local Pickup Company Freight Contracted Freight …" at bounding box center [778, 476] width 1128 height 51
type input "5"
type input "5.17"
type input "52"
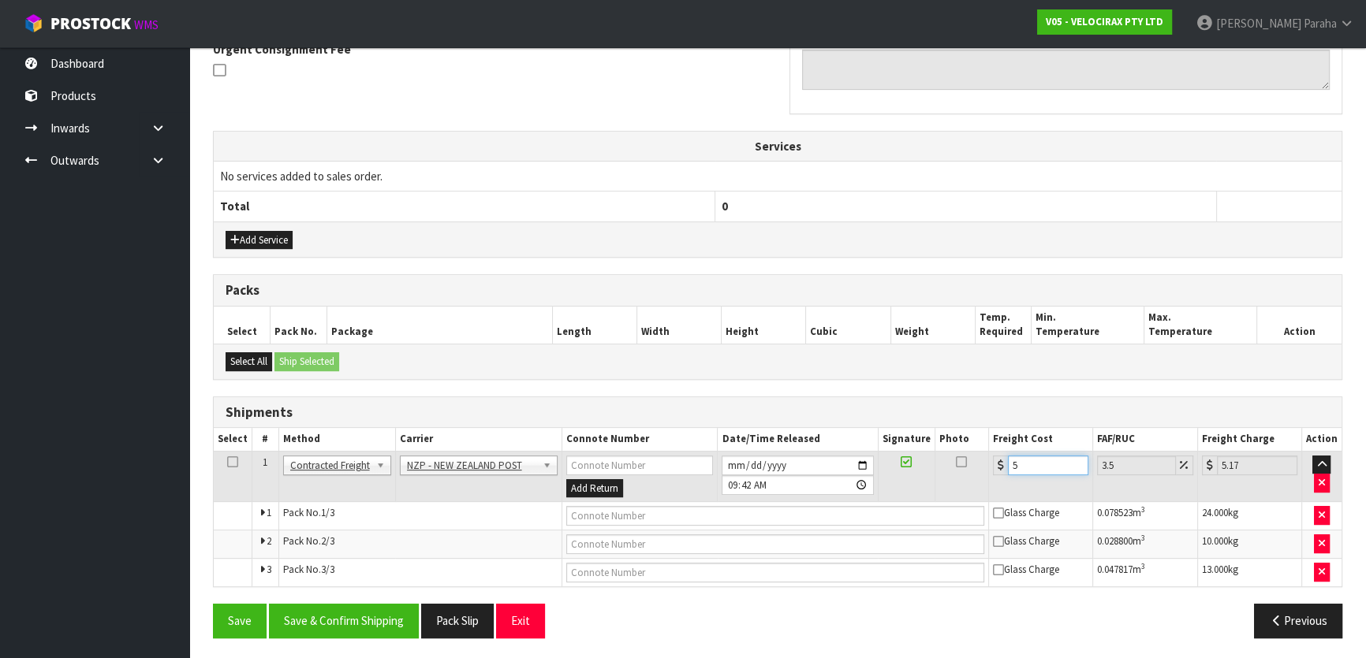
type input "53.82"
type input "52.9"
type input "54.75"
type input "52.94"
type input "54.79"
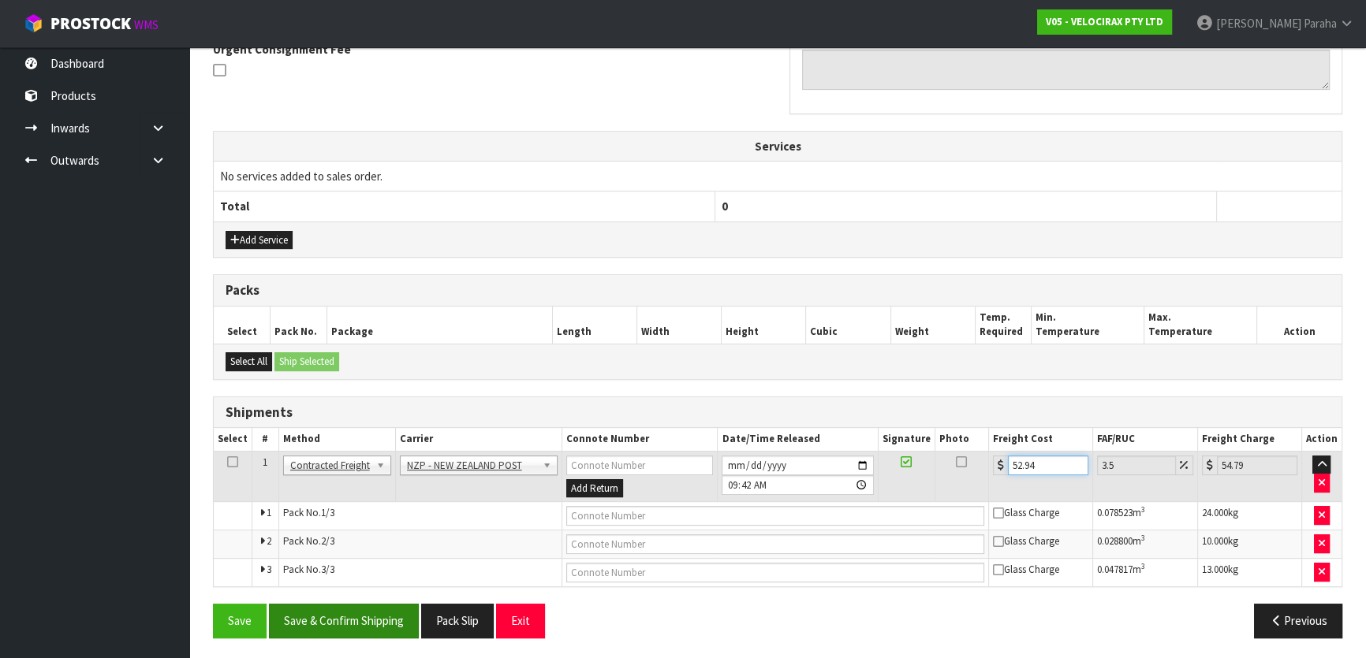
type input "52.94"
click at [381, 607] on button "Save & Confirm Shipping" at bounding box center [344, 621] width 150 height 34
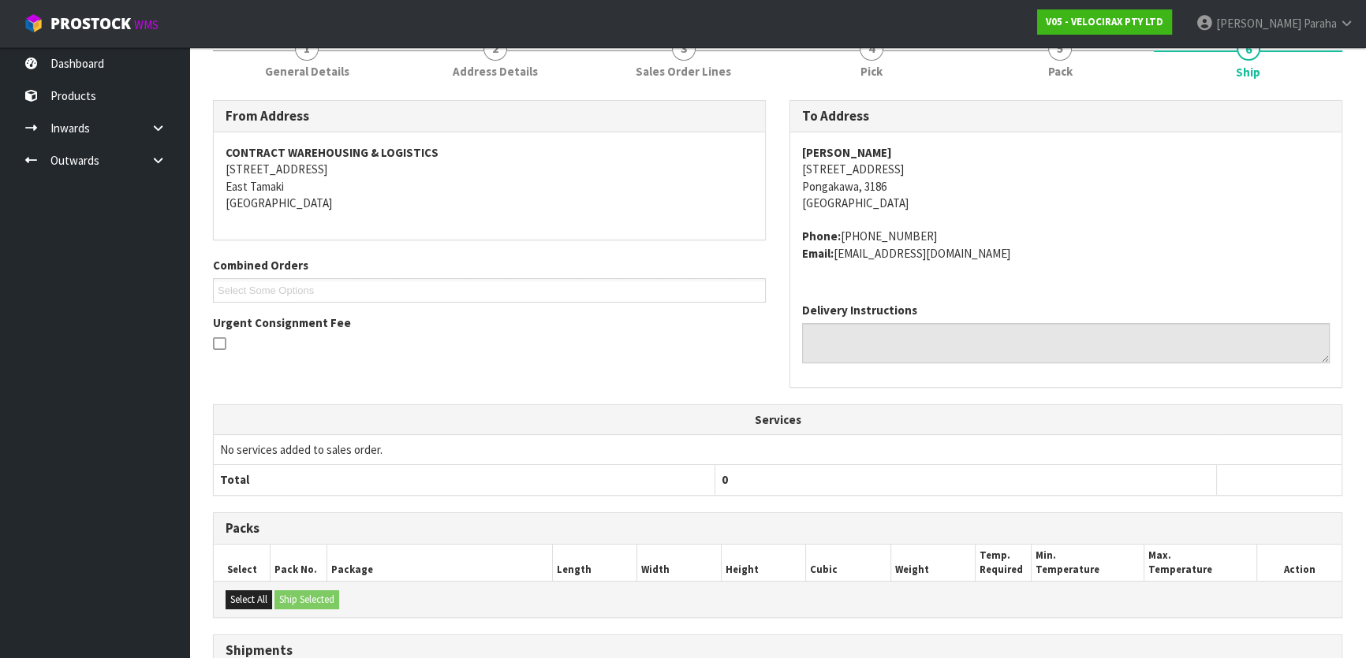
scroll to position [0, 0]
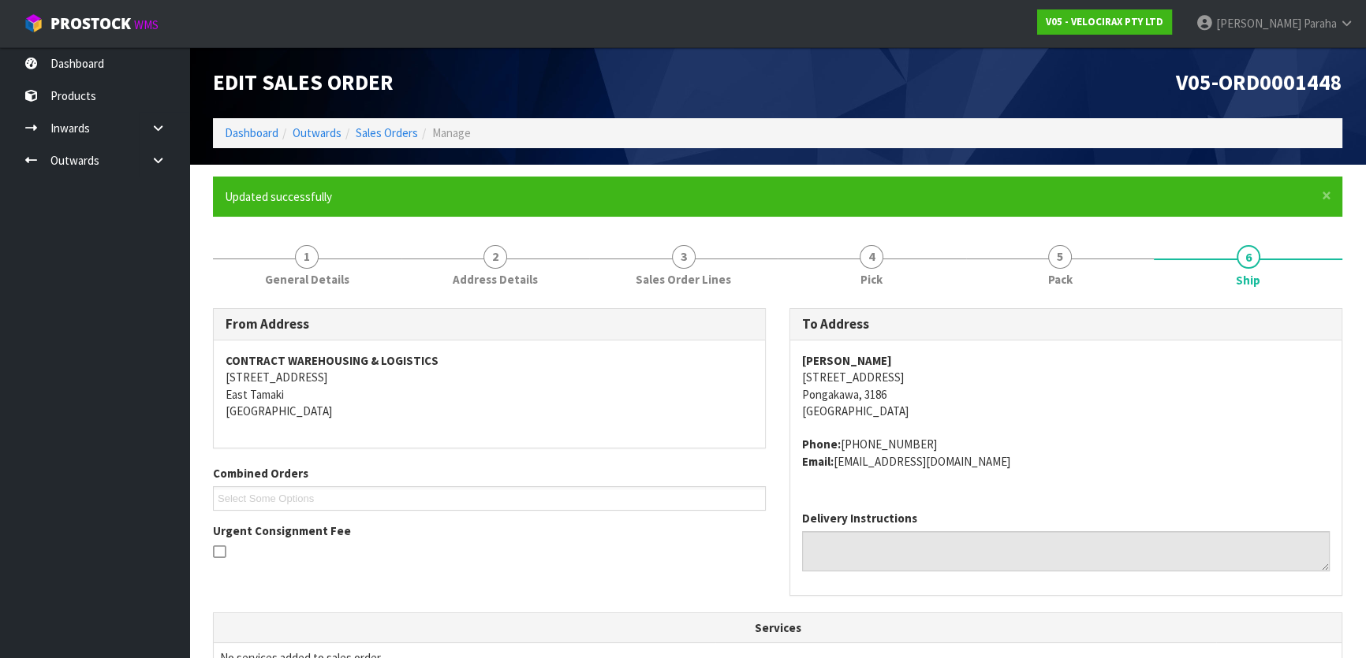
click at [386, 148] on div "Edit Sales Order V05-ORD0001448 Dashboard Outwards Sales Orders Manage" at bounding box center [777, 105] width 1153 height 117
click at [381, 140] on link "Sales Orders" at bounding box center [387, 132] width 62 height 15
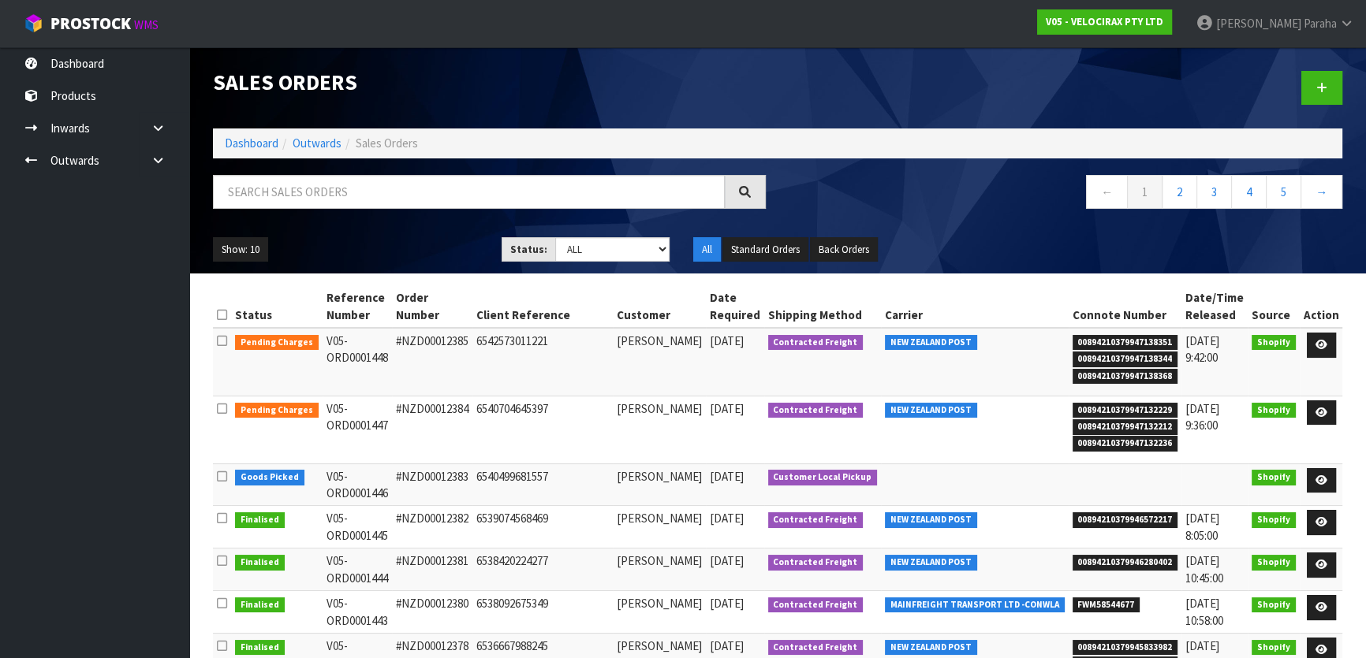
click at [244, 129] on ol "Dashboard Outwards Sales Orders" at bounding box center [777, 143] width 1129 height 29
click at [244, 133] on ol "Dashboard Outwards Sales Orders" at bounding box center [777, 143] width 1129 height 29
click at [246, 144] on link "Dashboard" at bounding box center [252, 143] width 54 height 15
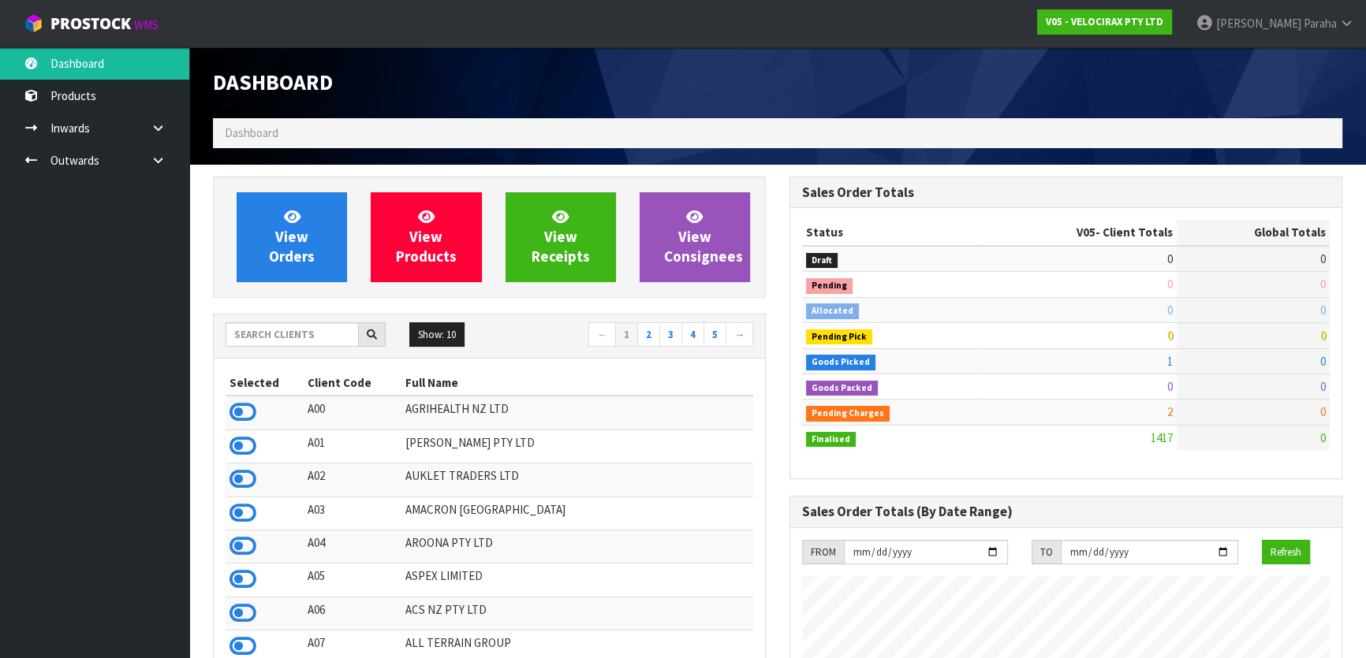
scroll to position [1226, 576]
click at [298, 338] on input "text" at bounding box center [292, 334] width 133 height 24
type input "D05"
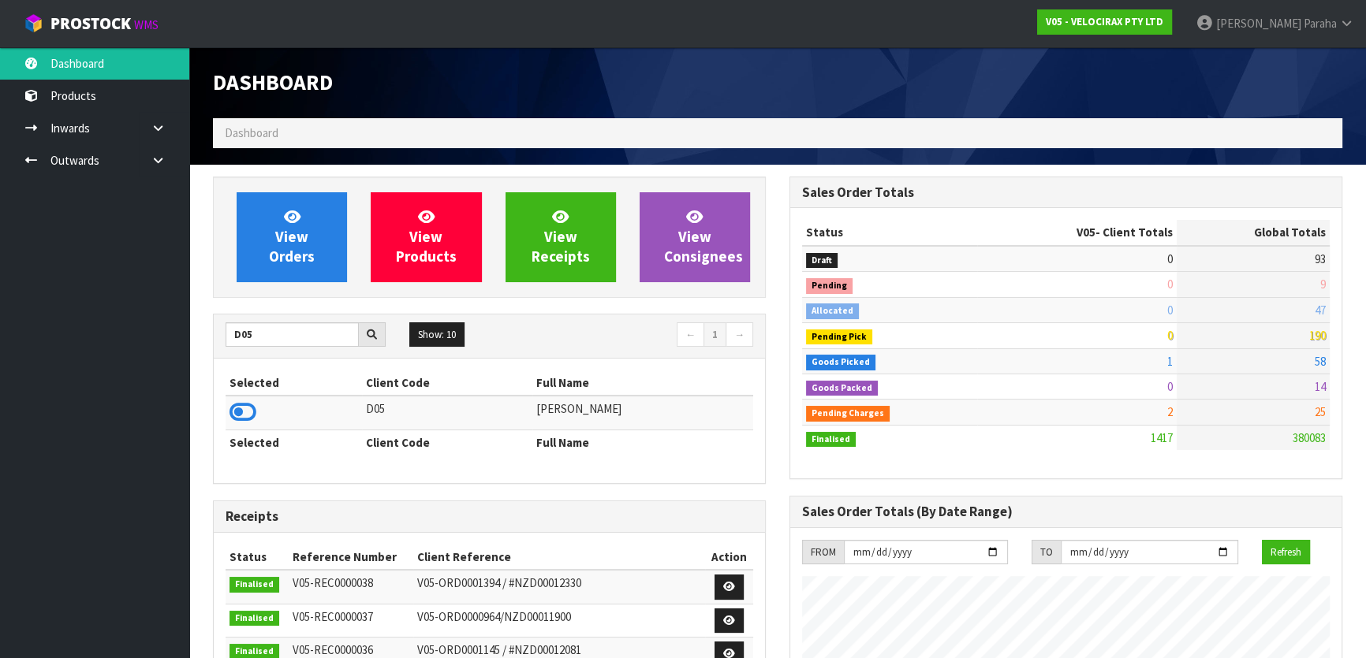
click at [231, 425] on td at bounding box center [294, 413] width 136 height 34
click at [236, 418] on icon at bounding box center [242, 413] width 27 height 24
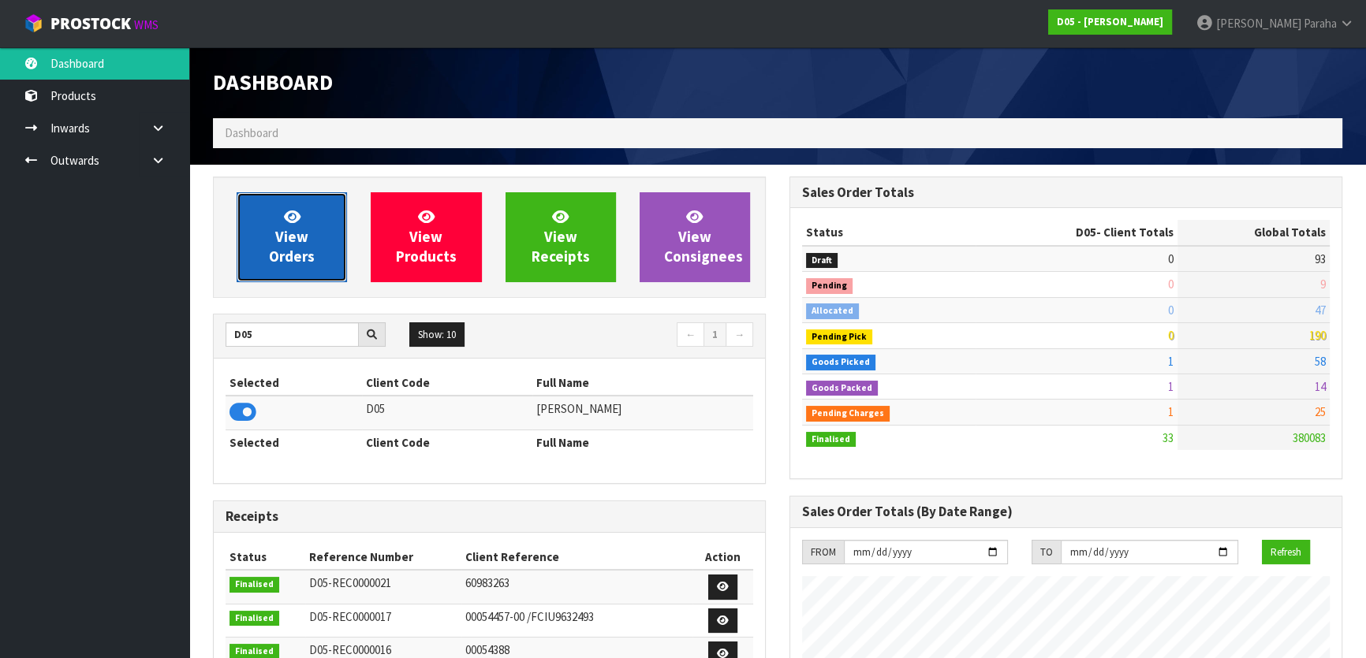
scroll to position [1310, 576]
click at [269, 269] on link "View Orders" at bounding box center [292, 237] width 110 height 90
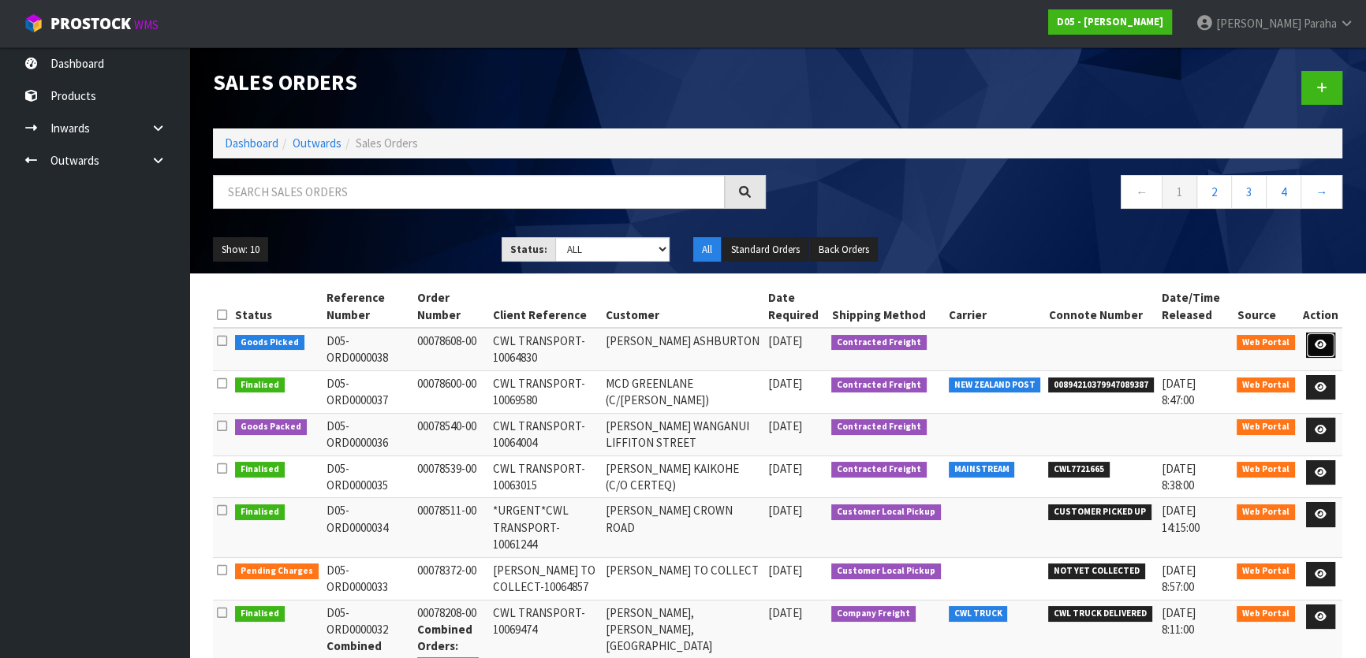
click at [1322, 340] on icon at bounding box center [1320, 345] width 12 height 10
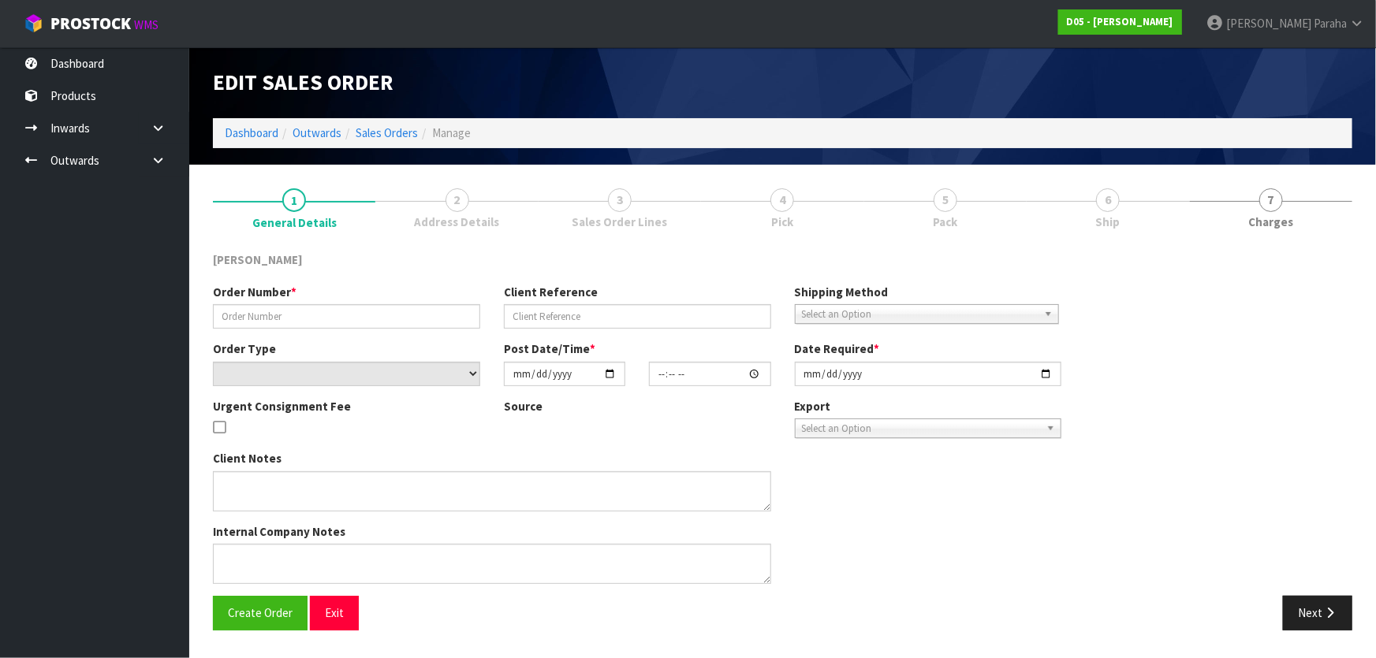
type input "00078608-00"
type input "CWL TRANSPORT-10064830"
select select "number:0"
type input "2025-09-05"
type input "17:26:00.000"
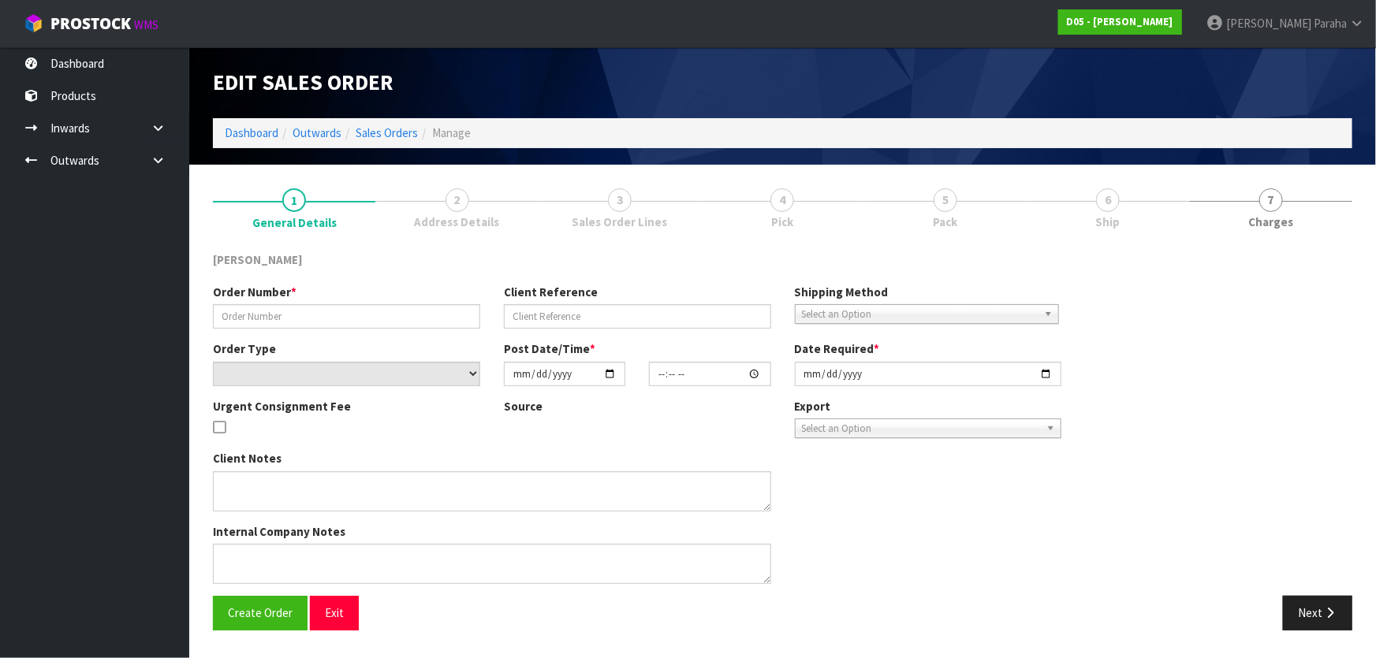
type input "2025-09-15"
type textarea "NO FORKLIFT -PLEASE DELIVER BY DDD 15/9"
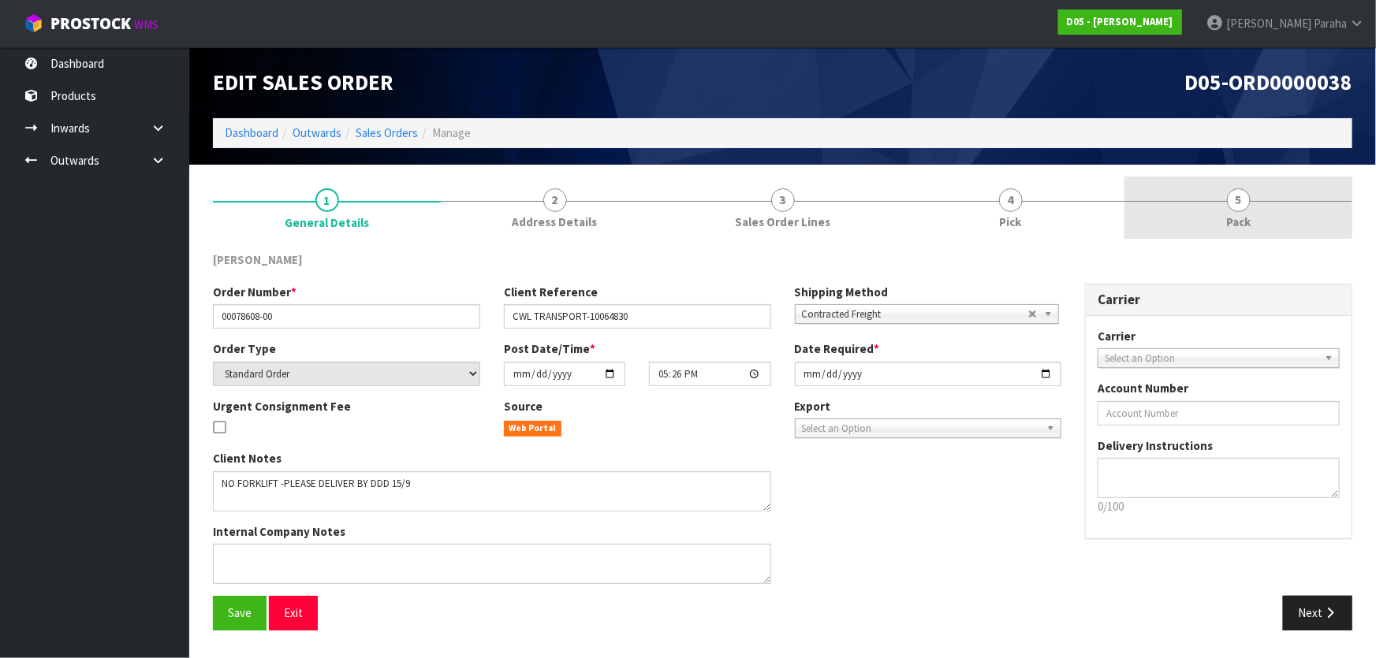
click at [1187, 211] on link "5 Pack" at bounding box center [1238, 208] width 228 height 62
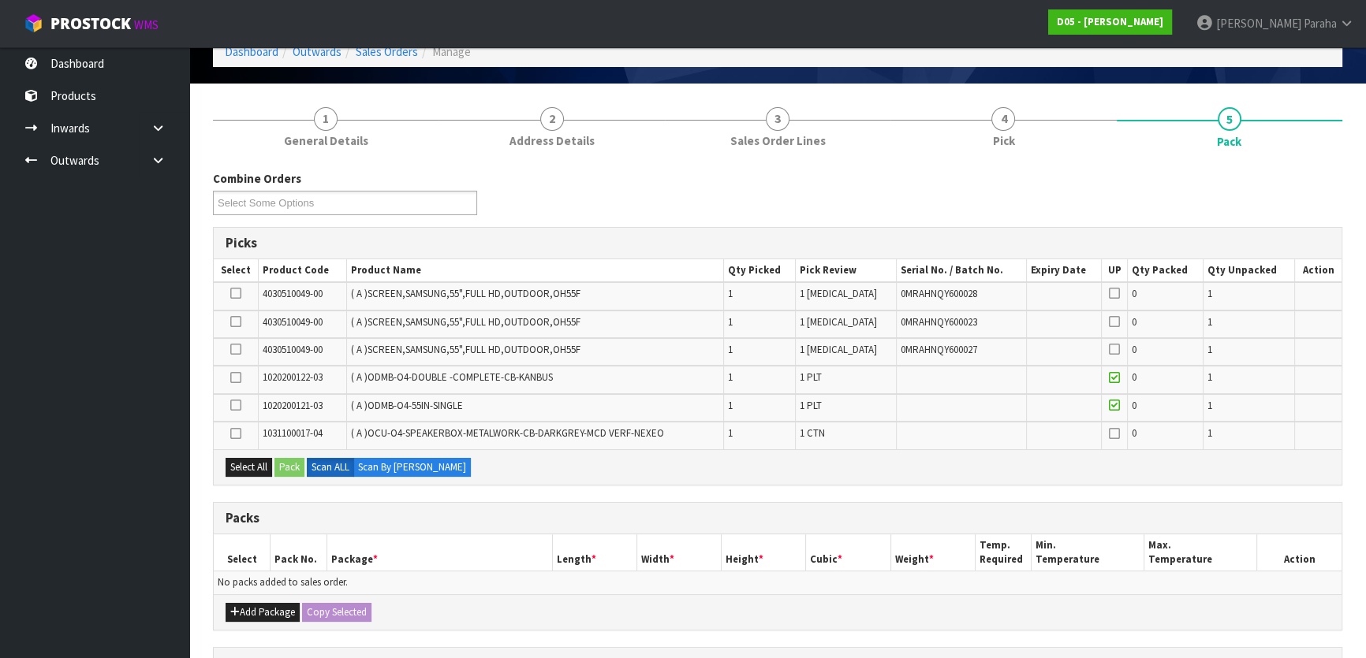
scroll to position [214, 0]
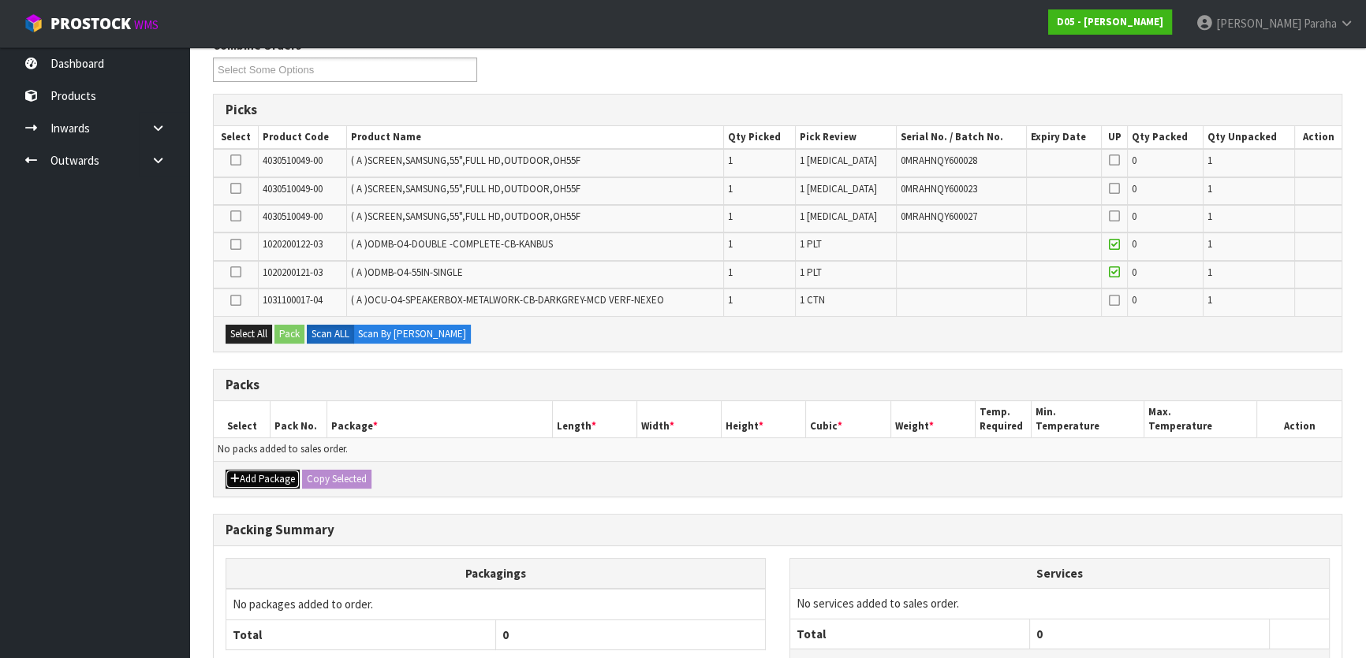
click at [266, 479] on button "Add Package" at bounding box center [263, 479] width 74 height 19
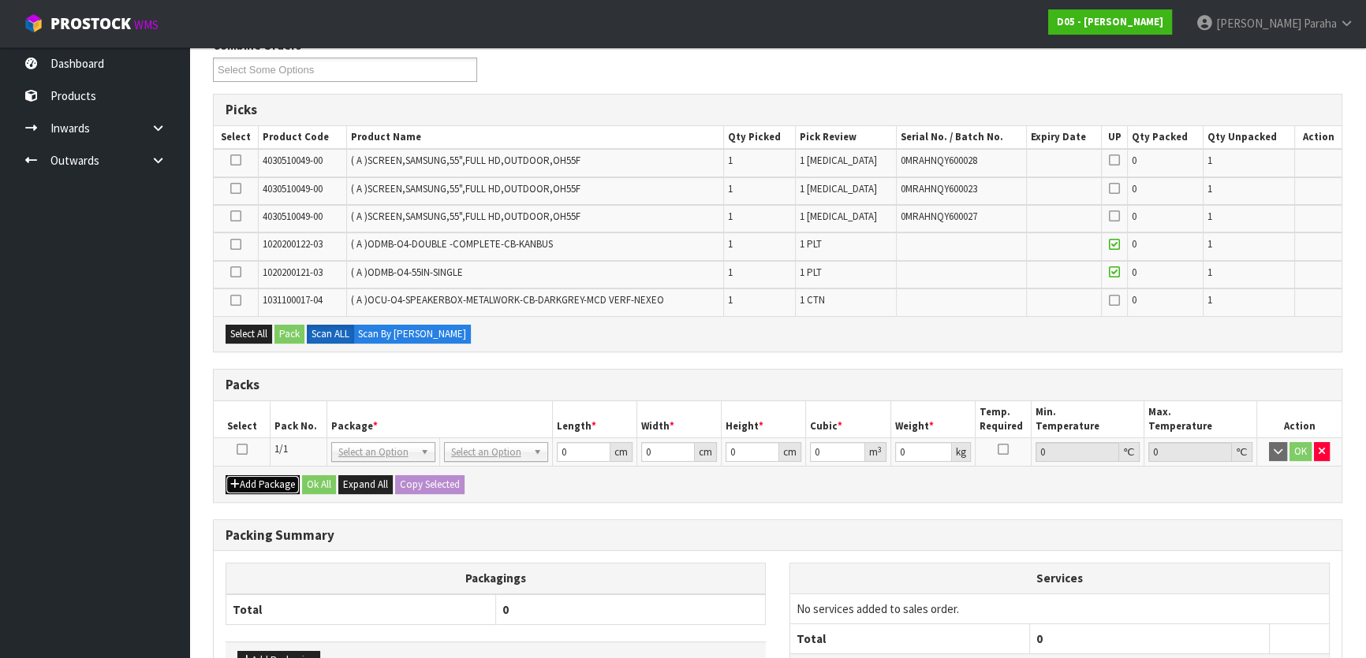
click at [261, 490] on button "Add Package" at bounding box center [263, 484] width 74 height 19
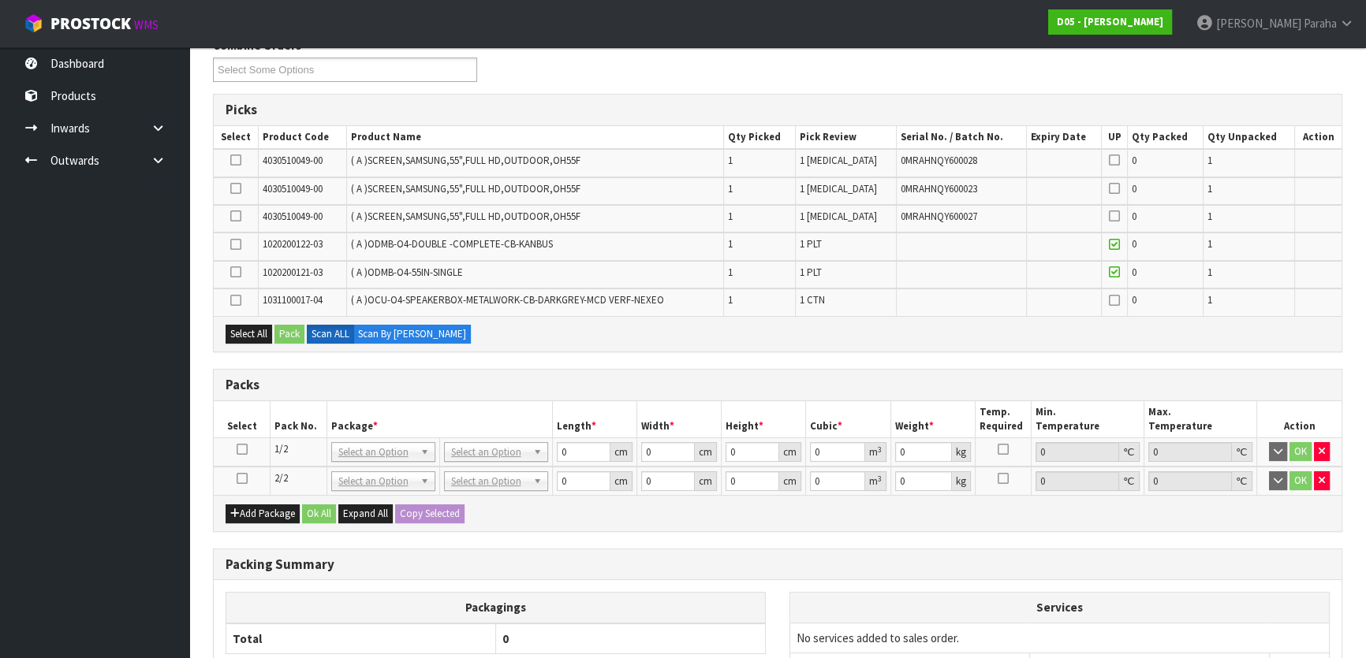
click at [243, 449] on icon at bounding box center [242, 449] width 11 height 1
drag, startPoint x: 233, startPoint y: 247, endPoint x: 244, endPoint y: 249, distance: 11.3
click at [233, 245] on icon at bounding box center [235, 244] width 11 height 1
click at [0, 0] on input "checkbox" at bounding box center [0, 0] width 0 height 0
click at [288, 336] on button "Pack" at bounding box center [289, 334] width 30 height 19
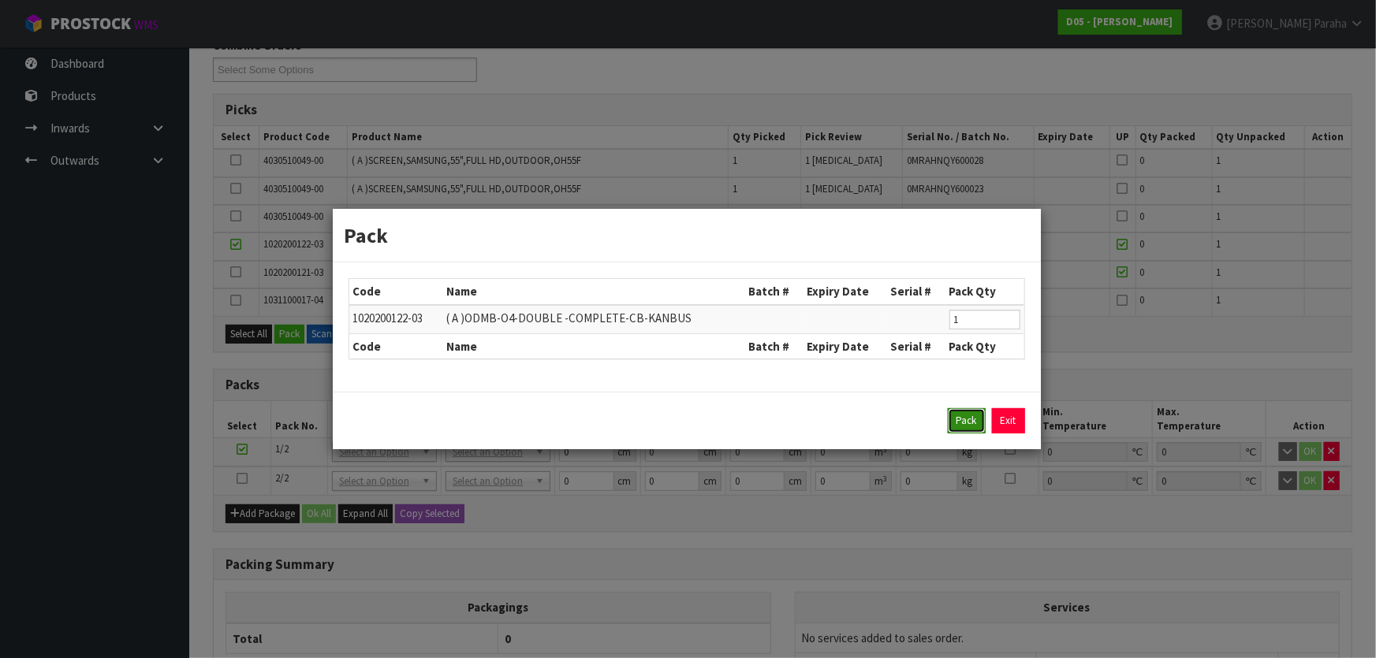
click at [953, 417] on button "Pack" at bounding box center [967, 420] width 38 height 25
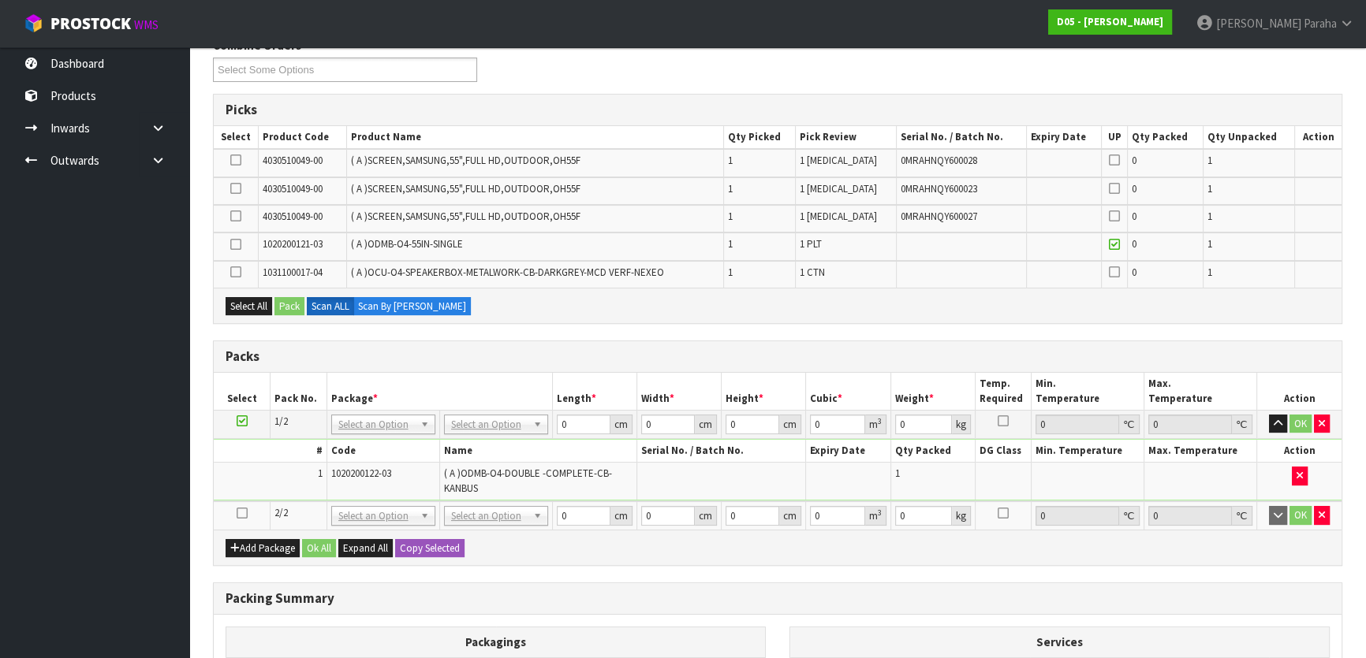
click at [243, 513] on icon at bounding box center [242, 513] width 11 height 1
click at [231, 245] on icon at bounding box center [235, 244] width 11 height 1
click at [0, 0] on input "checkbox" at bounding box center [0, 0] width 0 height 0
click at [289, 309] on button "Pack" at bounding box center [289, 306] width 30 height 19
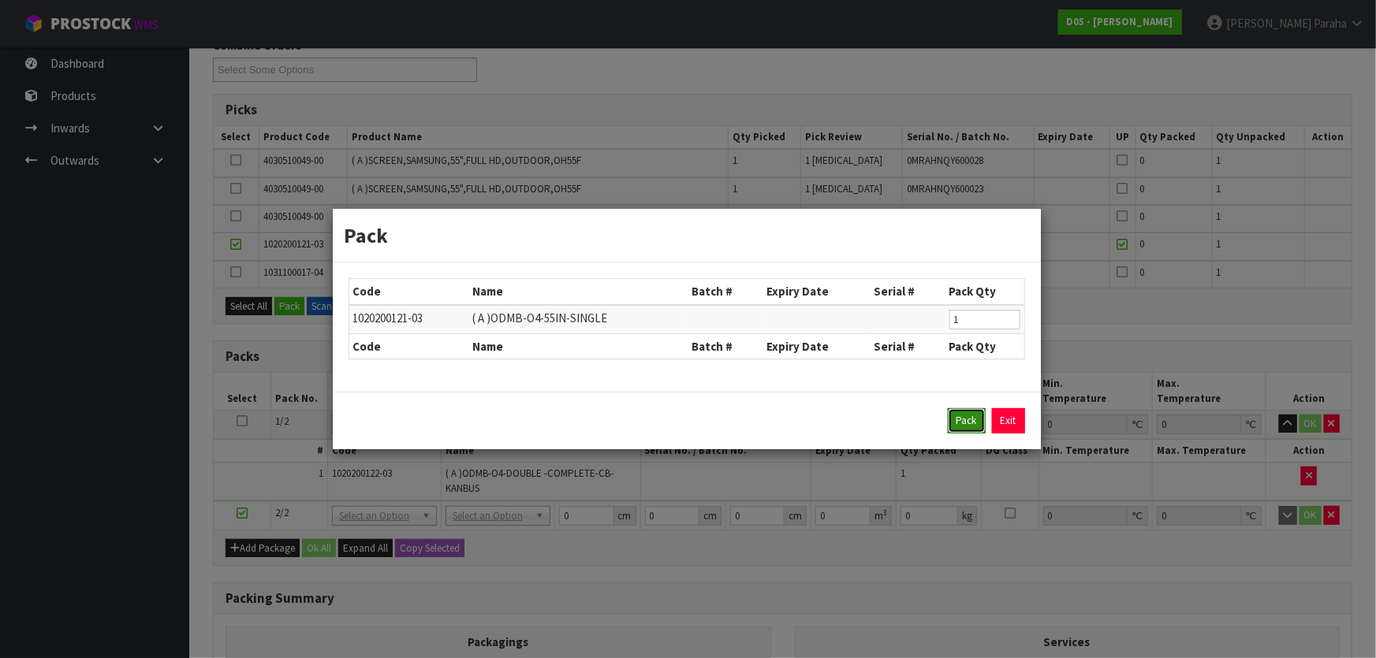
drag, startPoint x: 955, startPoint y: 423, endPoint x: 825, endPoint y: 445, distance: 132.0
click at [953, 424] on button "Pack" at bounding box center [967, 420] width 38 height 25
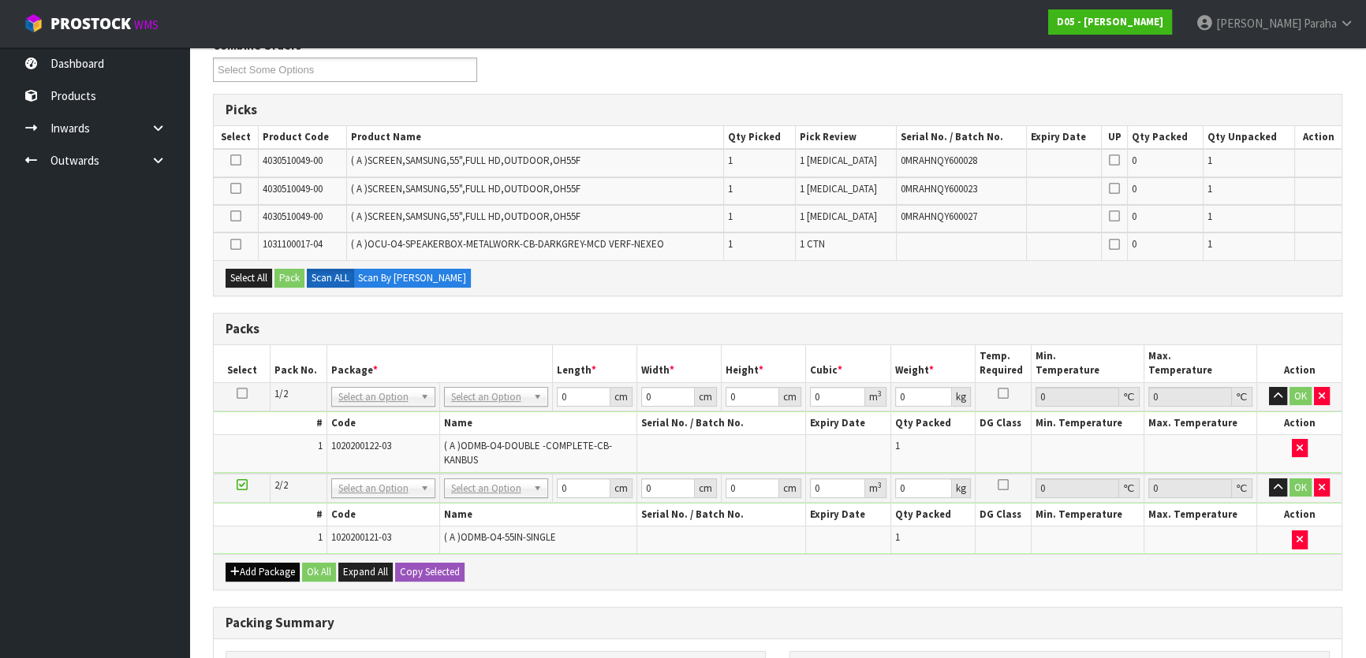
drag, startPoint x: 260, startPoint y: 579, endPoint x: 260, endPoint y: 565, distance: 14.2
click at [260, 575] on div "Add Package Ok All Expand All Copy Selected" at bounding box center [778, 571] width 1128 height 35
click at [262, 565] on button "Add Package" at bounding box center [263, 572] width 74 height 19
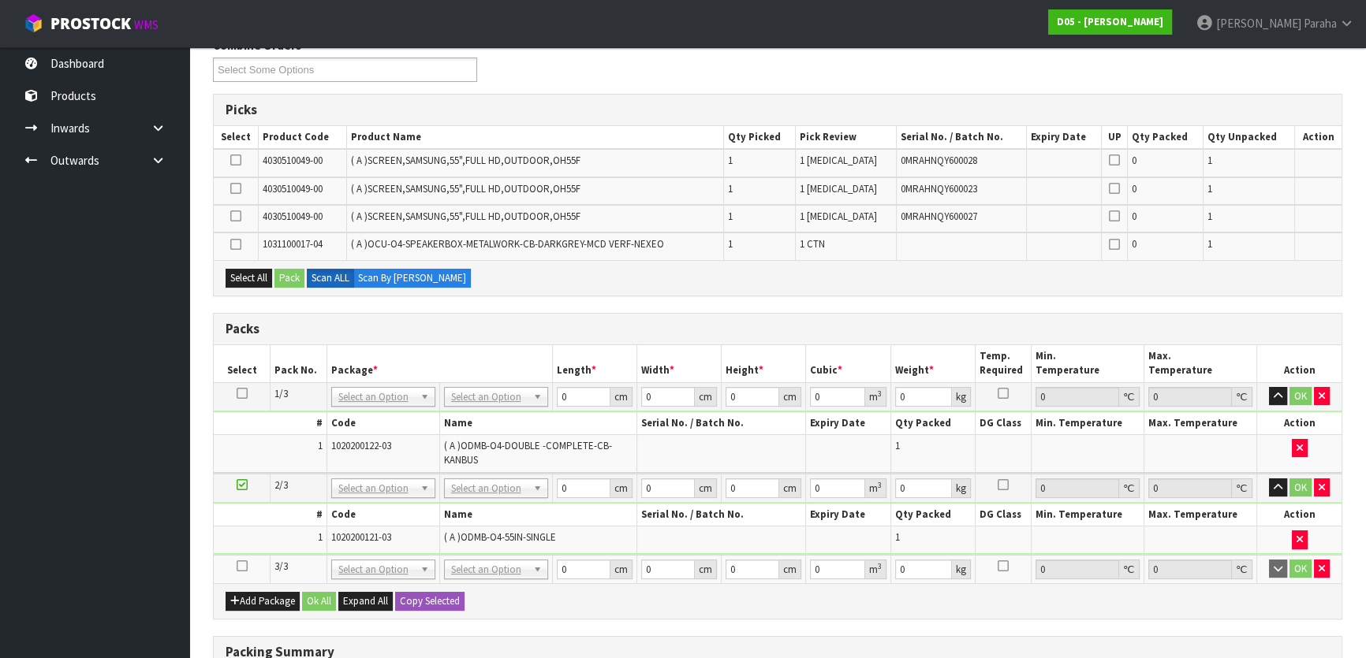
click at [245, 566] on icon at bounding box center [242, 566] width 11 height 1
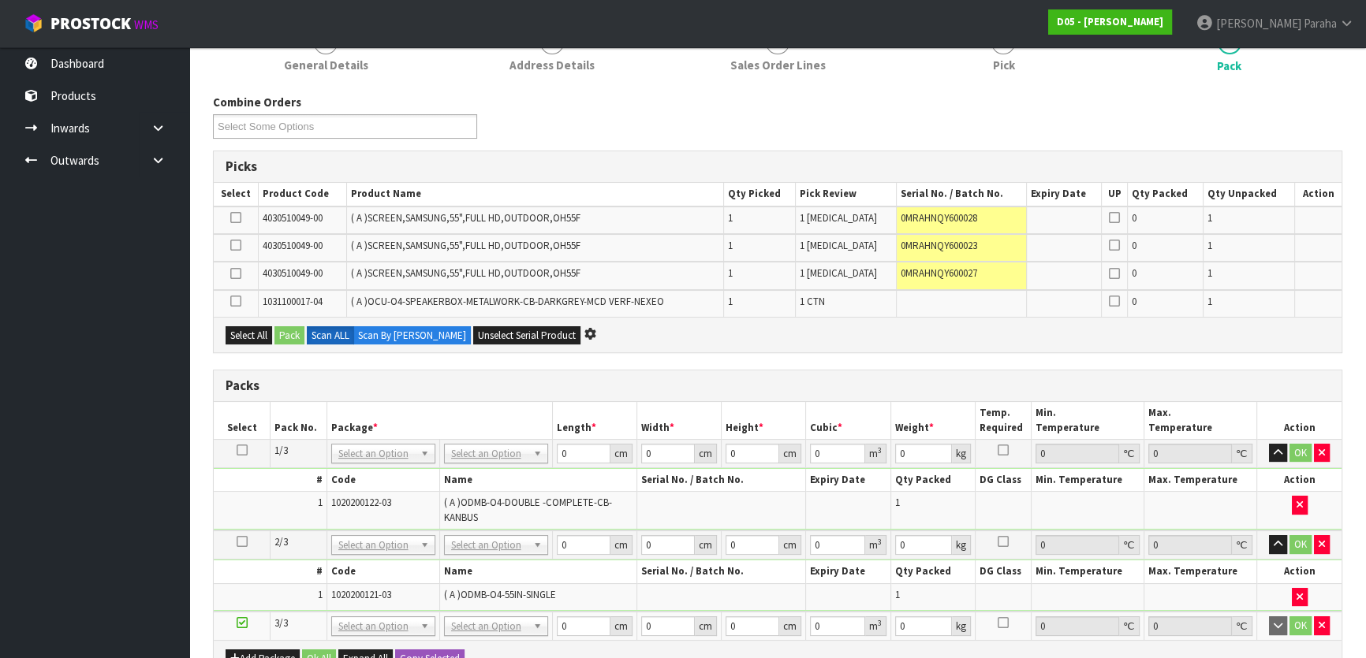
scroll to position [0, 0]
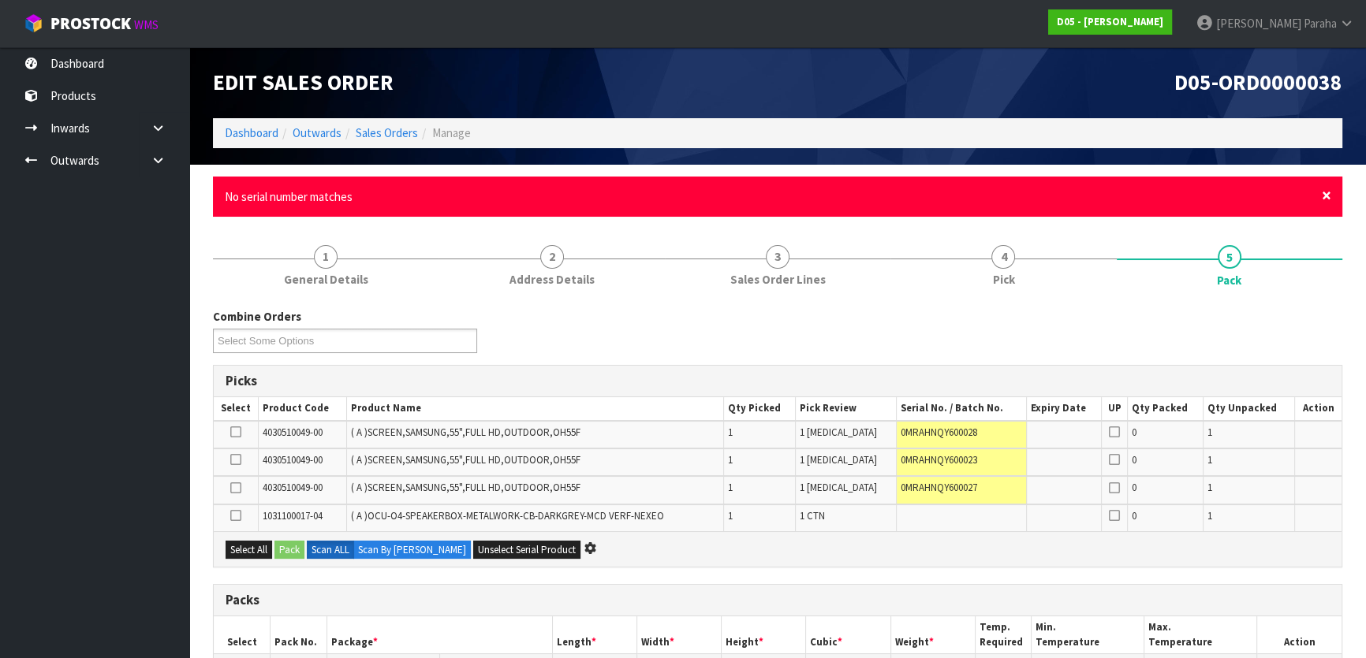
click at [1328, 196] on span "×" at bounding box center [1325, 196] width 9 height 22
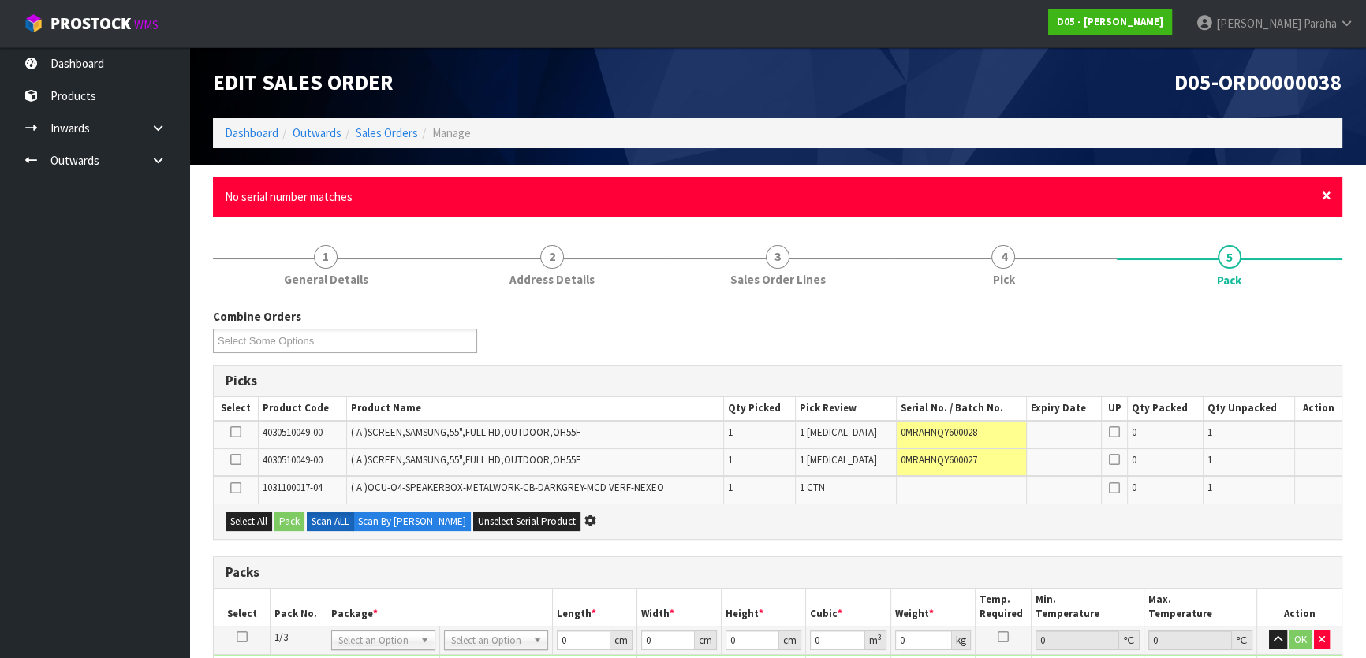
click at [1325, 196] on span "×" at bounding box center [1325, 196] width 9 height 22
click button "× Close" at bounding box center [1325, 196] width 9 height 18
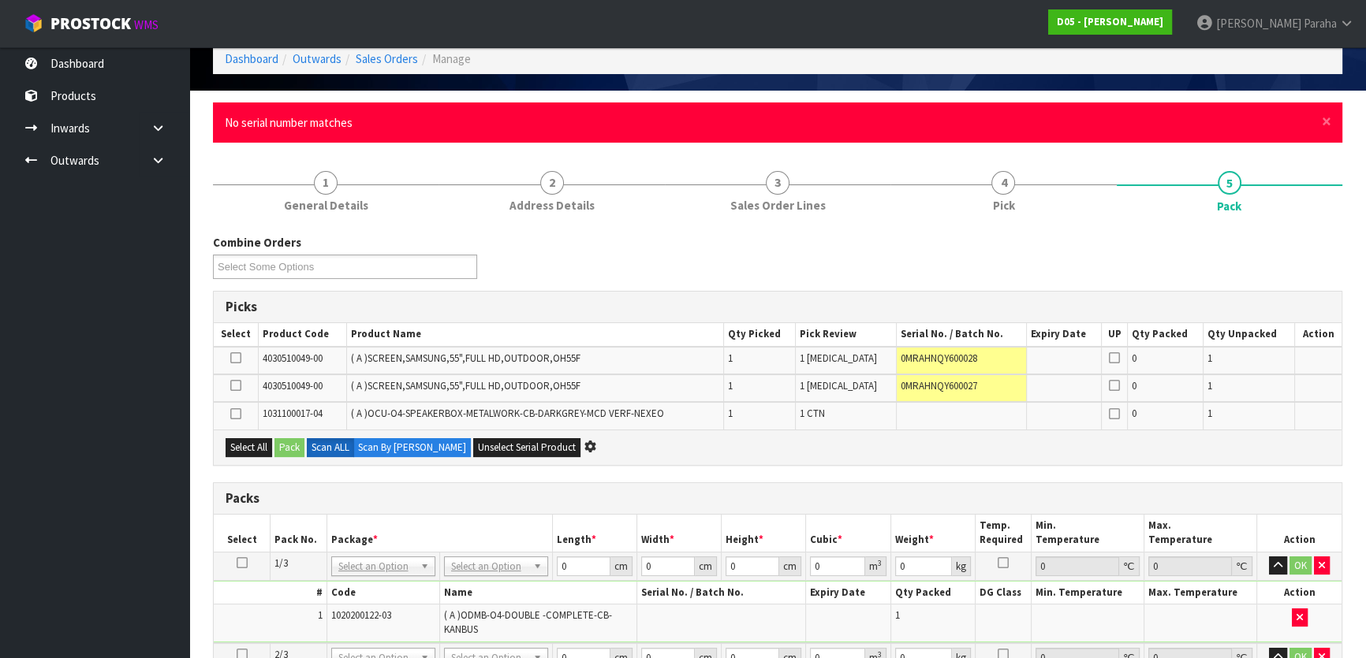
scroll to position [93, 0]
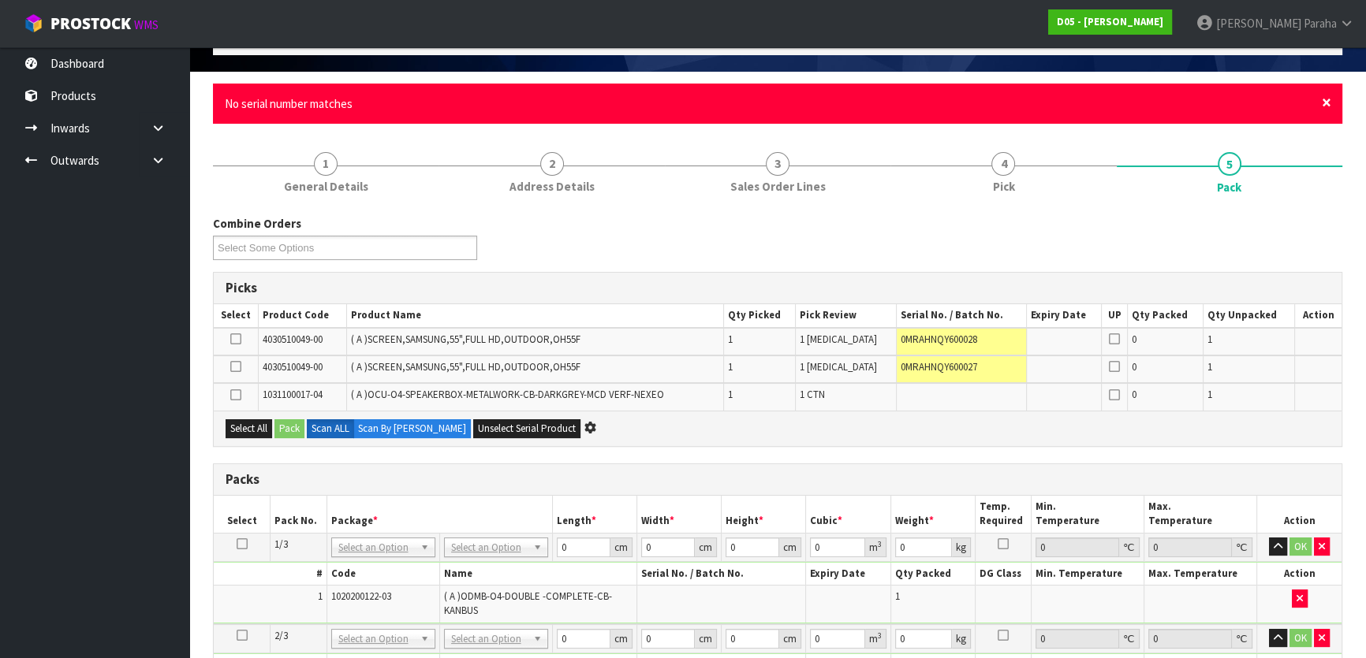
click at [1325, 105] on span "×" at bounding box center [1325, 102] width 9 height 22
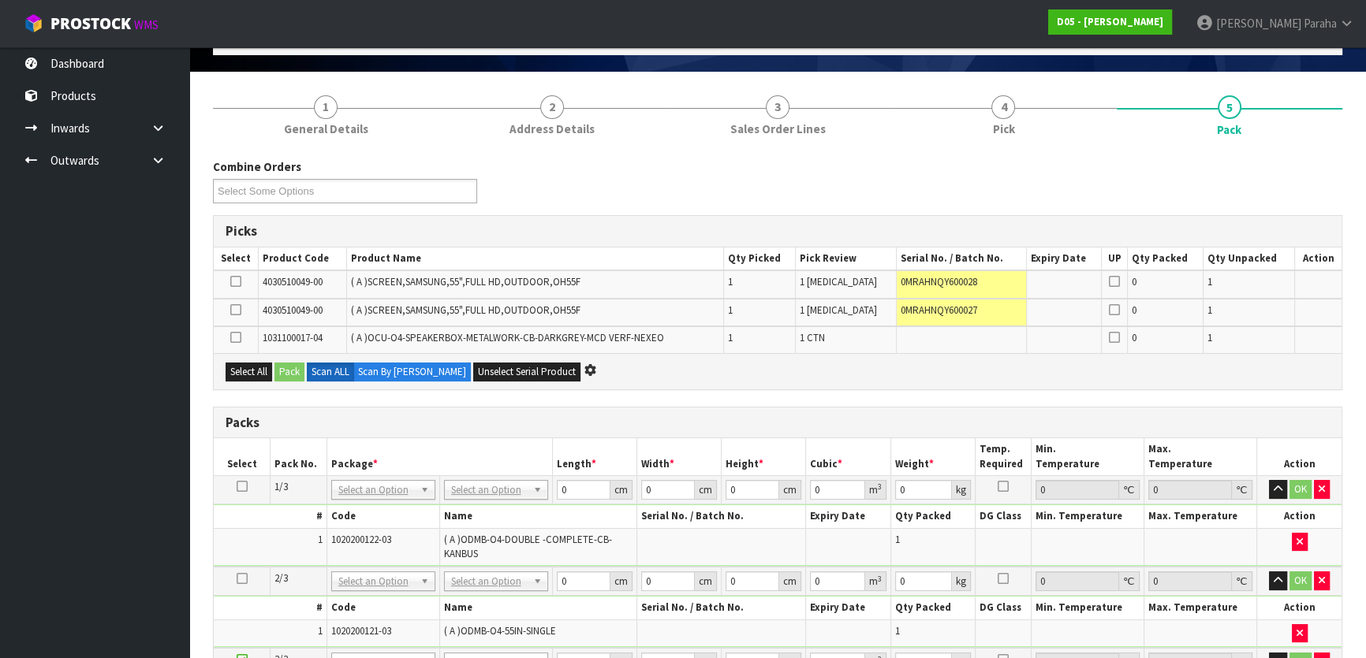
scroll to position [0, 0]
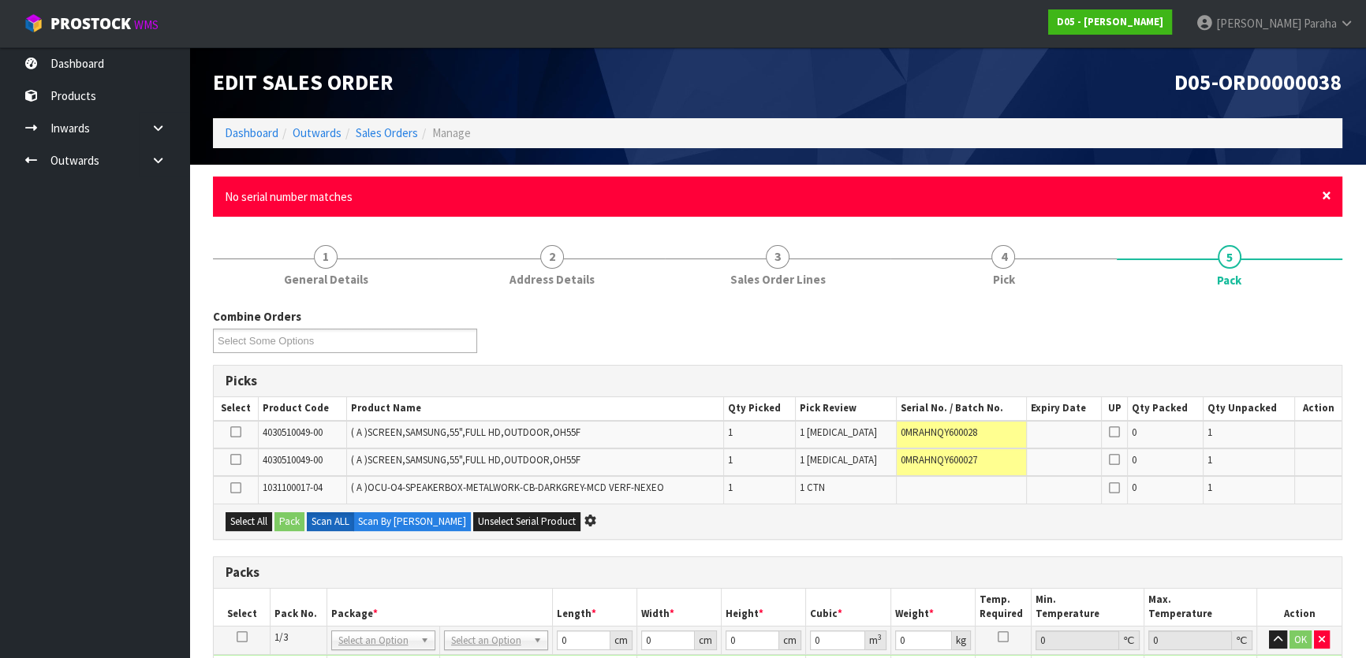
click at [1329, 194] on span "×" at bounding box center [1325, 196] width 9 height 22
click at [1325, 195] on span "×" at bounding box center [1325, 196] width 9 height 22
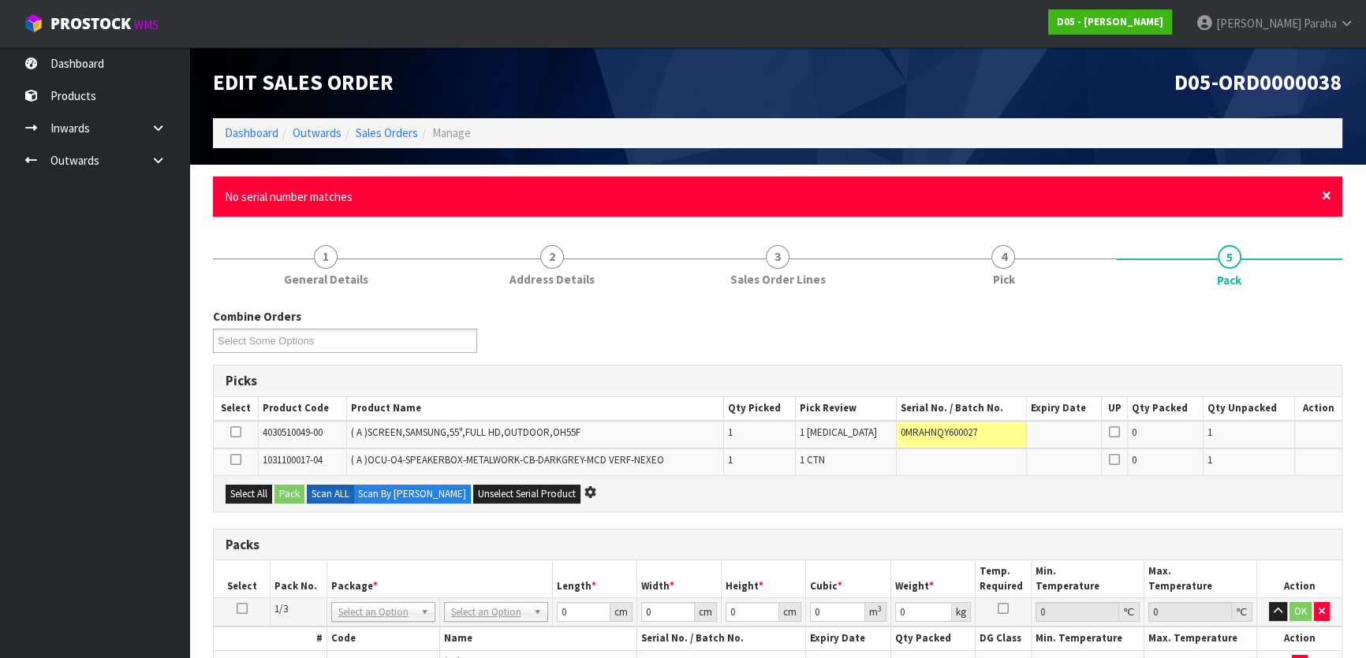
click at [1325, 199] on span "×" at bounding box center [1325, 196] width 9 height 22
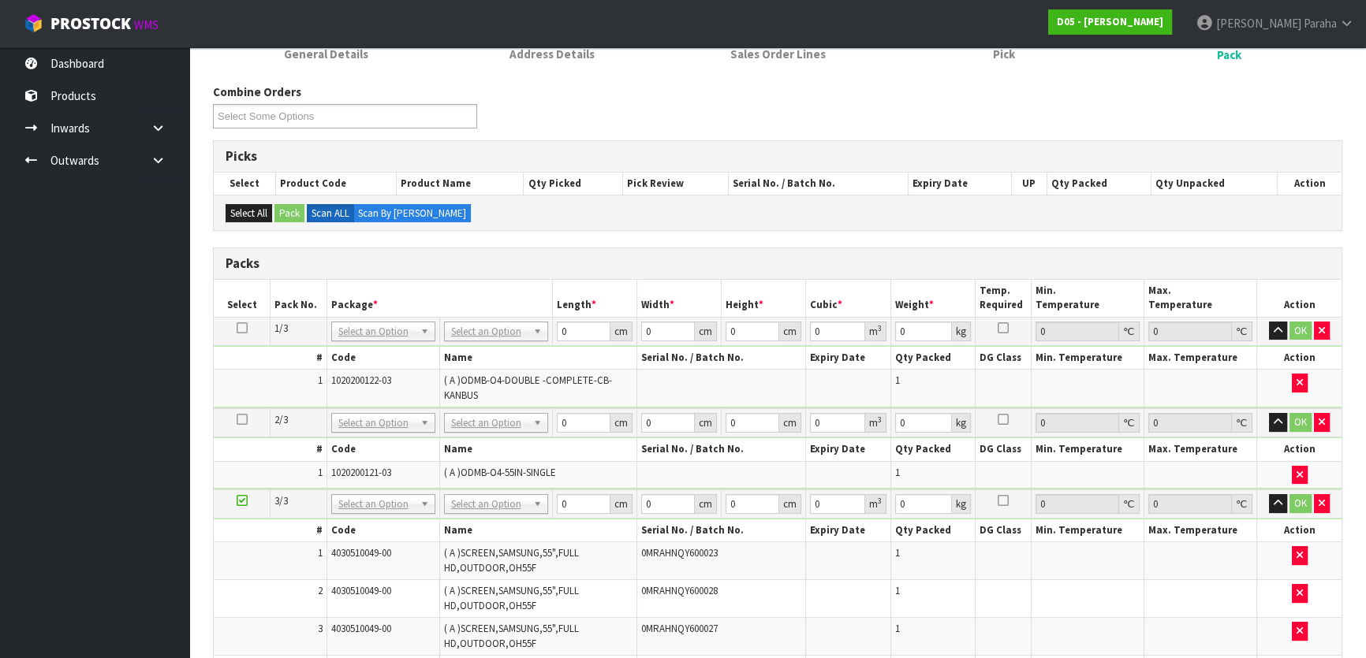
scroll to position [143, 0]
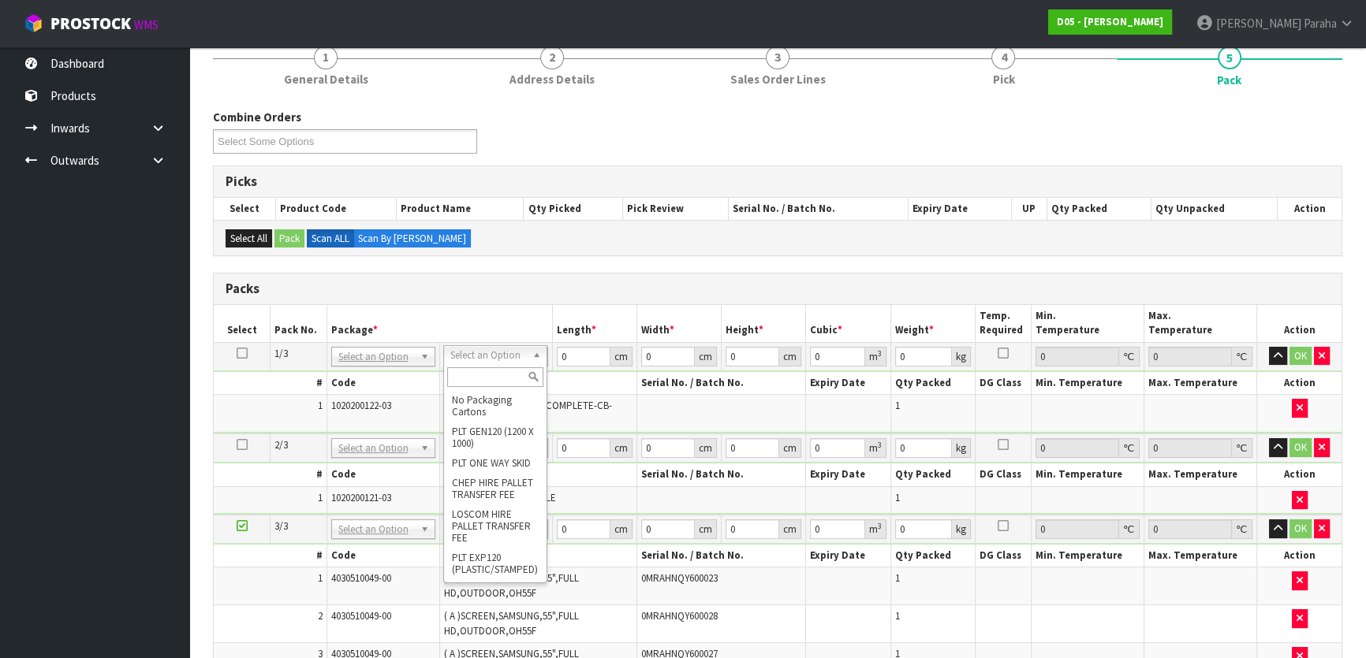
click at [498, 380] on input "text" at bounding box center [495, 377] width 96 height 20
type input "U"
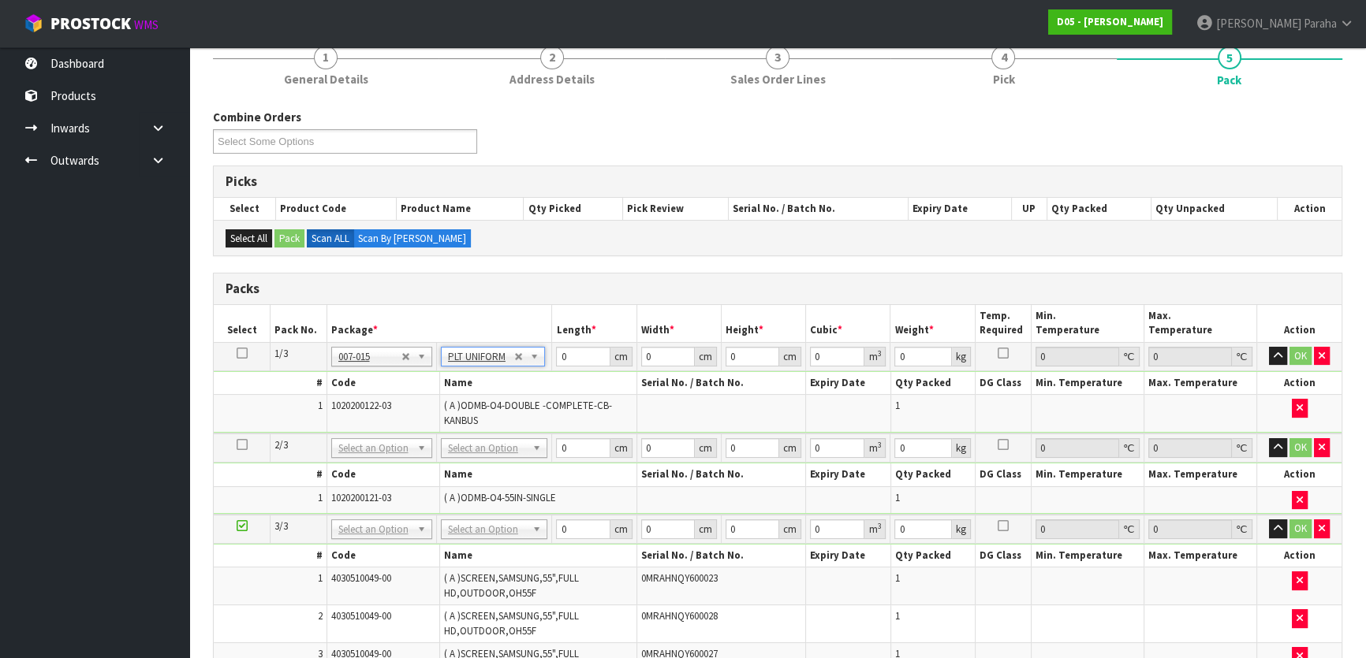
type input "109"
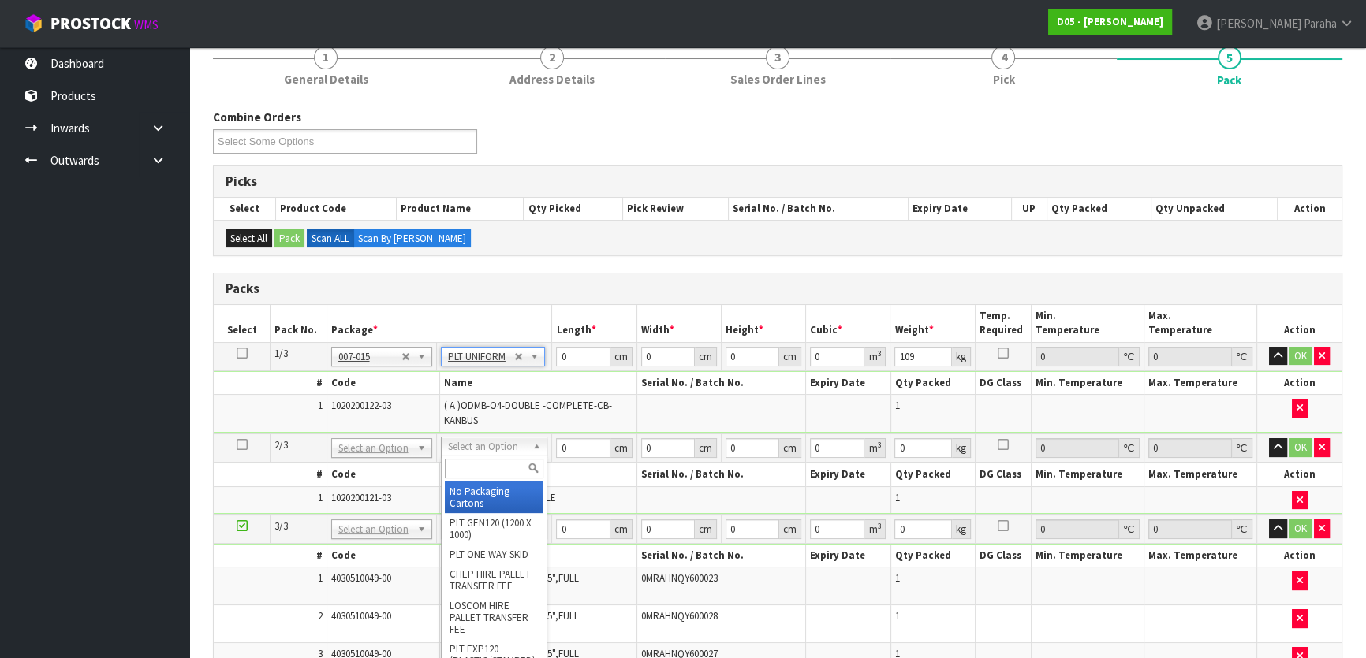
click at [473, 462] on input "text" at bounding box center [494, 469] width 99 height 20
type input "U"
type input "2"
type input "86"
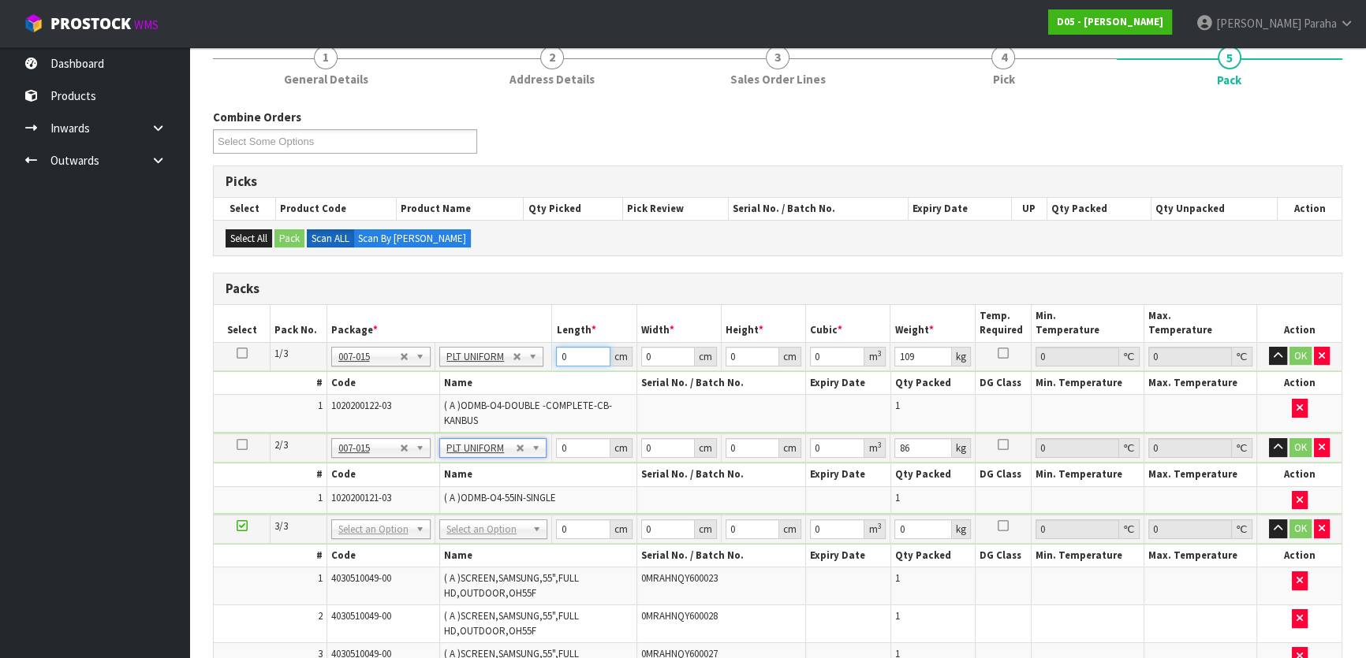
drag, startPoint x: 580, startPoint y: 349, endPoint x: 531, endPoint y: 355, distance: 49.2
click at [531, 356] on tr "1/3 NONE 007-001 007-002 007-004 007-009 007-013 007-014 007-015 007-017 007-01…" at bounding box center [778, 356] width 1128 height 28
type input "160"
type input "1"
type input "65"
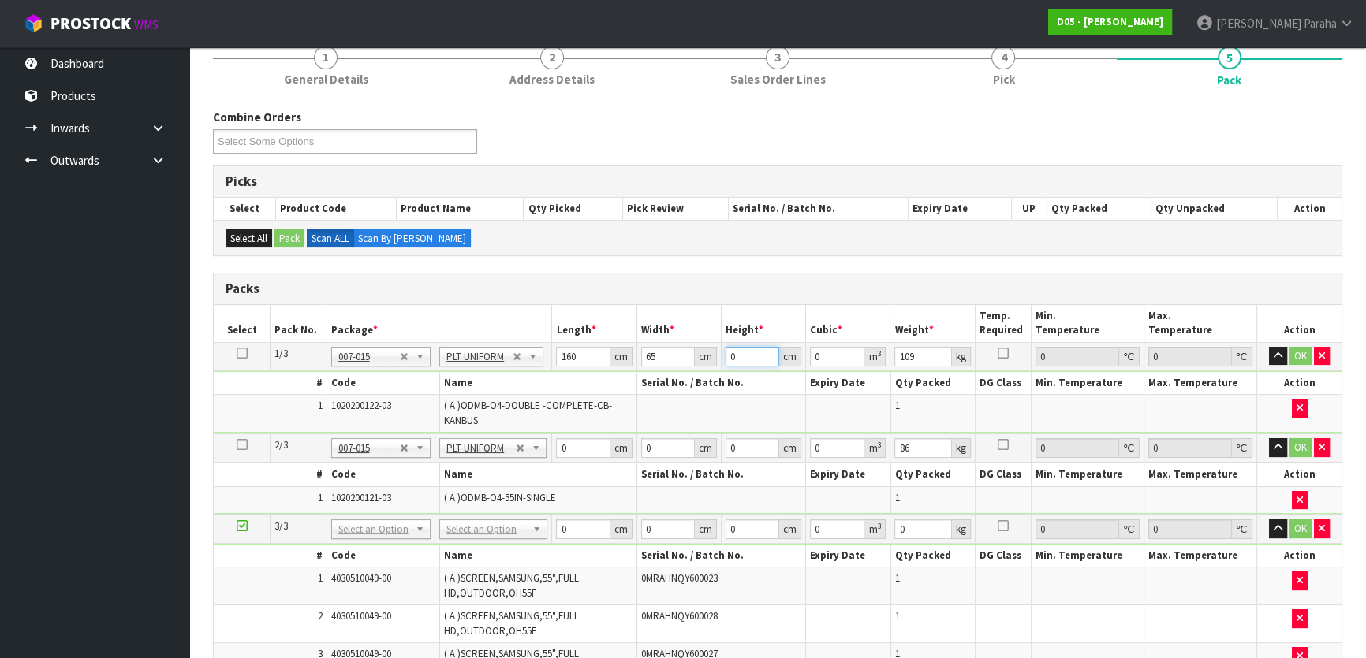
type input "2"
type input "0.0208"
type input "20"
type input "0.208"
type input "204"
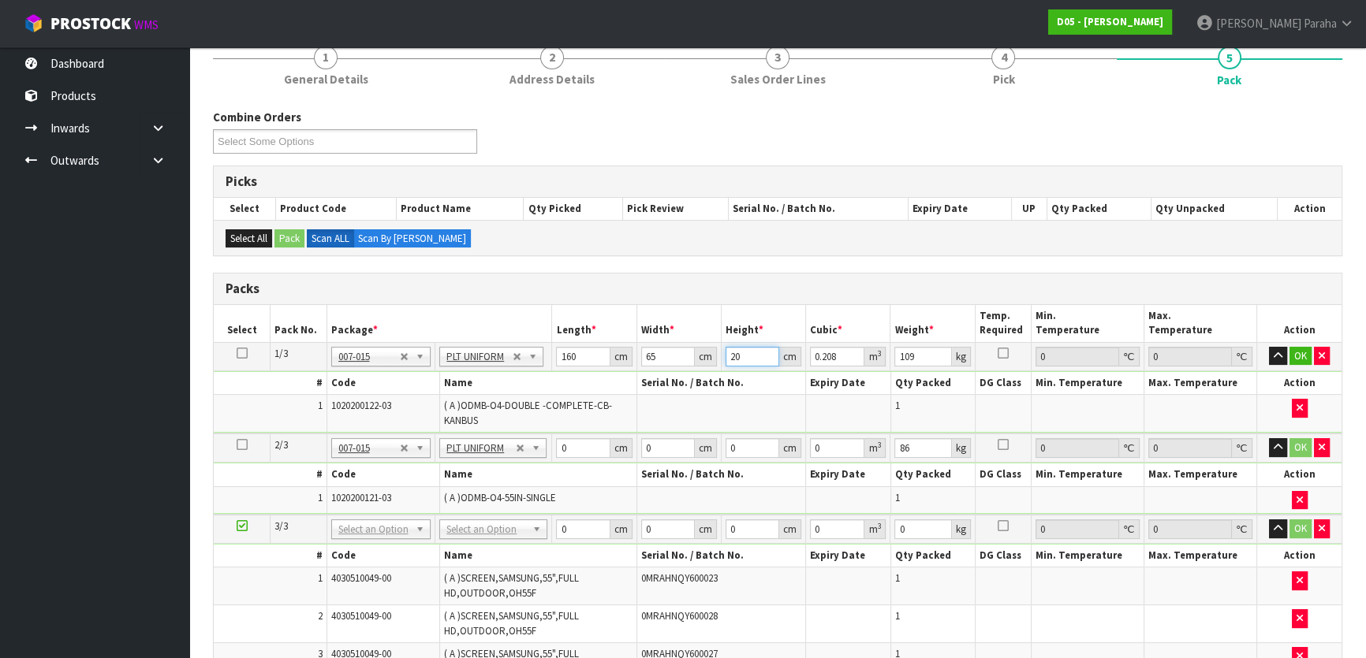
type input "2.1216"
type input "204"
drag, startPoint x: 567, startPoint y: 453, endPoint x: 555, endPoint y: 450, distance: 12.1
click at [556, 450] on input "0" at bounding box center [583, 448] width 54 height 20
type input "86"
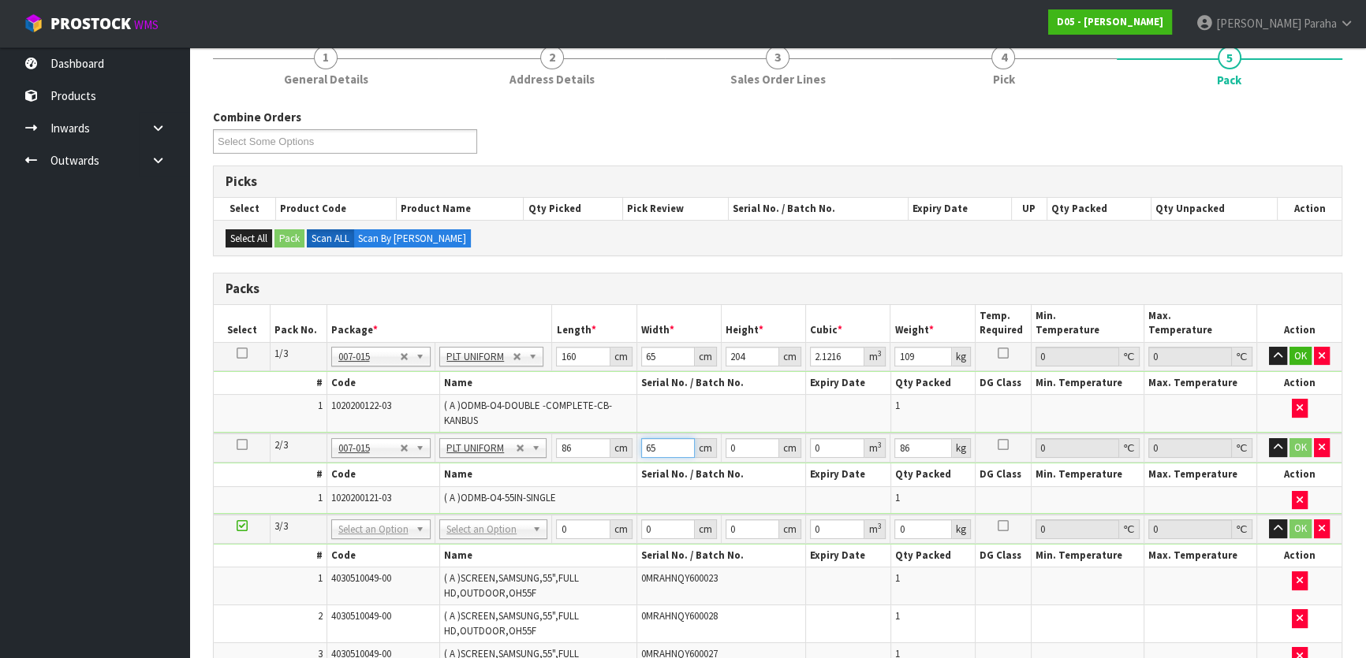
type input "65"
type input "2"
type input "0.01118"
type input "20"
type input "0.1118"
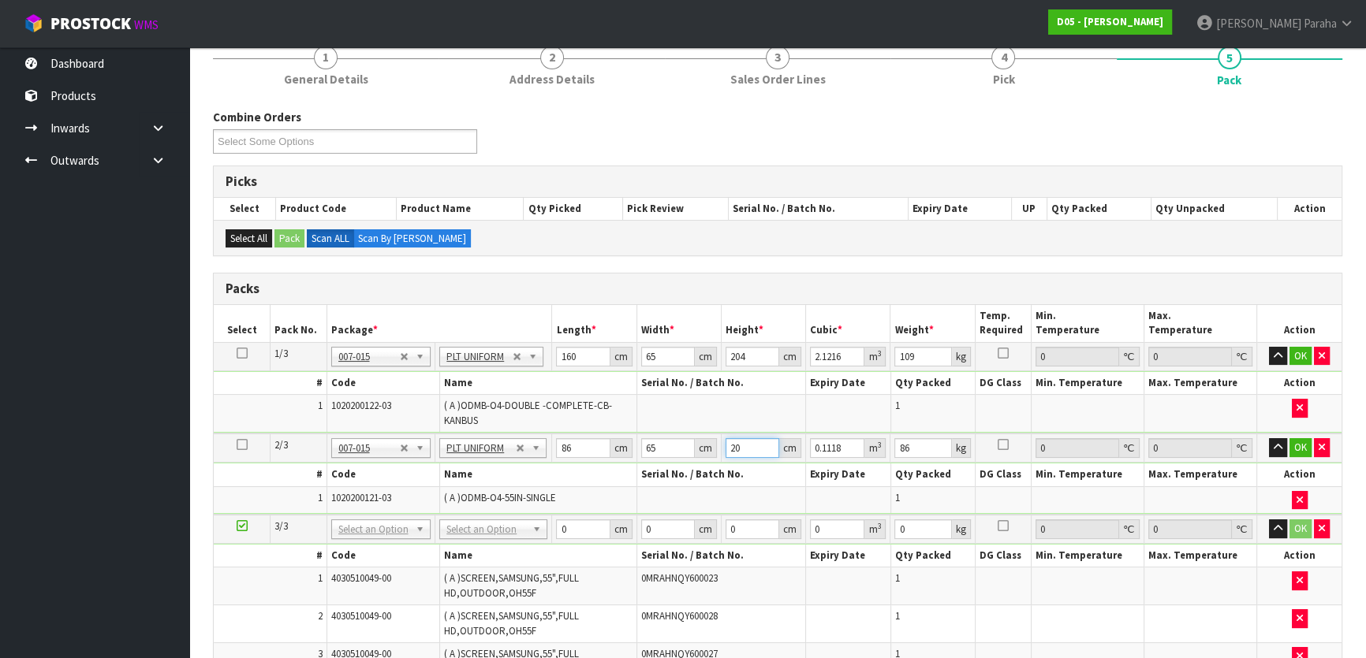
type input "204"
type input "1.14036"
type input "204"
click at [472, 554] on input "text" at bounding box center [493, 549] width 100 height 20
type input "120"
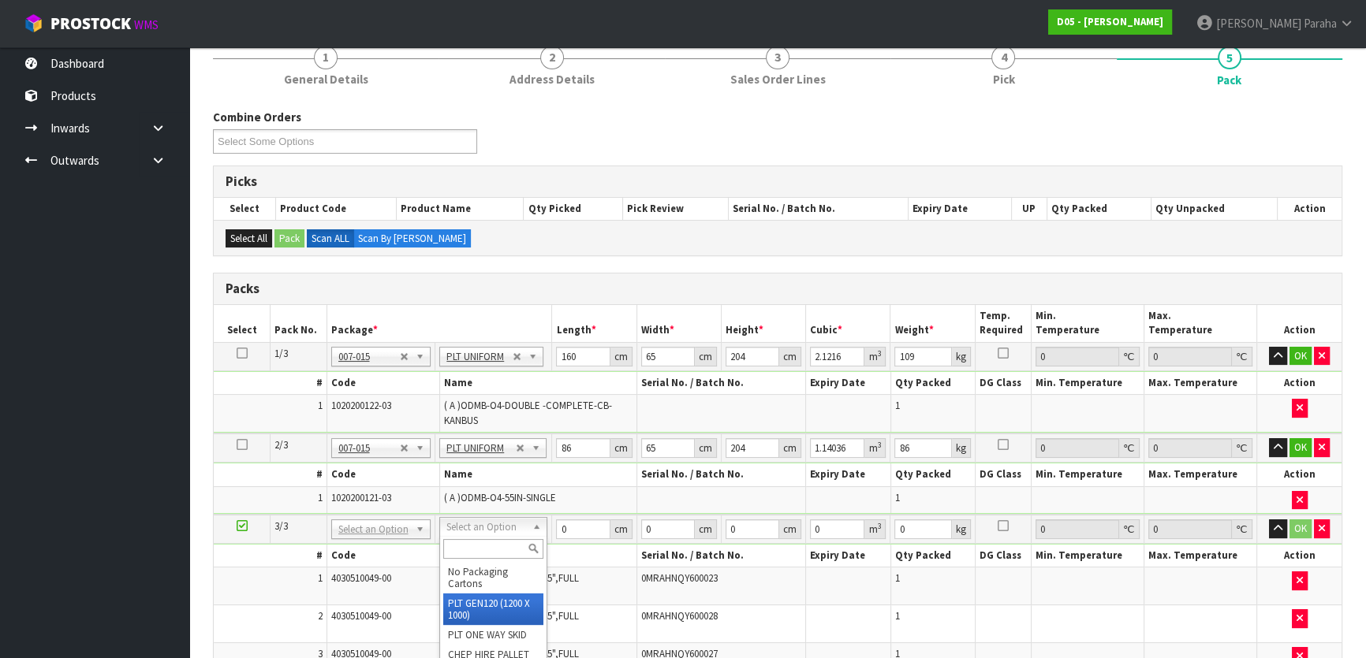
type input "100"
type input "170"
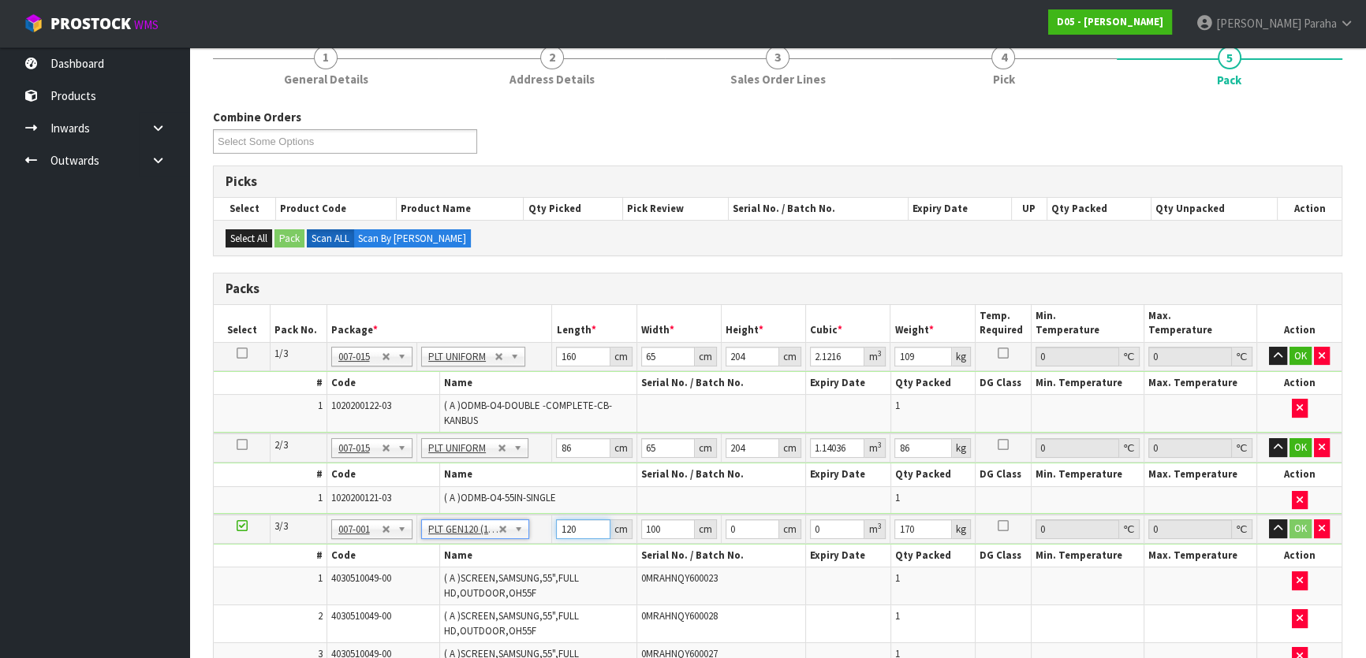
drag, startPoint x: 582, startPoint y: 527, endPoint x: 504, endPoint y: 529, distance: 78.1
type input "162"
type input "116"
type input "9"
type input "0.169128"
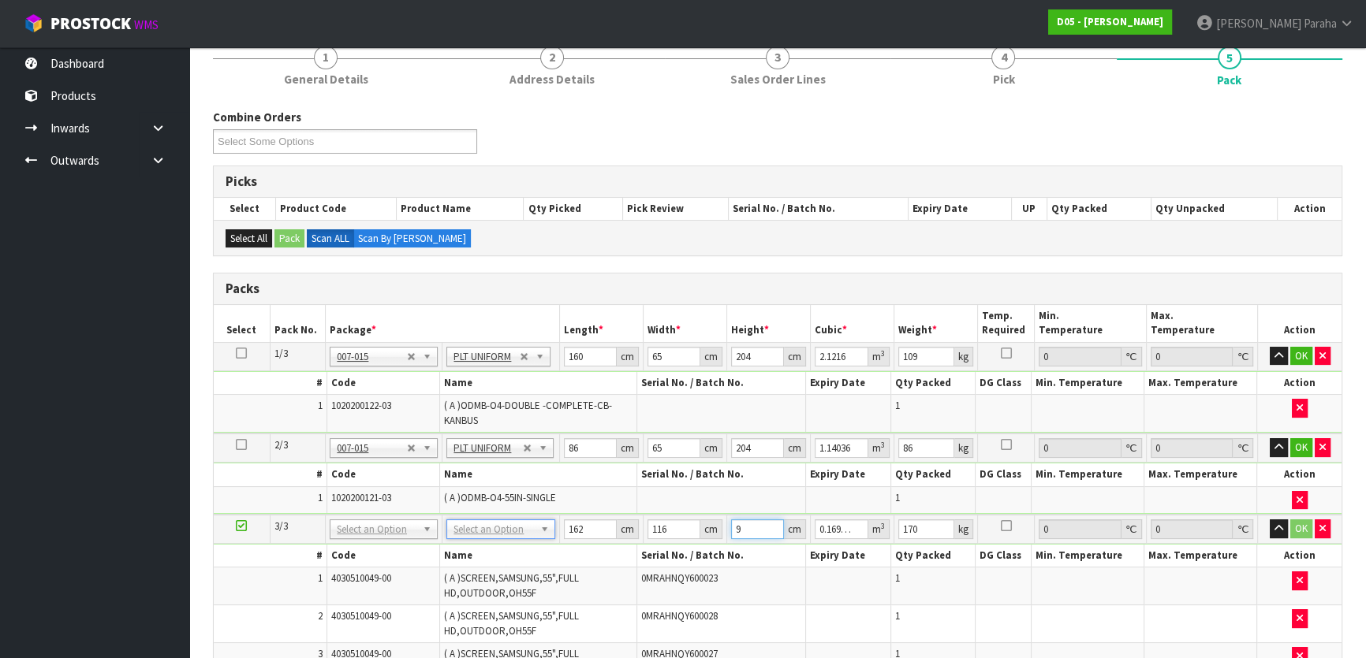
type input "98"
type input "1.841616"
type input "98"
type input "120"
type input "100"
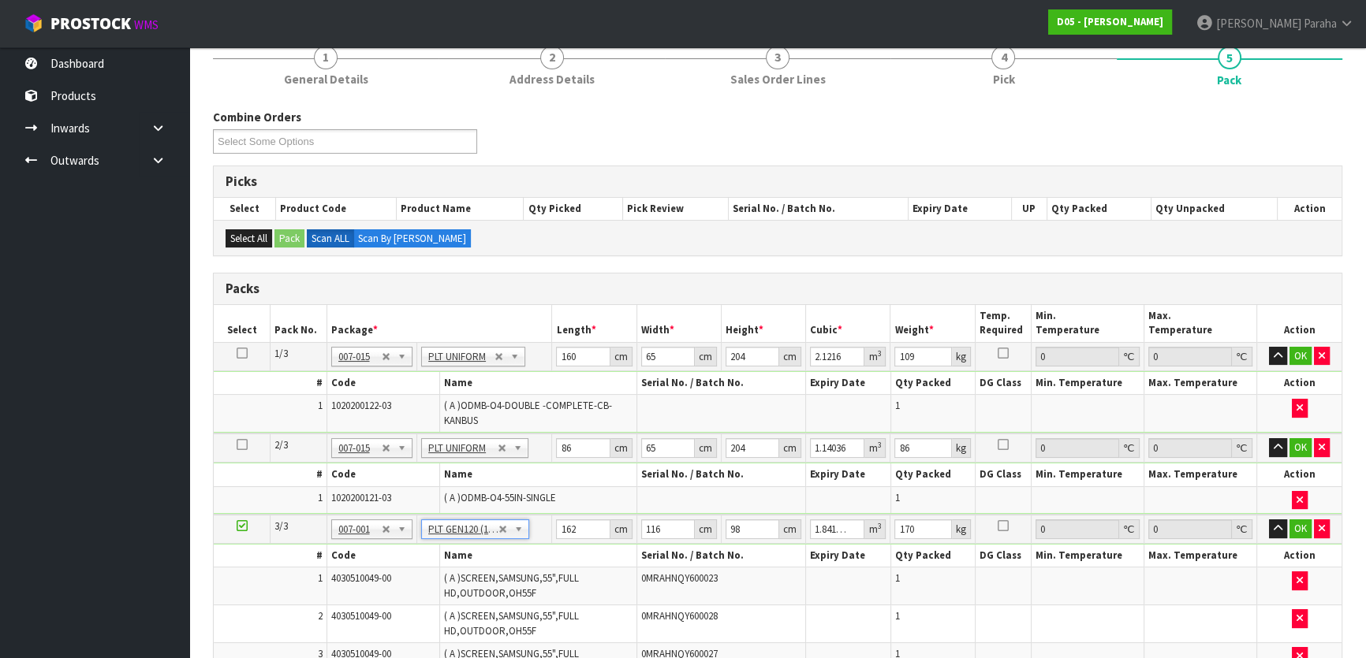
type input "0"
drag, startPoint x: 580, startPoint y: 527, endPoint x: 521, endPoint y: 539, distance: 60.3
click at [521, 539] on tr "3/3 NONE 007-001 007-002 007-004 007-009 007-013 007-014 007-015 007-017 007-01…" at bounding box center [778, 529] width 1128 height 29
type input "162"
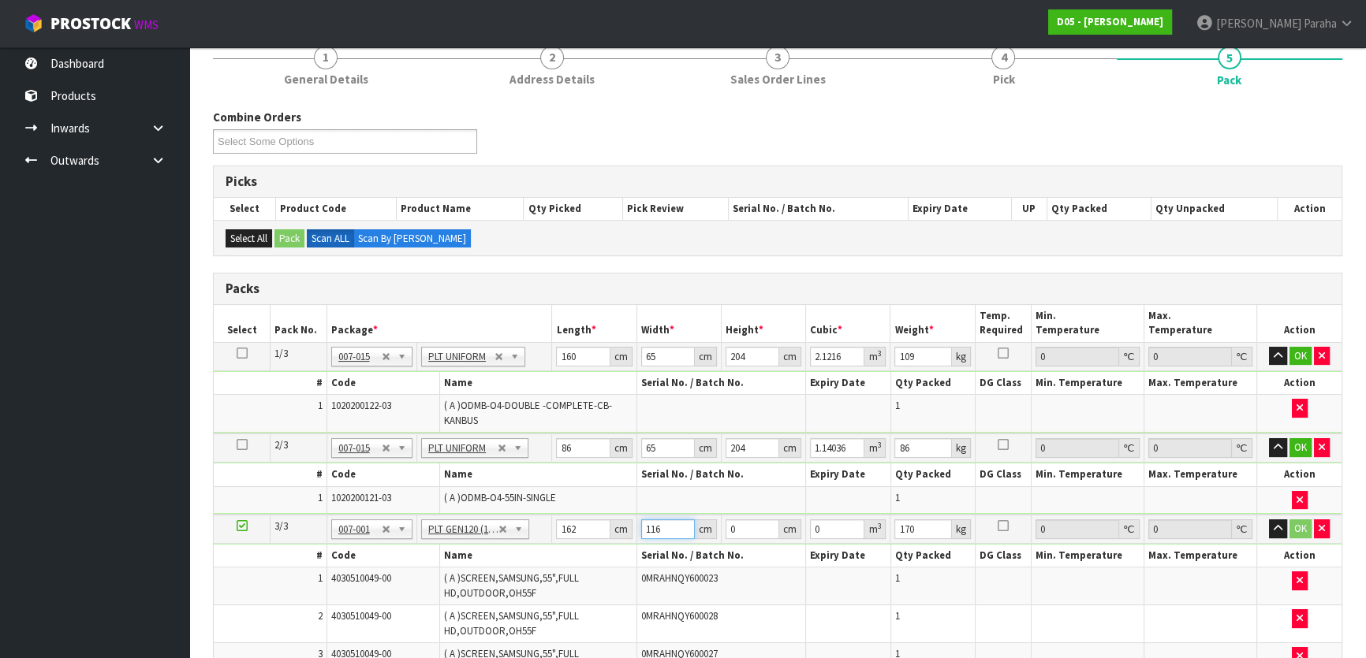
type input "116"
type input "9"
type input "0.169128"
type input "98"
type input "1.841616"
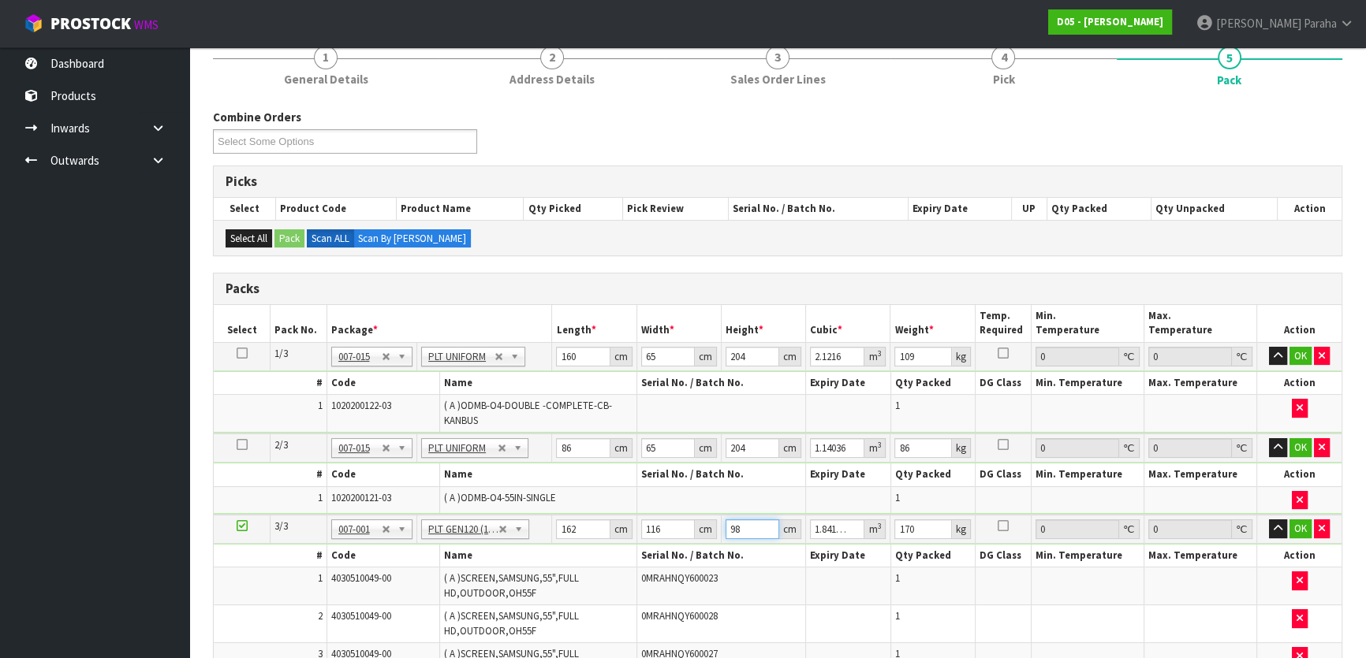
type input "98"
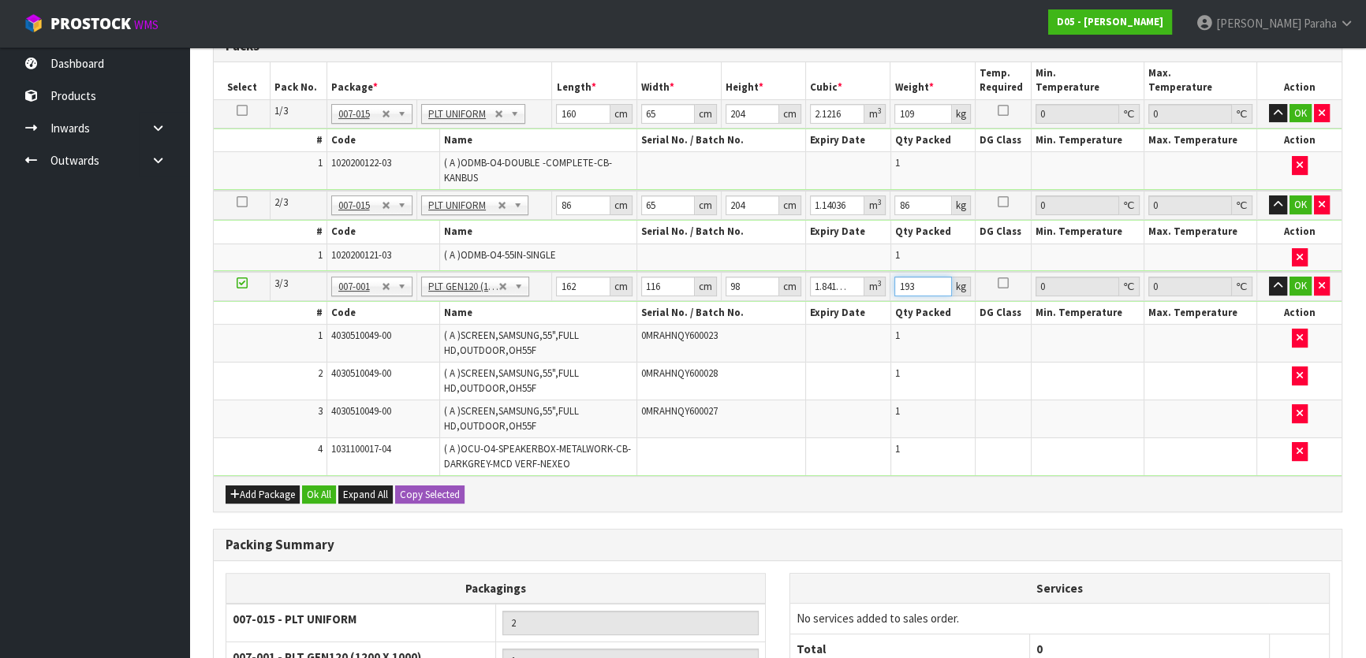
scroll to position [430, 0]
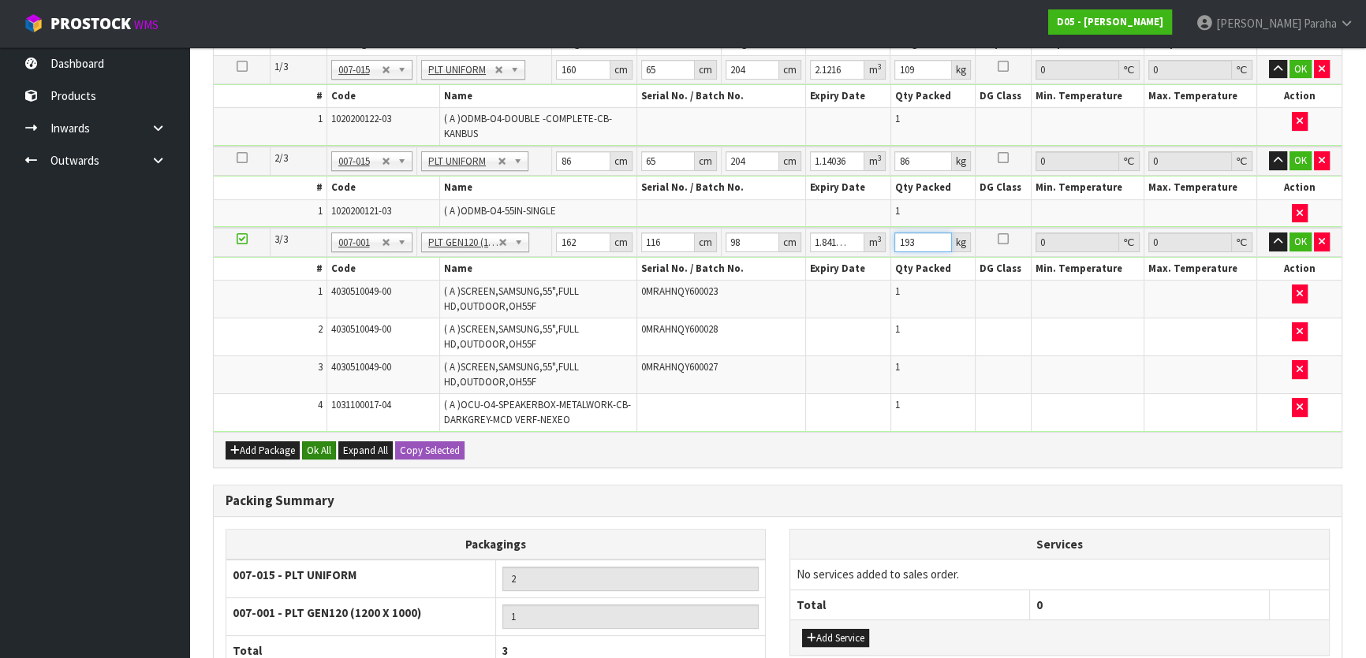
type input "193"
click at [310, 454] on button "Ok All" at bounding box center [319, 451] width 34 height 19
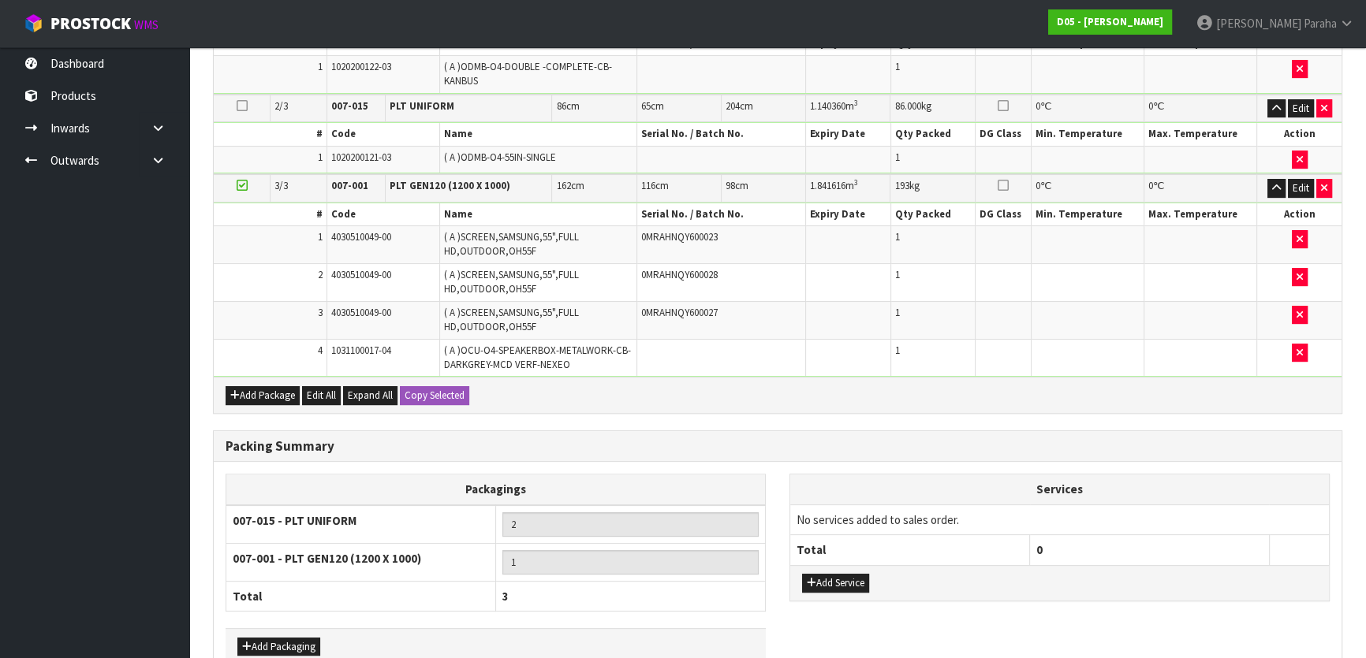
scroll to position [568, 0]
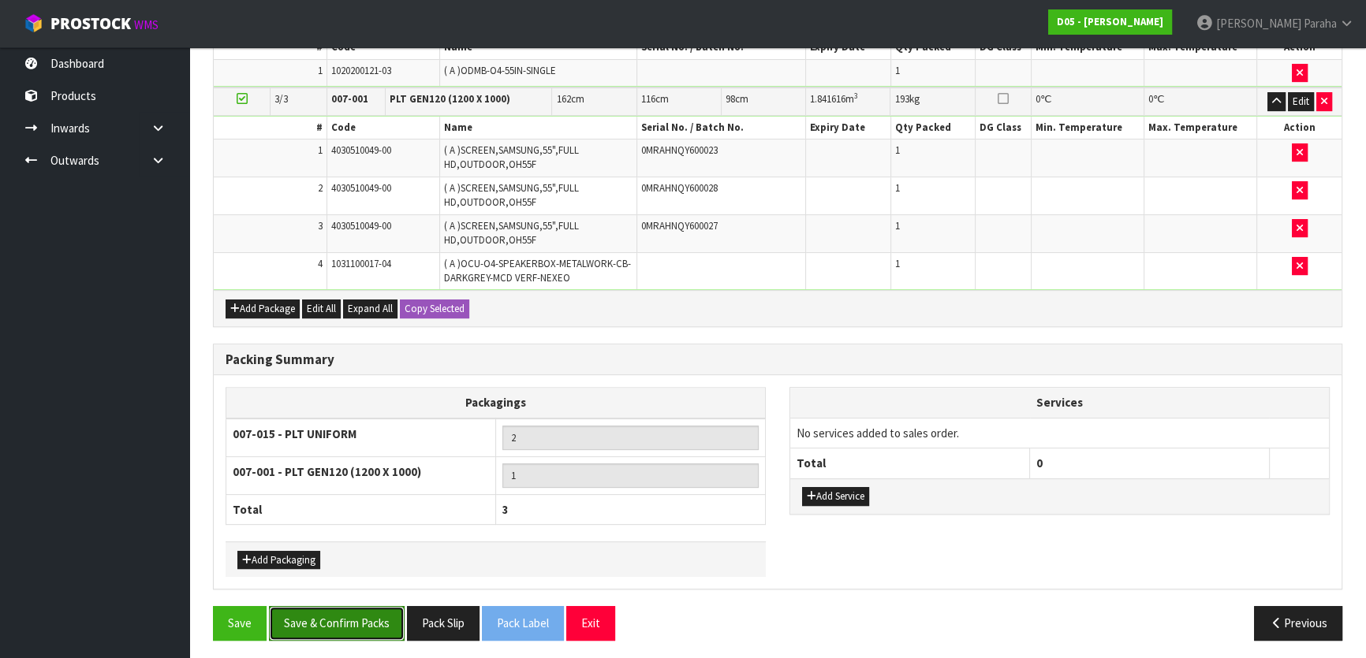
click at [353, 618] on button "Save & Confirm Packs" at bounding box center [337, 623] width 136 height 34
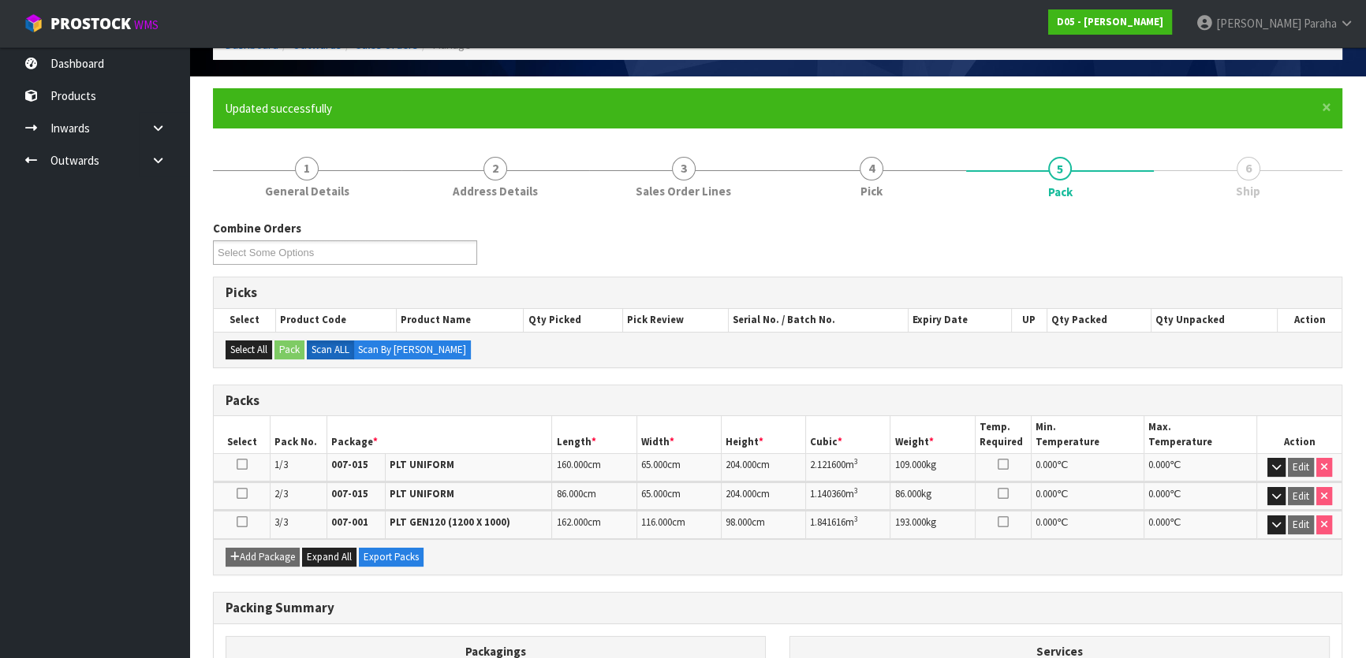
scroll to position [303, 0]
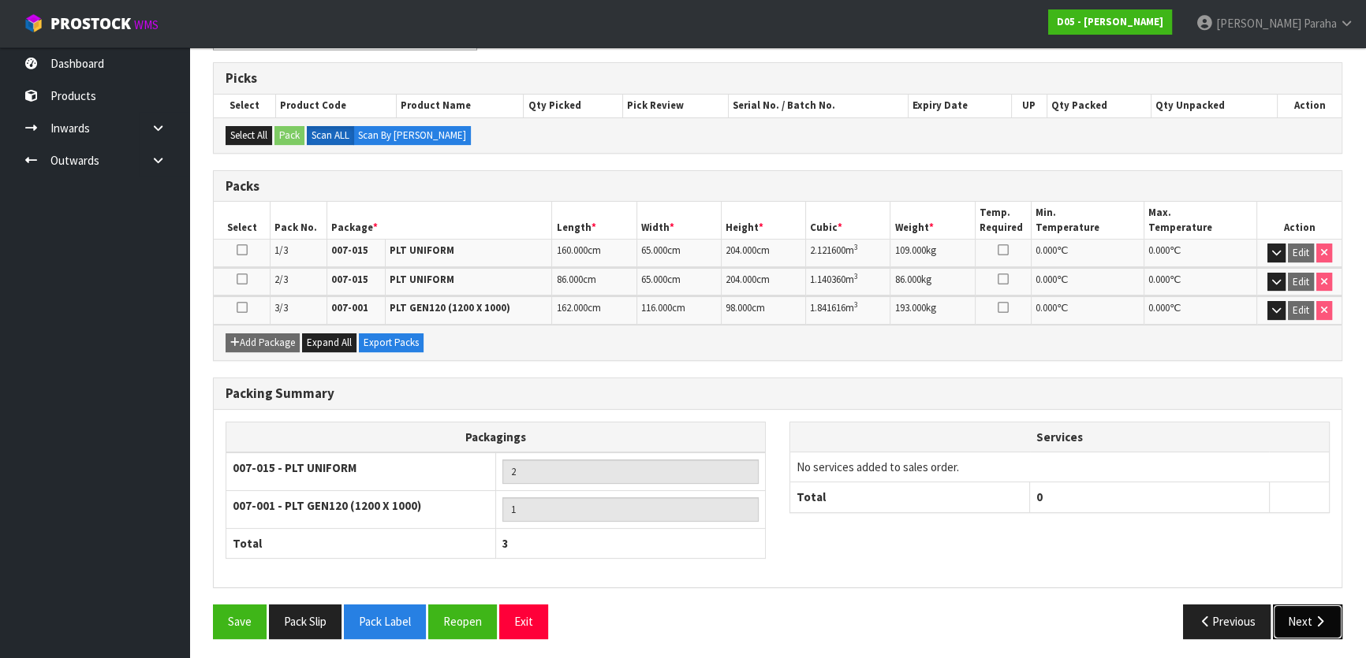
click at [1313, 605] on button "Next" at bounding box center [1307, 622] width 69 height 34
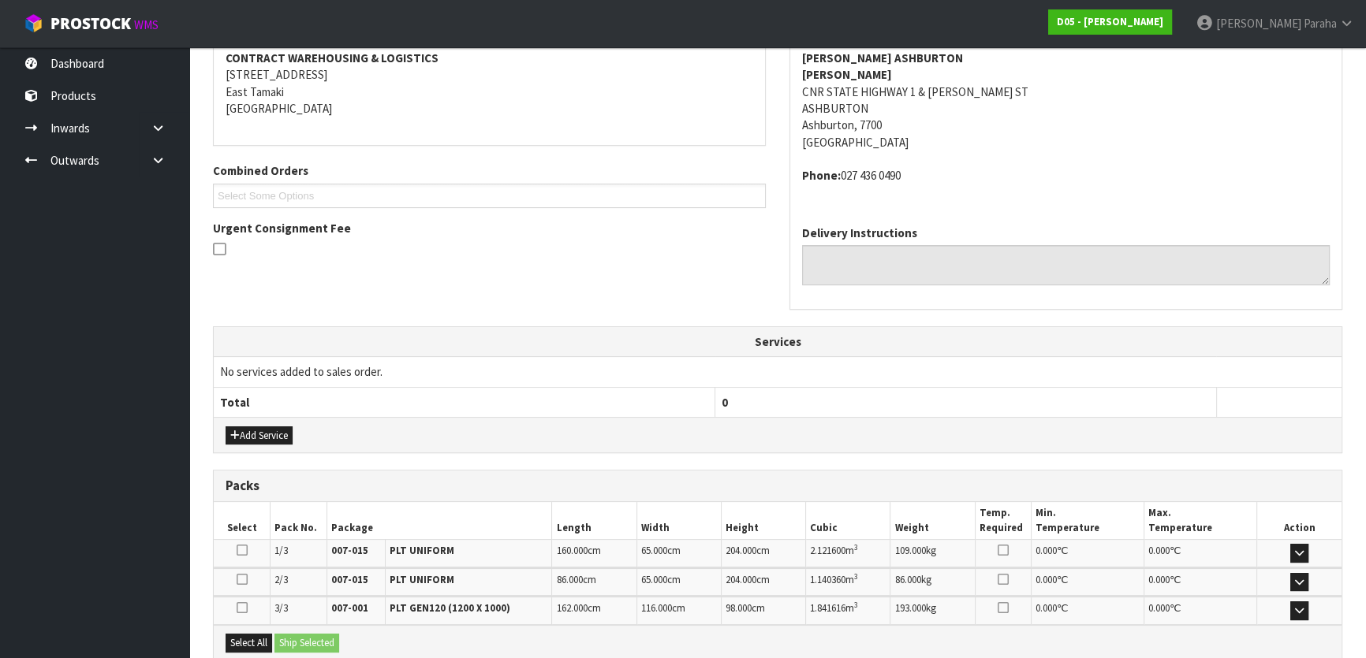
scroll to position [0, 0]
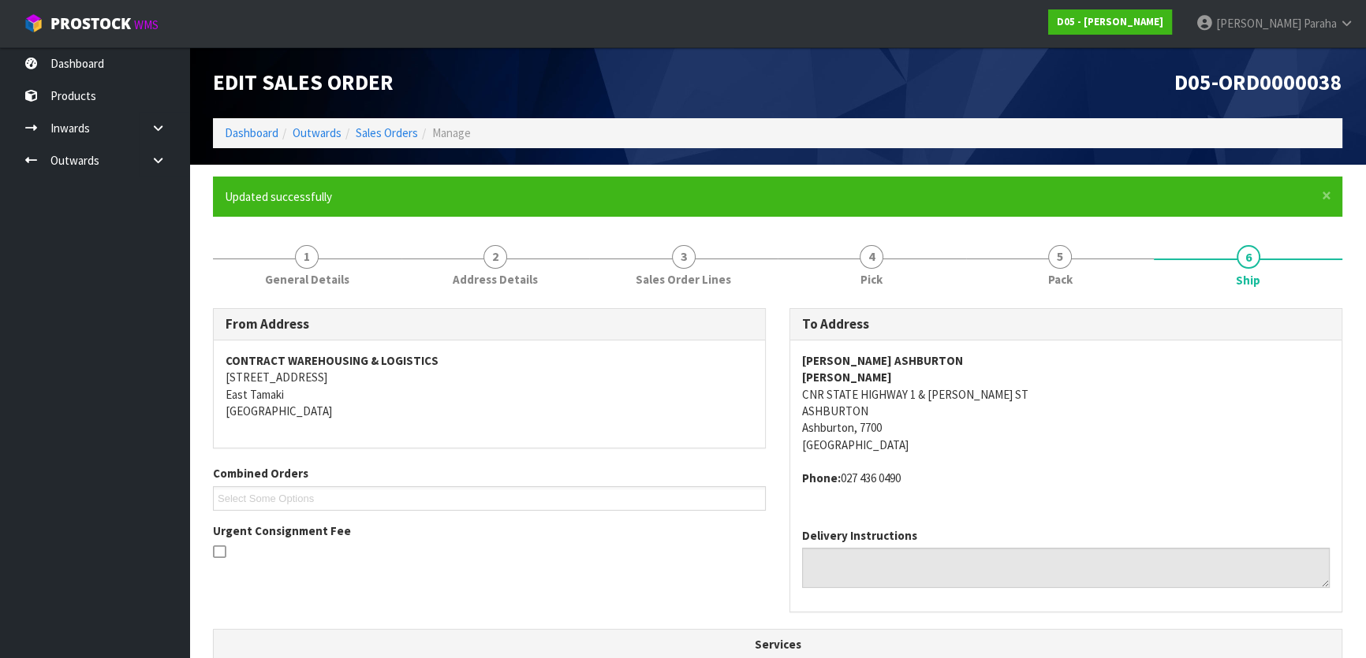
click at [869, 359] on strong "MCDONALD'S ASHBURTON" at bounding box center [882, 360] width 161 height 15
copy strong "MCDONALD'S ASHBURTON"
drag, startPoint x: 813, startPoint y: 478, endPoint x: 820, endPoint y: 466, distance: 13.8
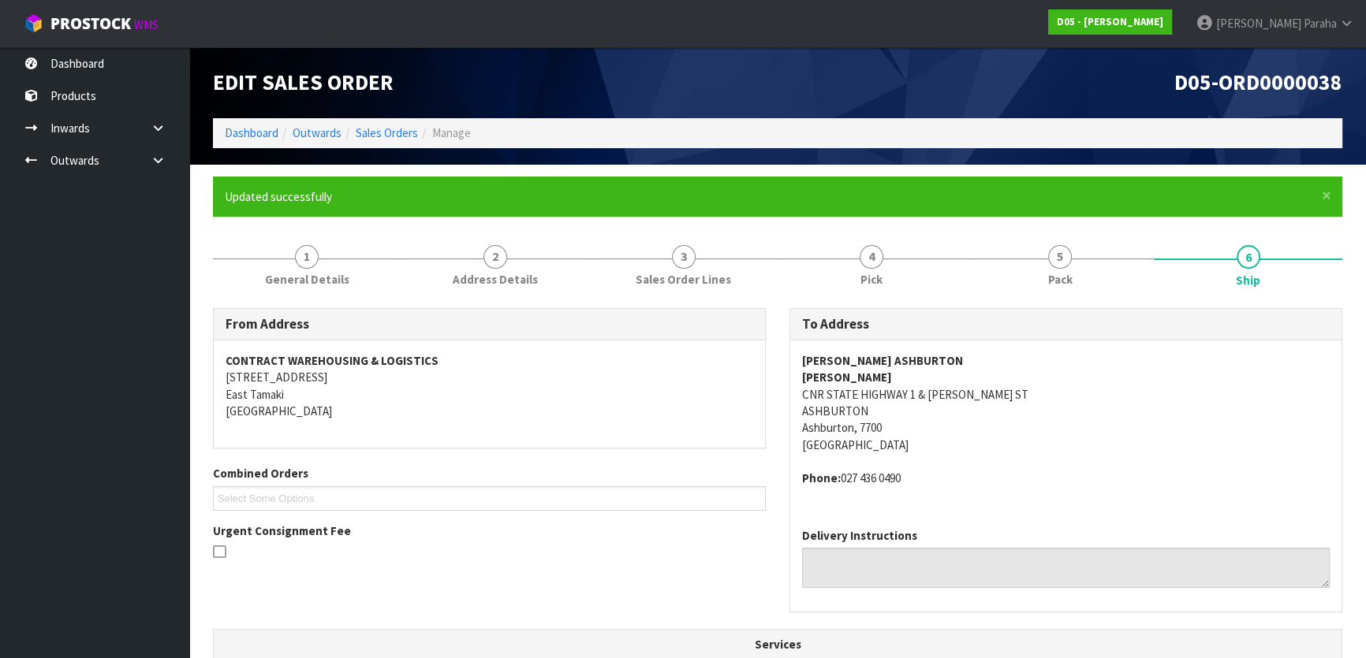
click at [815, 477] on strong "Phone:" at bounding box center [821, 478] width 39 height 15
click at [845, 409] on address "MCDONALD'S ASHBURTON DAVE WHALLEY CNR STATE HIGHWAY 1 & MOORE ST ASHBURTON Ashb…" at bounding box center [1065, 403] width 527 height 102
copy address "ASHBURTON"
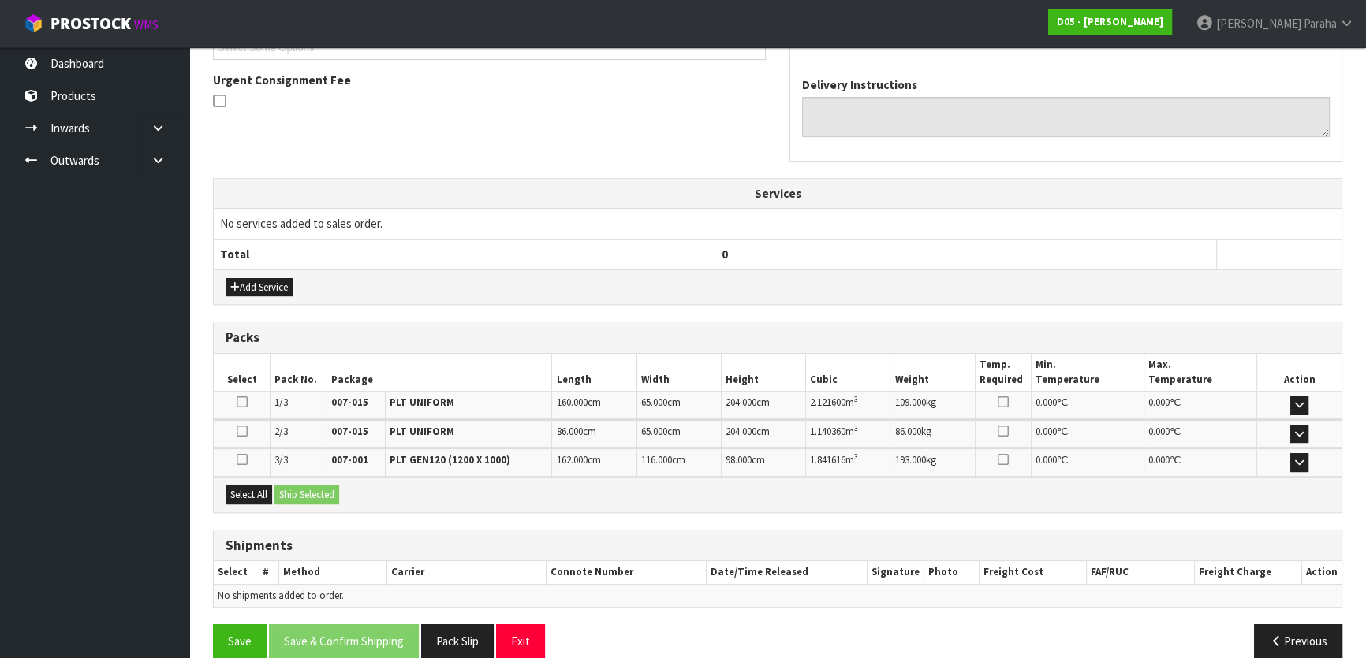
scroll to position [472, 0]
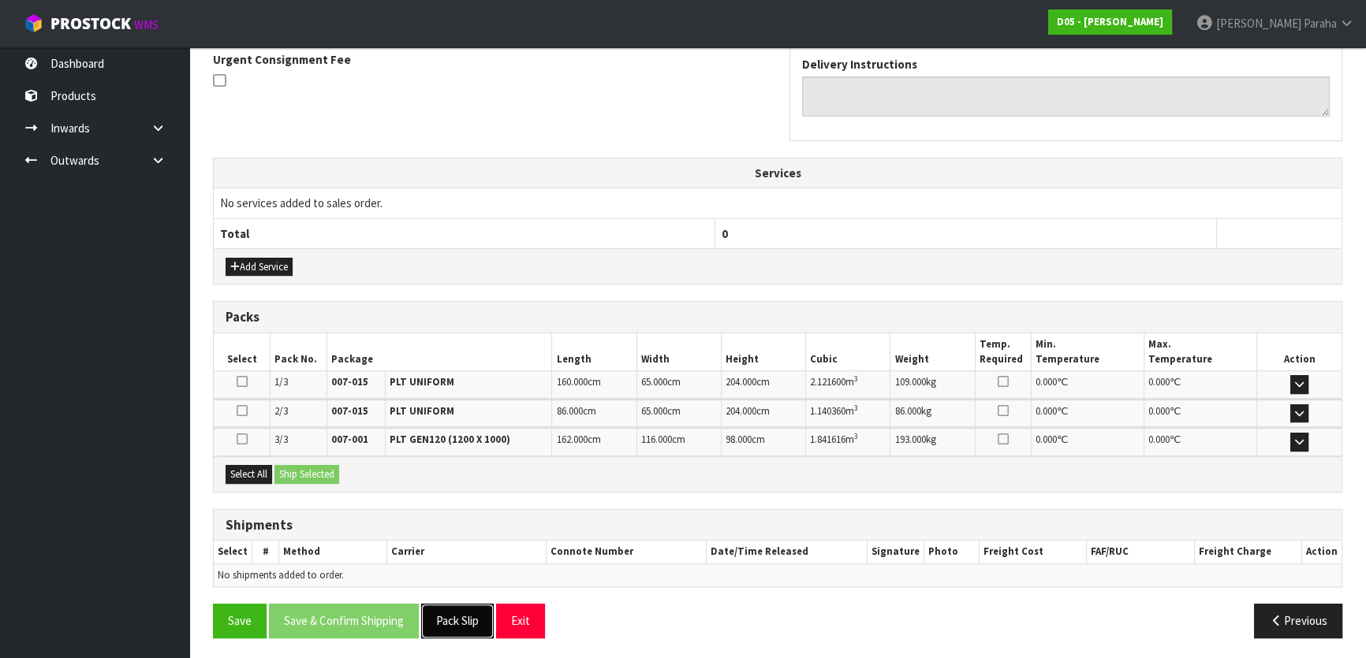
click at [468, 616] on button "Pack Slip" at bounding box center [457, 621] width 73 height 34
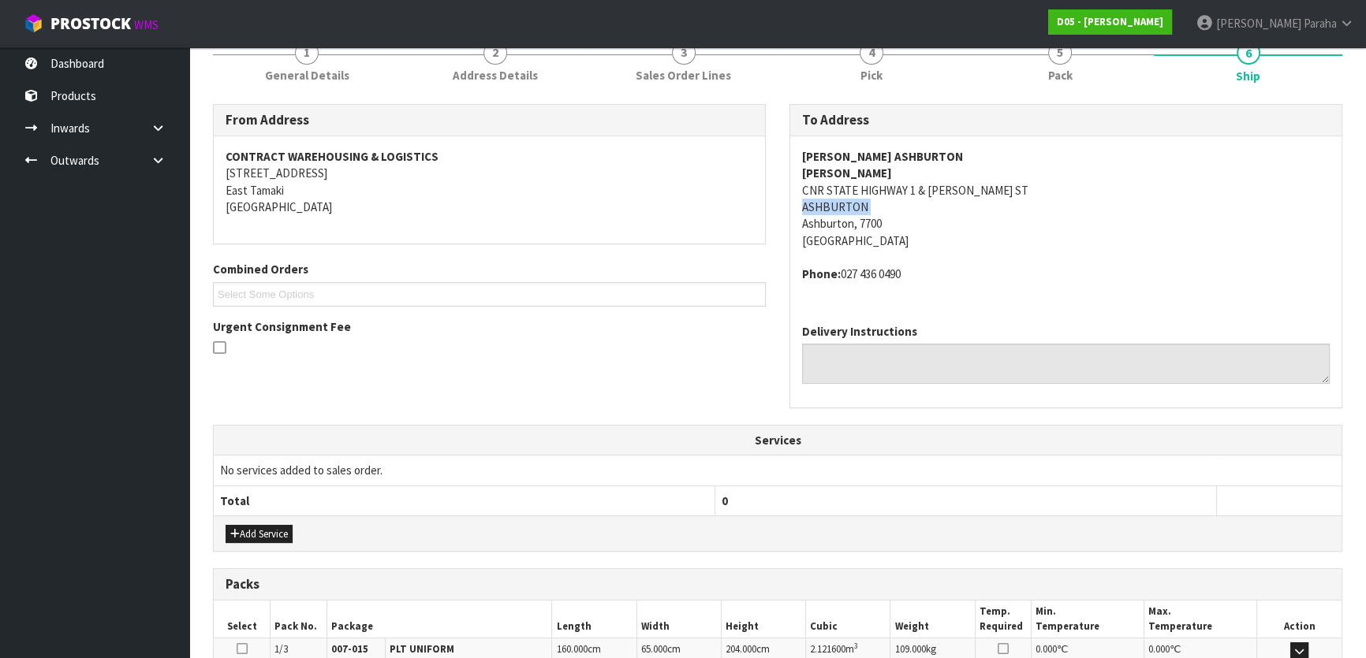
scroll to position [185, 0]
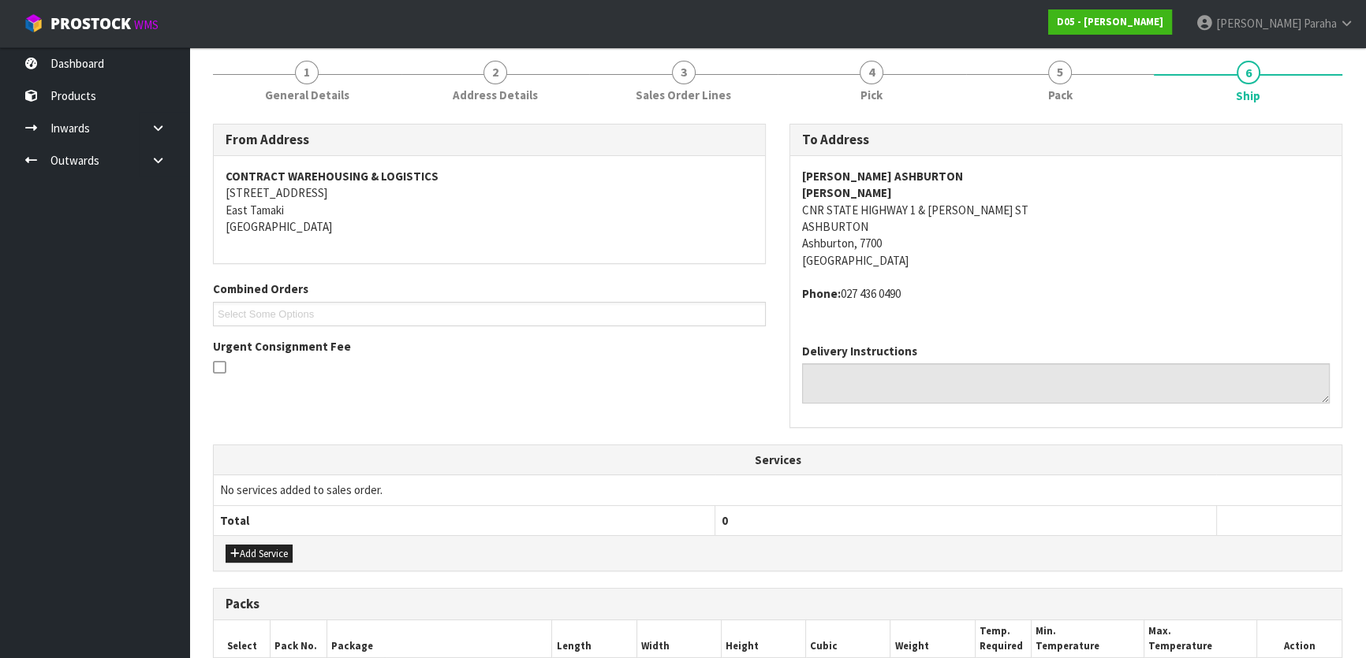
click at [893, 171] on strong "MCDONALD'S ASHBURTON" at bounding box center [882, 176] width 161 height 15
click at [899, 203] on address "MCDONALD'S ASHBURTON DAVE WHALLEY CNR STATE HIGHWAY 1 & MOORE ST ASHBURTON Ashb…" at bounding box center [1065, 219] width 527 height 102
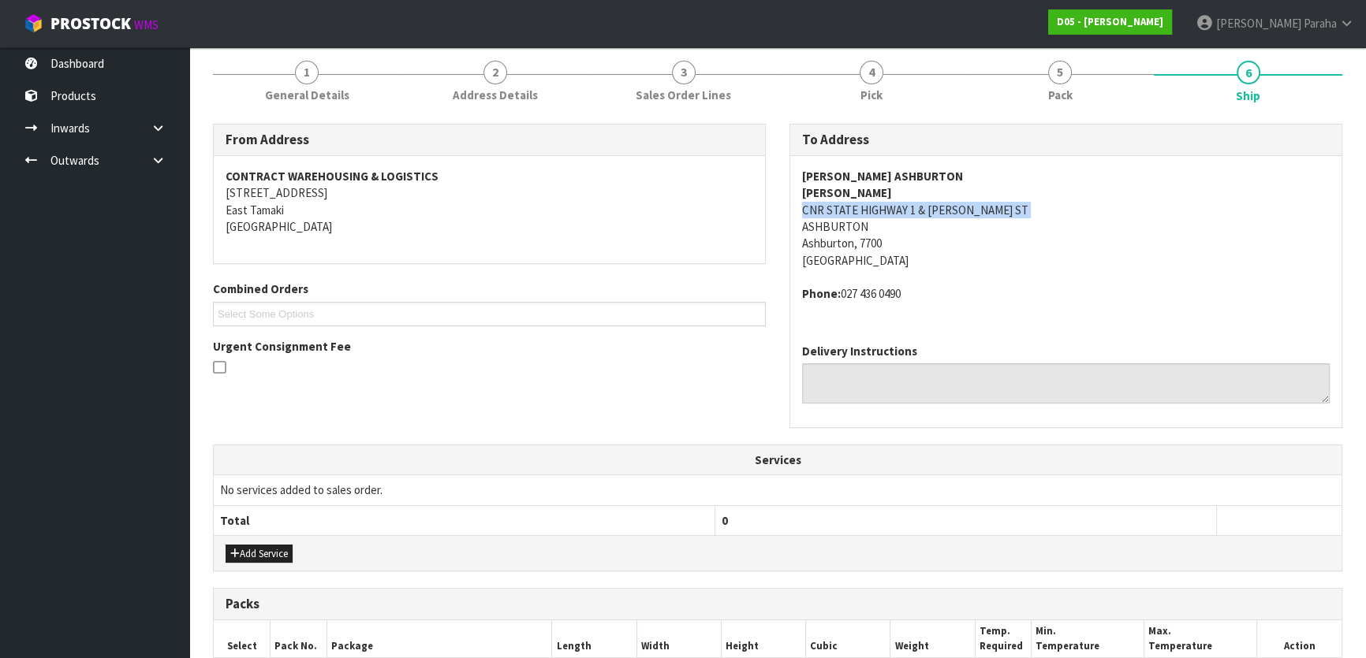
click at [899, 203] on address "MCDONALD'S ASHBURTON DAVE WHALLEY CNR STATE HIGHWAY 1 & MOORE ST ASHBURTON Ashb…" at bounding box center [1065, 219] width 527 height 102
click at [833, 228] on address "MCDONALD'S ASHBURTON DAVE WHALLEY CNR STATE HIGHWAY 1 & MOORE ST ASHBURTON Ashb…" at bounding box center [1065, 219] width 527 height 102
click at [906, 203] on address "MCDONALD'S ASHBURTON DAVE WHALLEY CNR STATE HIGHWAY 1 & MOORE ST ASHBURTON Ashb…" at bounding box center [1065, 219] width 527 height 102
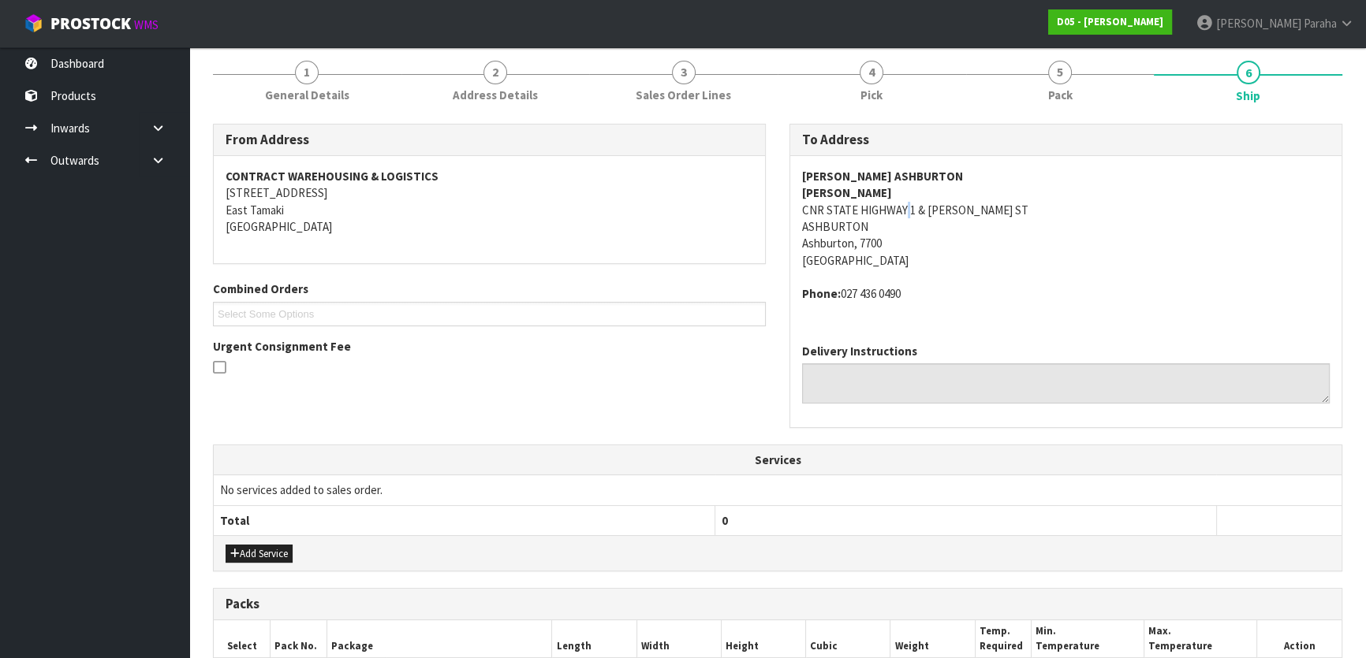
click at [906, 203] on address "MCDONALD'S ASHBURTON DAVE WHALLEY CNR STATE HIGHWAY 1 & MOORE ST ASHBURTON Ashb…" at bounding box center [1065, 219] width 527 height 102
click at [836, 196] on strong "DAVE WHALLEY" at bounding box center [847, 192] width 90 height 15
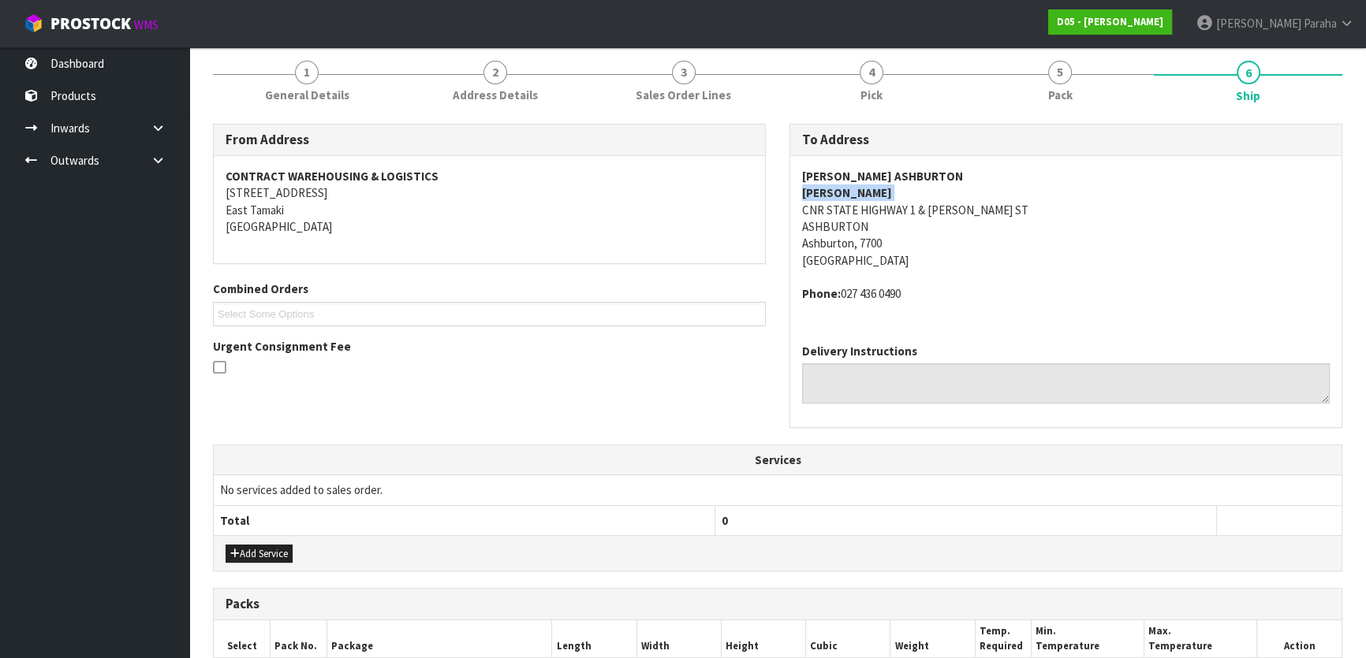
drag, startPoint x: 905, startPoint y: 295, endPoint x: 844, endPoint y: 295, distance: 61.5
click at [844, 295] on address "Phone: 027 436 0490" at bounding box center [1065, 293] width 527 height 17
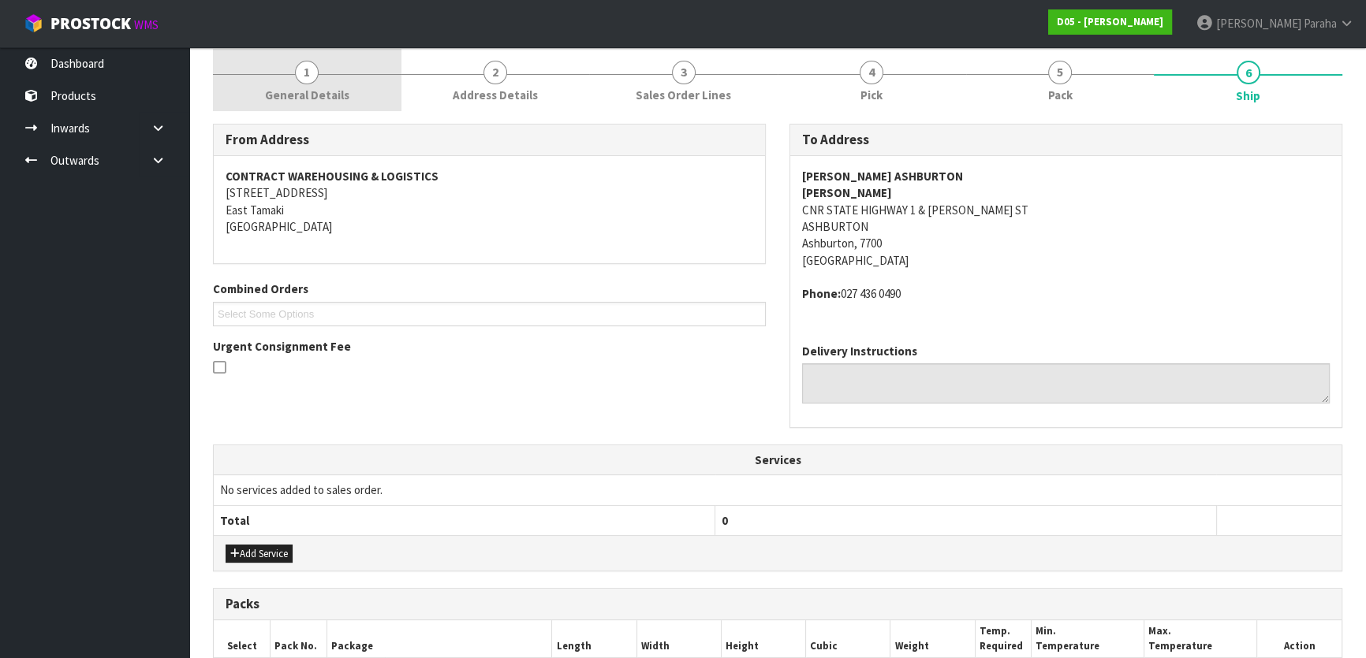
click at [315, 81] on link "1 General Details" at bounding box center [307, 80] width 188 height 62
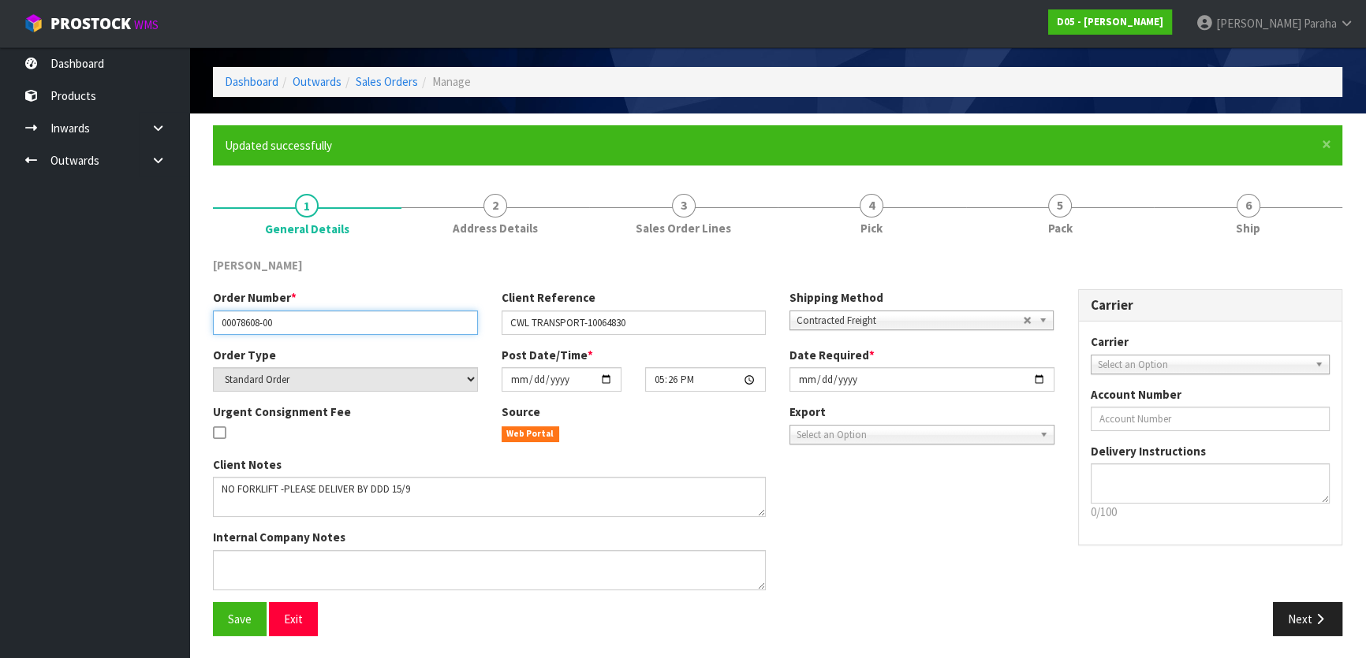
drag, startPoint x: 301, startPoint y: 326, endPoint x: 90, endPoint y: 332, distance: 211.4
click at [90, 334] on body "Toggle navigation ProStock WMS D05 - DUTT - COATES Polly Paraha Logout Dashboar…" at bounding box center [683, 278] width 1366 height 658
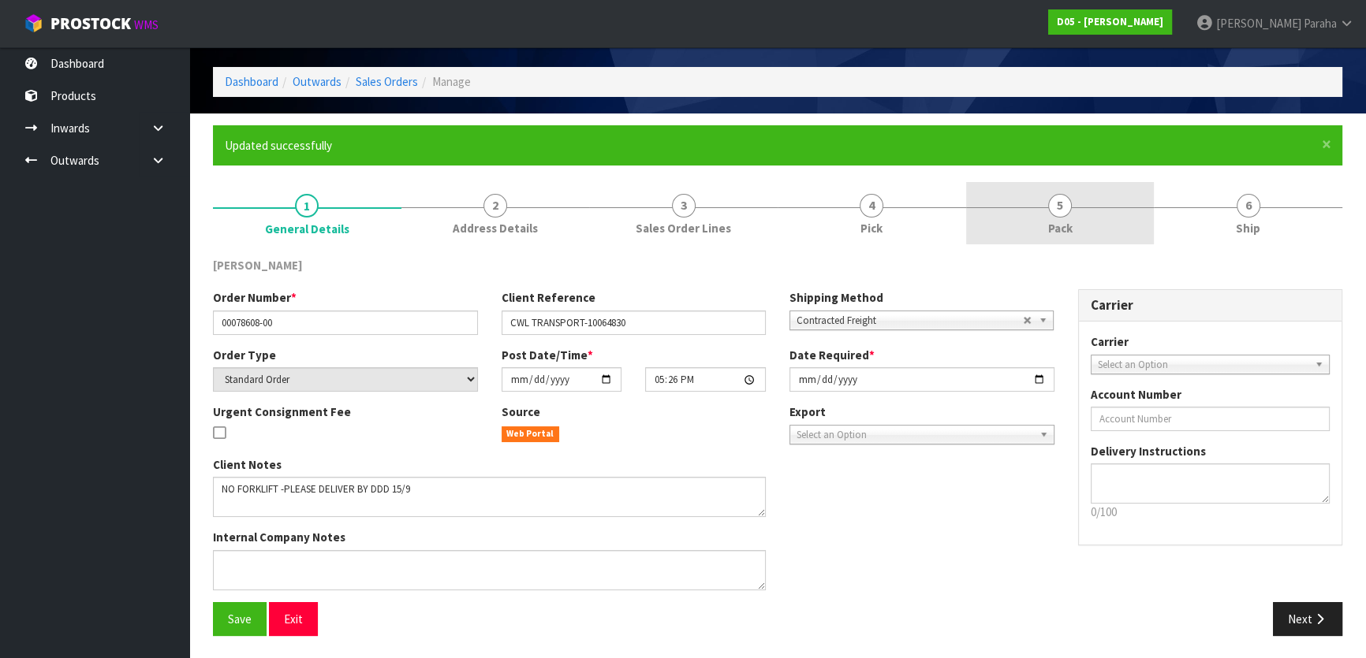
click at [1038, 209] on link "5 Pack" at bounding box center [1060, 213] width 188 height 62
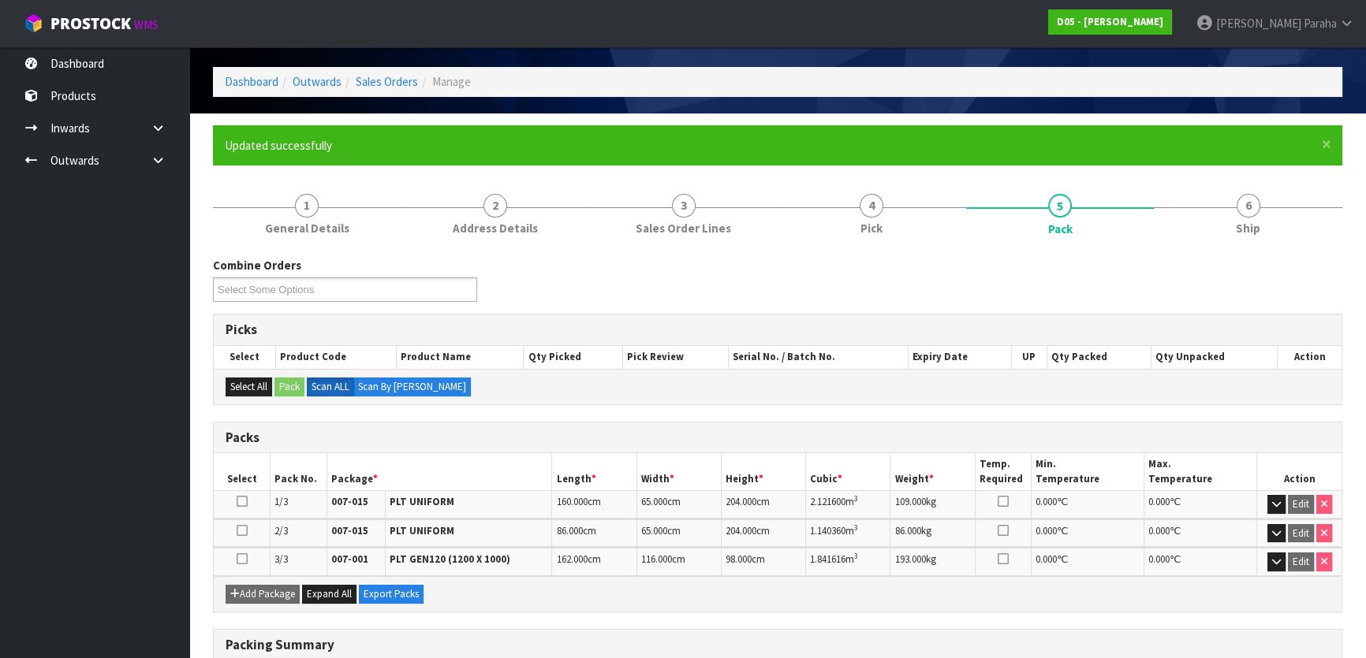
click at [848, 568] on td "1.841616 m 3" at bounding box center [848, 562] width 84 height 28
click at [1217, 205] on link "6 Ship" at bounding box center [1248, 213] width 188 height 62
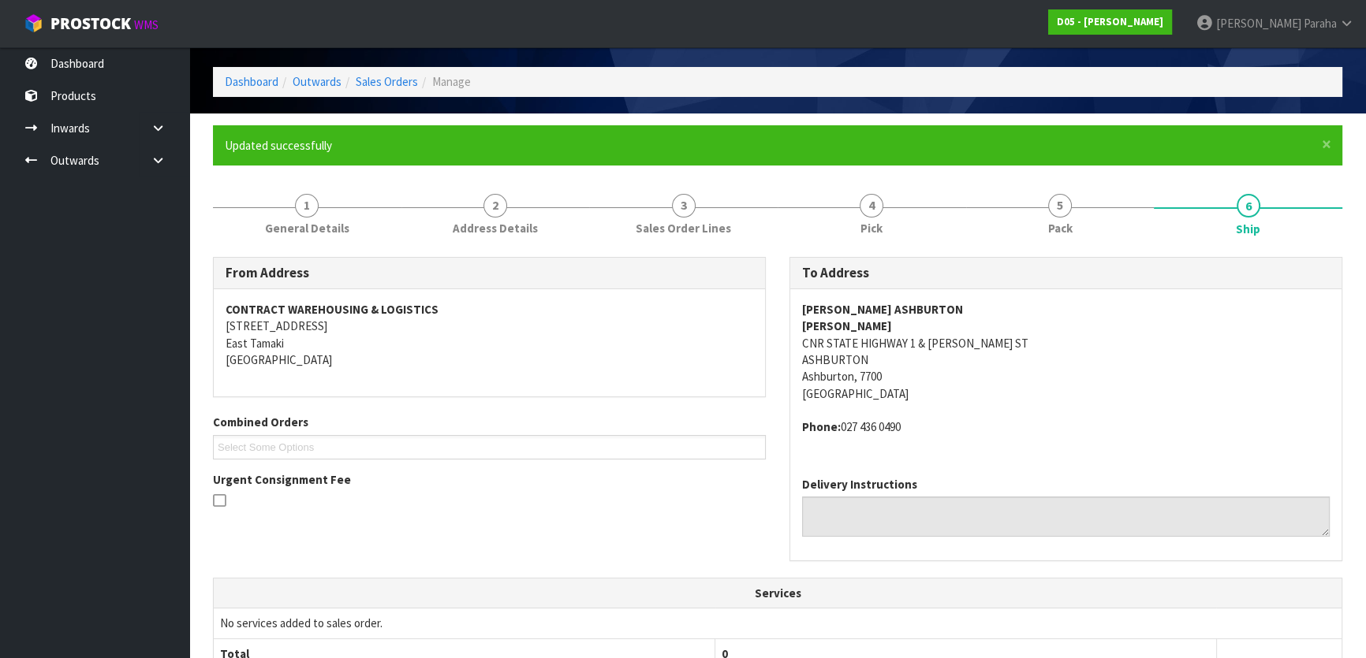
click at [880, 307] on strong "MCDONALD'S ASHBURTON" at bounding box center [882, 309] width 161 height 15
click at [938, 338] on address "MCDONALD'S ASHBURTON DAVE WHALLEY CNR STATE HIGHWAY 1 & MOORE ST ASHBURTON Ashb…" at bounding box center [1065, 352] width 527 height 102
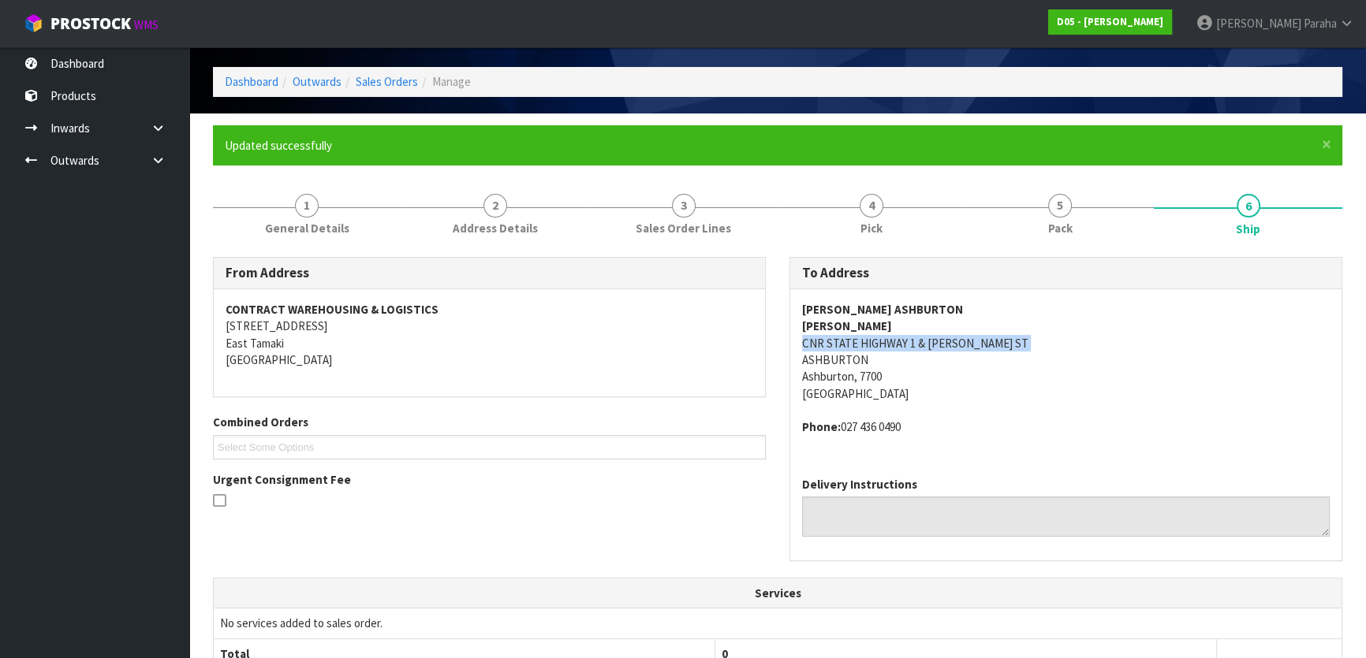
click at [938, 338] on address "MCDONALD'S ASHBURTON DAVE WHALLEY CNR STATE HIGHWAY 1 & MOORE ST ASHBURTON Ashb…" at bounding box center [1065, 352] width 527 height 102
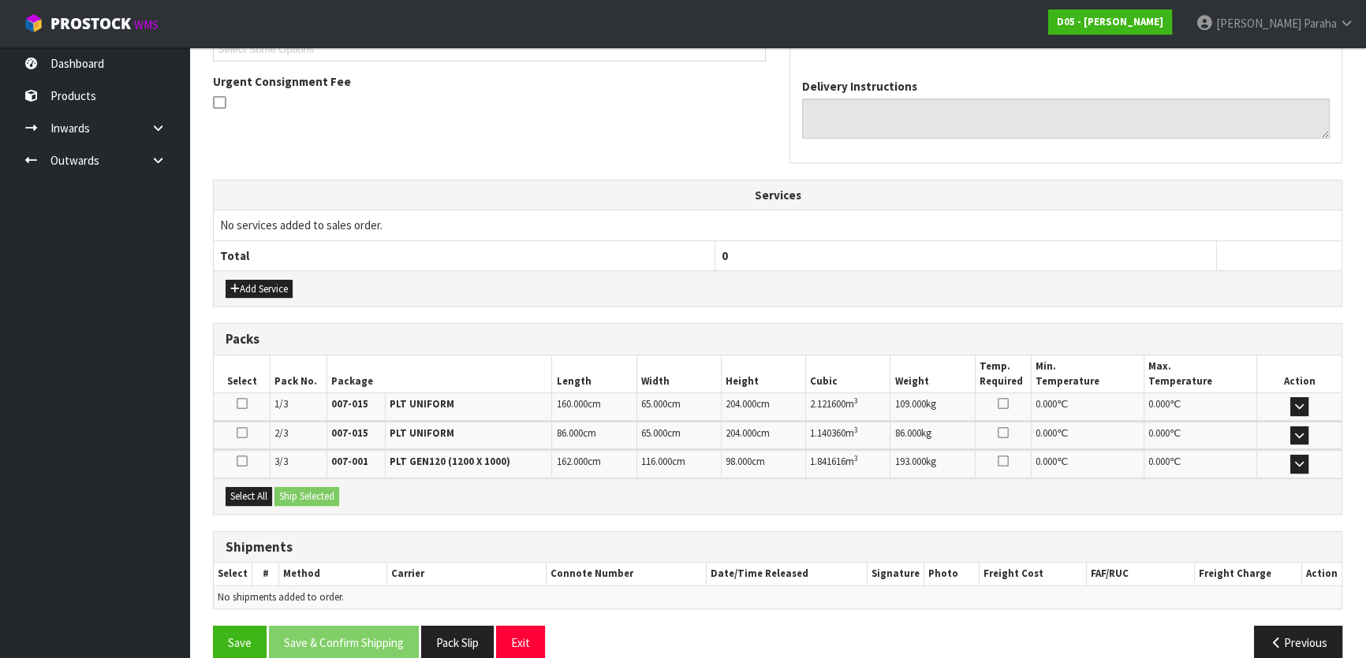
scroll to position [472, 0]
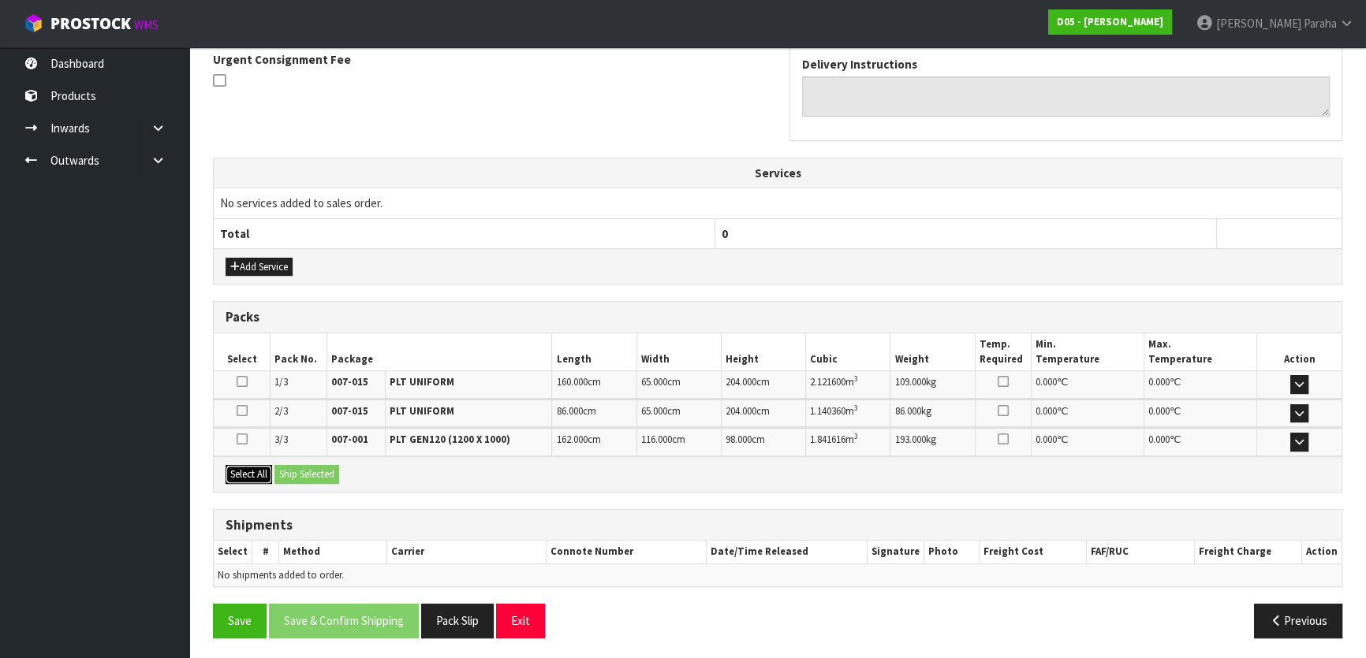
drag, startPoint x: 243, startPoint y: 465, endPoint x: 262, endPoint y: 465, distance: 18.9
click at [244, 465] on button "Select All" at bounding box center [249, 474] width 47 height 19
click at [305, 468] on button "Ship Selected" at bounding box center [306, 474] width 65 height 19
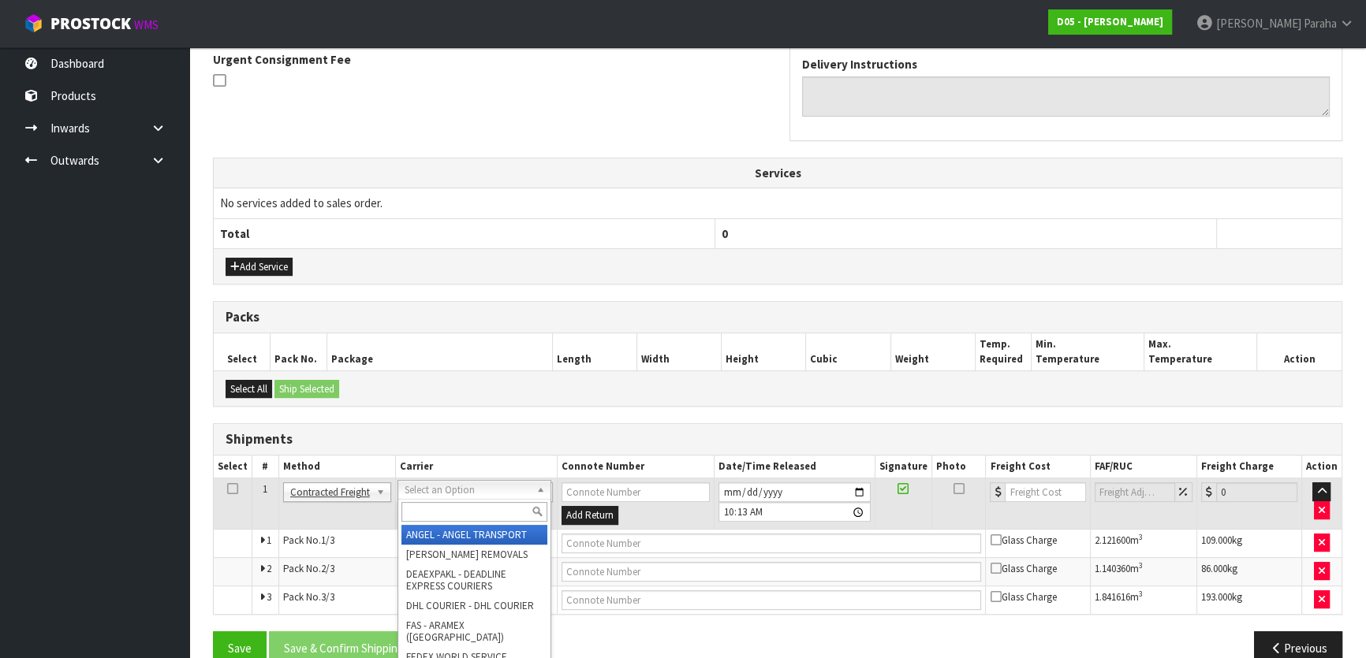
click at [459, 512] on input "text" at bounding box center [474, 512] width 146 height 20
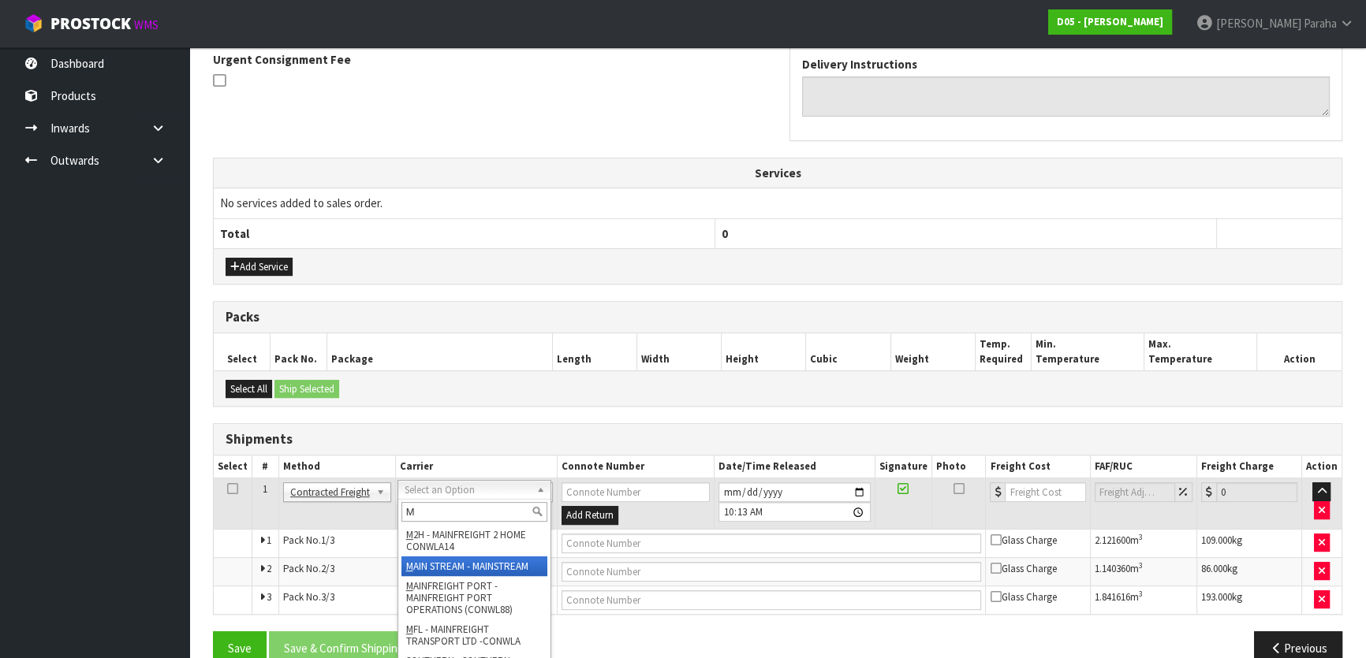
type input "M"
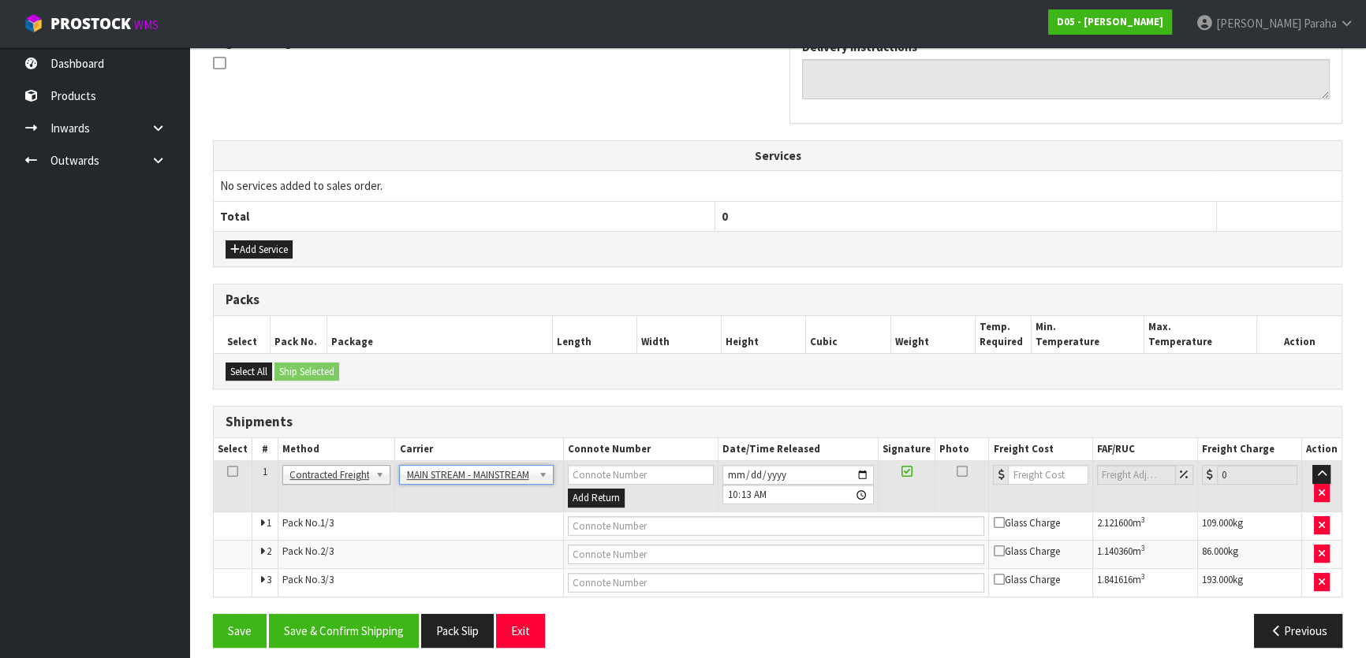
scroll to position [498, 0]
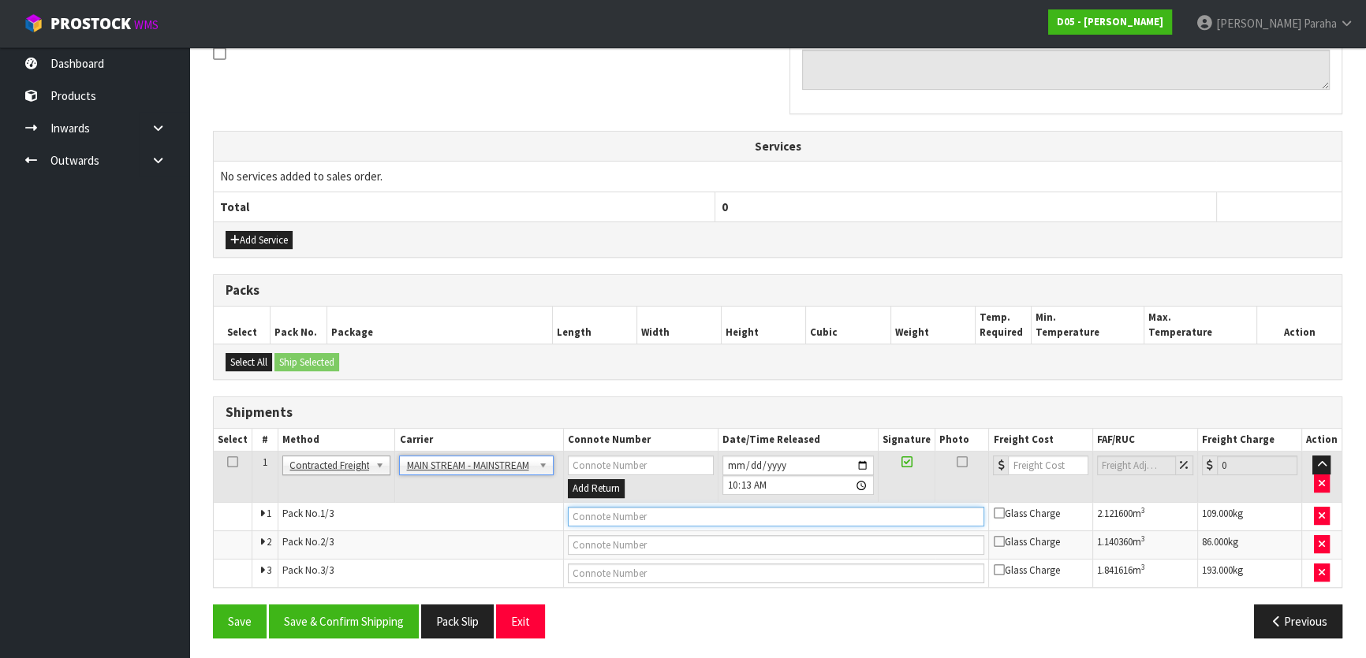
click at [654, 513] on input "text" at bounding box center [776, 517] width 417 height 20
paste input "CWL7721706"
type input "CWL7721706"
click at [1050, 460] on input "number" at bounding box center [1048, 466] width 80 height 20
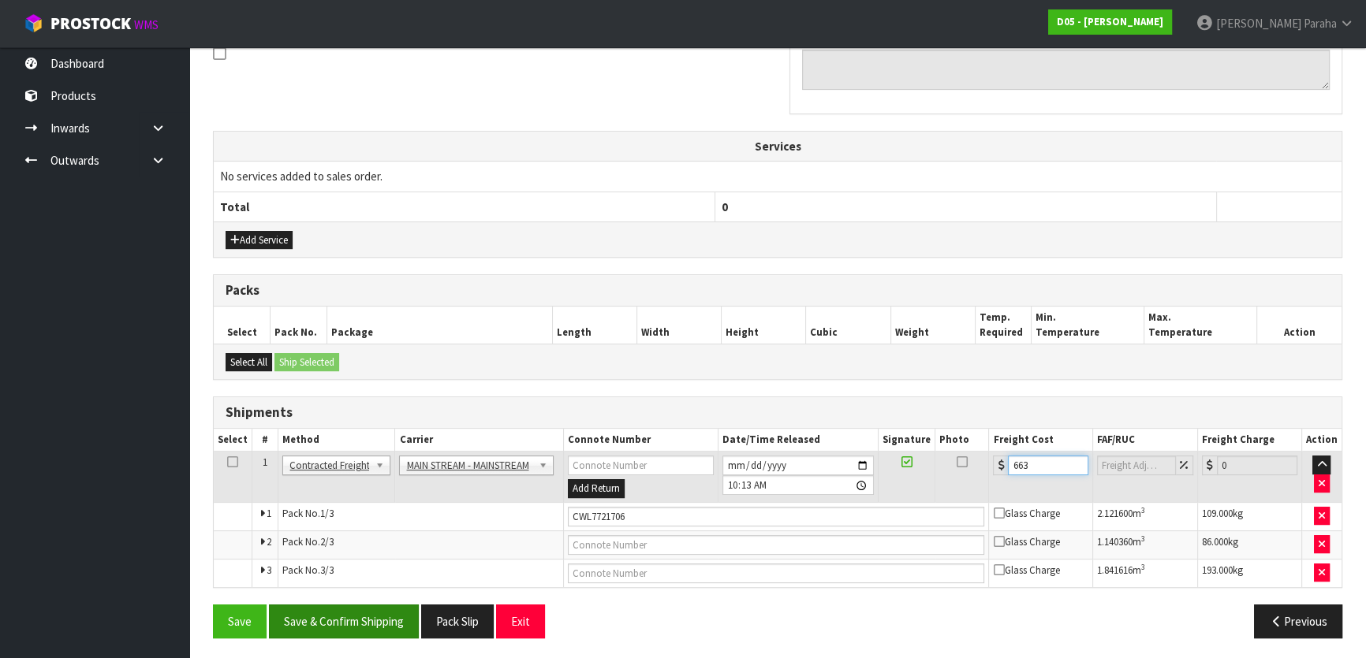
type input "663"
click at [304, 615] on button "Save & Confirm Shipping" at bounding box center [344, 622] width 150 height 34
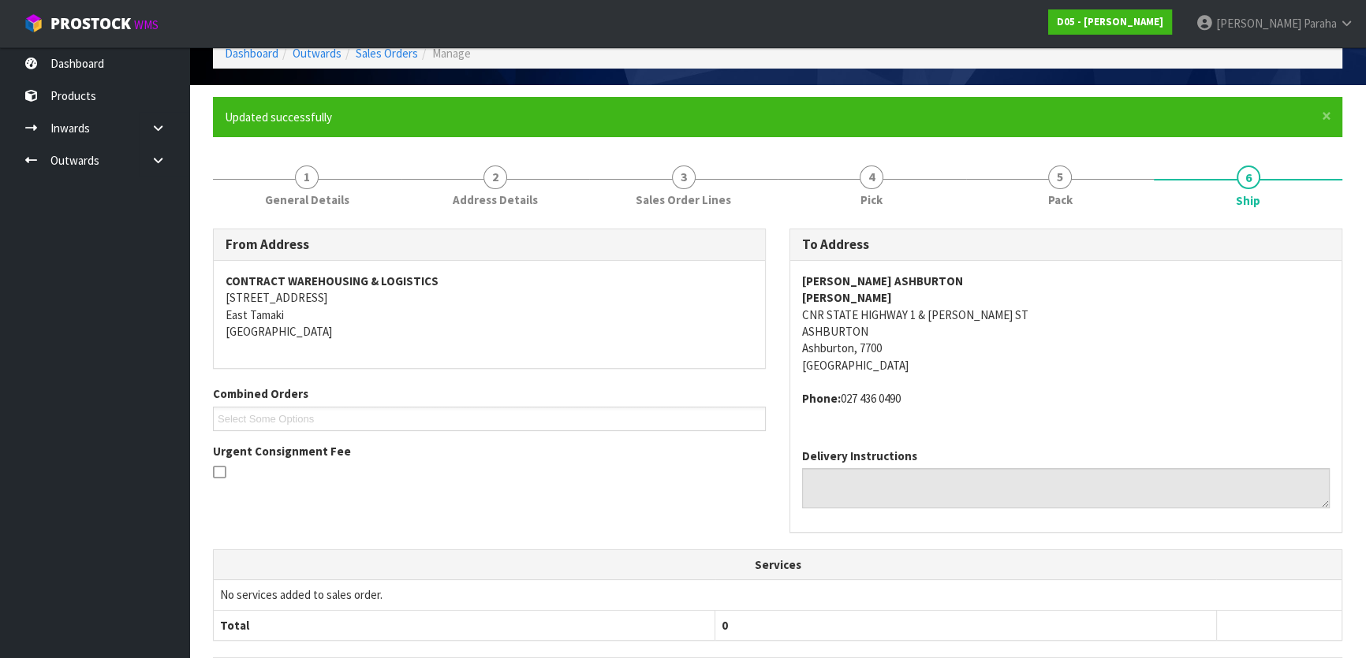
scroll to position [71, 0]
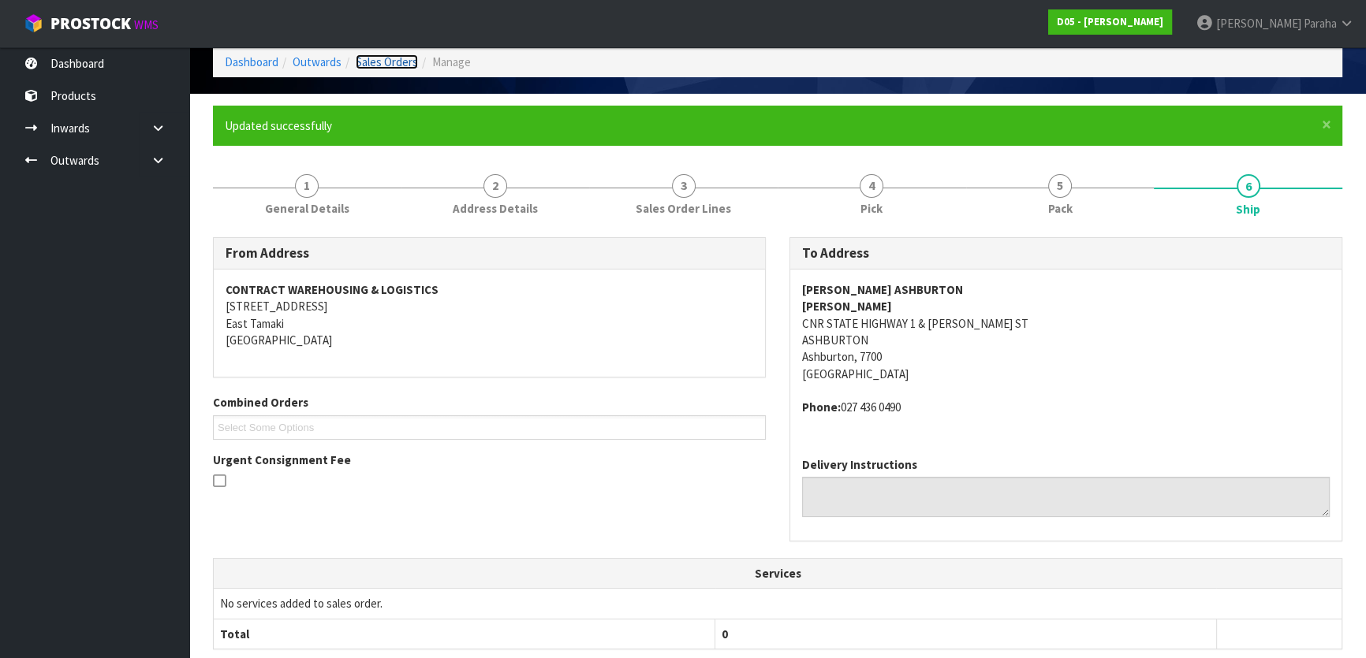
click at [387, 54] on link "Sales Orders" at bounding box center [387, 61] width 62 height 15
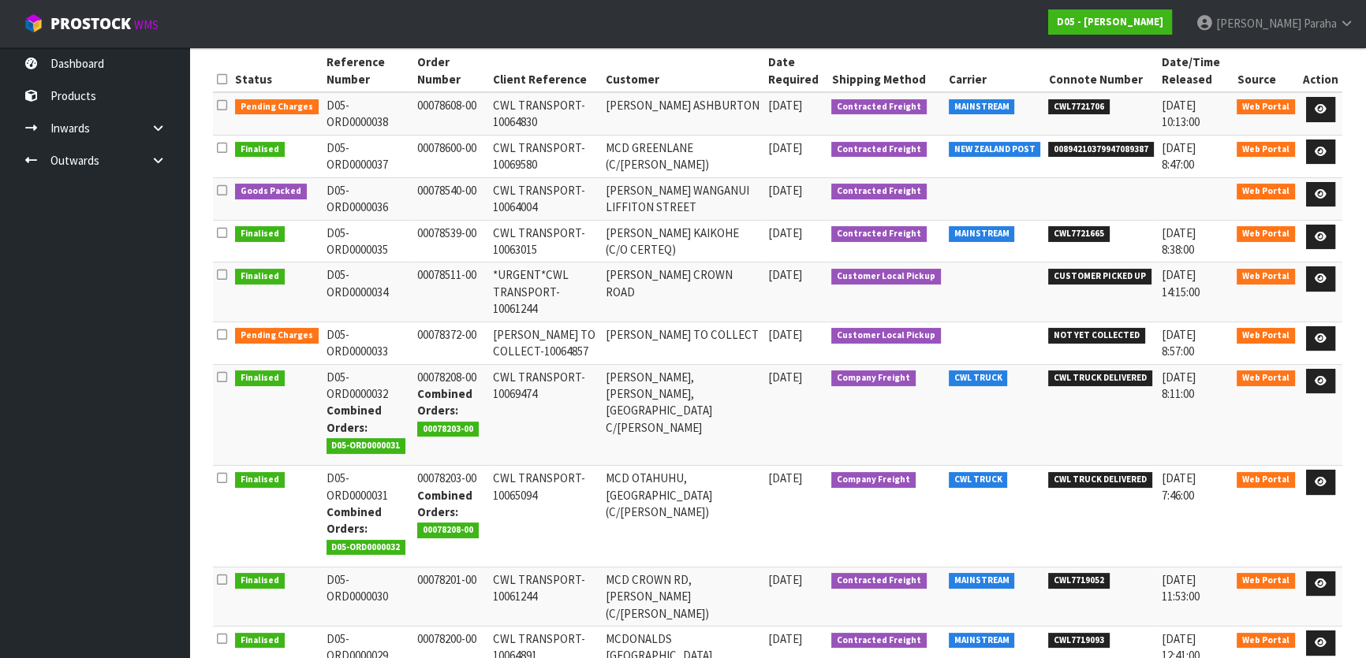
scroll to position [248, 0]
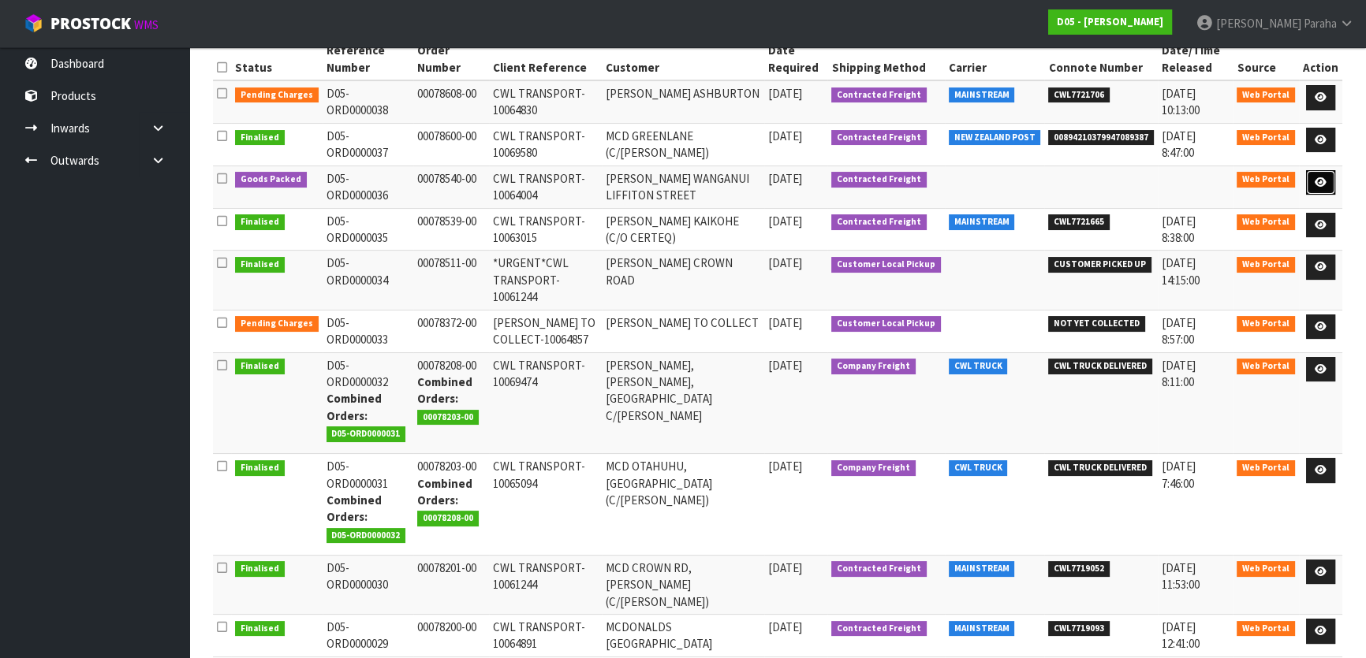
click at [1317, 181] on icon at bounding box center [1320, 182] width 12 height 10
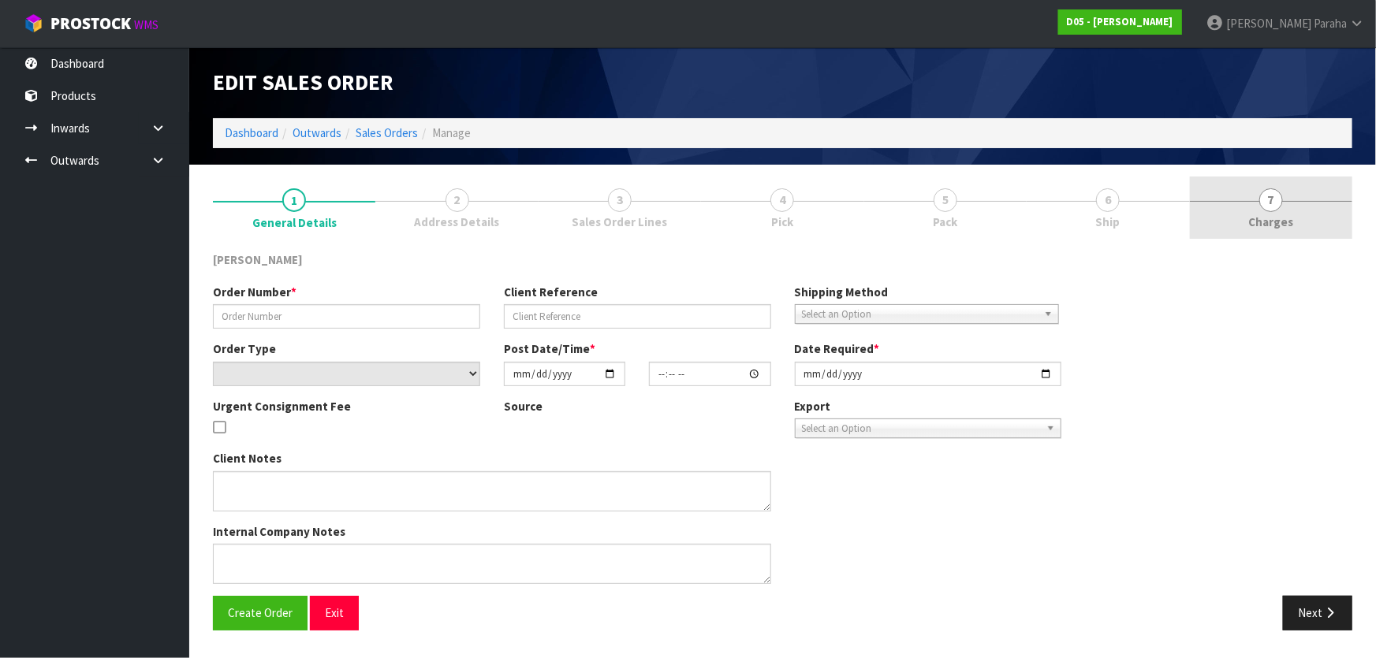
type input "00078540-00"
type input "CWL TRANSPORT-10064004"
select select "number:0"
type input "2025-09-04"
type input "10:51:00.000"
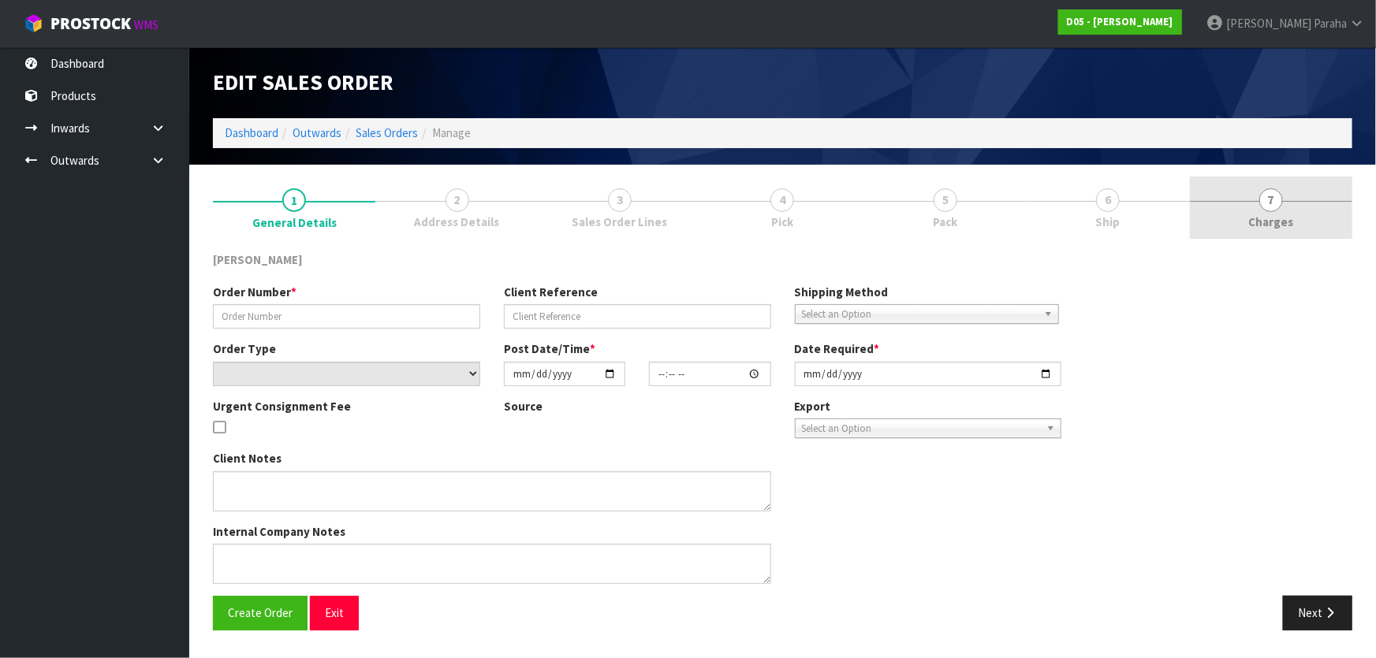
type input "2025-09-15"
type textarea "NO FORKLIFT ON SITE DDD 15/9"
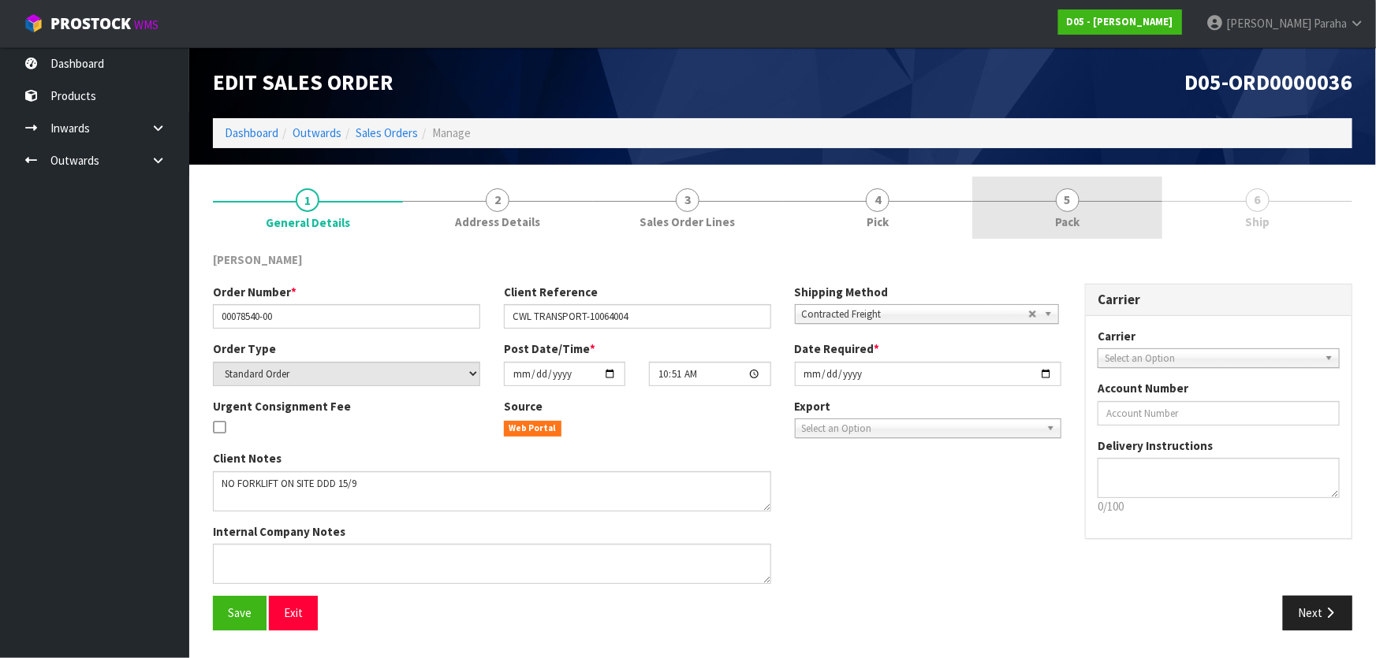
drag, startPoint x: 1033, startPoint y: 208, endPoint x: 975, endPoint y: 224, distance: 59.7
click at [1033, 207] on link "5 Pack" at bounding box center [1067, 208] width 190 height 62
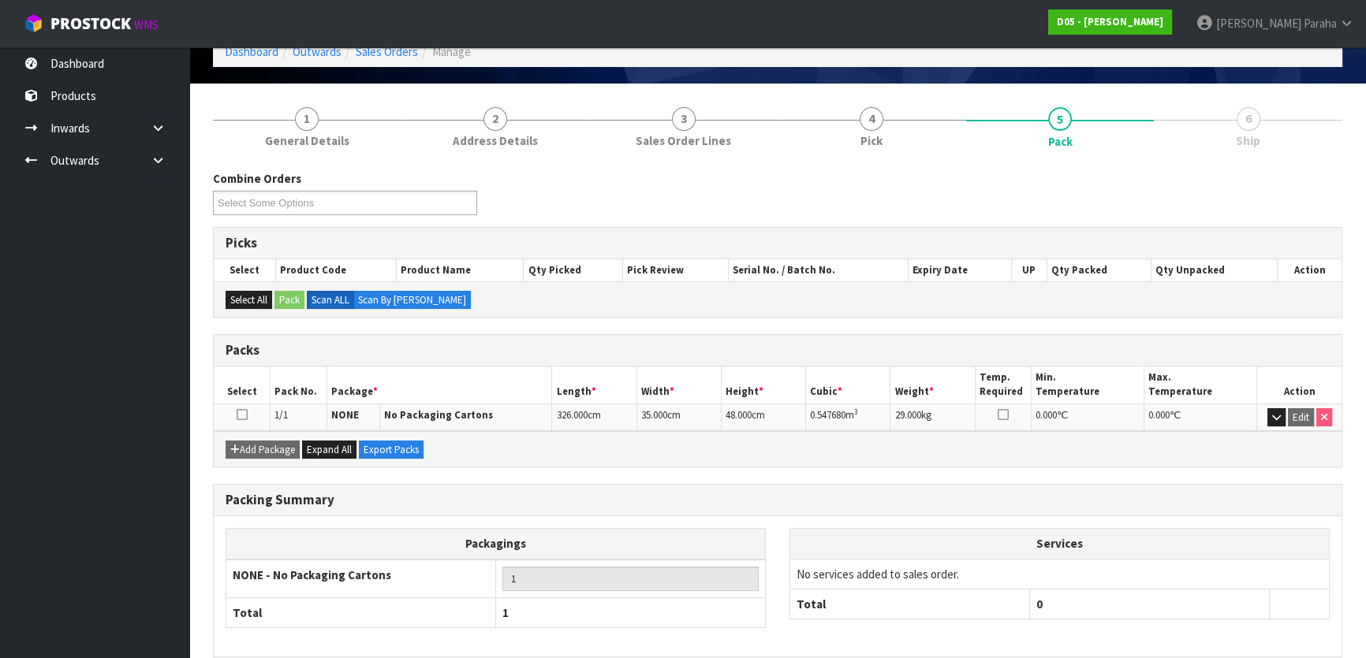
scroll to position [151, 0]
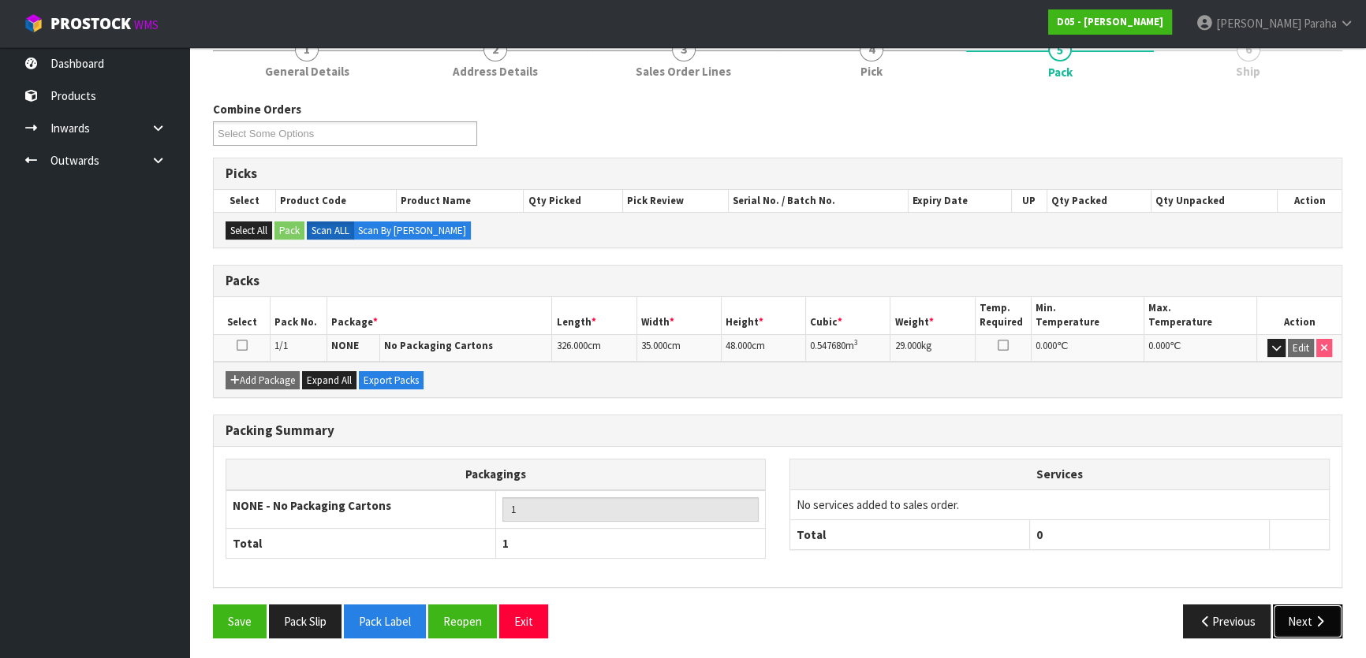
click at [1284, 617] on button "Next" at bounding box center [1307, 622] width 69 height 34
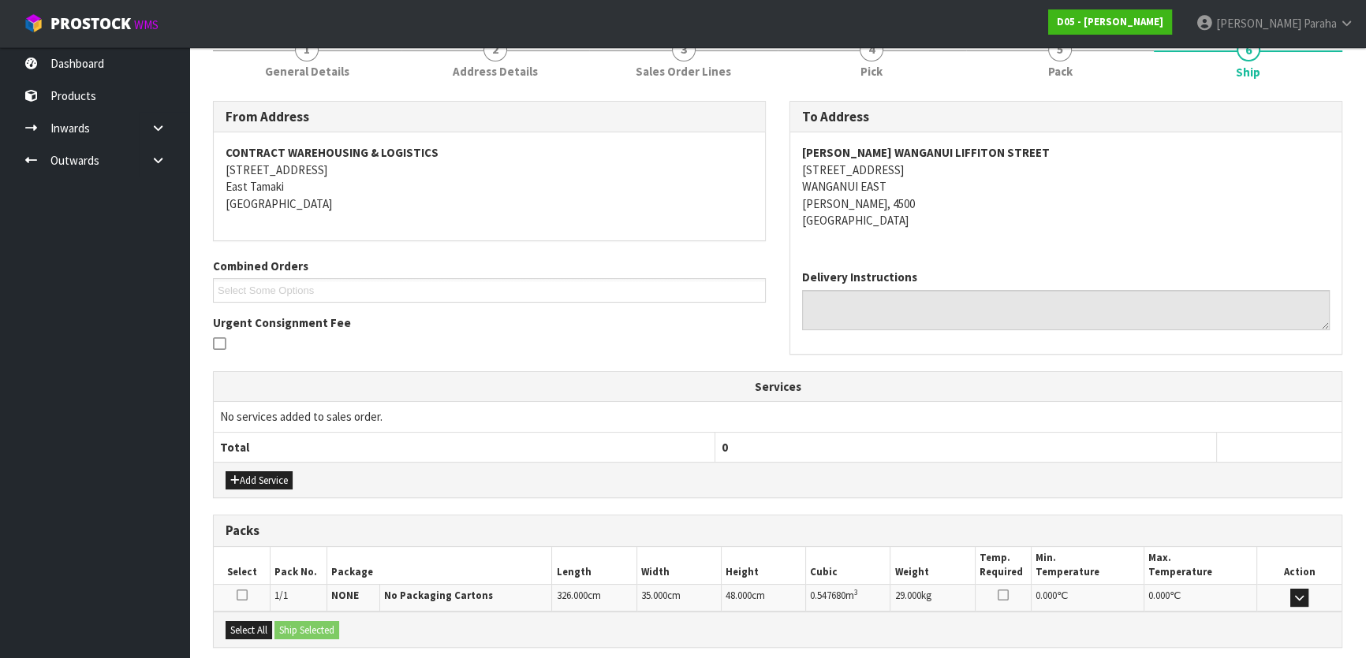
click at [868, 164] on address "MCDONALD'S WANGANUI LIFFITON STREET 314 VICTORIA STREET WANGANUI EAST Manawatu-…" at bounding box center [1065, 186] width 527 height 84
click at [919, 145] on strong "MCDONALD'S WANGANUI LIFFITON STREET" at bounding box center [926, 152] width 248 height 15
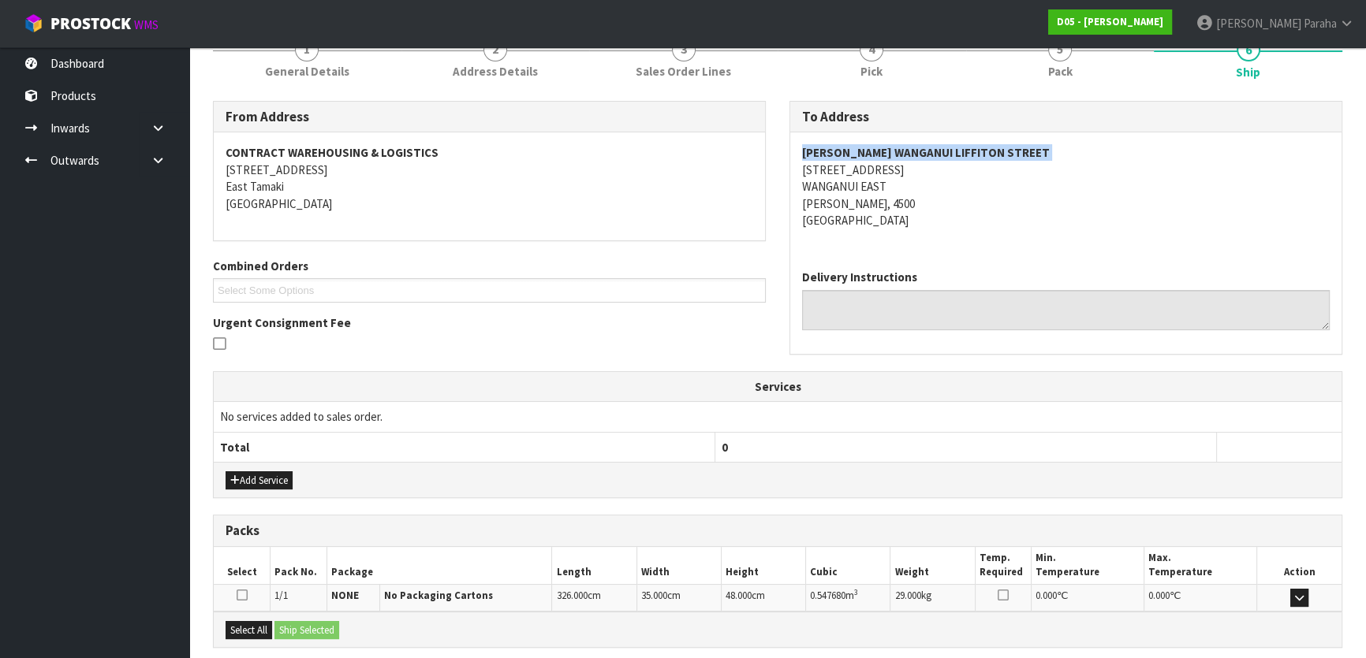
click at [919, 145] on strong "MCDONALD'S WANGANUI LIFFITON STREET" at bounding box center [926, 152] width 248 height 15
click at [882, 173] on address "MCDONALD'S WANGANUI LIFFITON STREET 314 VICTORIA STREET WANGANUI EAST Manawatu-…" at bounding box center [1065, 186] width 527 height 84
click at [901, 200] on address "MCDONALD'S WANGANUI LIFFITON STREET 314 VICTORIA STREET WANGANUI EAST Manawatu-…" at bounding box center [1065, 186] width 527 height 84
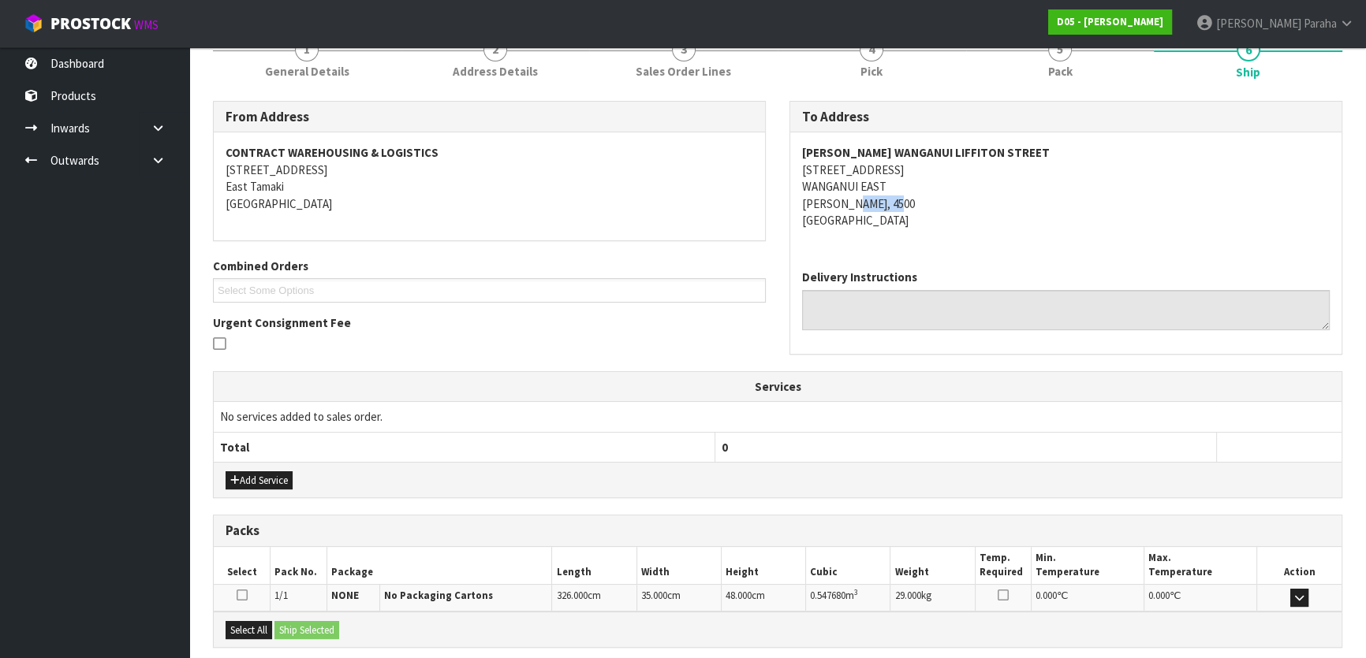
click at [901, 200] on address "MCDONALD'S WANGANUI LIFFITON STREET 314 VICTORIA STREET WANGANUI EAST Manawatu-…" at bounding box center [1065, 186] width 527 height 84
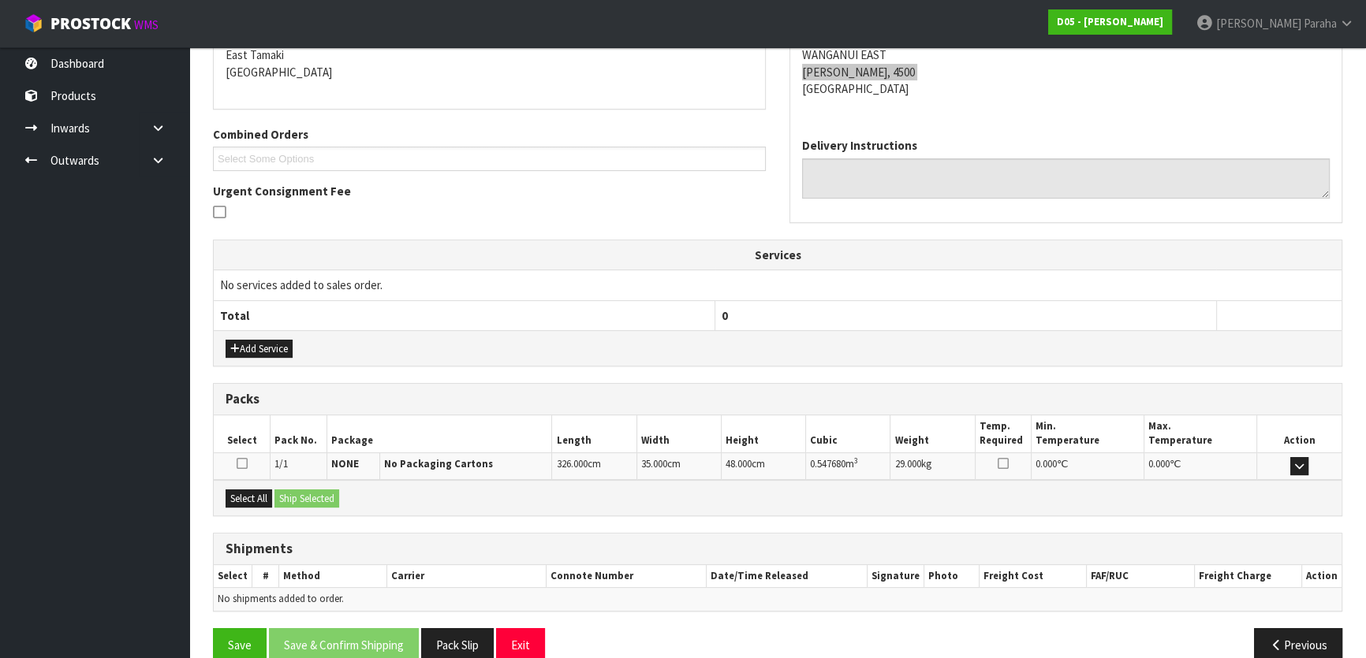
scroll to position [294, 0]
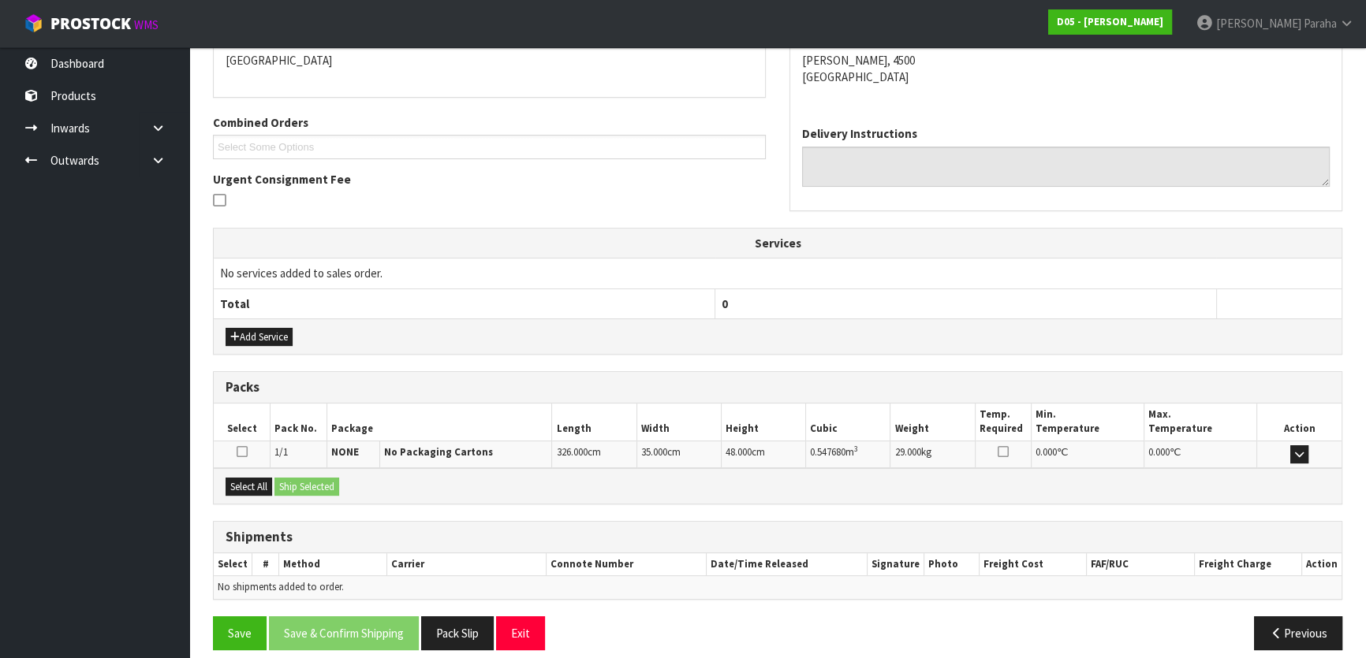
click at [825, 450] on span "0.547680" at bounding box center [827, 451] width 35 height 13
drag, startPoint x: 830, startPoint y: 456, endPoint x: 866, endPoint y: 489, distance: 48.5
click at [831, 456] on span "0.547680" at bounding box center [827, 451] width 35 height 13
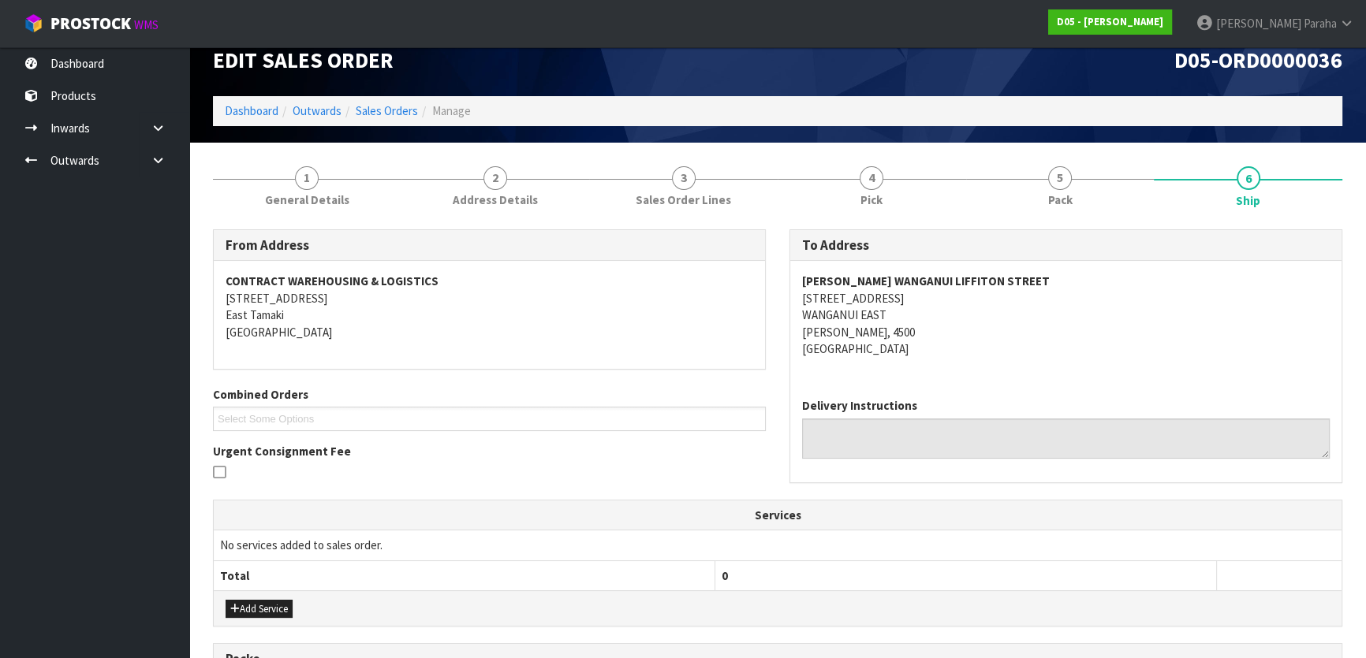
scroll to position [0, 0]
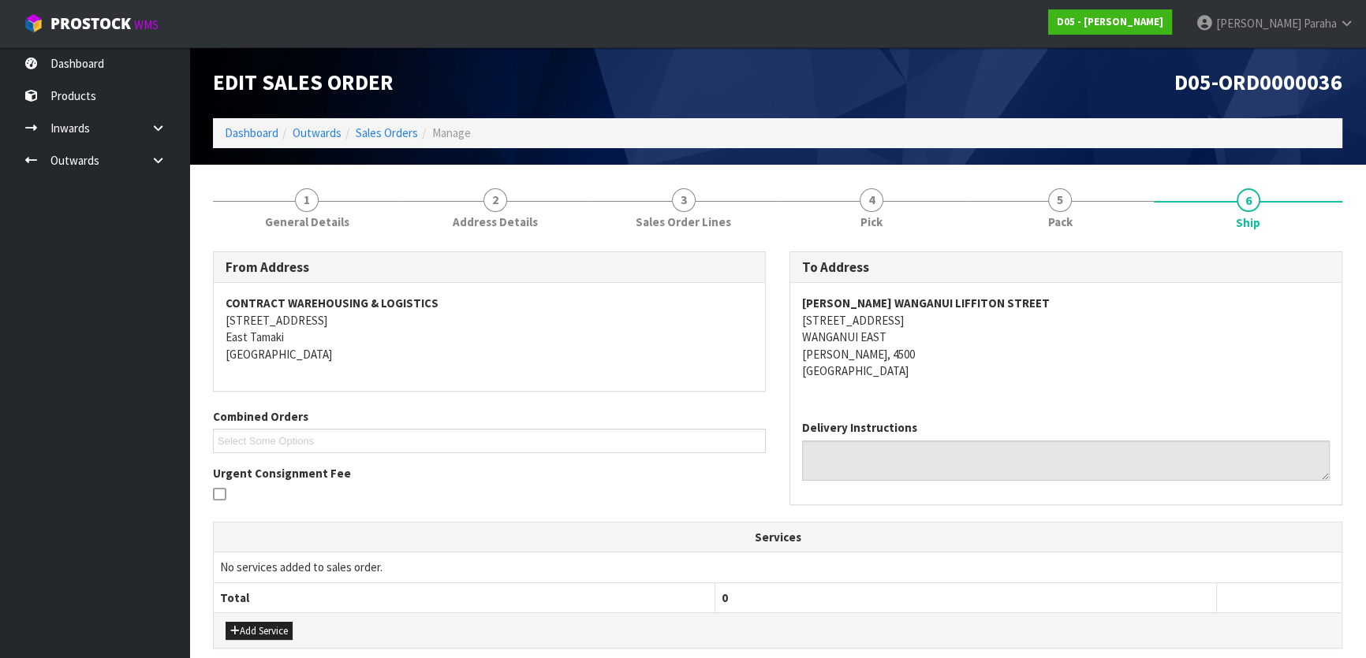
click at [997, 296] on strong "MCDONALD'S WANGANUI LIFFITON STREET" at bounding box center [926, 303] width 248 height 15
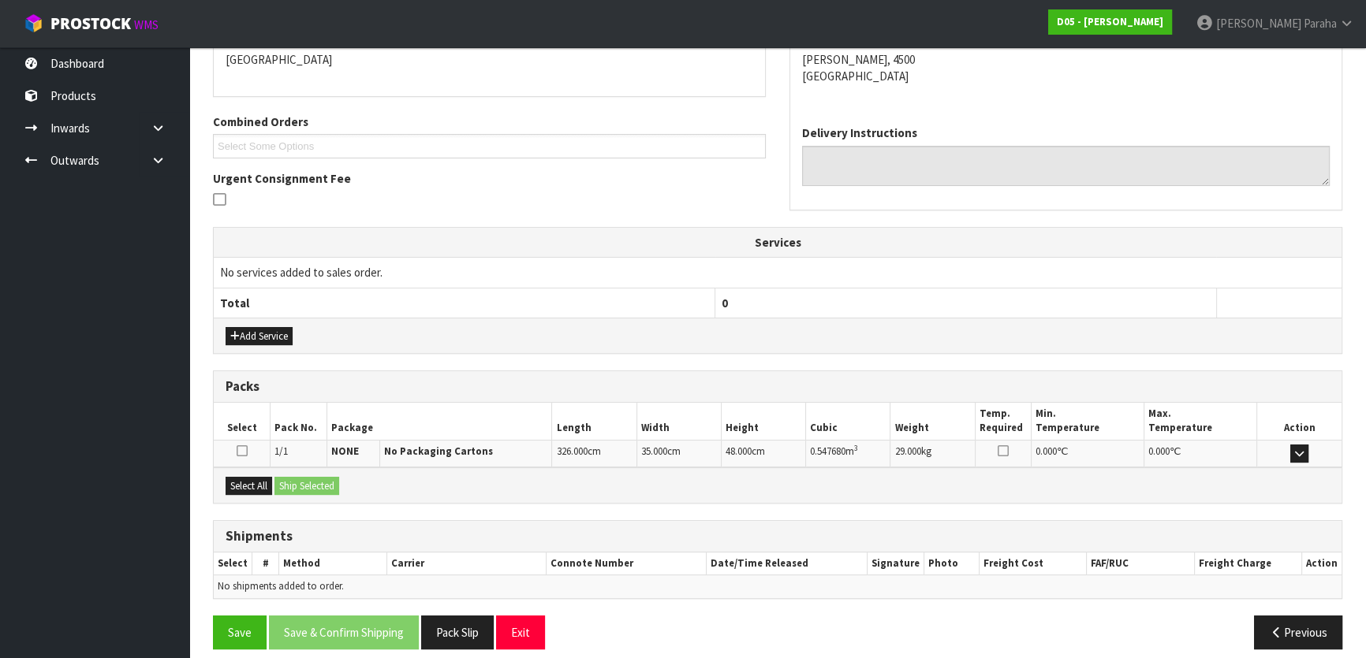
scroll to position [307, 0]
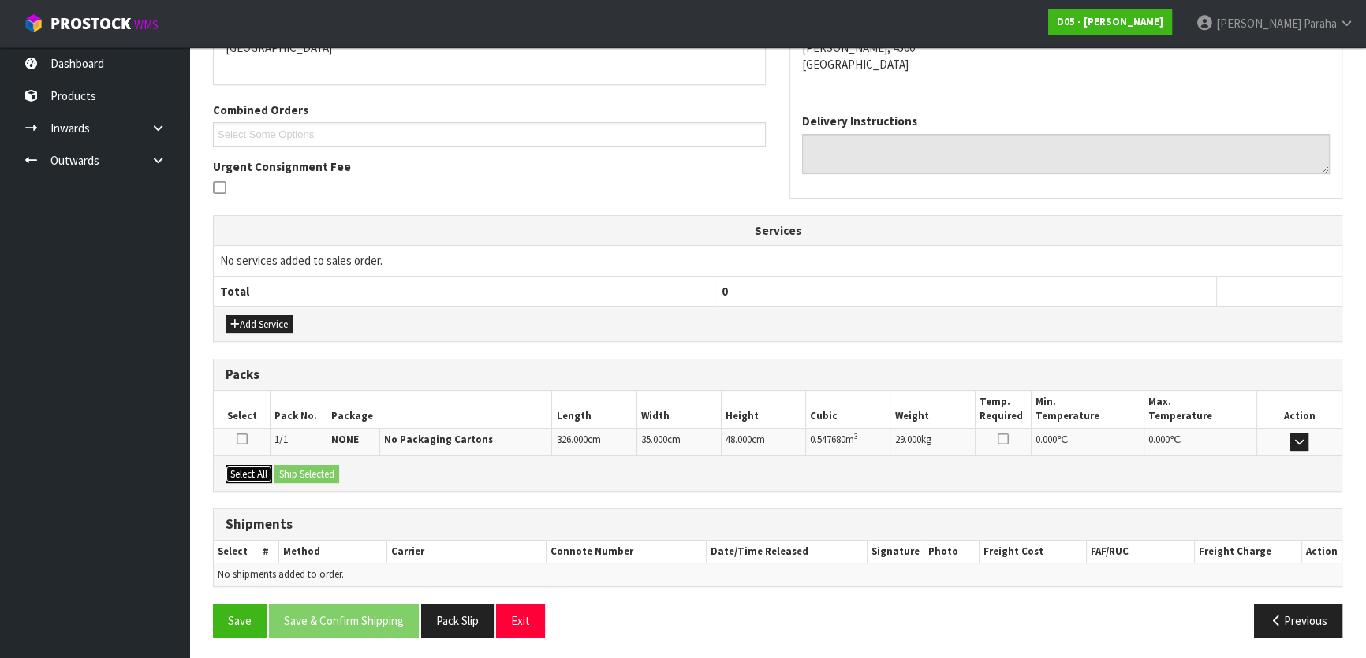
drag, startPoint x: 247, startPoint y: 465, endPoint x: 260, endPoint y: 464, distance: 13.4
click at [247, 465] on button "Select All" at bounding box center [249, 474] width 47 height 19
click at [298, 468] on button "Ship Selected" at bounding box center [306, 474] width 65 height 19
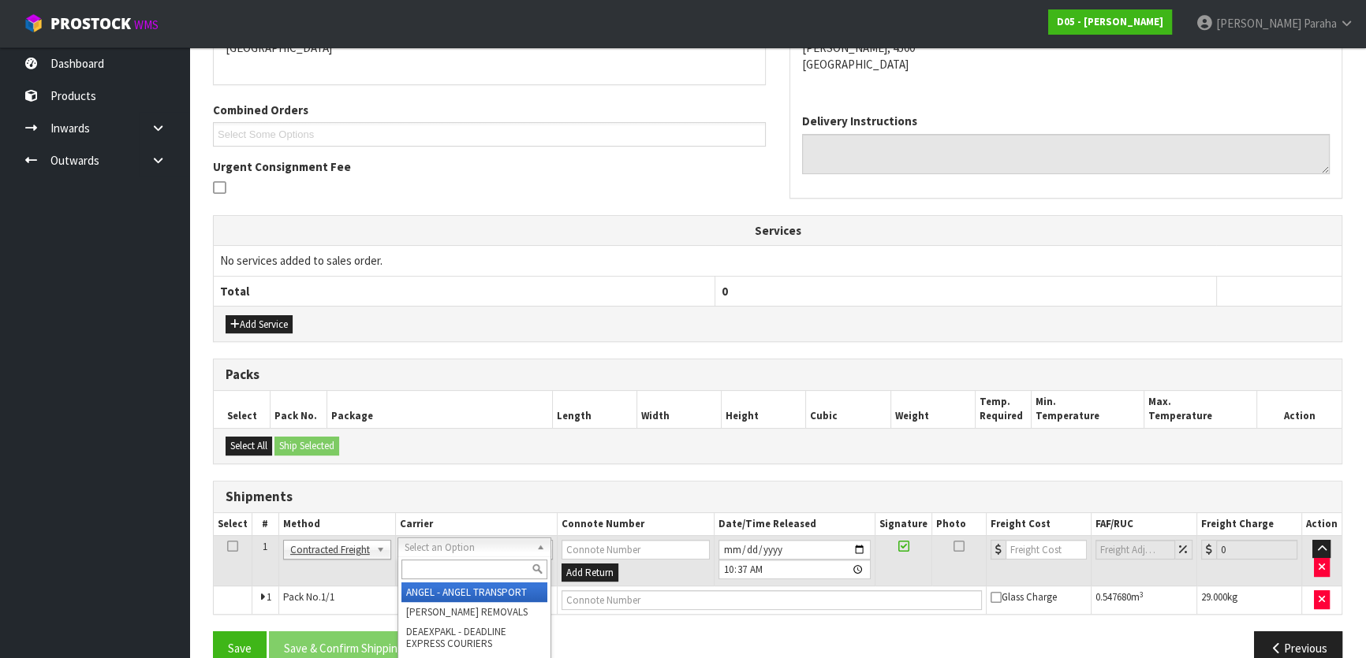
click at [489, 561] on input "text" at bounding box center [474, 570] width 146 height 20
type input "mf"
drag, startPoint x: 481, startPoint y: 597, endPoint x: 502, endPoint y: 589, distance: 22.7
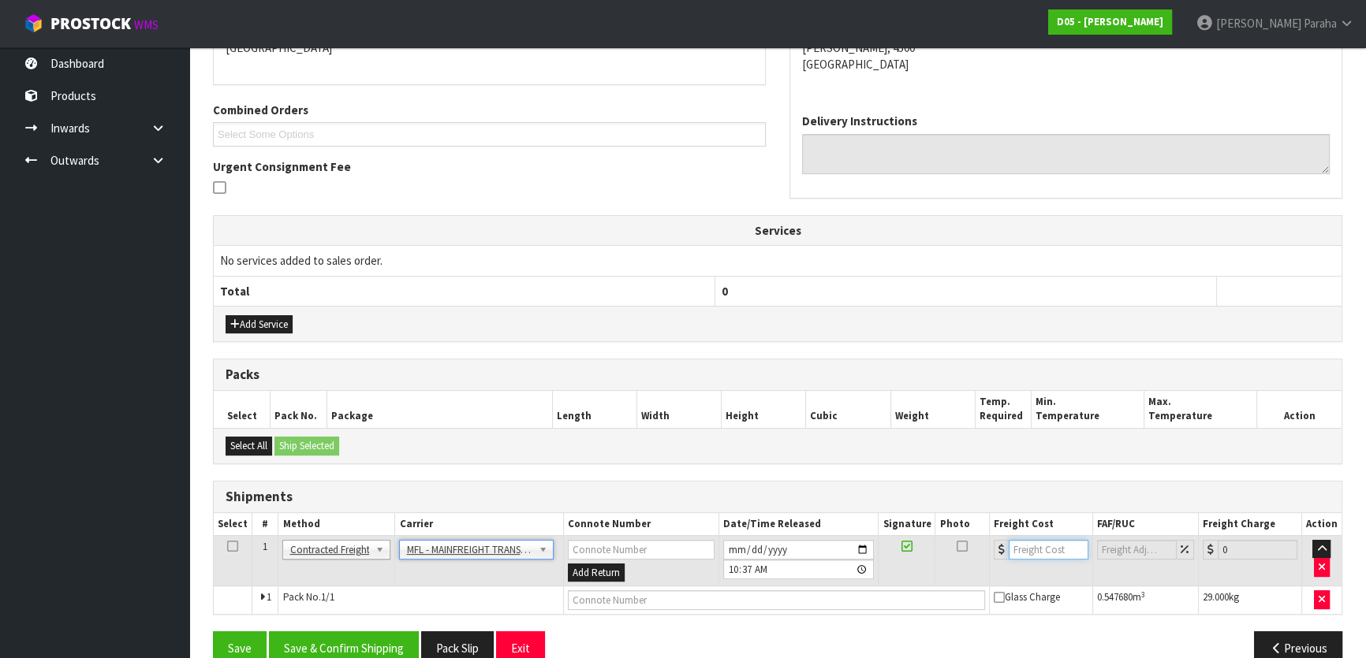
click at [1031, 542] on input "number" at bounding box center [1048, 550] width 80 height 20
type input "54.92"
click at [803, 594] on input "text" at bounding box center [776, 601] width 417 height 20
type input "FWM58580546"
click at [213, 632] on button "Save" at bounding box center [240, 649] width 54 height 34
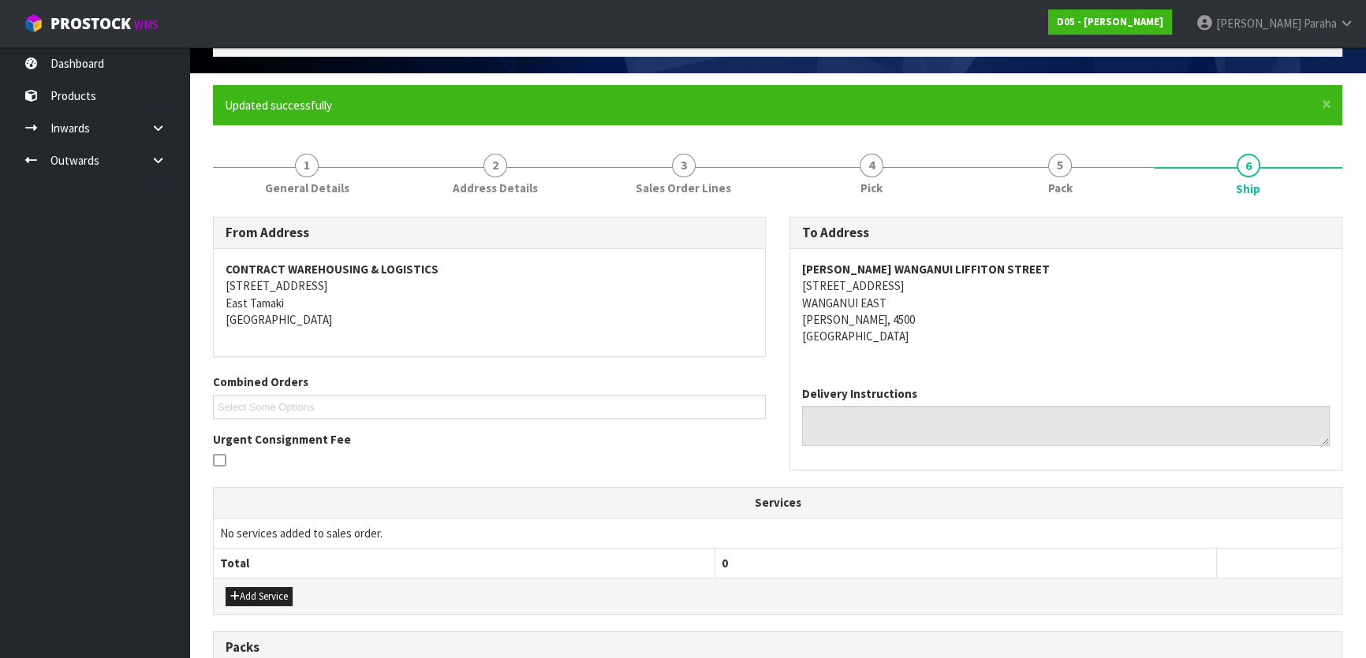
scroll to position [392, 0]
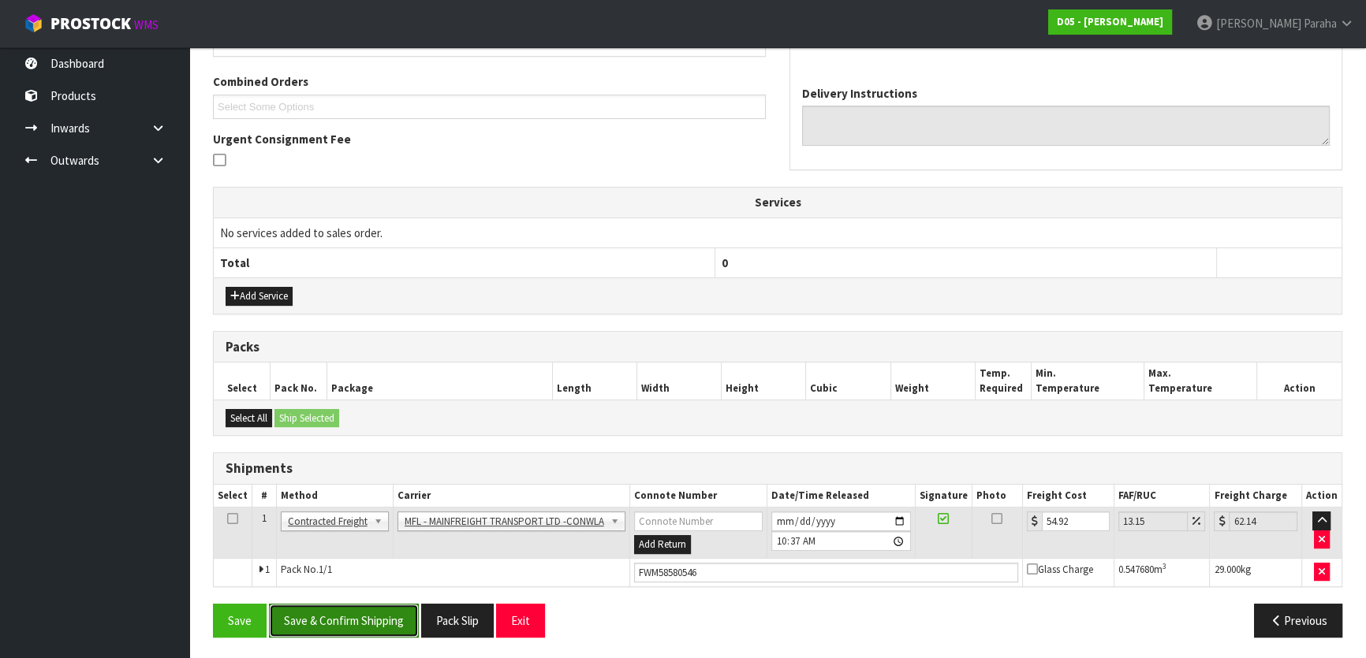
click at [386, 632] on button "Save & Confirm Shipping" at bounding box center [344, 621] width 150 height 34
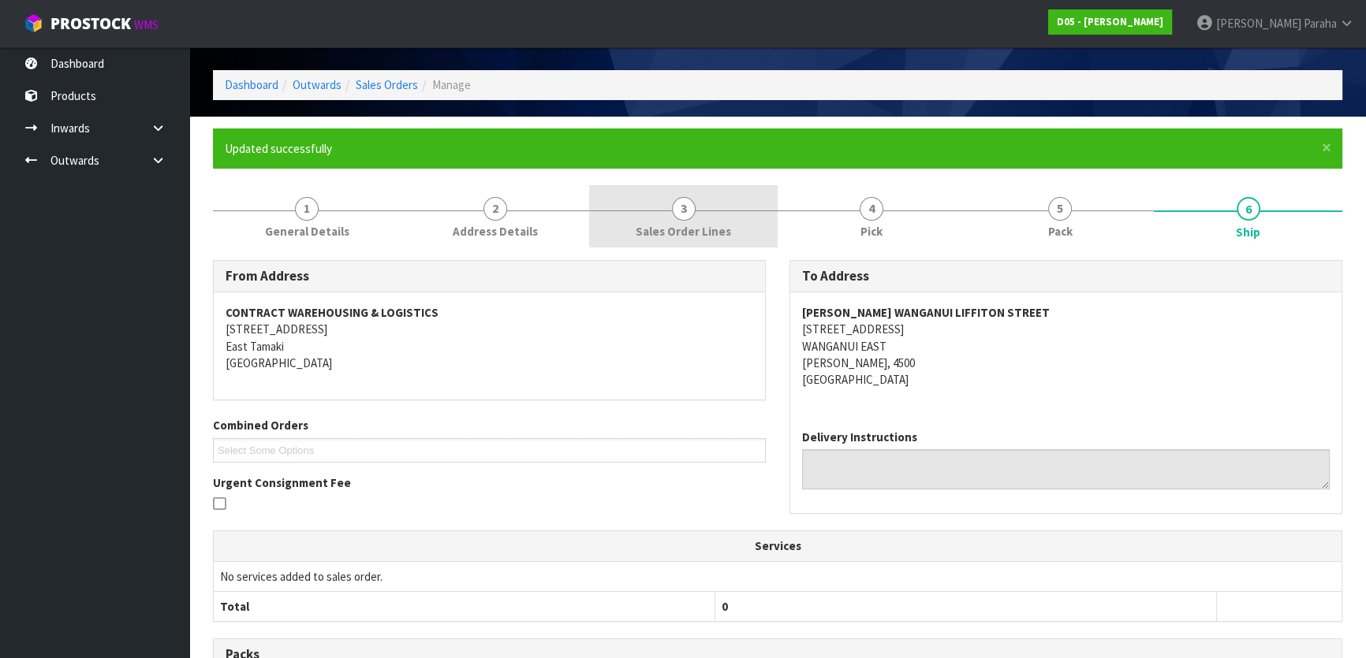
scroll to position [0, 0]
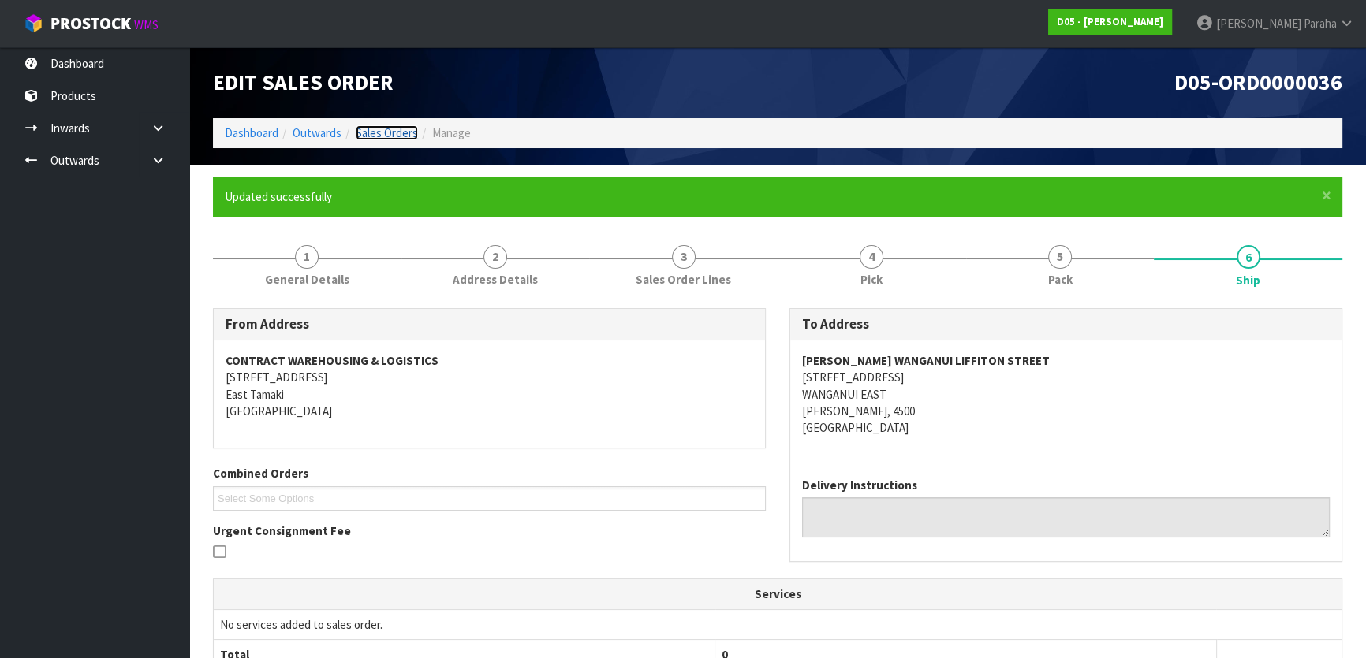
click at [374, 126] on link "Sales Orders" at bounding box center [387, 132] width 62 height 15
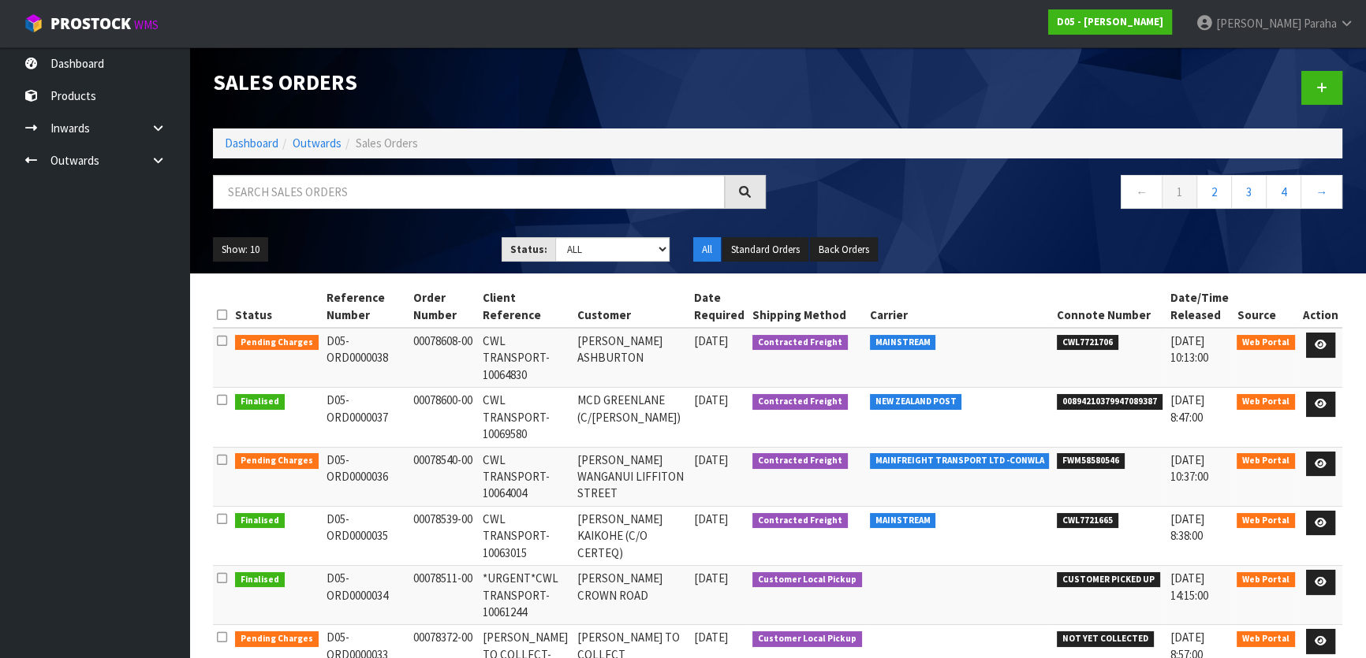
click at [728, 346] on span "15/09/2025" at bounding box center [711, 341] width 34 height 15
click at [728, 453] on span "15/09/2025" at bounding box center [711, 460] width 34 height 15
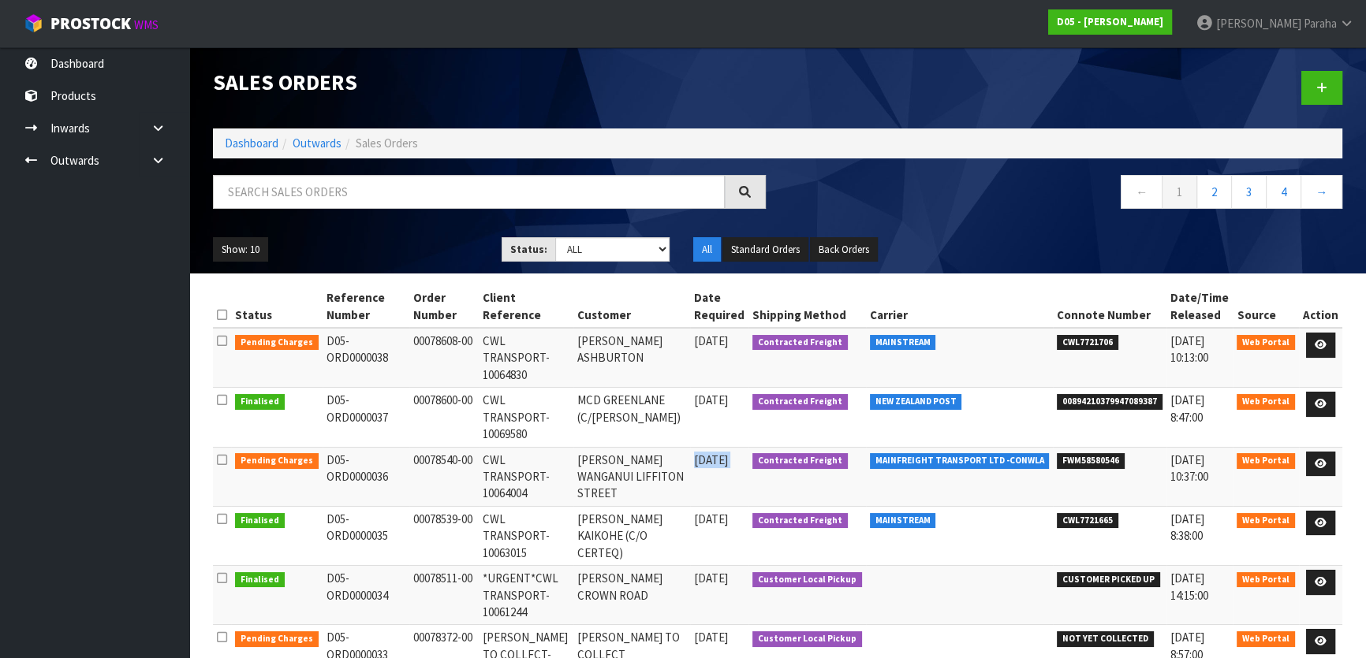
click at [728, 453] on span "15/09/2025" at bounding box center [711, 460] width 34 height 15
click at [462, 447] on td "00078540-00" at bounding box center [443, 476] width 69 height 59
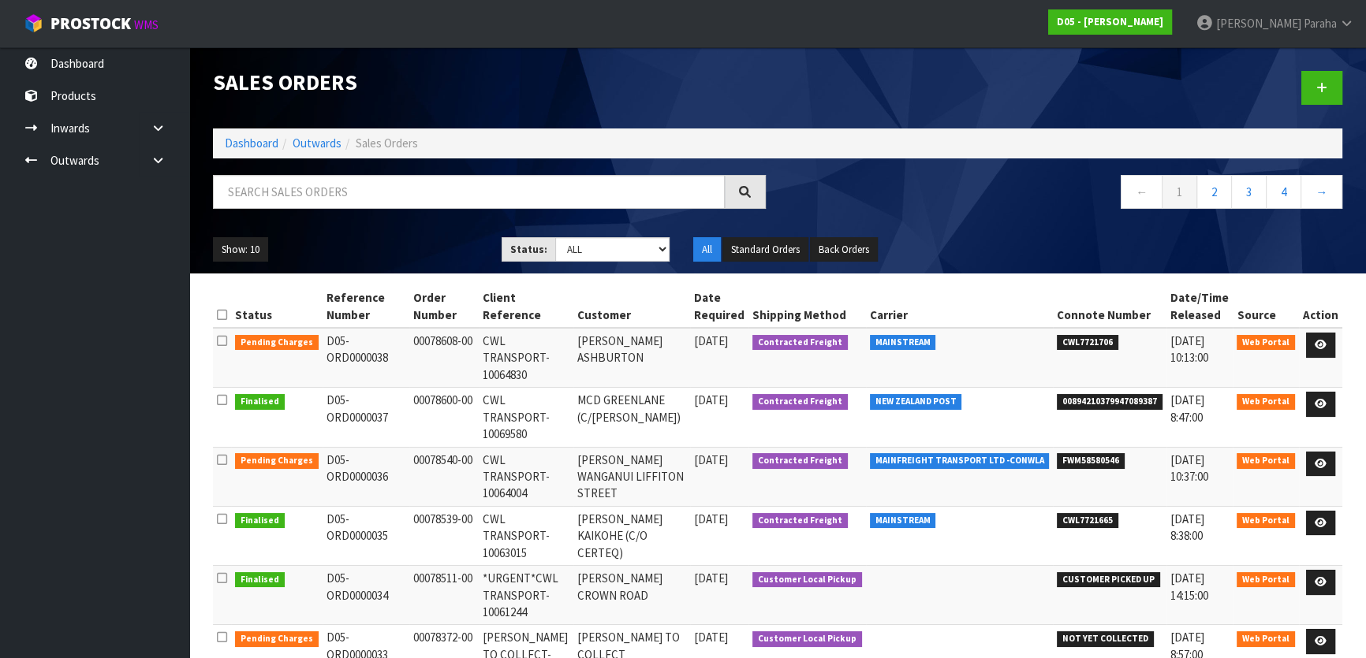
click at [462, 447] on td "00078540-00" at bounding box center [443, 476] width 69 height 59
click at [457, 447] on td "00078540-00" at bounding box center [443, 476] width 69 height 59
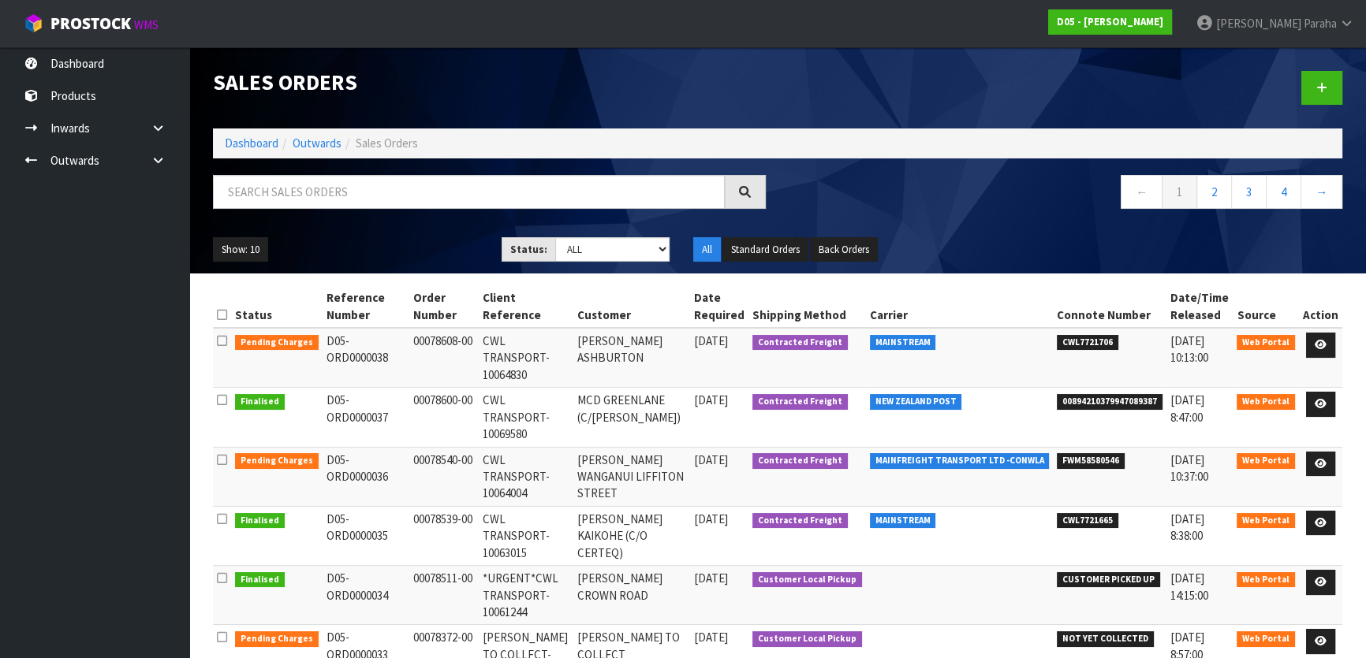
click at [457, 447] on td "00078540-00" at bounding box center [443, 476] width 69 height 59
click at [1319, 459] on icon at bounding box center [1320, 464] width 12 height 10
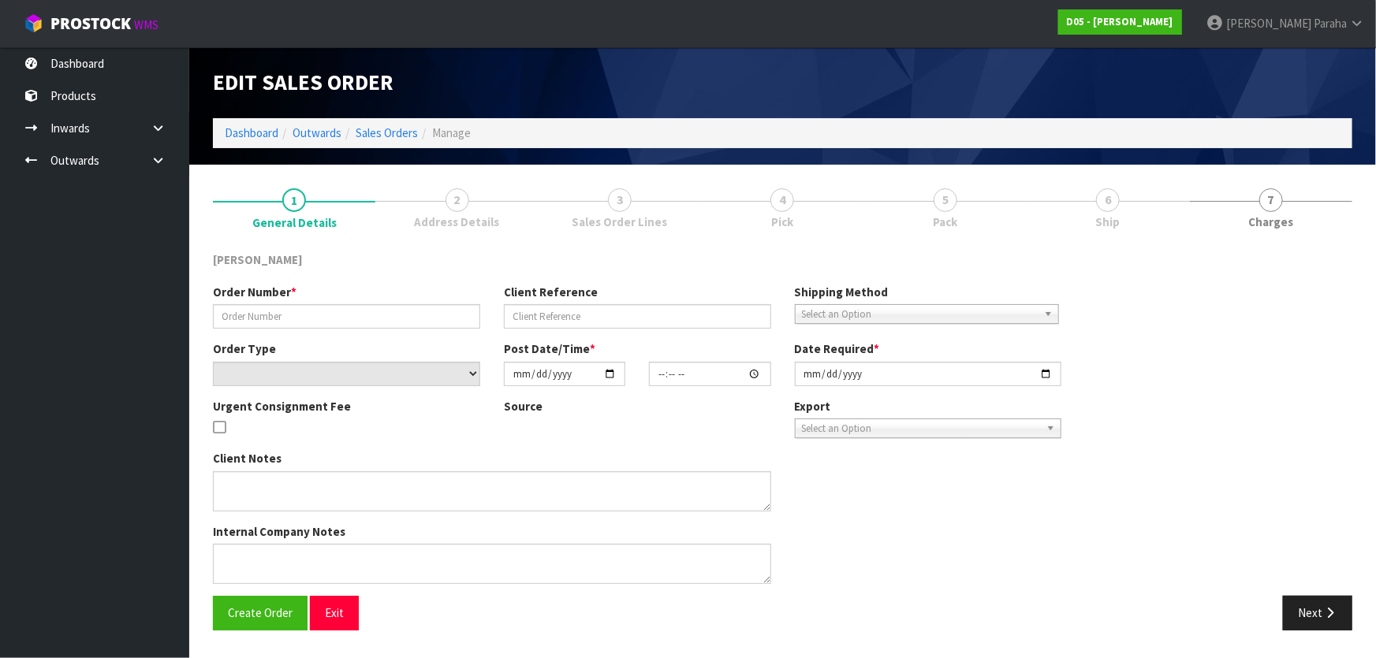
type input "00078540-00"
type input "CWL TRANSPORT-10064004"
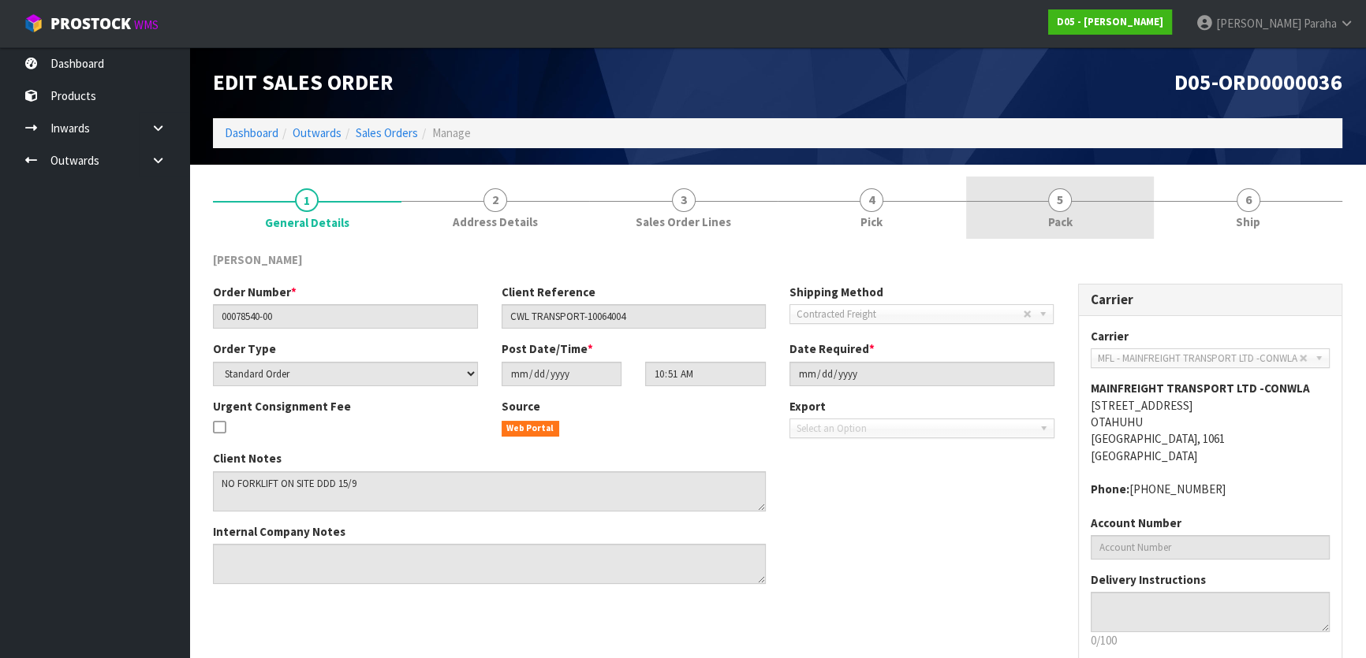
click at [1012, 206] on link "5 Pack" at bounding box center [1060, 208] width 188 height 62
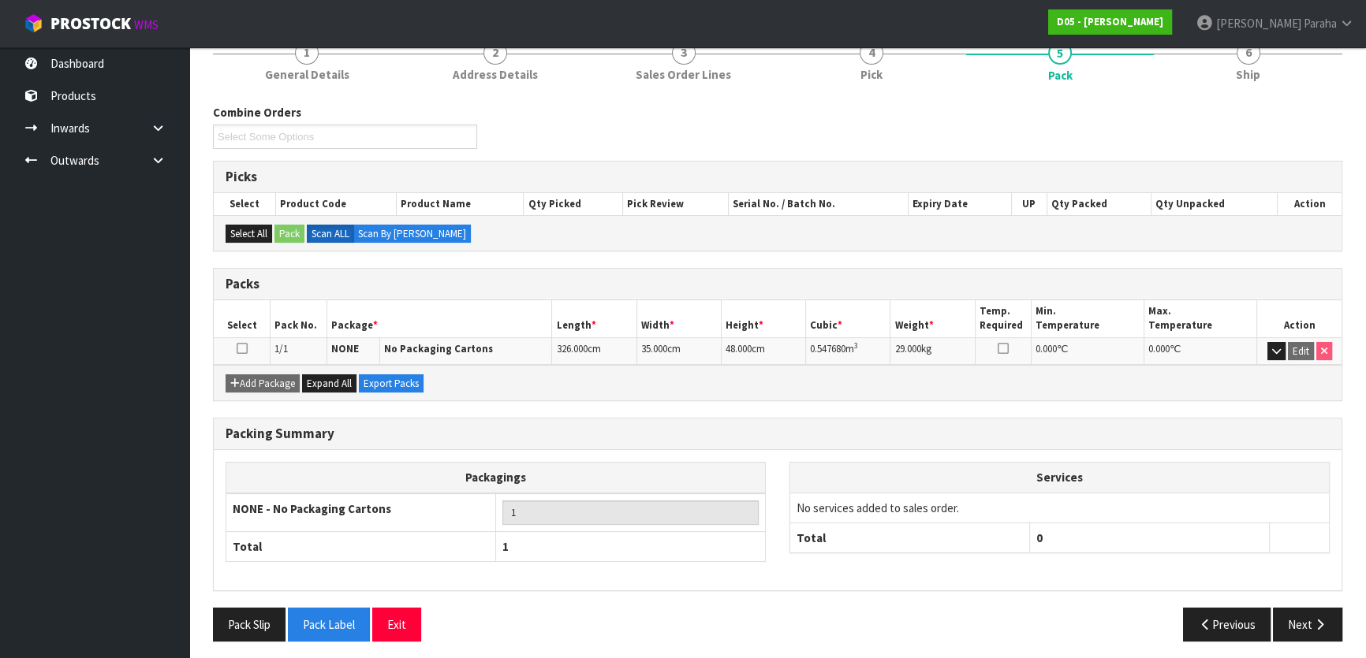
scroll to position [151, 0]
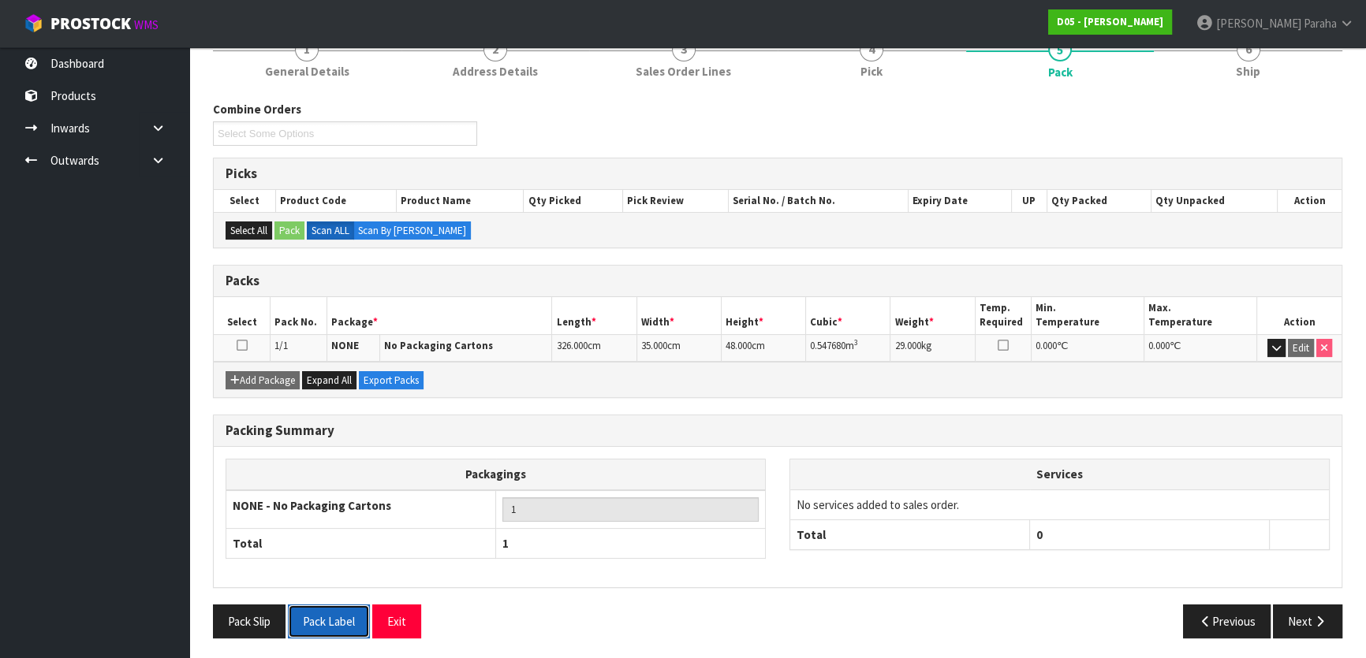
click at [346, 618] on button "Pack Label" at bounding box center [329, 622] width 82 height 34
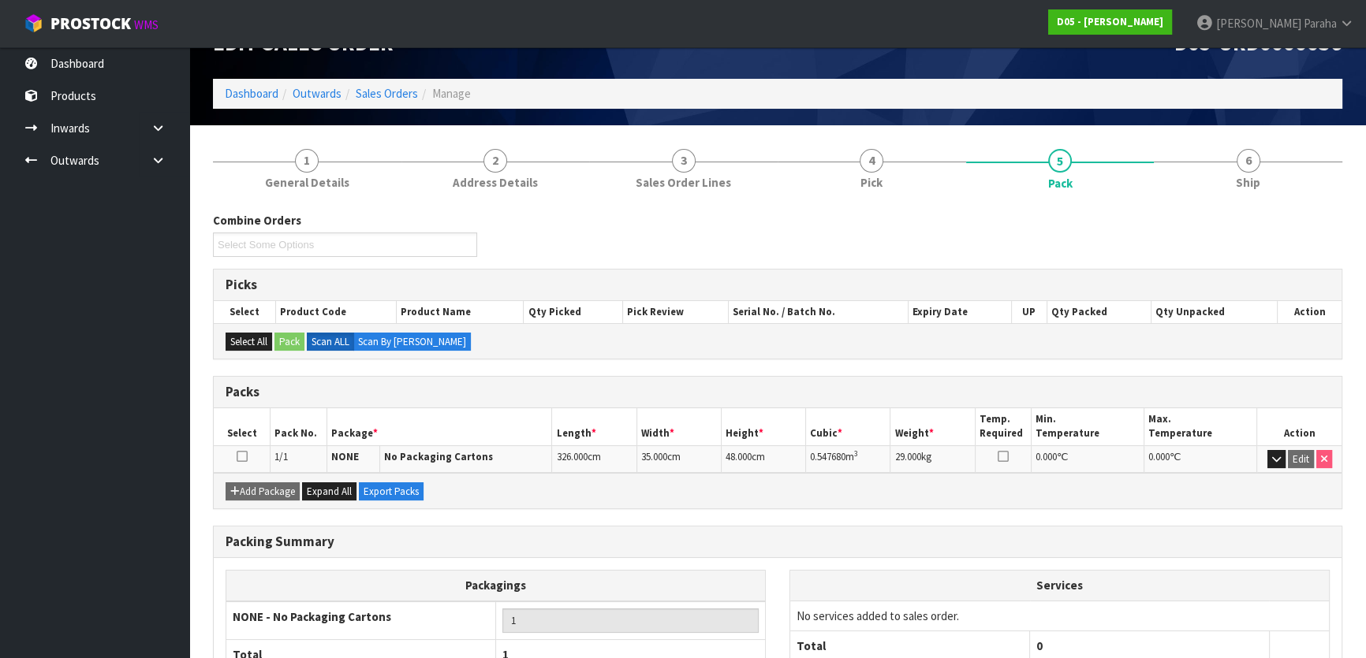
scroll to position [0, 0]
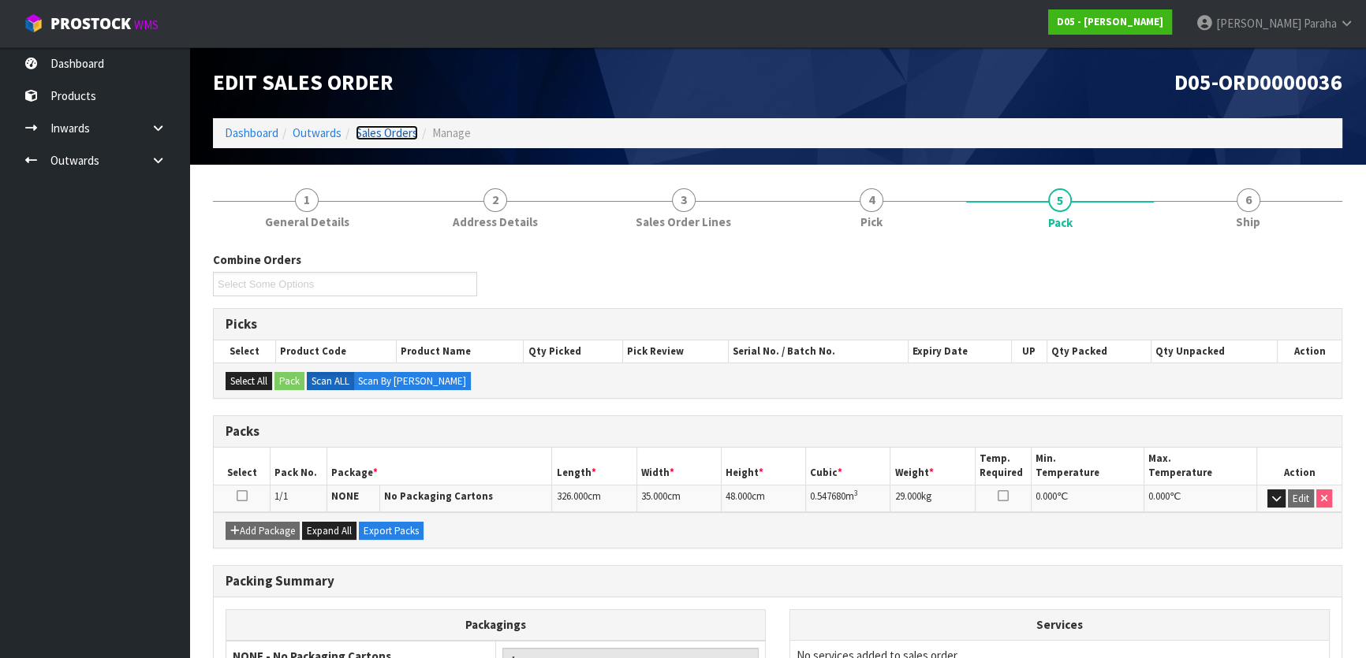
click at [399, 129] on link "Sales Orders" at bounding box center [387, 132] width 62 height 15
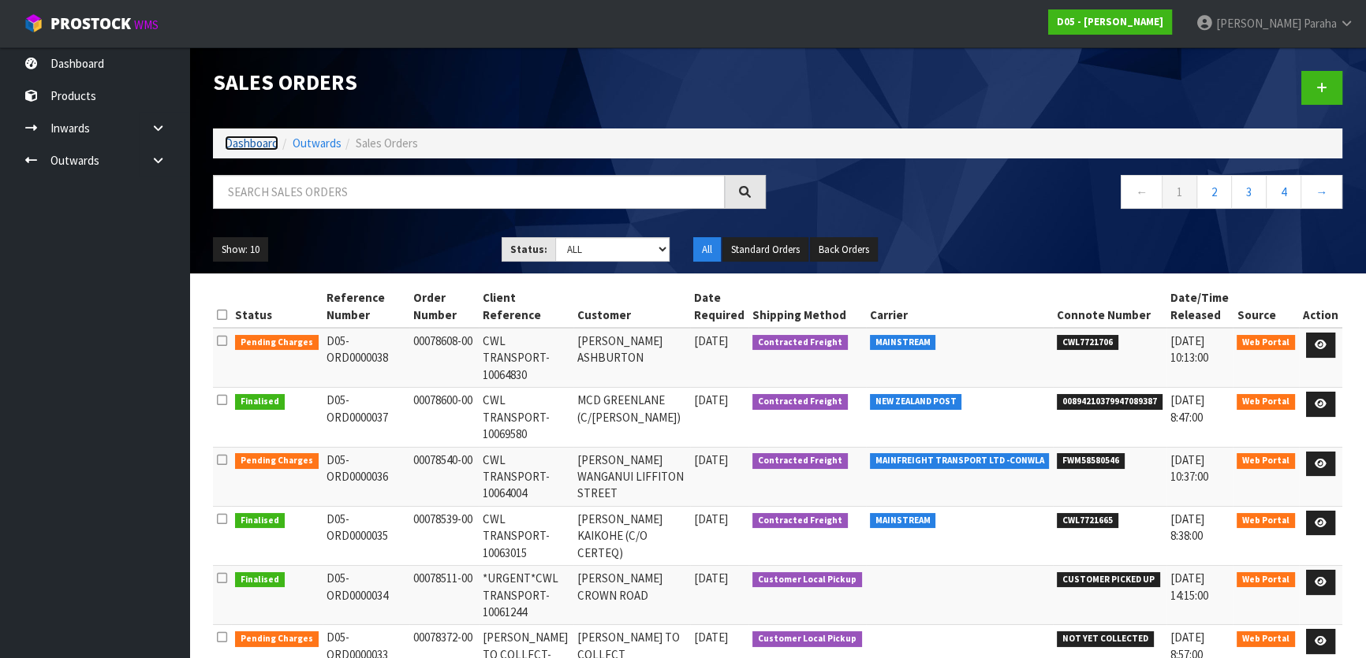
click at [262, 141] on link "Dashboard" at bounding box center [252, 143] width 54 height 15
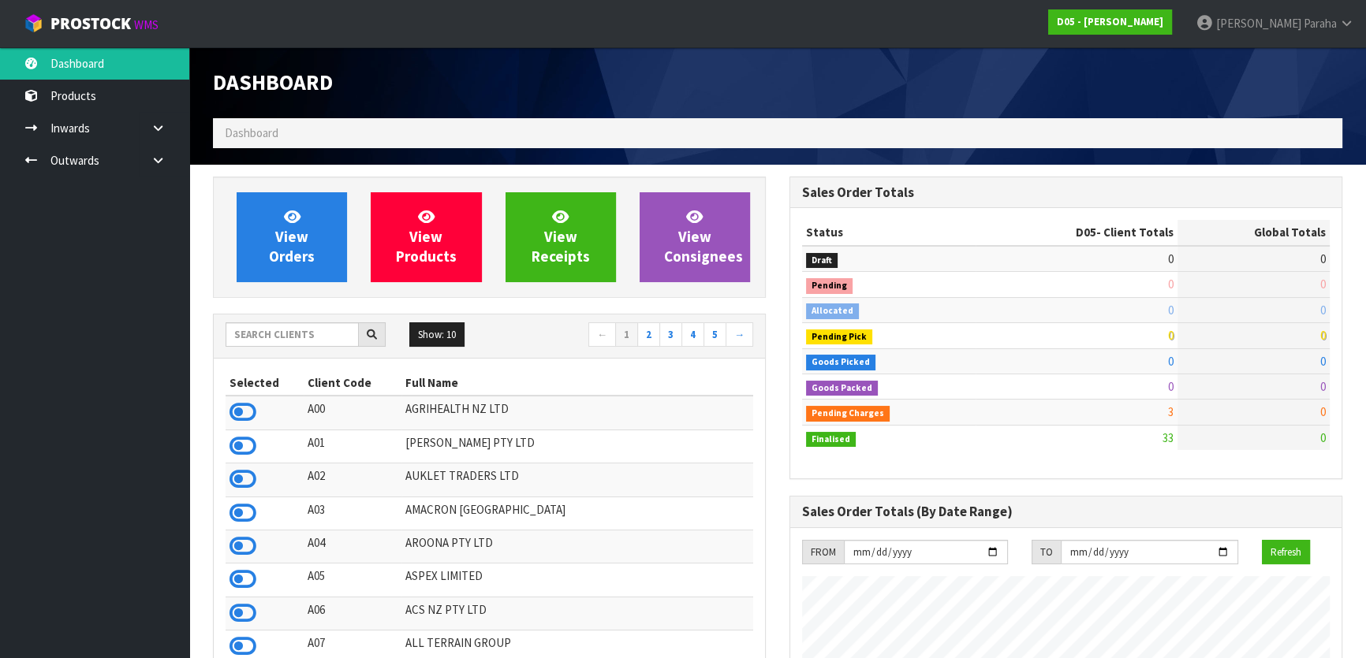
scroll to position [1310, 576]
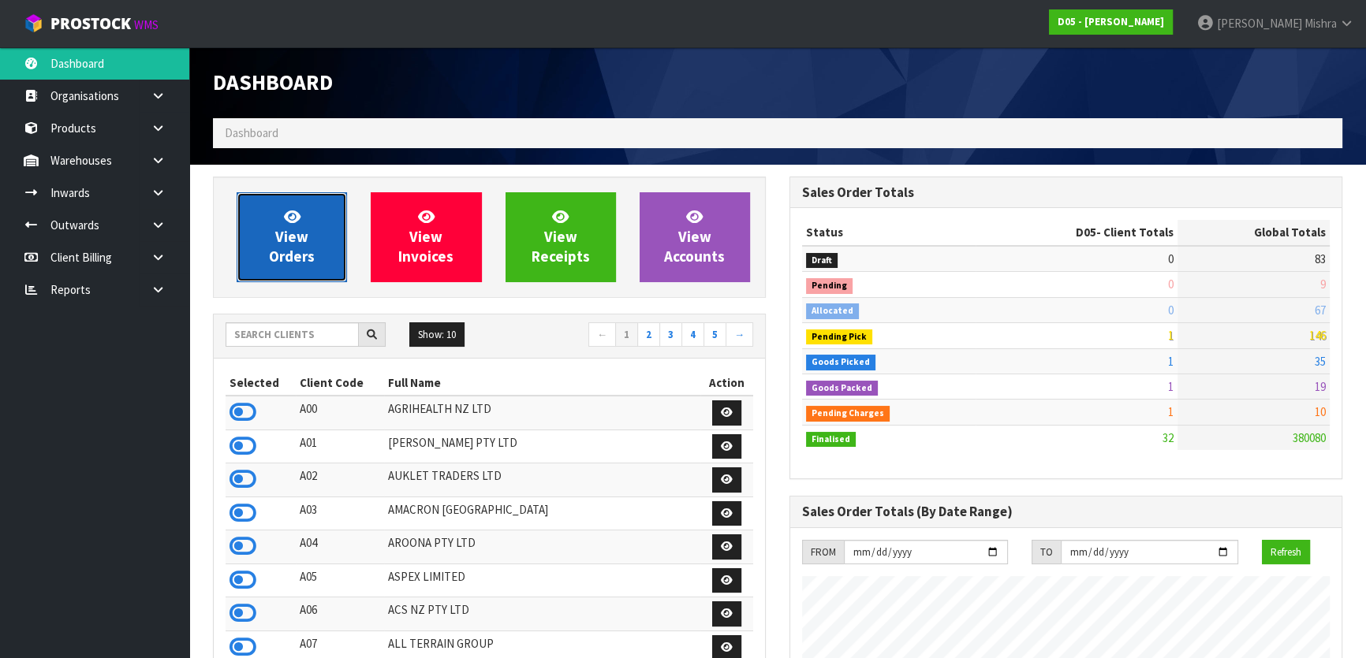
click at [300, 209] on icon at bounding box center [292, 216] width 17 height 15
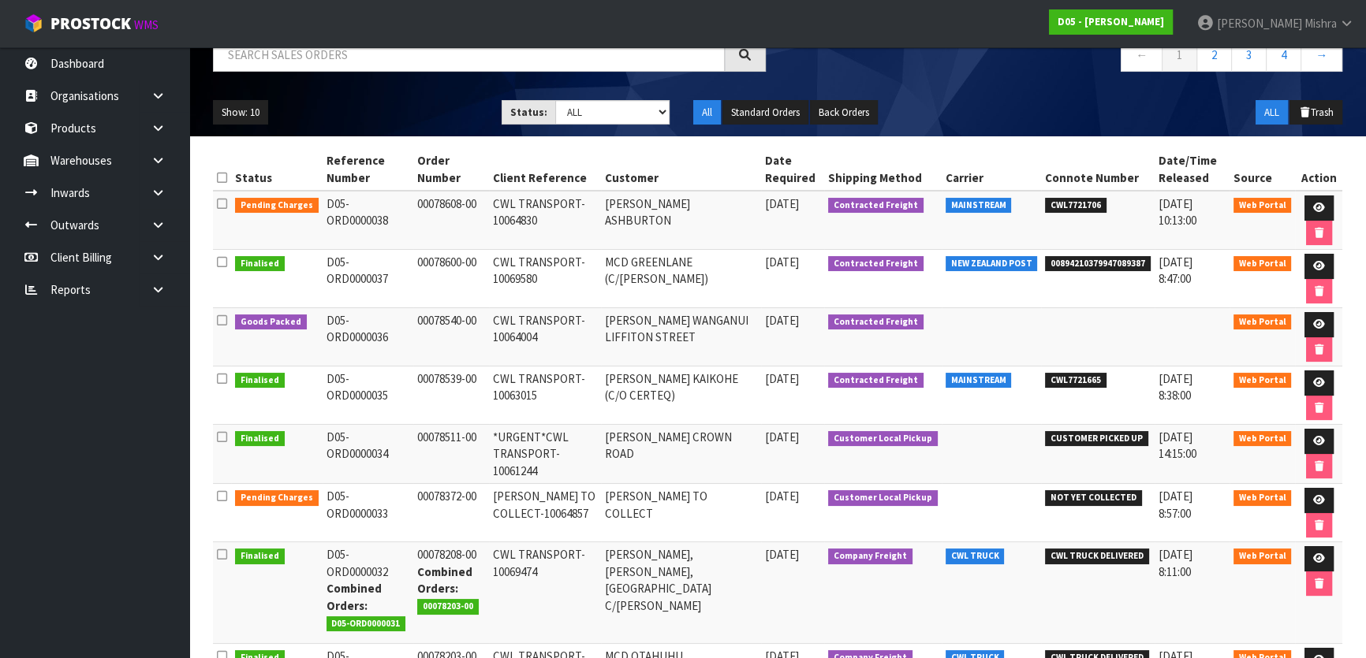
scroll to position [71, 0]
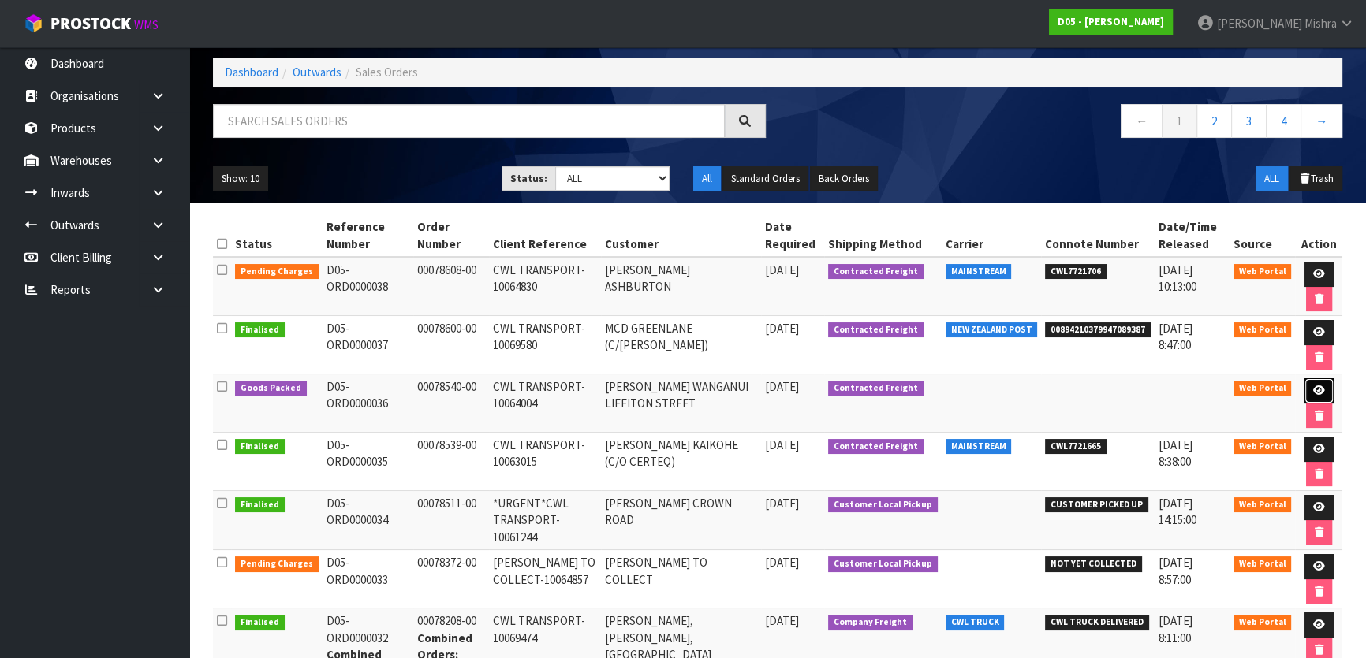
click at [1306, 387] on link at bounding box center [1318, 390] width 29 height 25
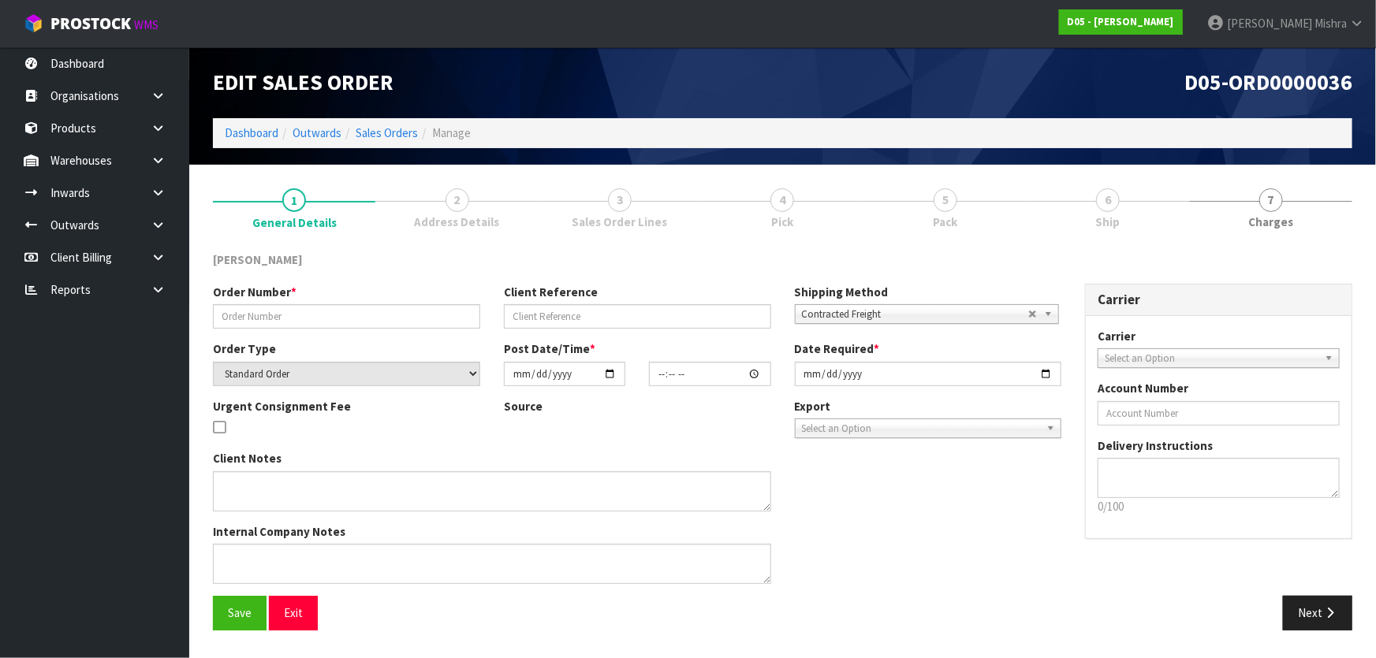
type input "00078540-00"
type input "CWL TRANSPORT-10064004"
select select "number:0"
type input "[DATE]"
type input "10:51:00.000"
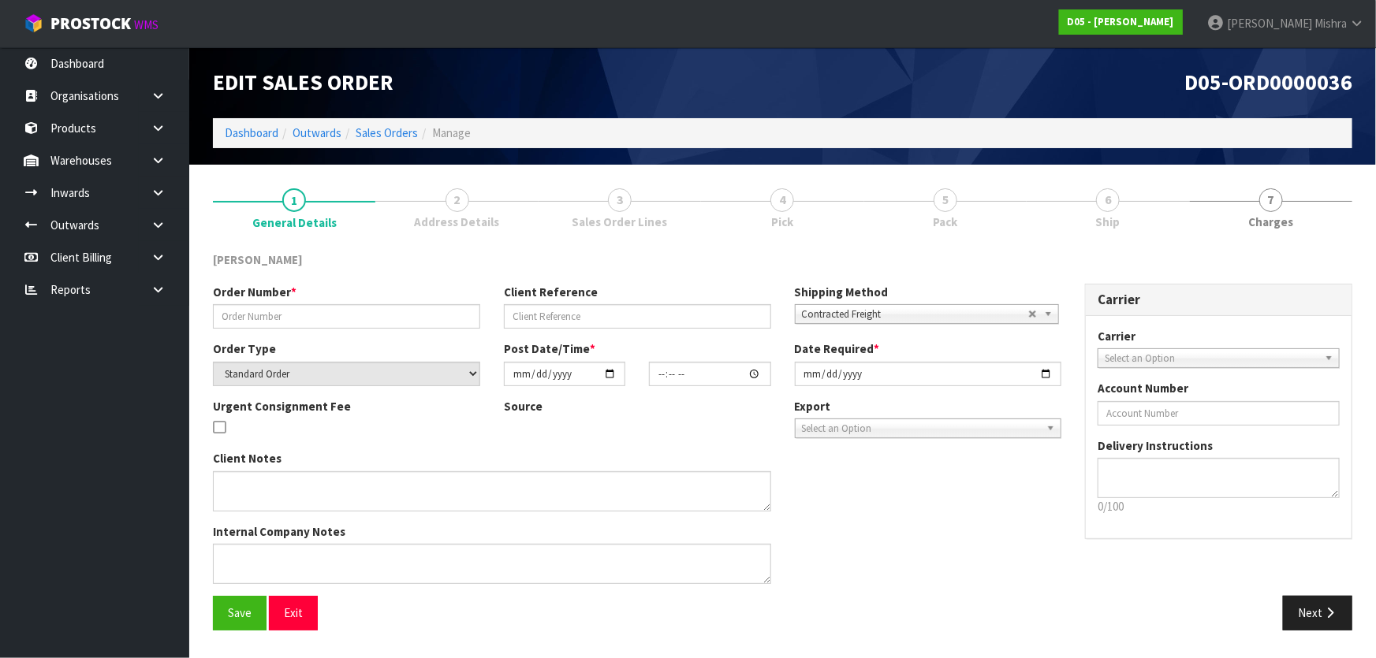
type input "[DATE]"
type textarea "NO FORKLIFT ON SITE DDD 15/9"
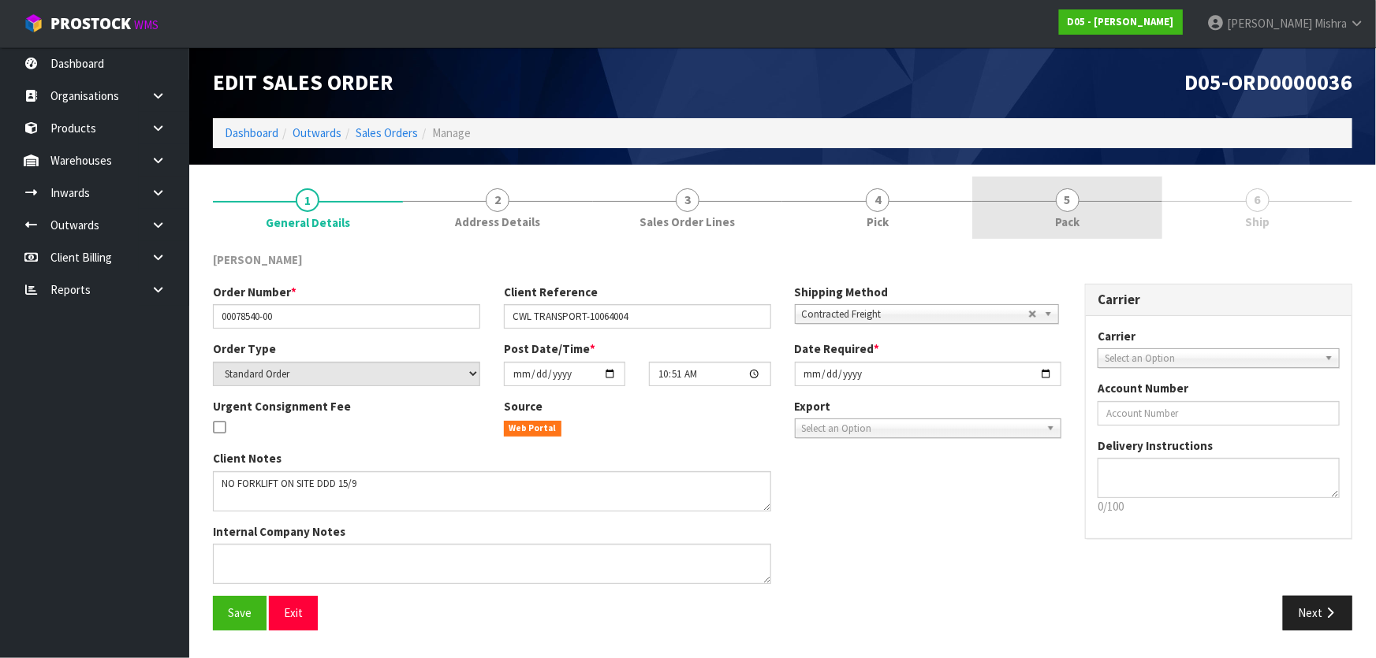
click at [1106, 213] on link "5 Pack" at bounding box center [1067, 208] width 190 height 62
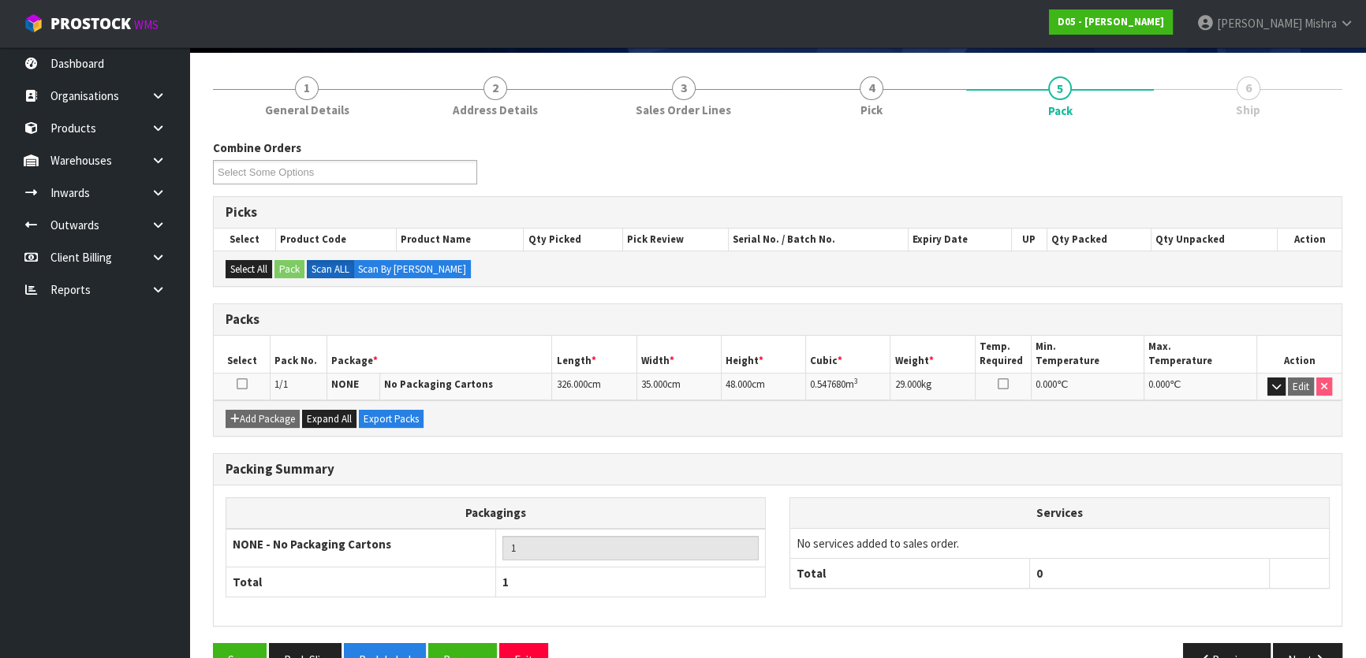
scroll to position [151, 0]
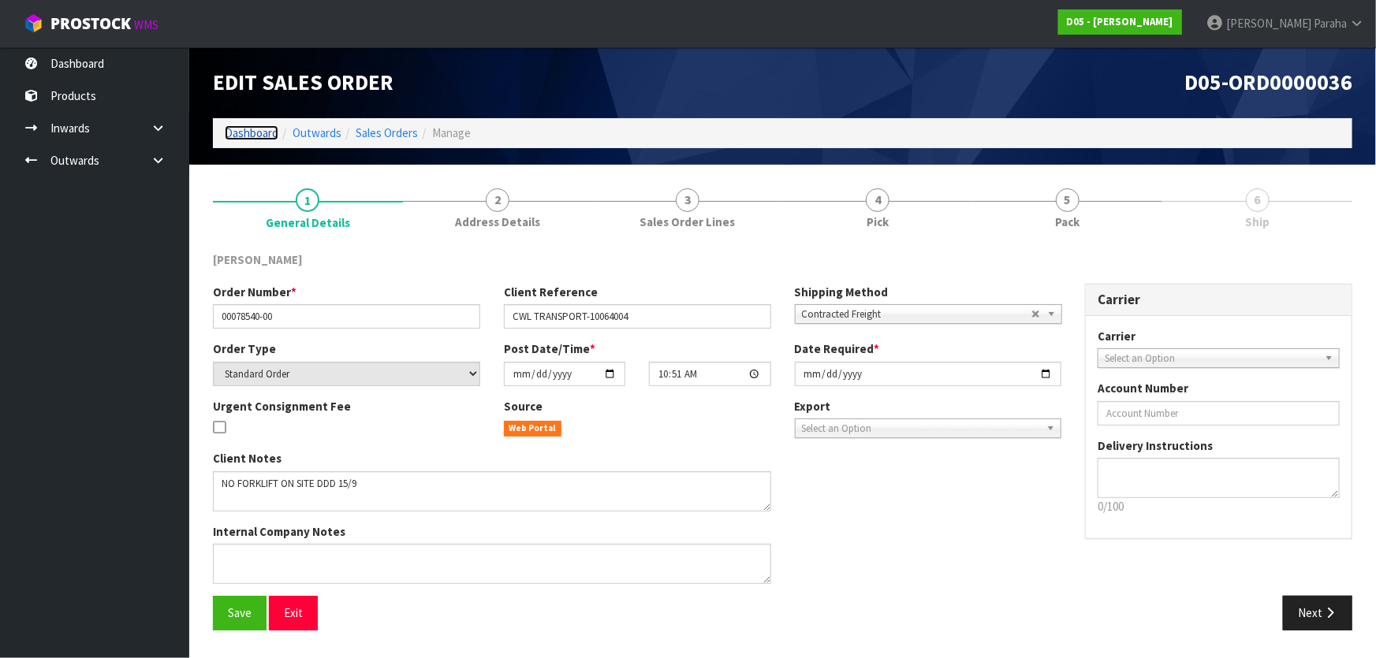
click at [230, 139] on link "Dashboard" at bounding box center [252, 132] width 54 height 15
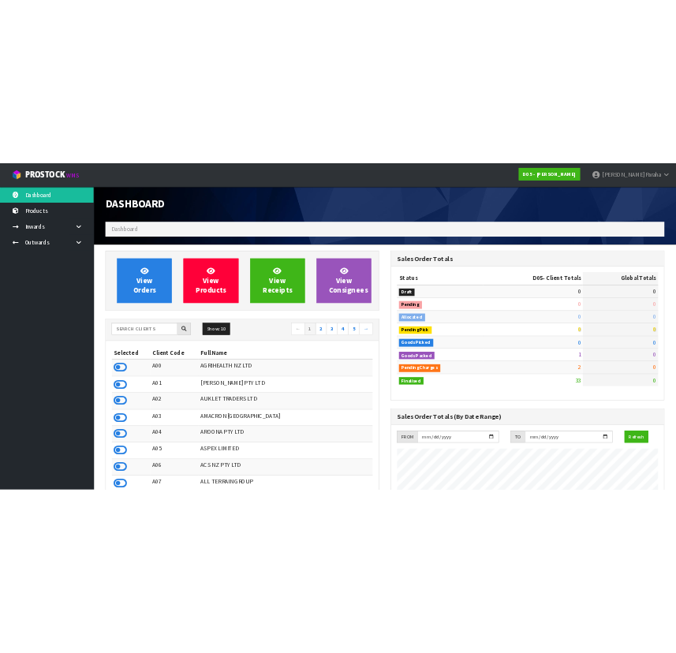
scroll to position [1310, 576]
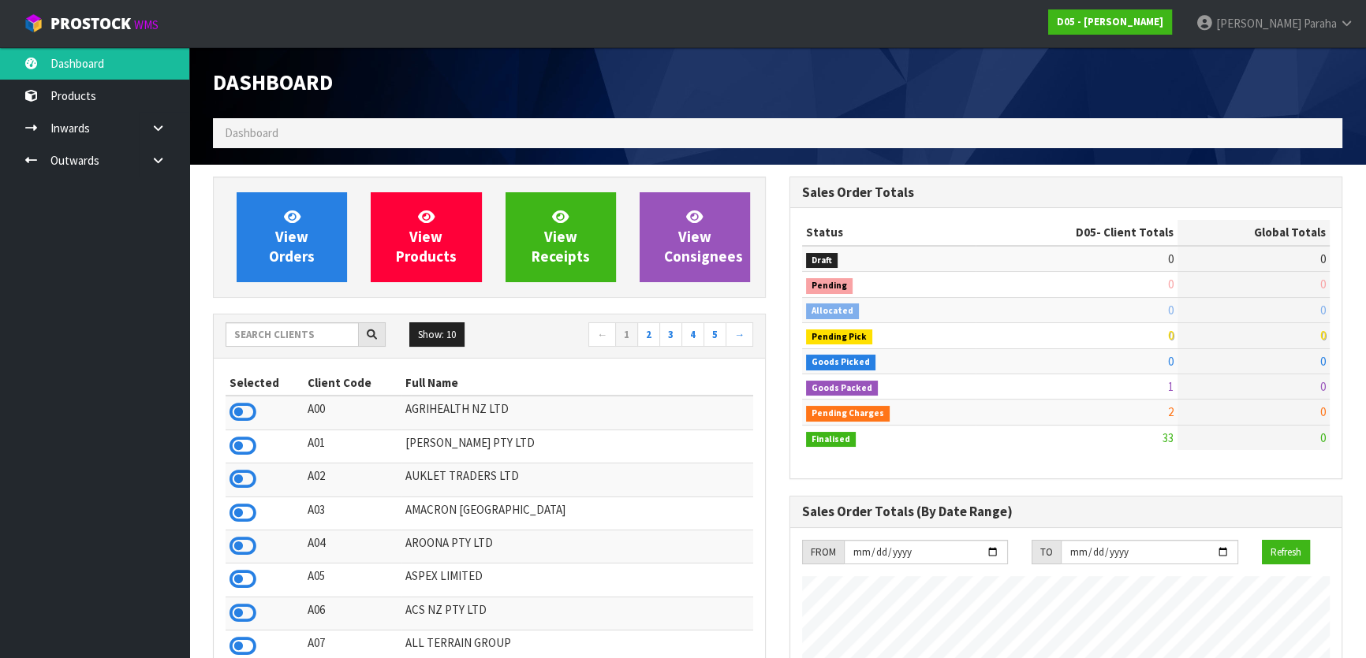
drag, startPoint x: 288, startPoint y: 304, endPoint x: 288, endPoint y: 324, distance: 19.7
click at [287, 338] on input "text" at bounding box center [292, 334] width 133 height 24
click at [267, 338] on input "text" at bounding box center [292, 334] width 133 height 24
click at [267, 331] on input "text" at bounding box center [292, 334] width 133 height 24
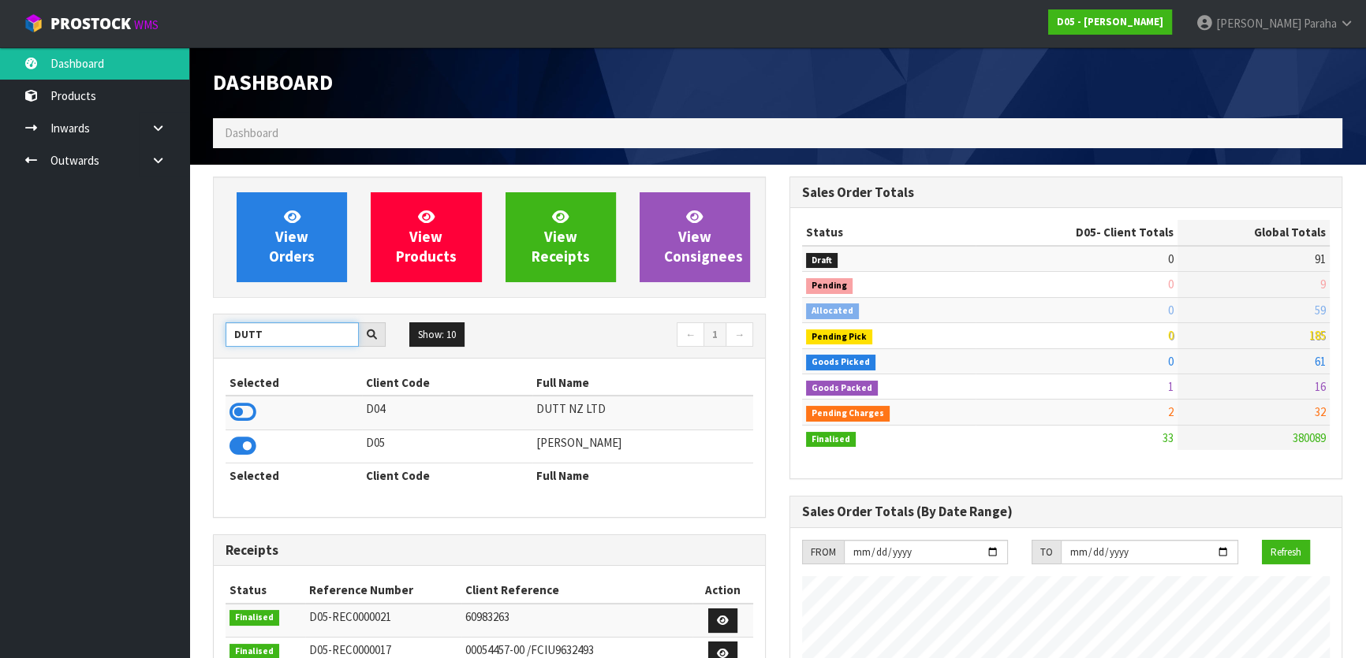
type input "DUTT"
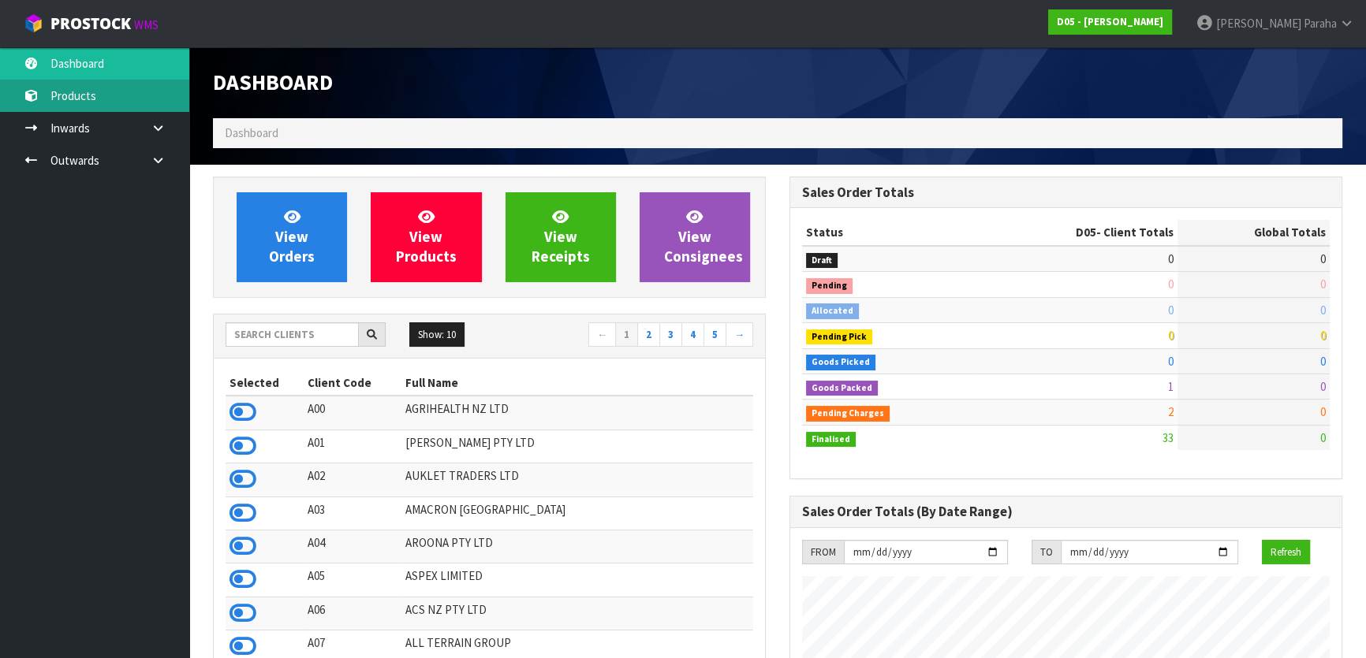
scroll to position [1310, 576]
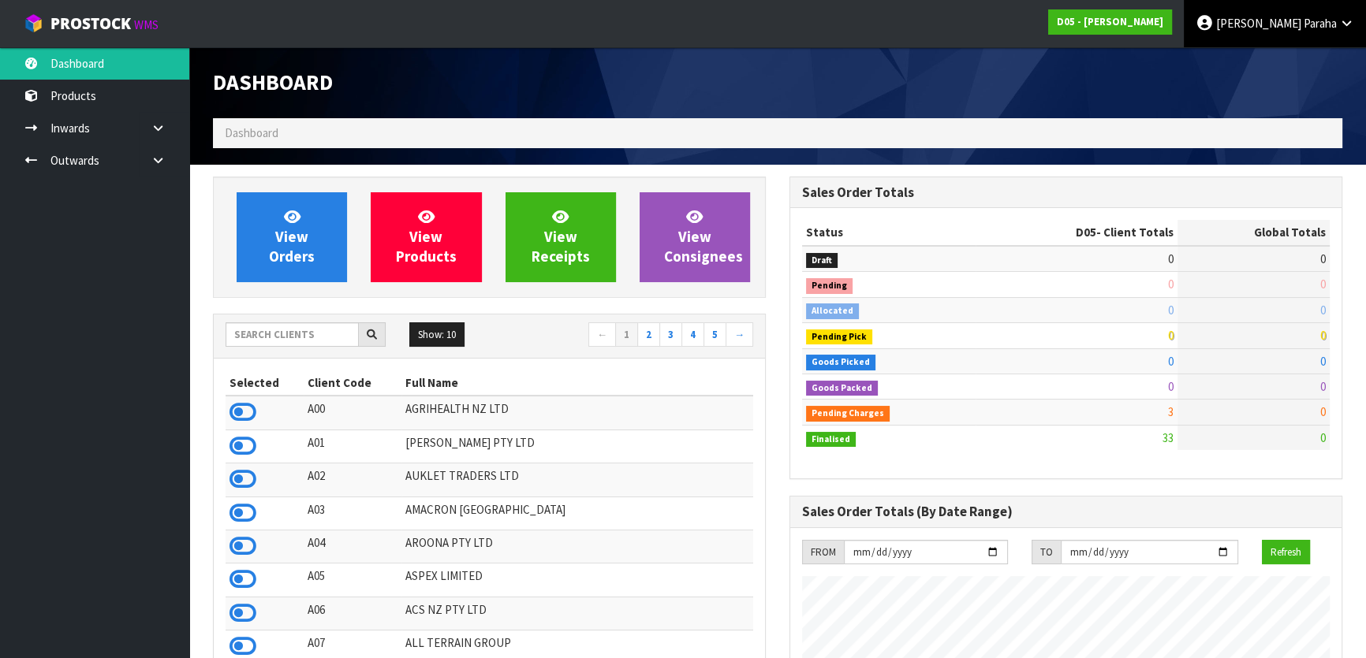
scroll to position [1310, 576]
click at [1348, 28] on icon at bounding box center [1346, 23] width 15 height 12
click at [1322, 56] on link "Logout" at bounding box center [1302, 62] width 125 height 21
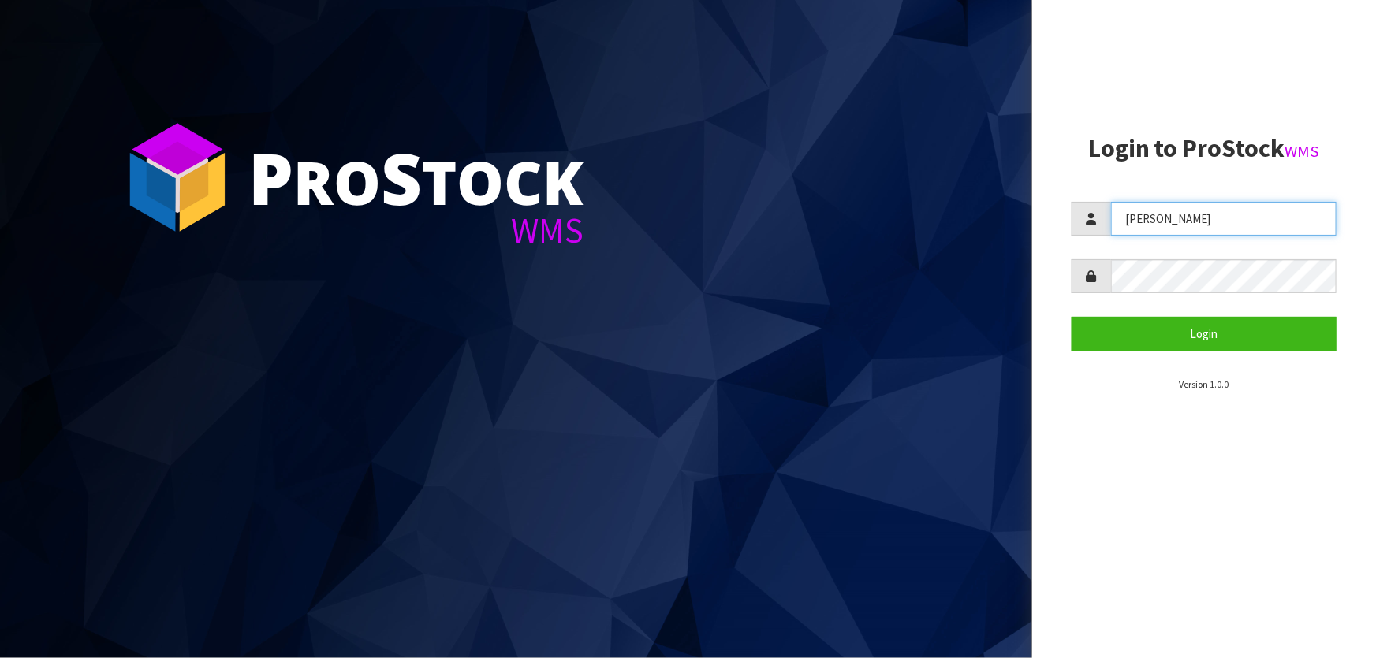
drag, startPoint x: 1176, startPoint y: 224, endPoint x: 913, endPoint y: 262, distance: 266.1
click at [912, 263] on div "P ro S tock WMS Login to ProStock WMS [GEOGRAPHIC_DATA] Login Version 1.0.0" at bounding box center [688, 329] width 1376 height 658
type input "meena"
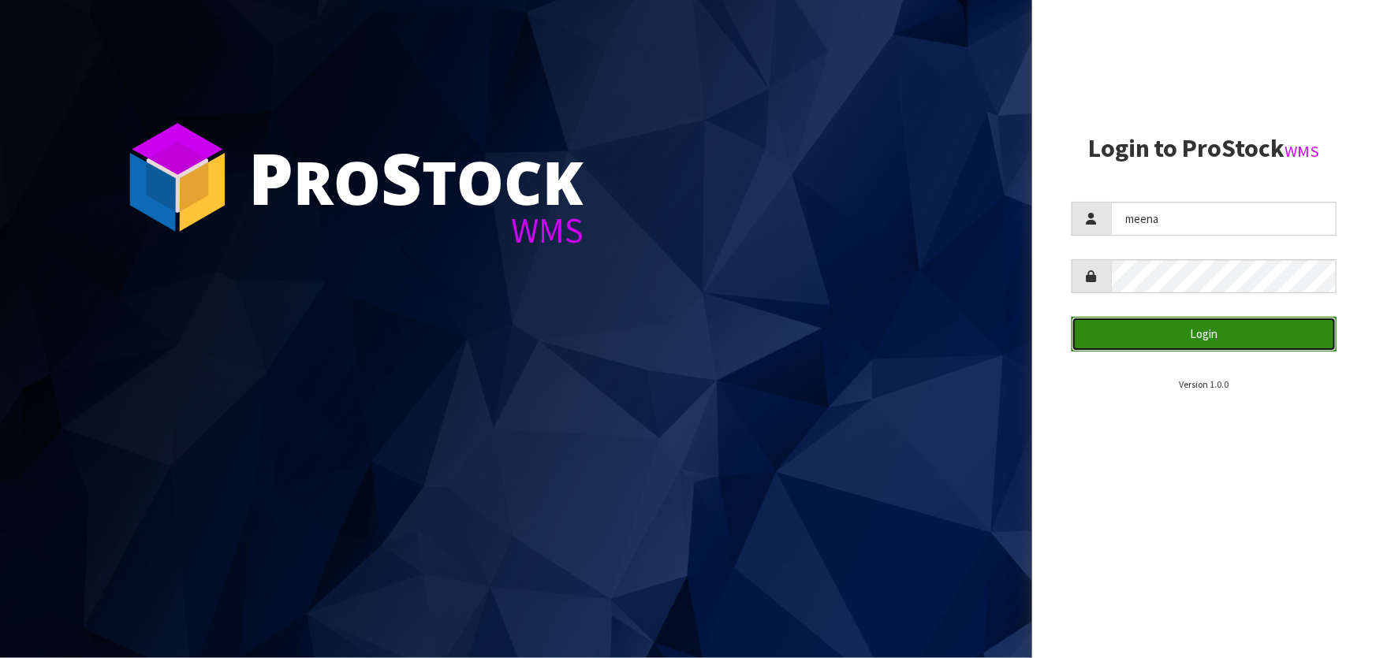
click at [1202, 331] on button "Login" at bounding box center [1204, 334] width 265 height 34
